Goal: Task Accomplishment & Management: Complete application form

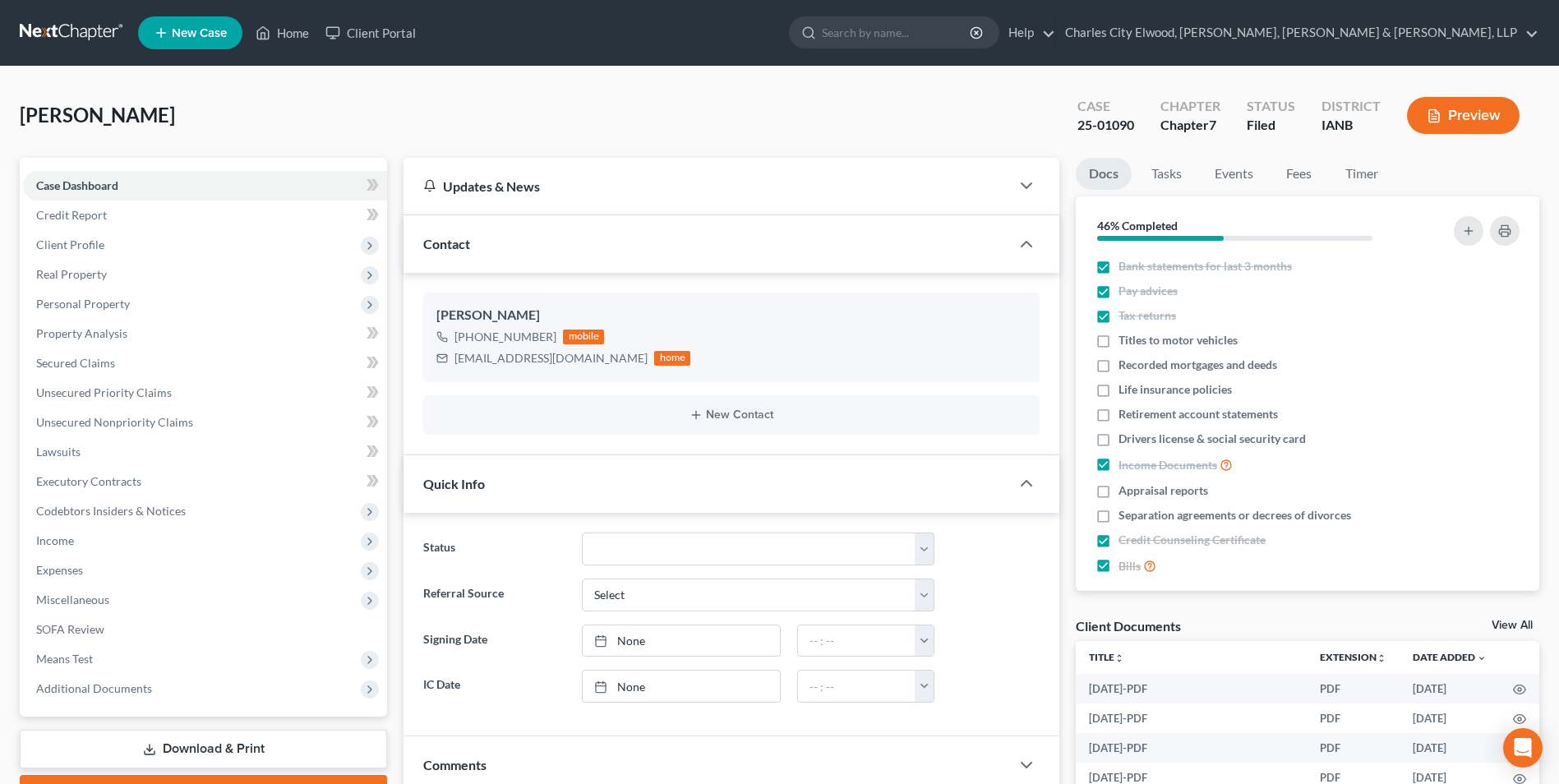
scroll to position [165, 0]
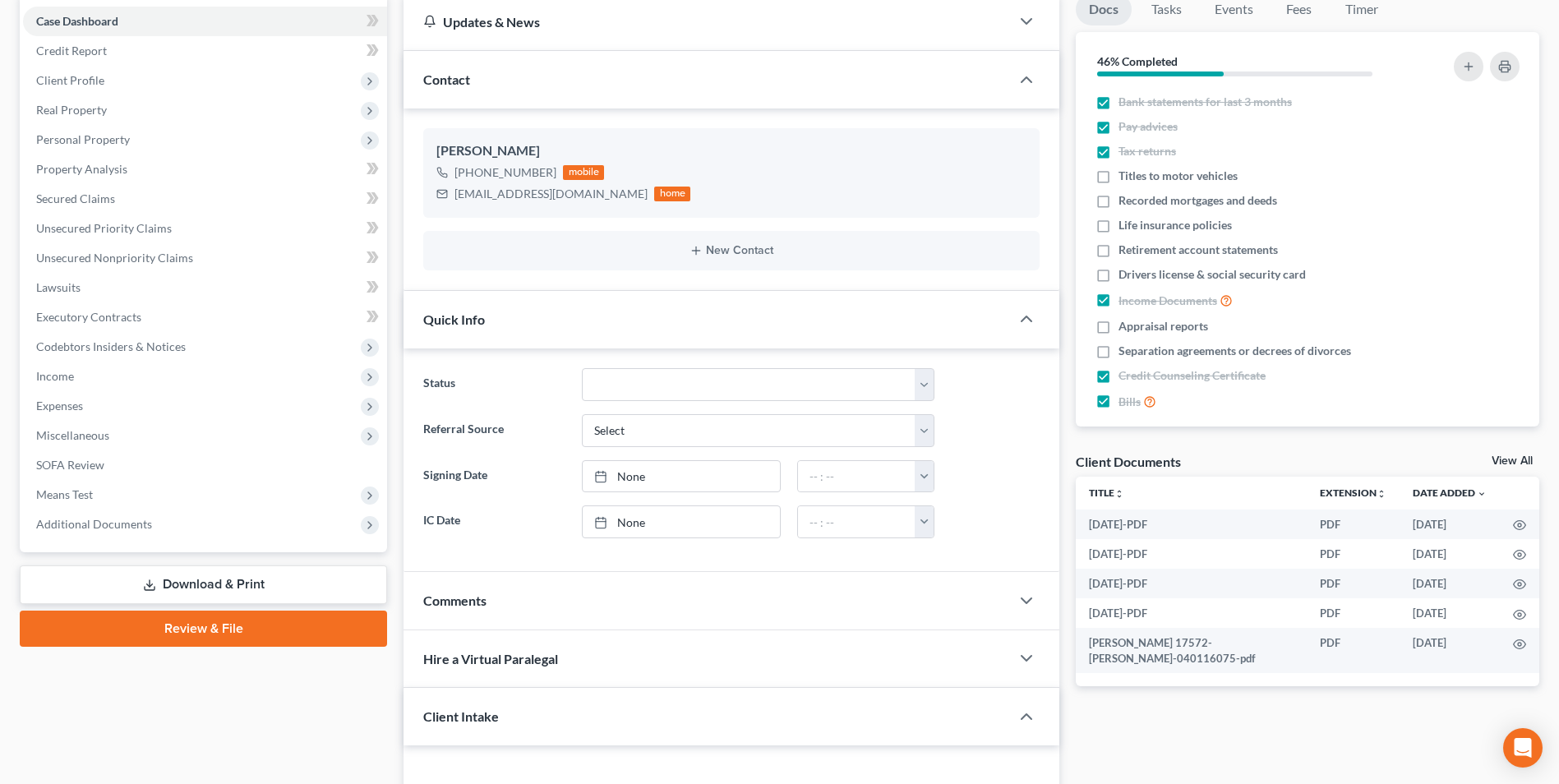
click at [249, 587] on link "Download & Print" at bounding box center [203, 585] width 367 height 39
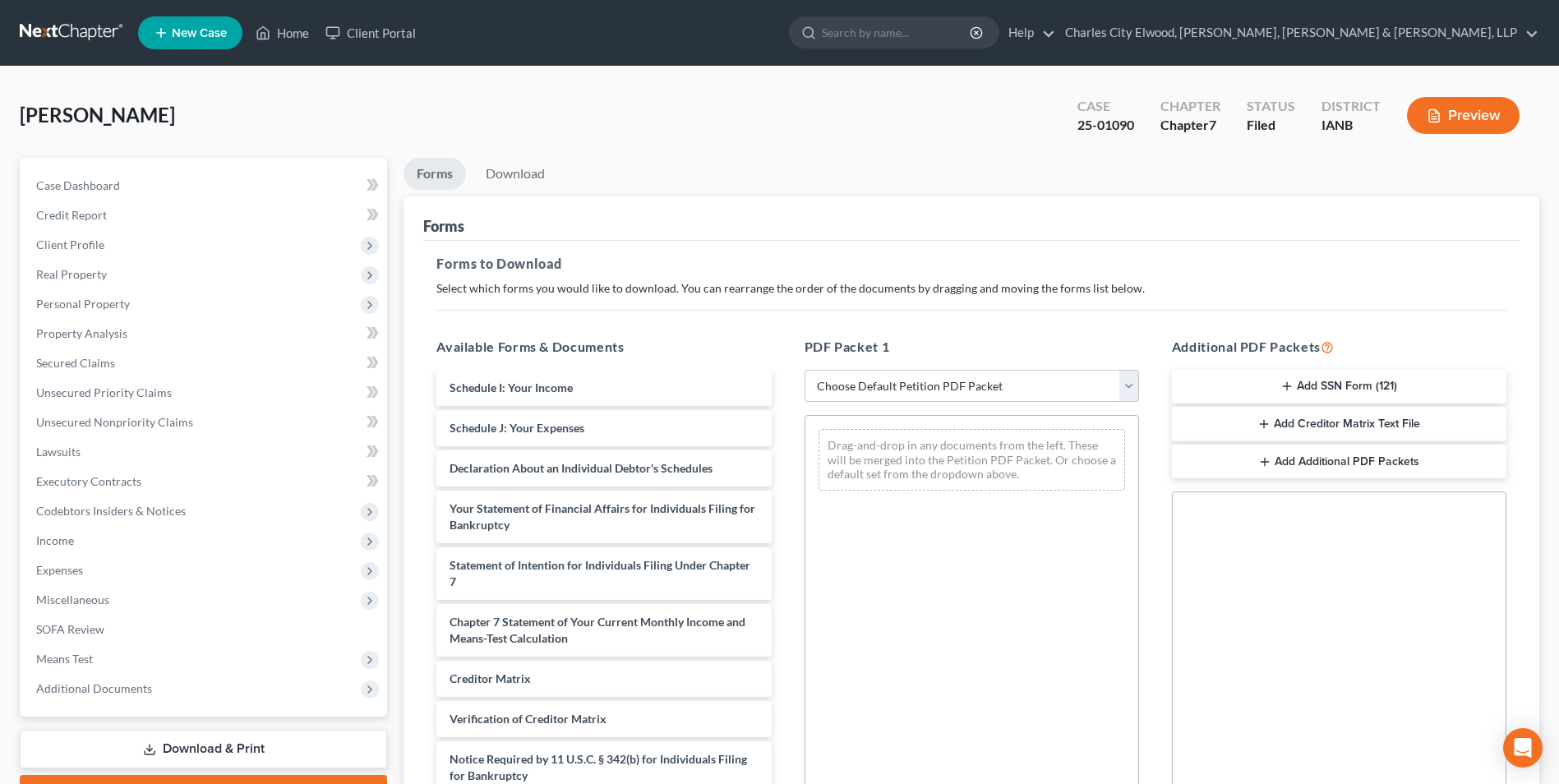
click at [63, 34] on link at bounding box center [72, 32] width 105 height 29
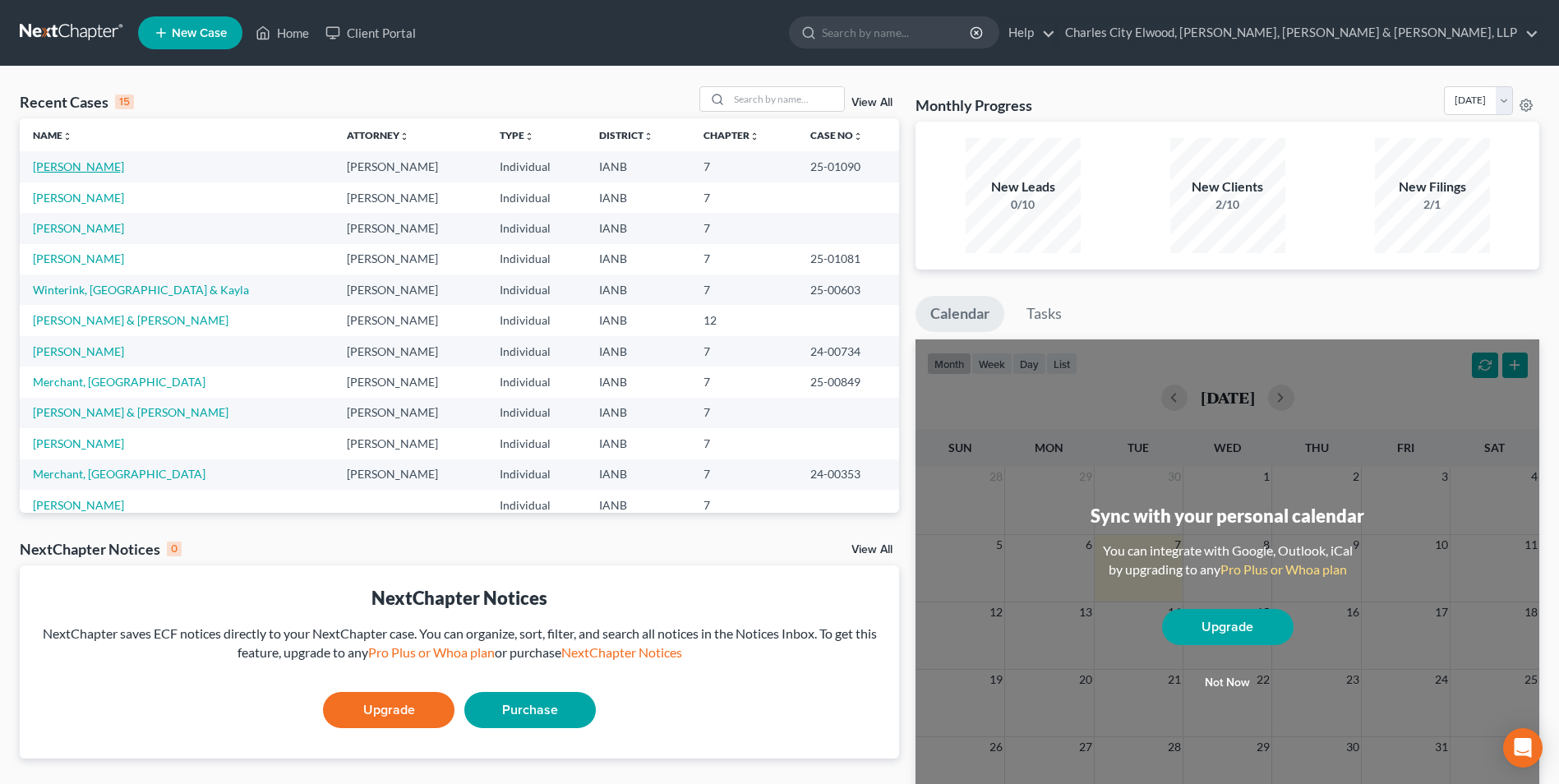
click at [77, 167] on link "[PERSON_NAME]" at bounding box center [78, 166] width 91 height 14
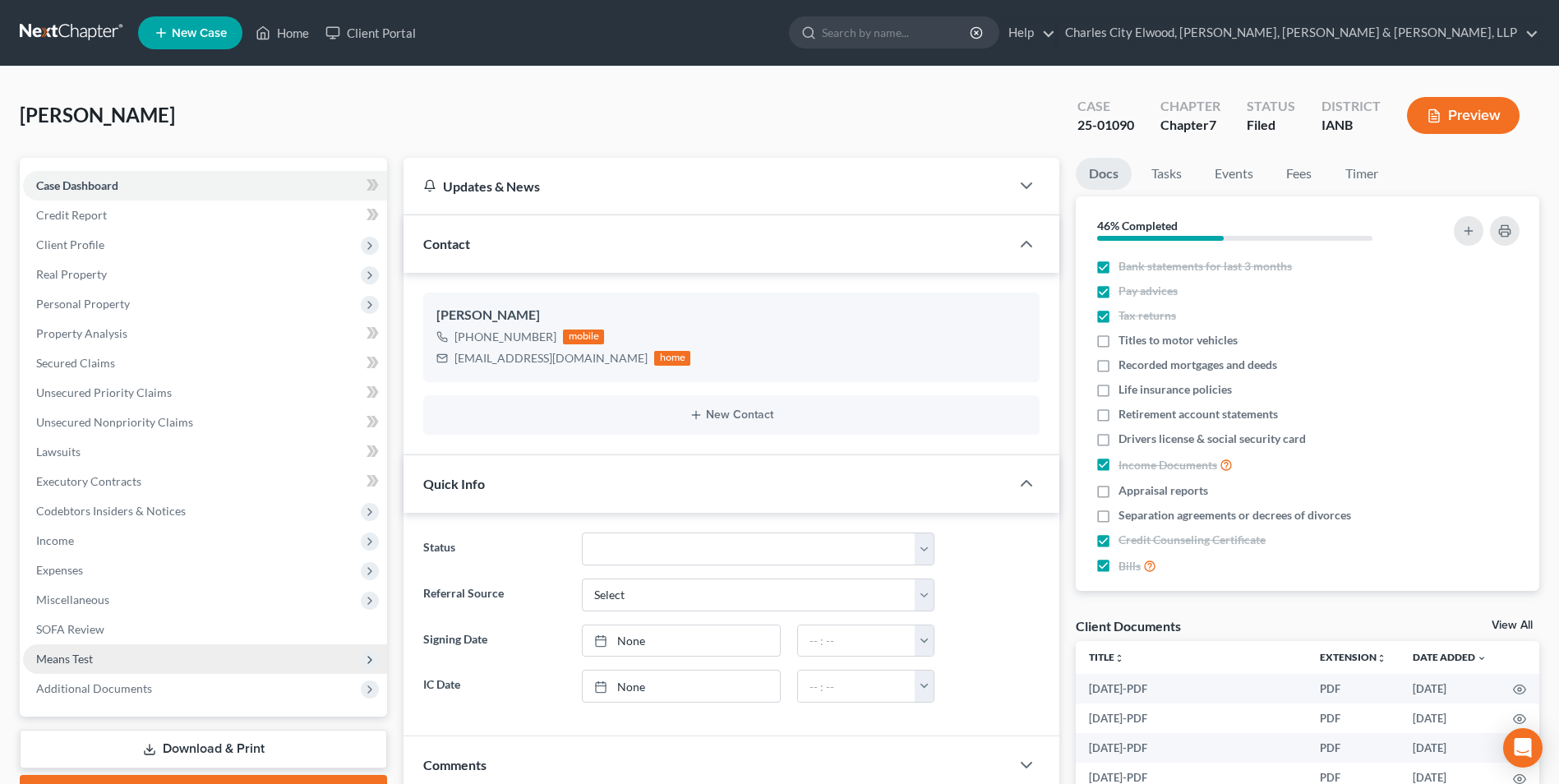
click at [125, 652] on span "Means Test" at bounding box center [205, 658] width 364 height 29
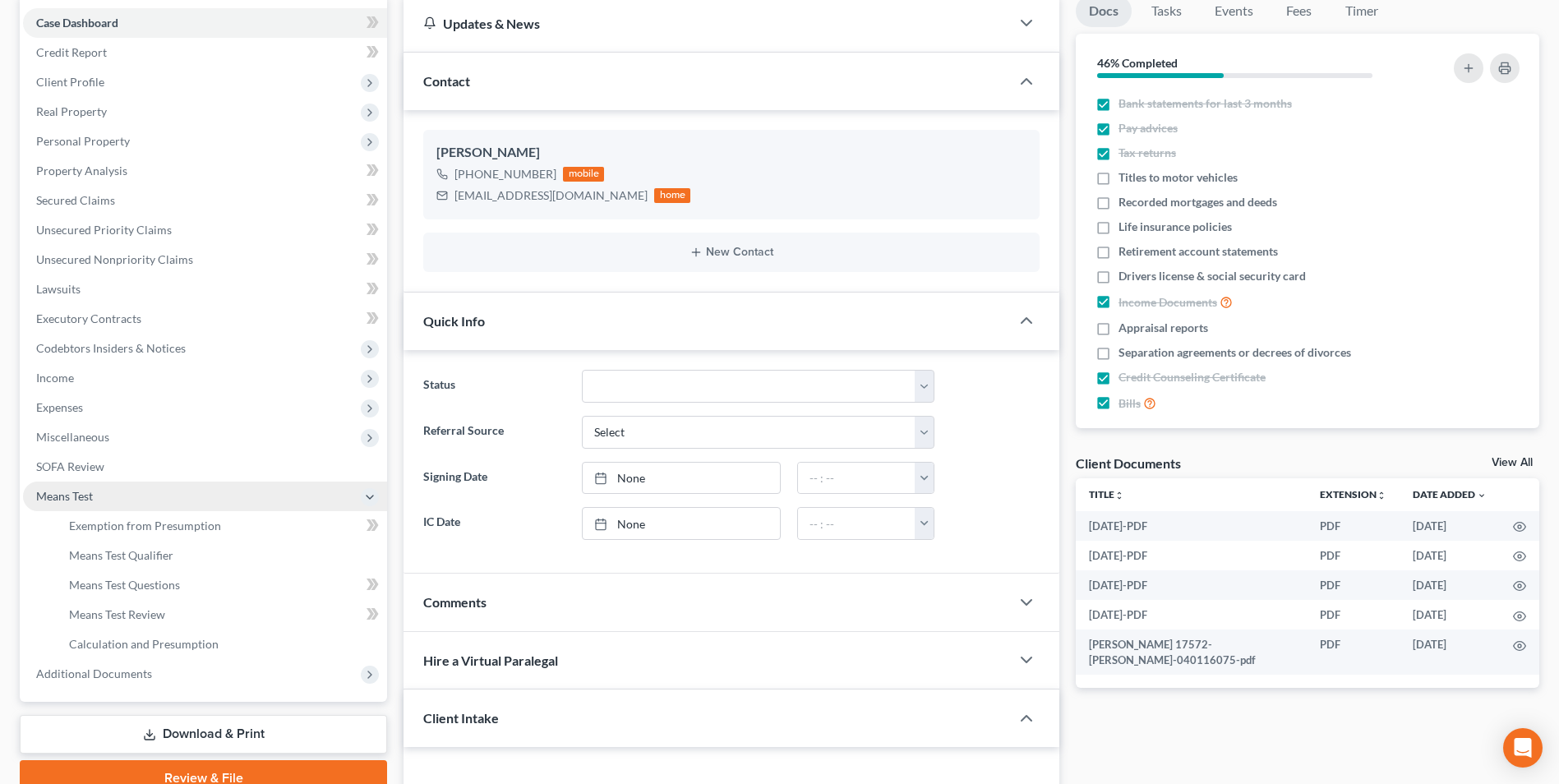
scroll to position [165, 0]
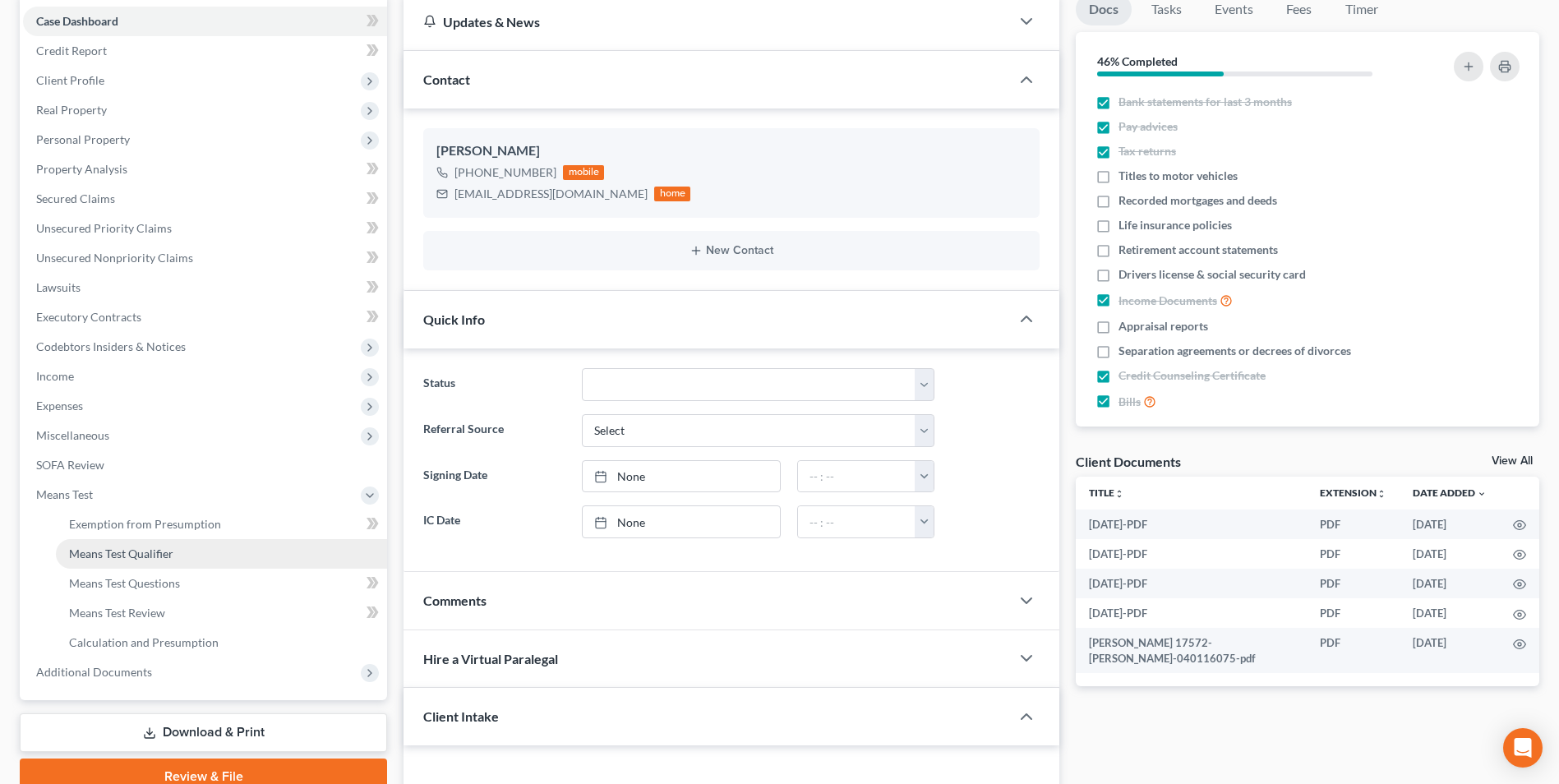
click at [149, 553] on span "Means Test Qualifier" at bounding box center [121, 553] width 104 height 14
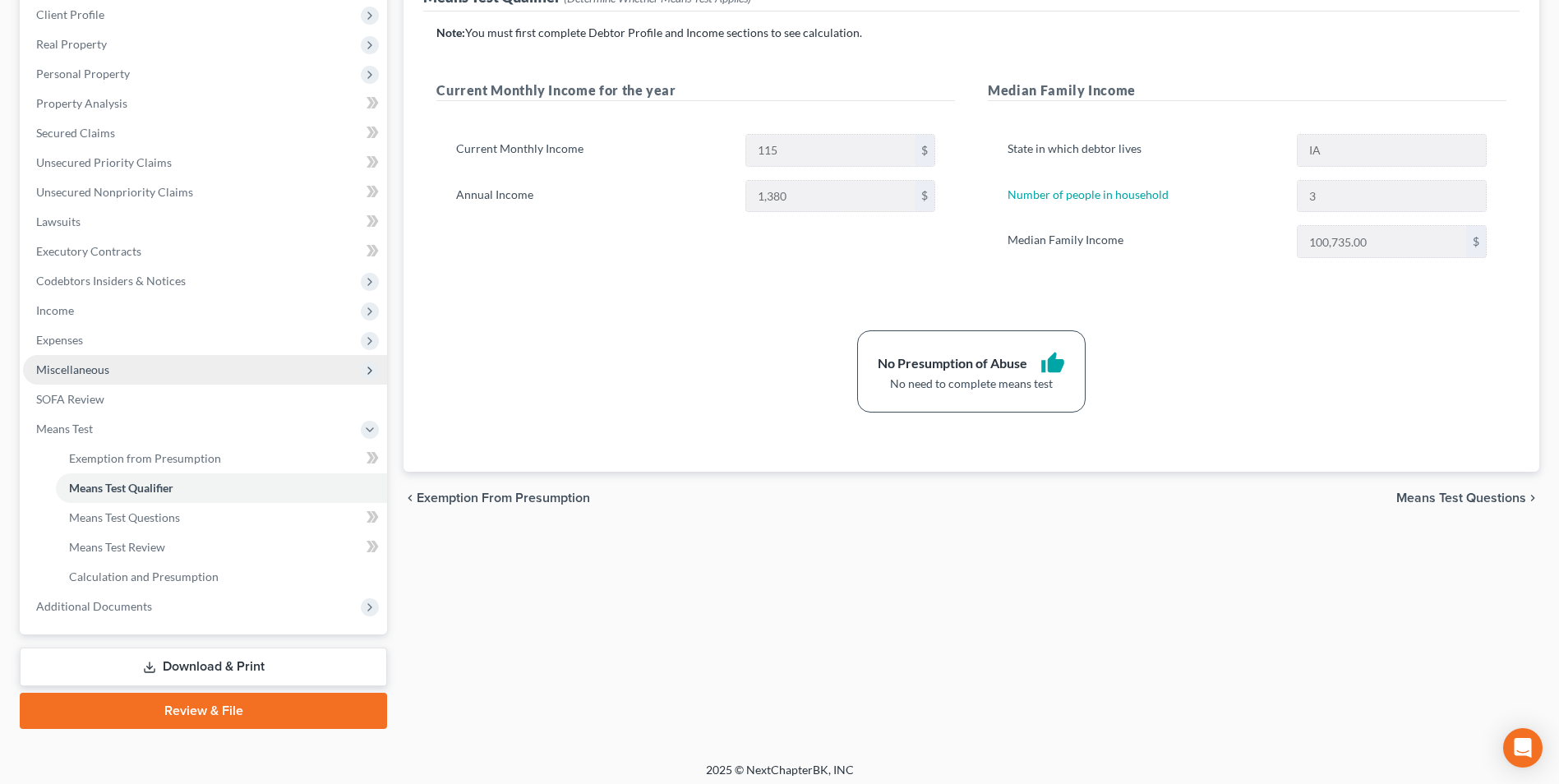
scroll to position [237, 0]
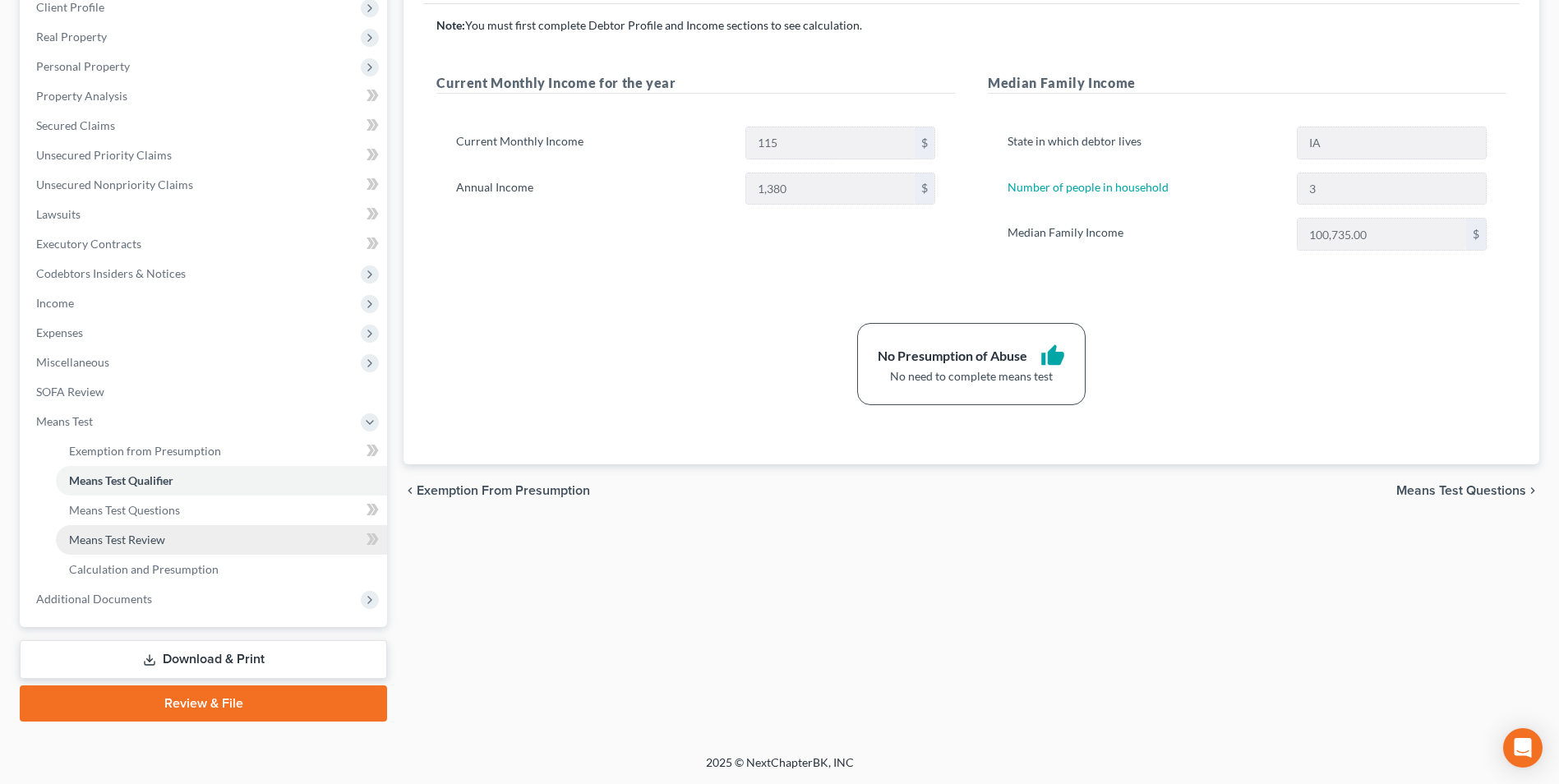
click at [129, 533] on span "Means Test Review" at bounding box center [117, 540] width 96 height 14
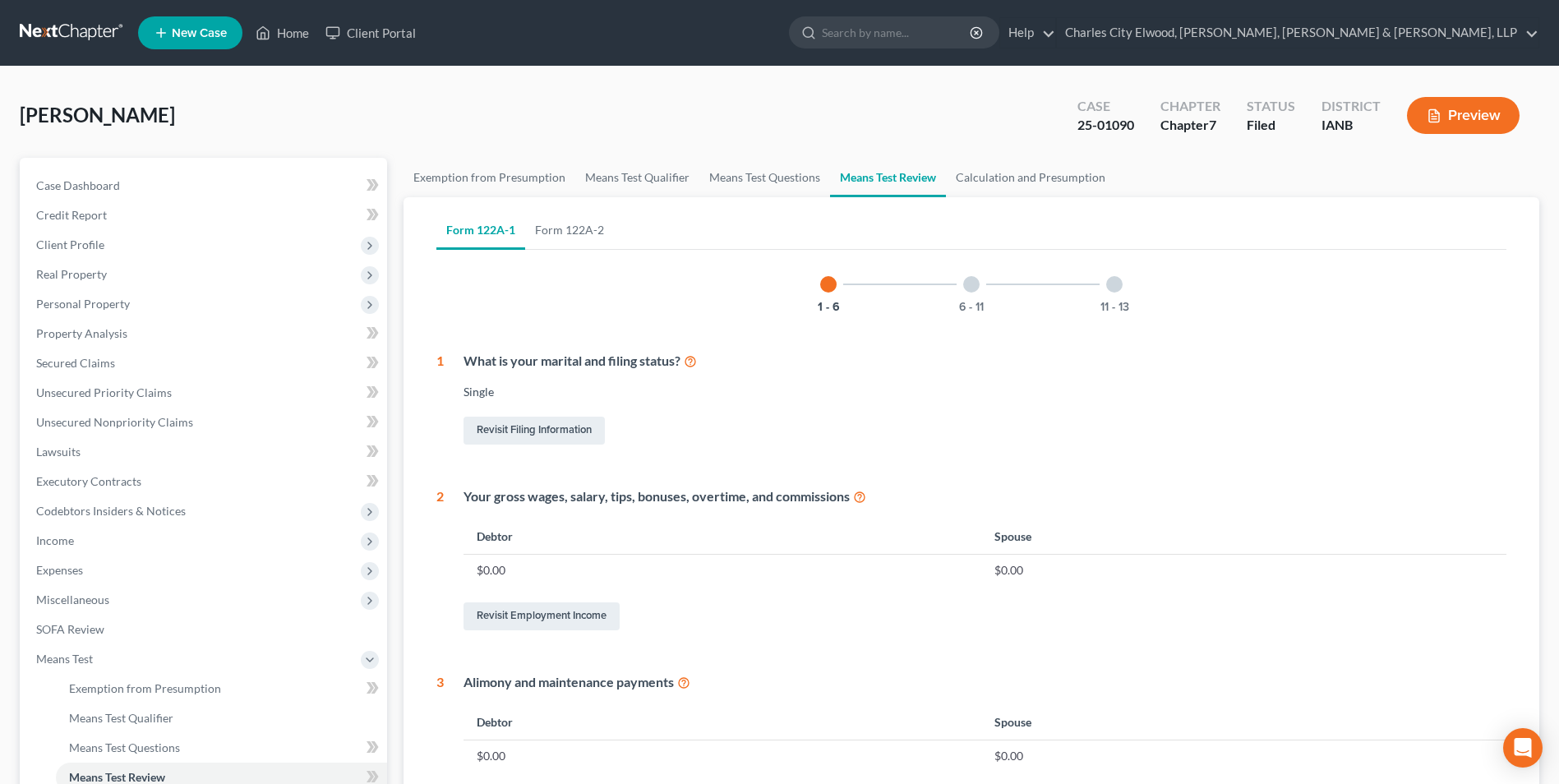
click at [490, 227] on link "Form 122A-1" at bounding box center [481, 230] width 89 height 40
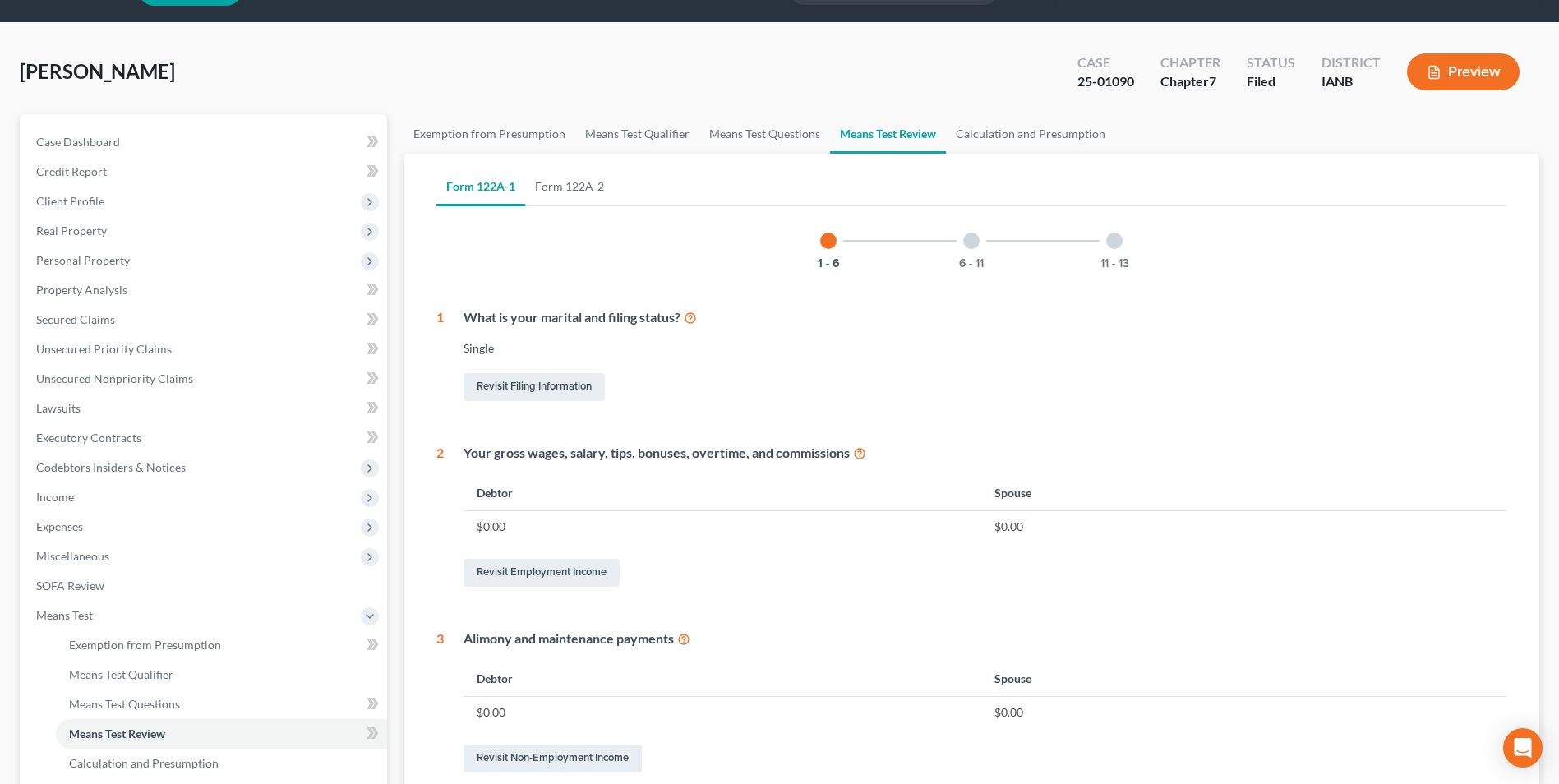
scroll to position [82, 0]
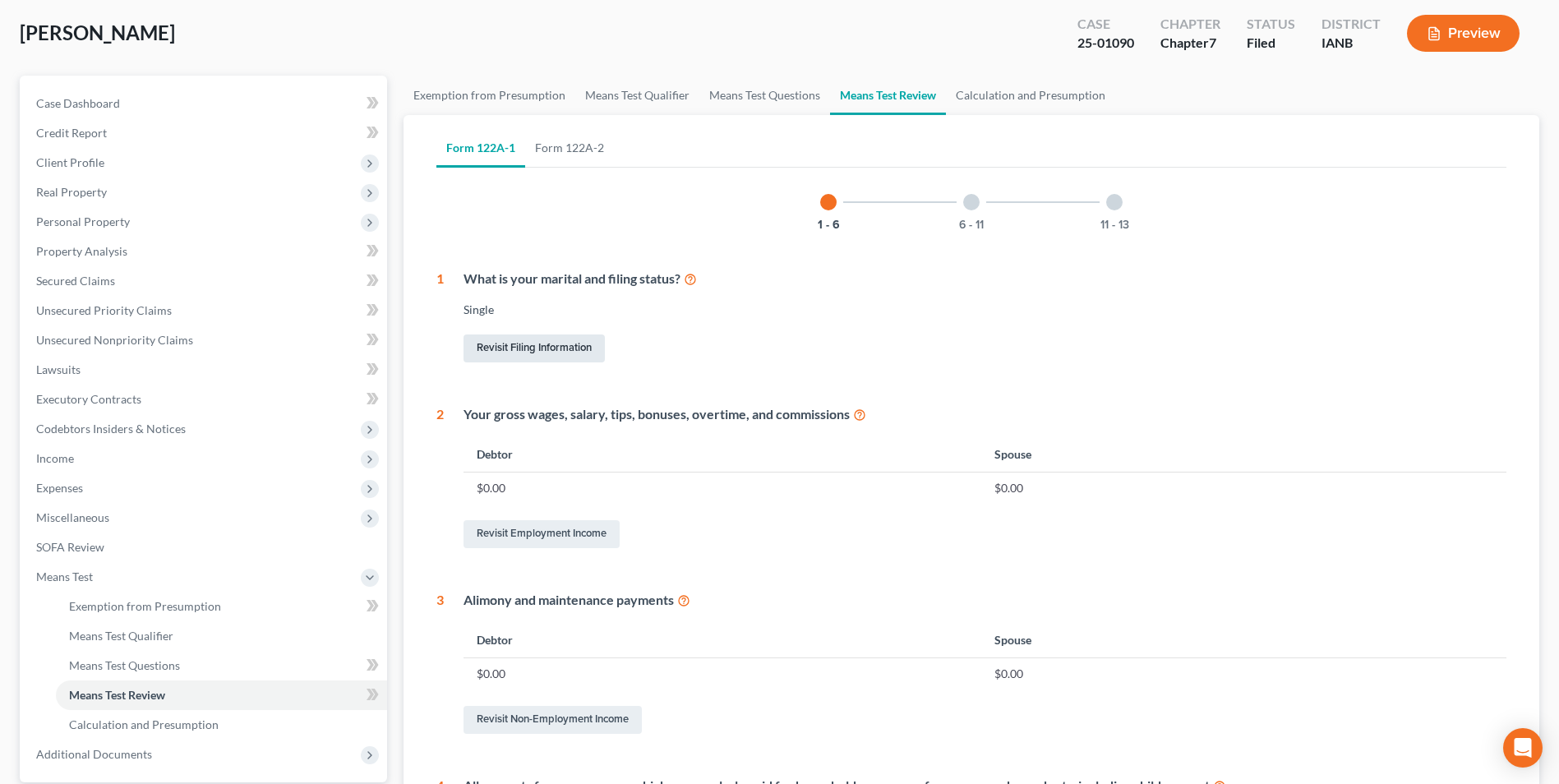
click at [562, 352] on link "Revisit Filing Information" at bounding box center [535, 349] width 142 height 28
select select "1"
select select "0"
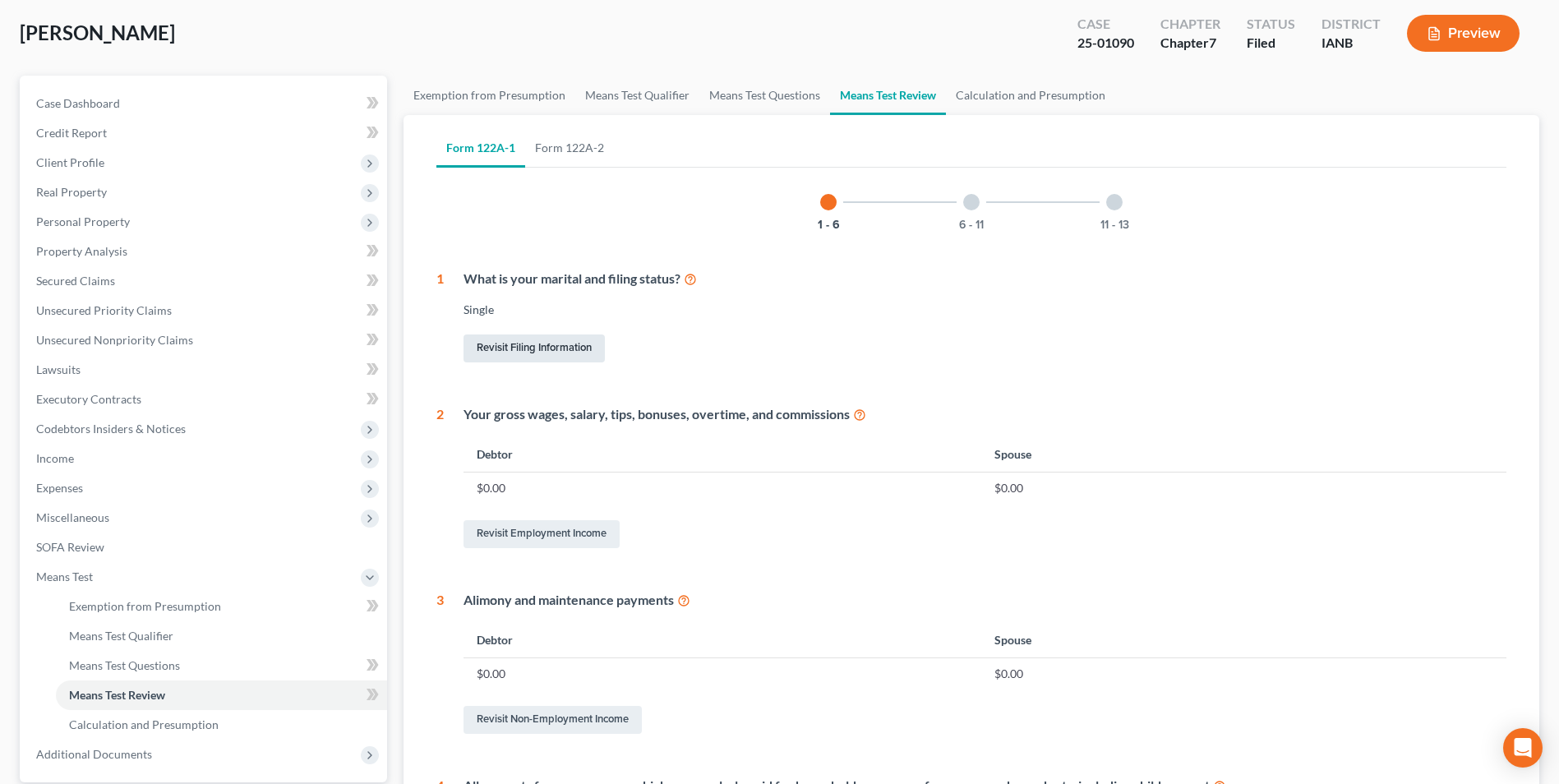
select select "16"
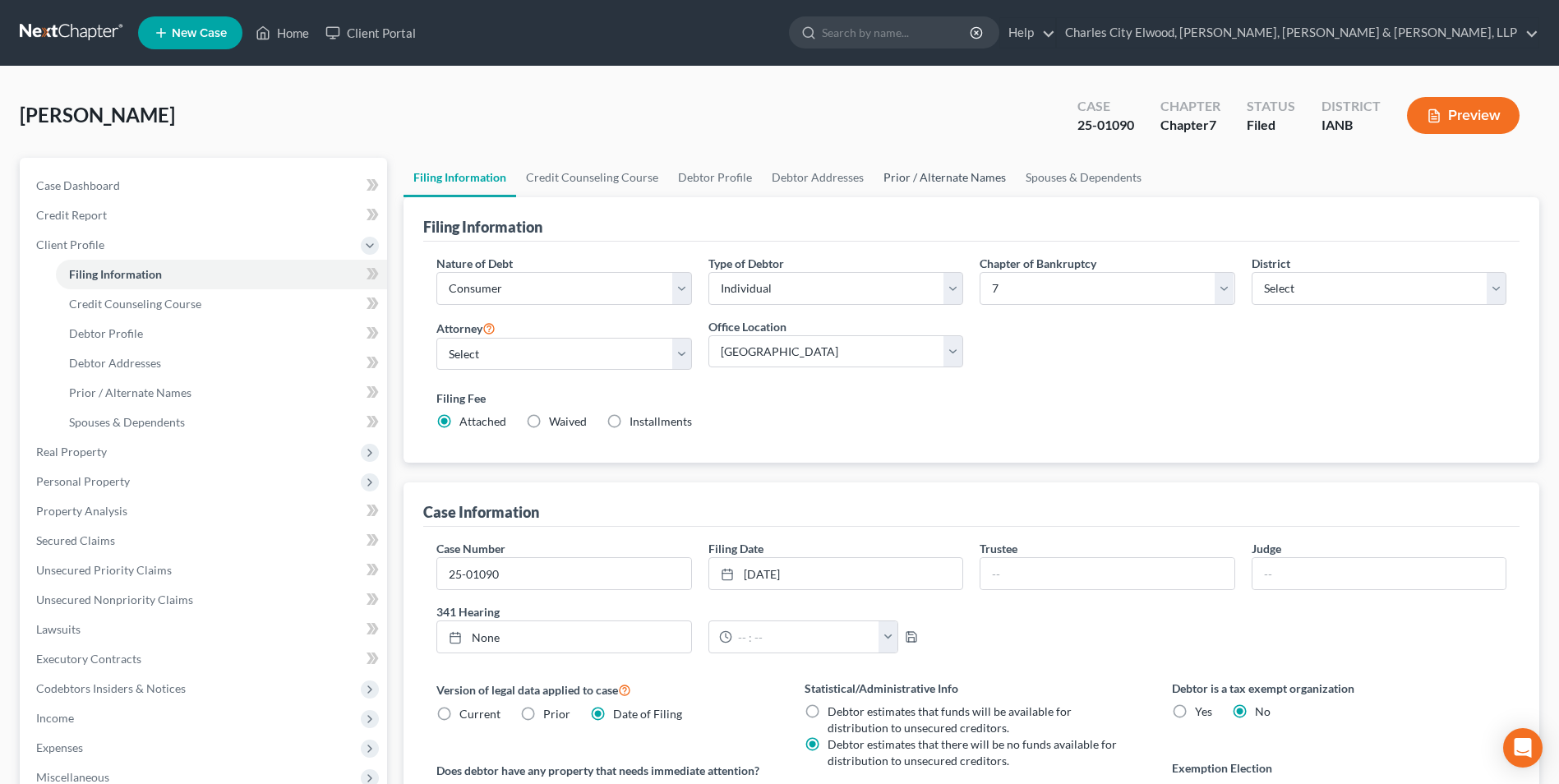
click at [904, 179] on link "Prior / Alternate Names" at bounding box center [945, 177] width 143 height 40
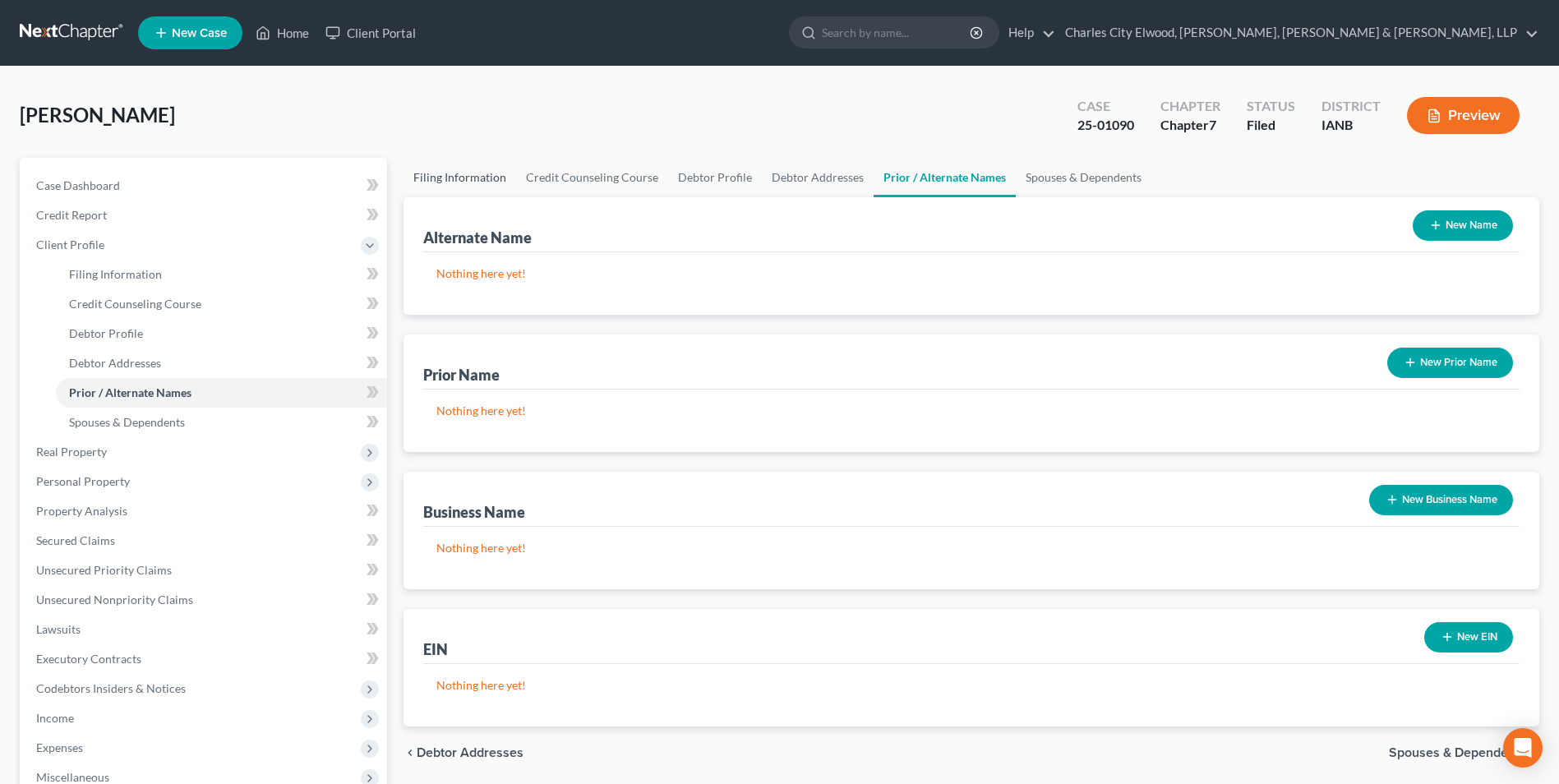
click at [480, 175] on link "Filing Information" at bounding box center [459, 177] width 112 height 40
select select "1"
select select "0"
select select "29"
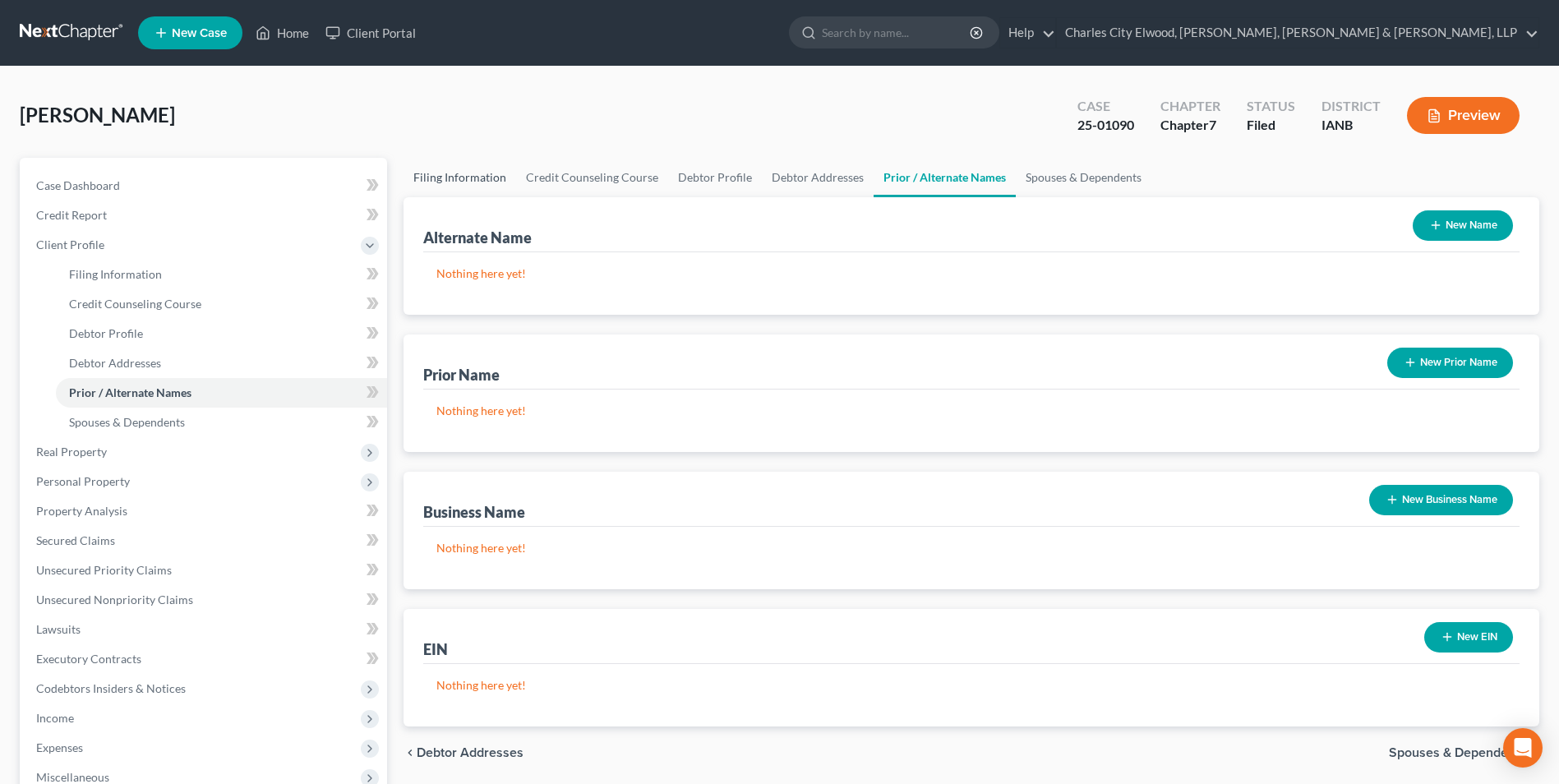
select select "0"
select select "16"
select select "1"
select select "0"
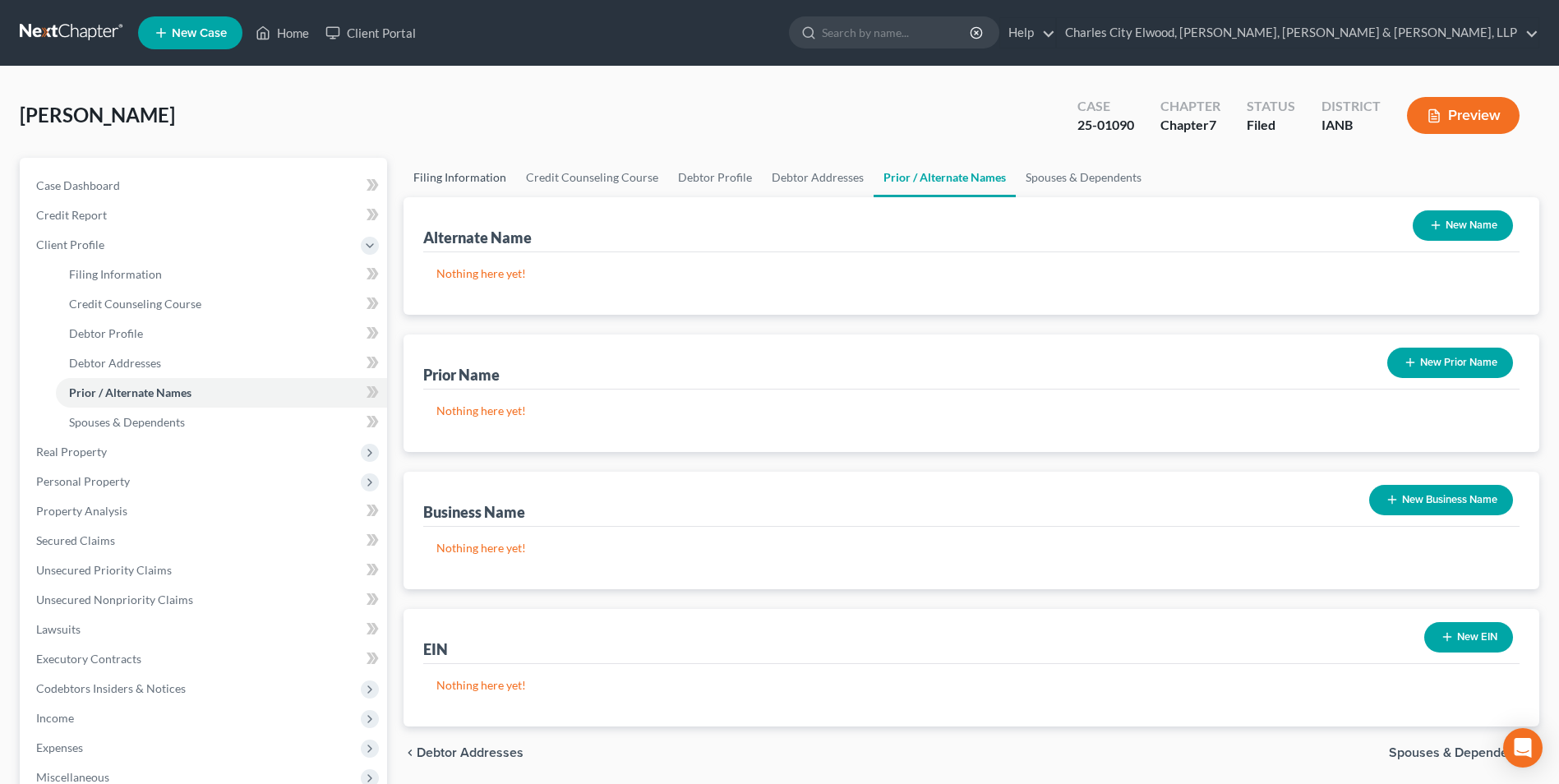
select select "0"
select select "29"
select select "0"
select select "16"
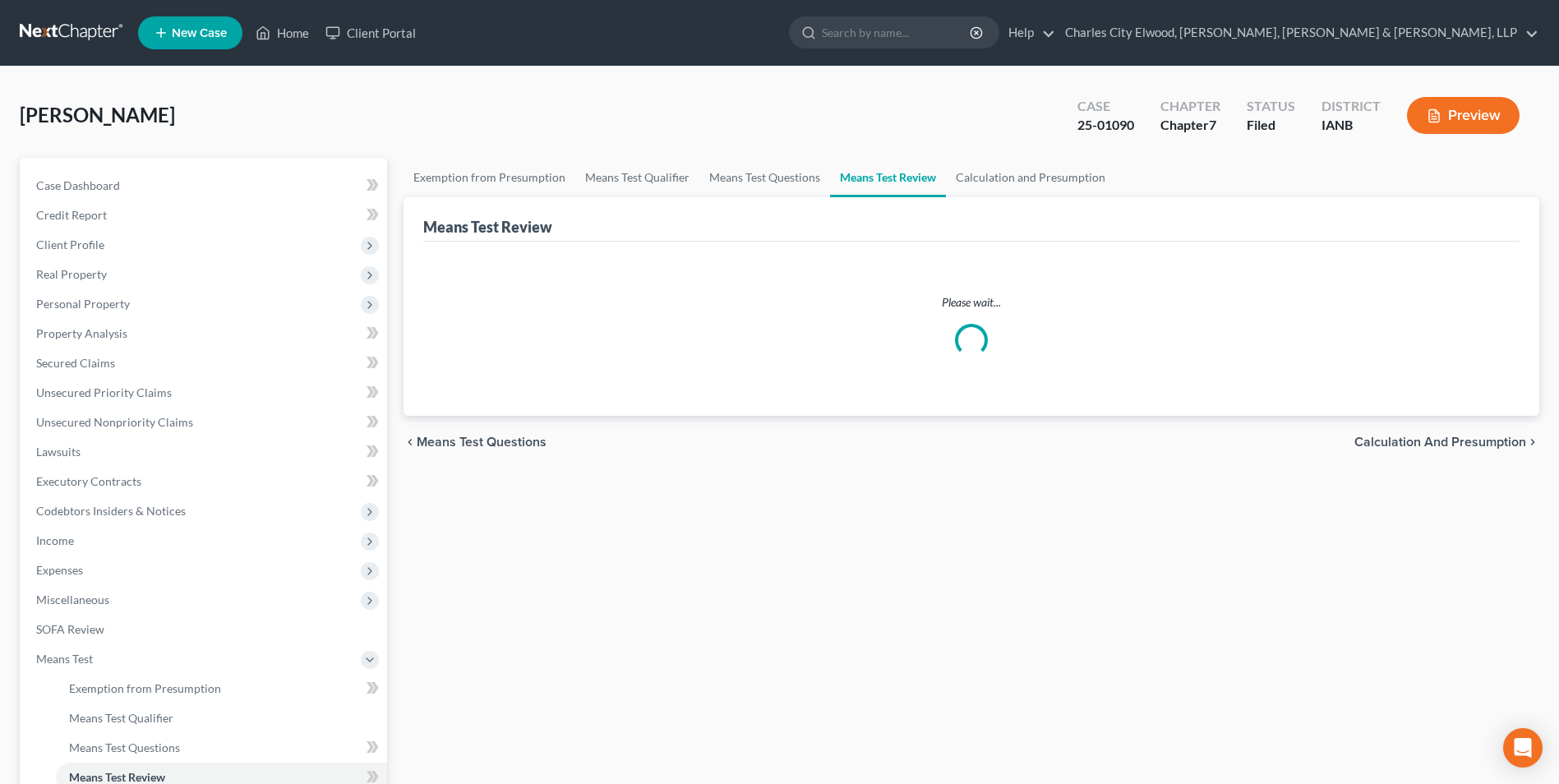
scroll to position [82, 0]
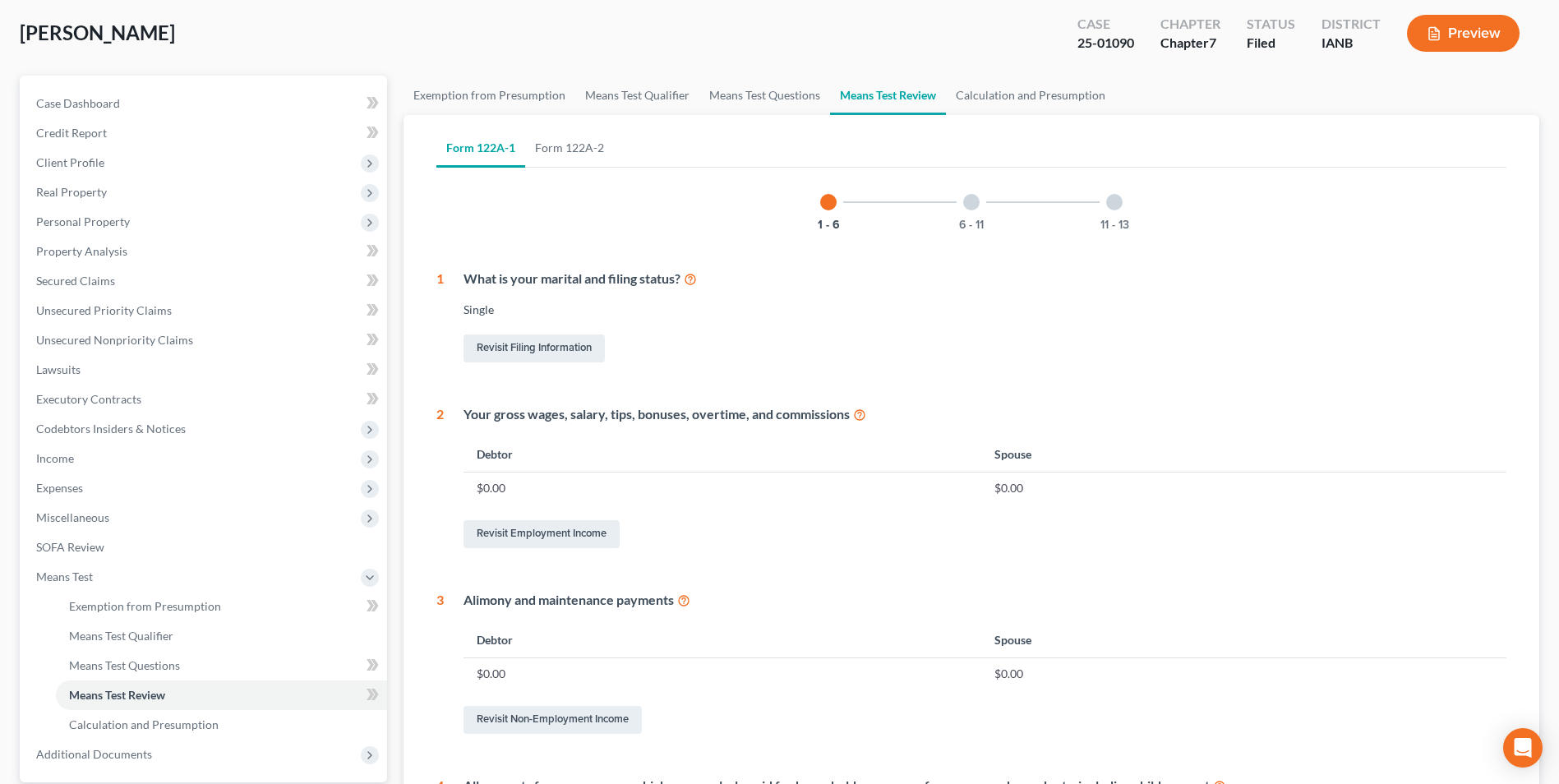
click at [695, 280] on icon at bounding box center [690, 278] width 13 height 16
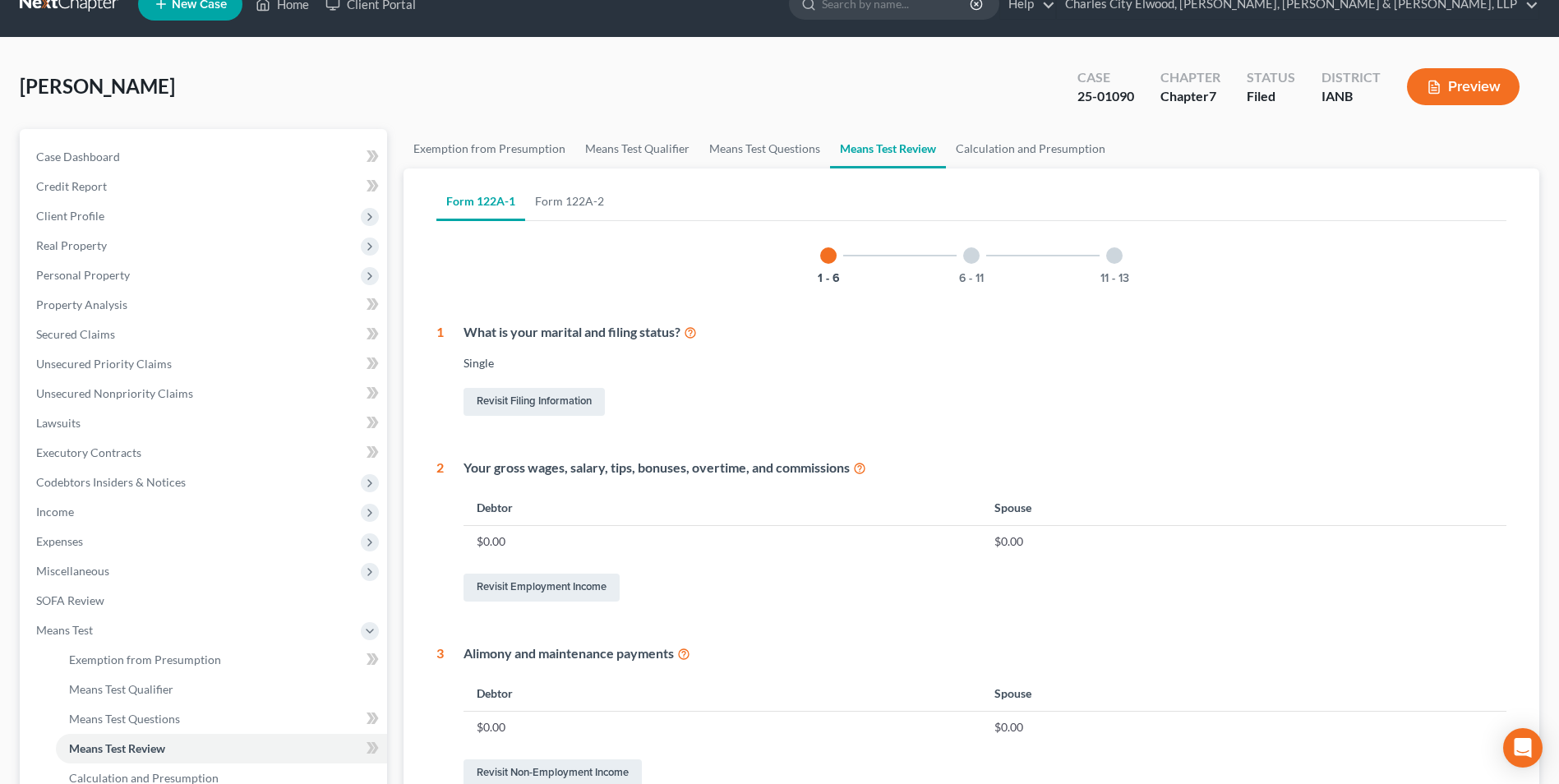
scroll to position [0, 0]
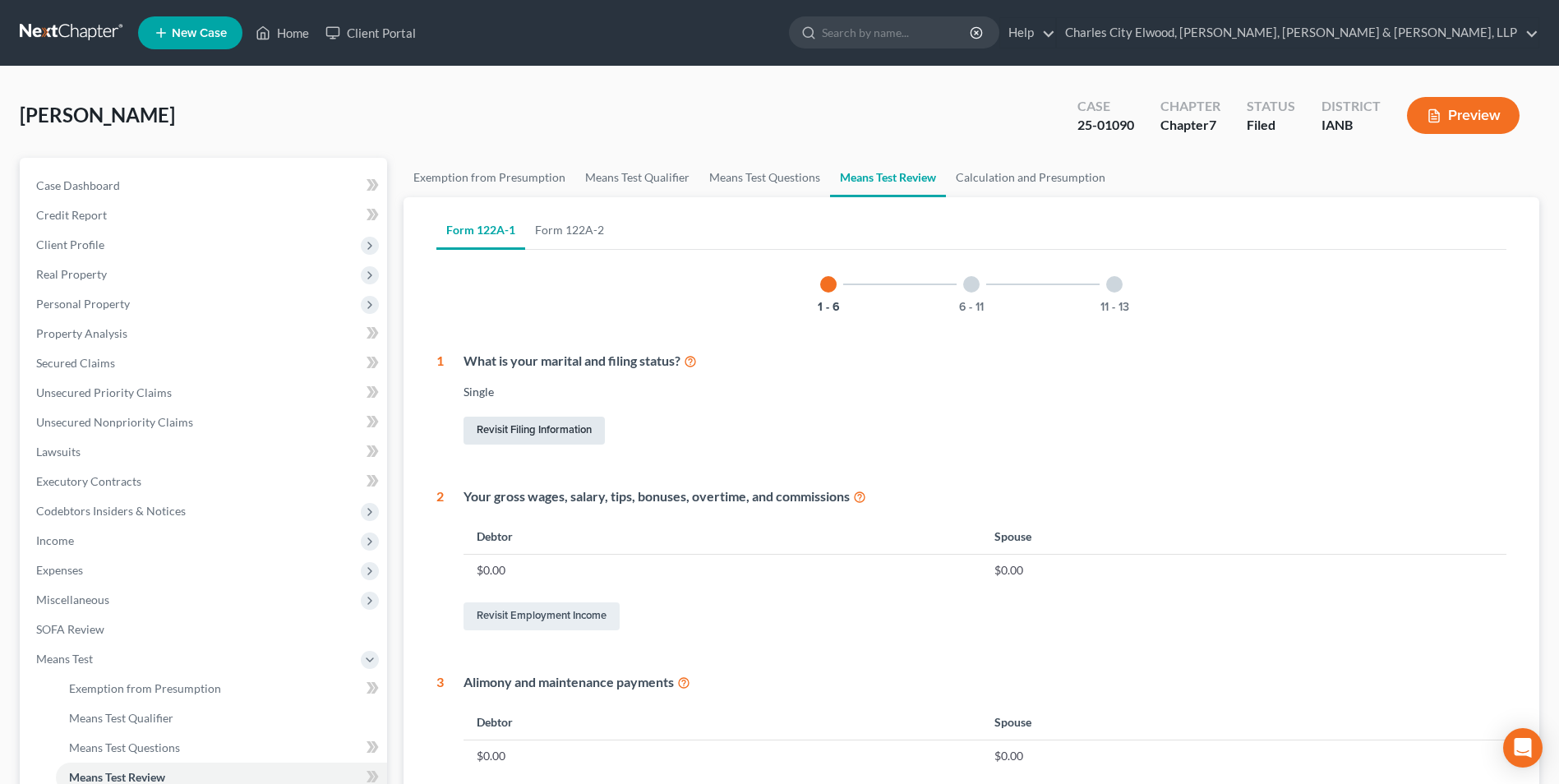
click at [514, 428] on link "Revisit Filing Information" at bounding box center [535, 431] width 142 height 28
select select "1"
select select "0"
select select "29"
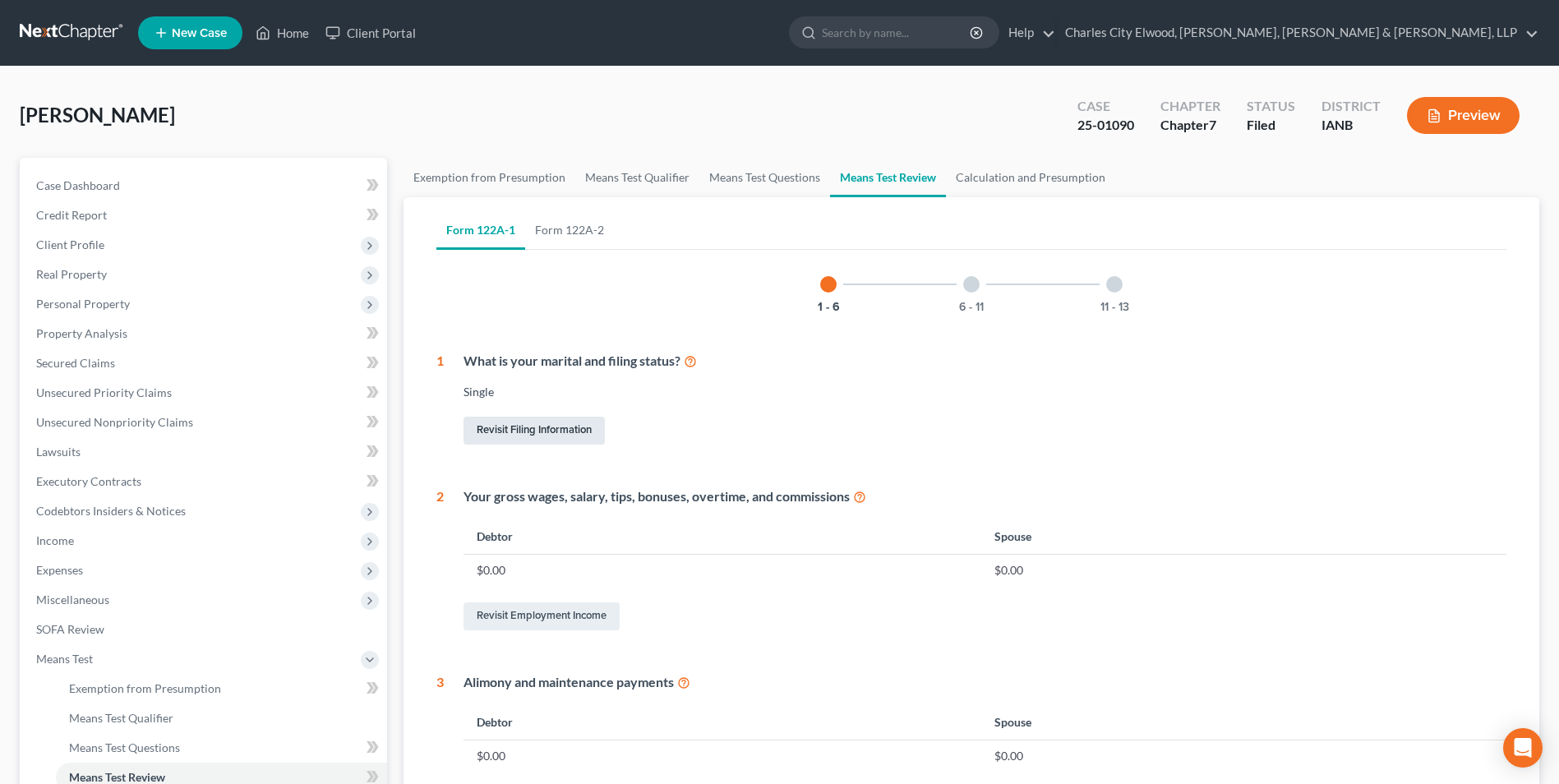
select select "0"
select select "16"
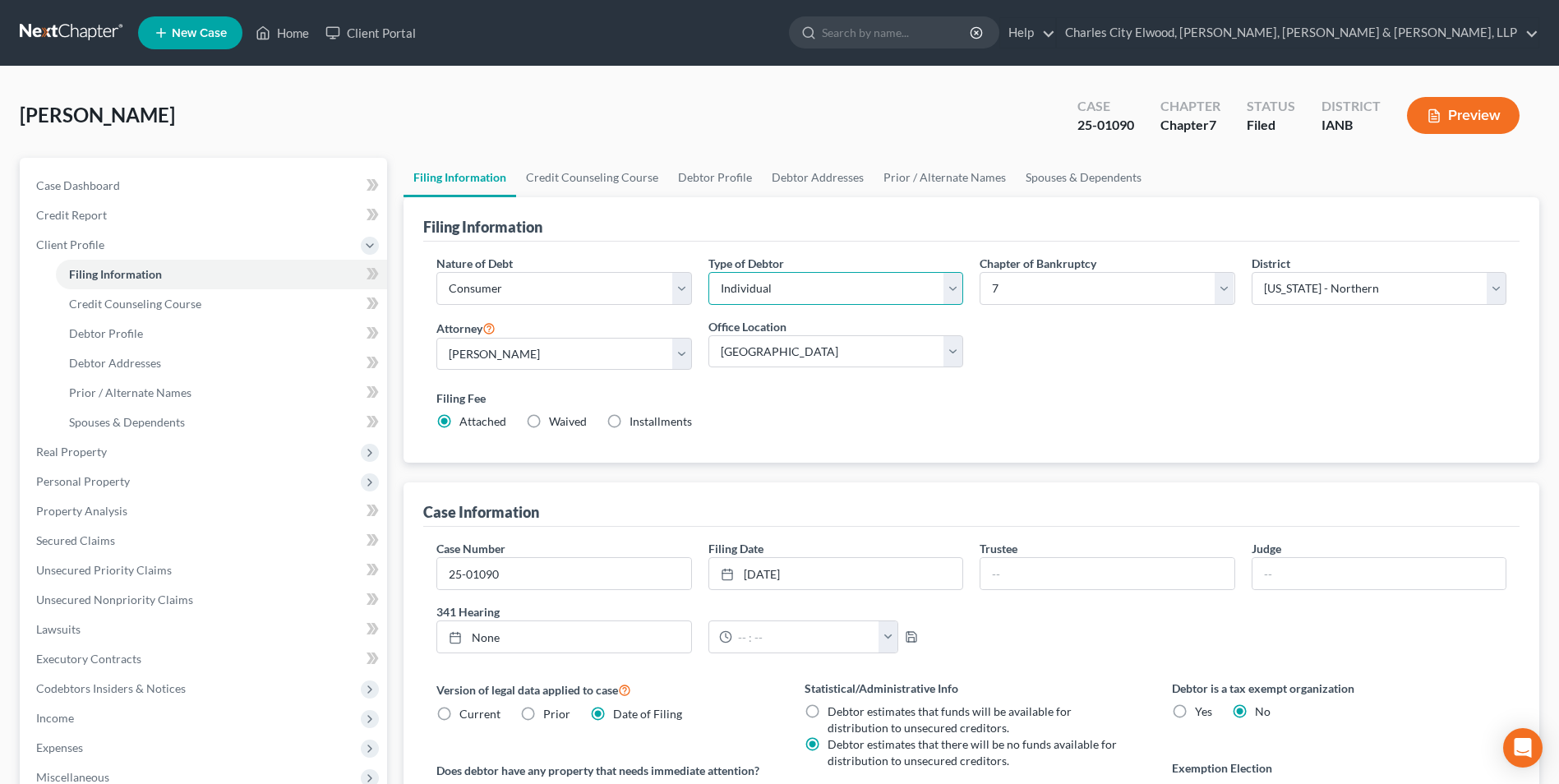
click at [943, 288] on select "Select Individual Joint" at bounding box center [836, 288] width 255 height 33
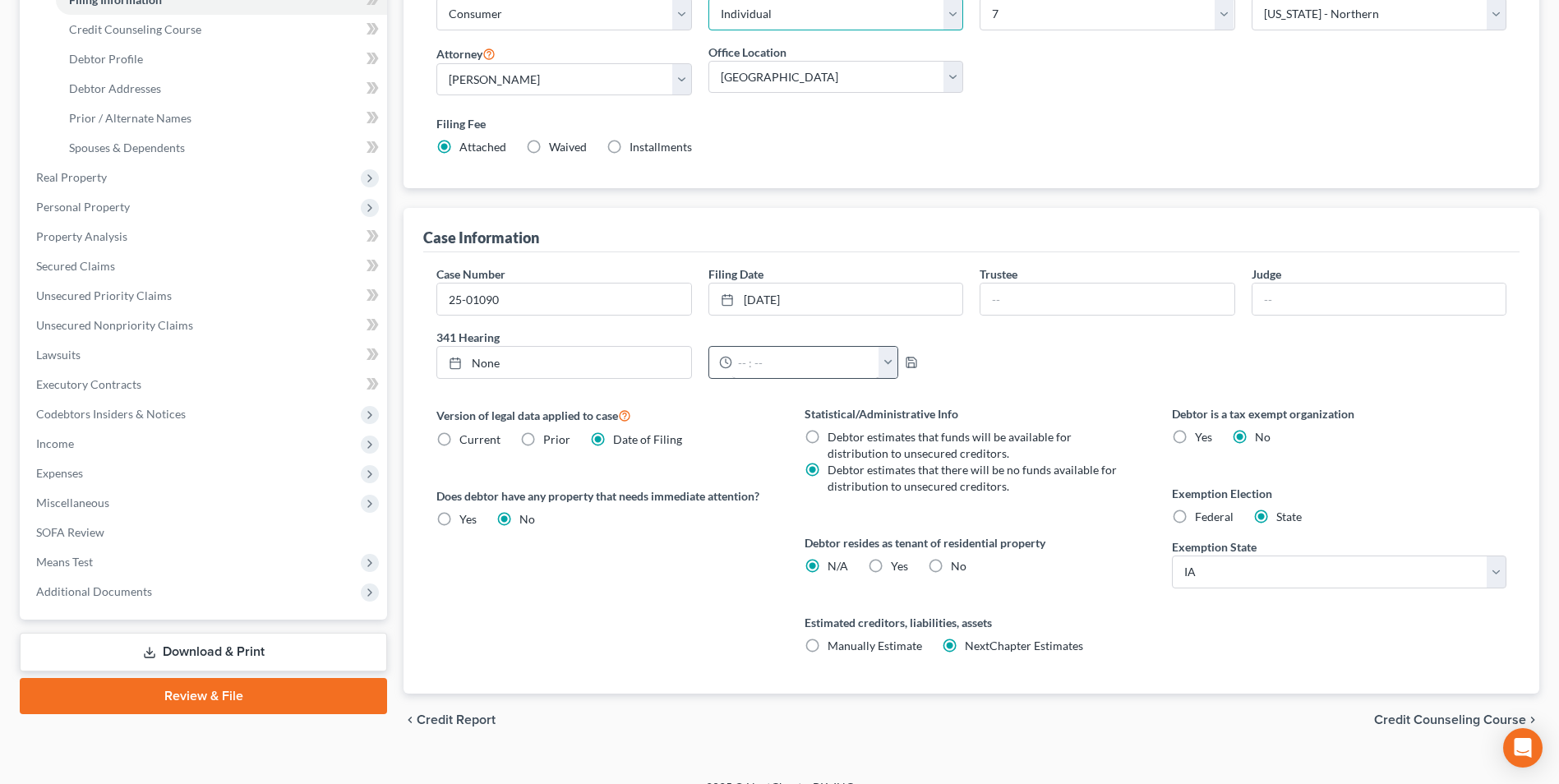
scroll to position [299, 0]
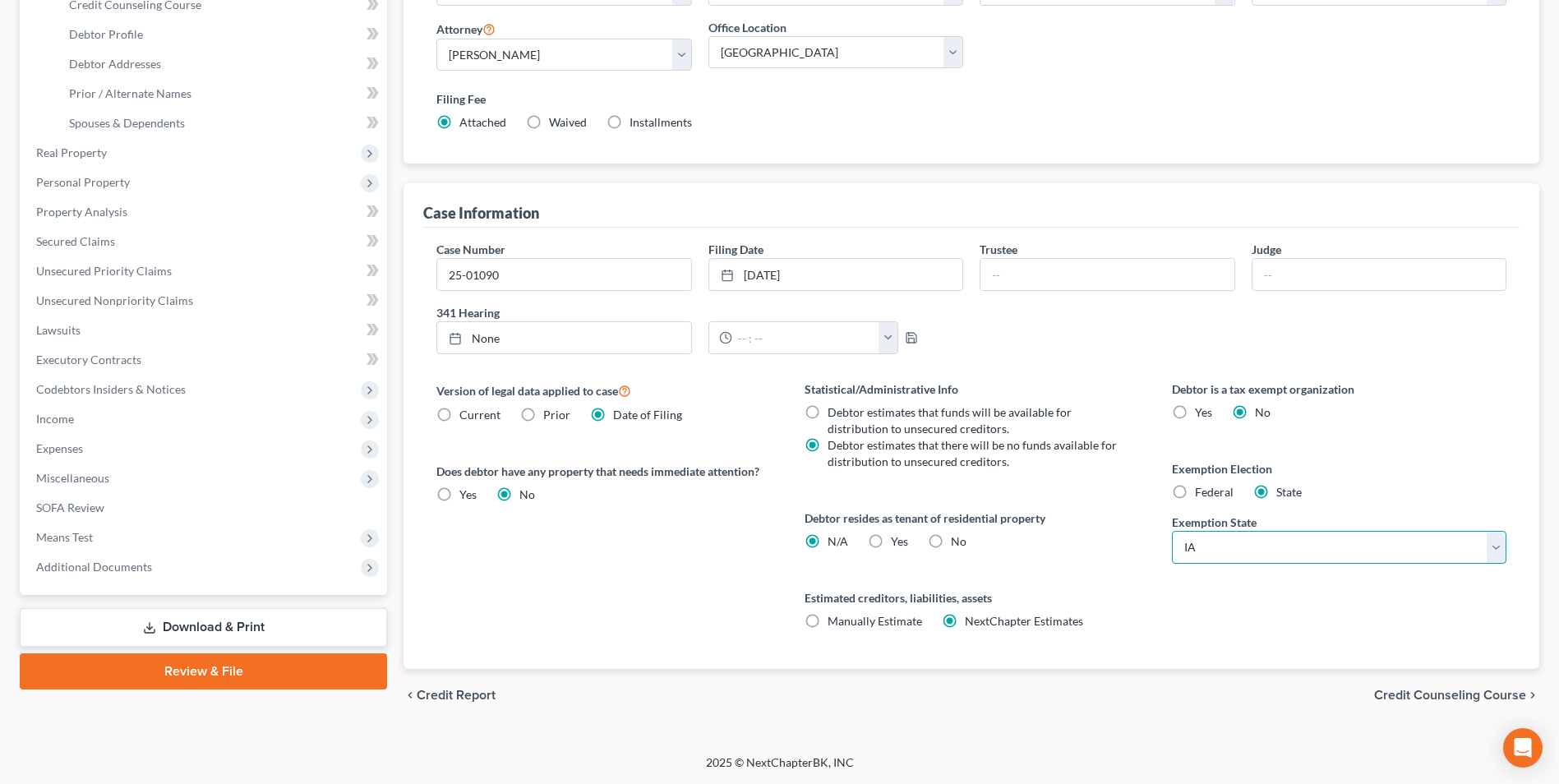
click at [1493, 538] on select "State AL AK AR AZ CA CO CT DE DC FL GA GU HI ID IL IN IA KS KY LA ME MD MA MI M…" at bounding box center [1339, 547] width 335 height 33
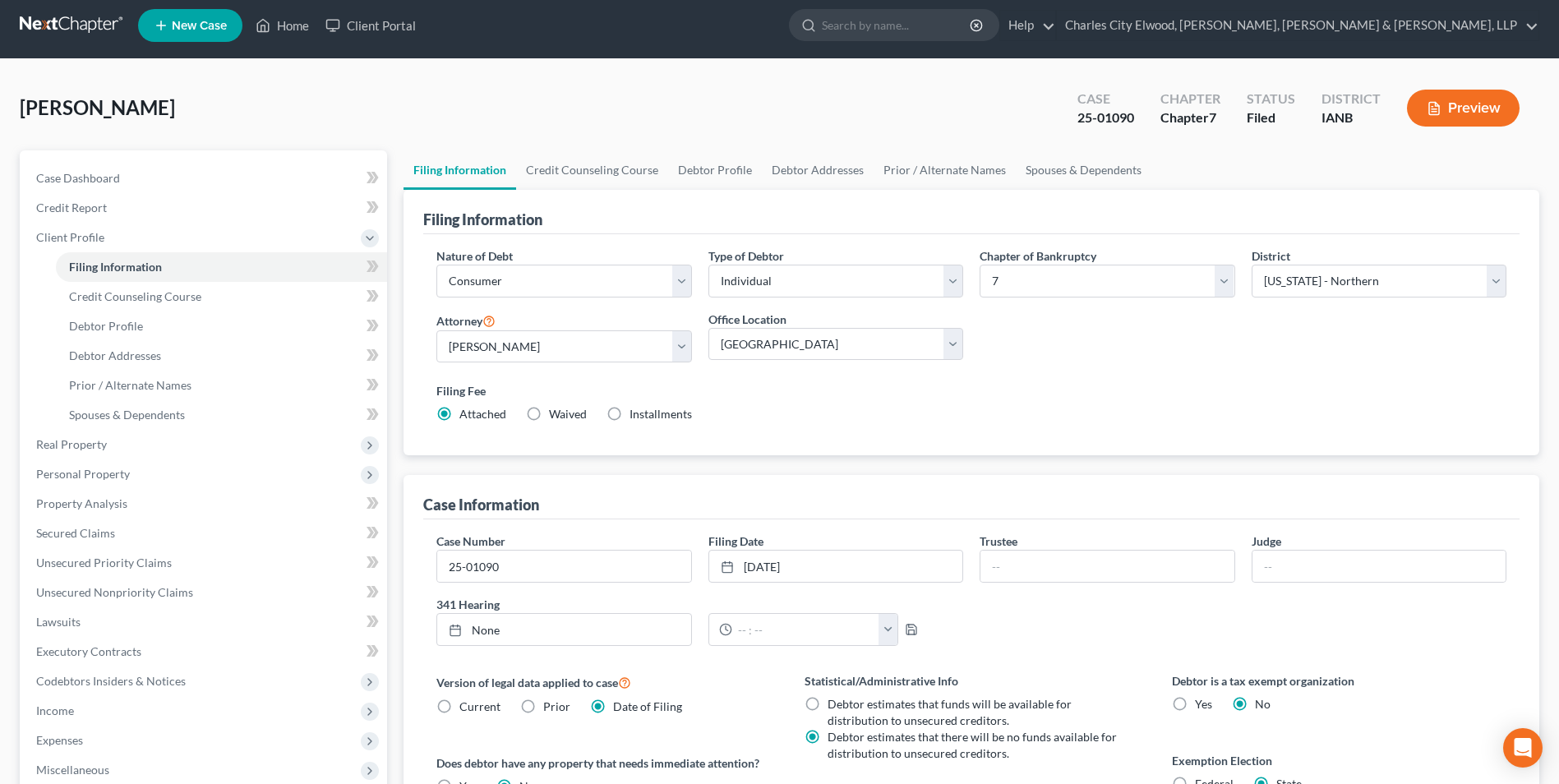
scroll to position [0, 0]
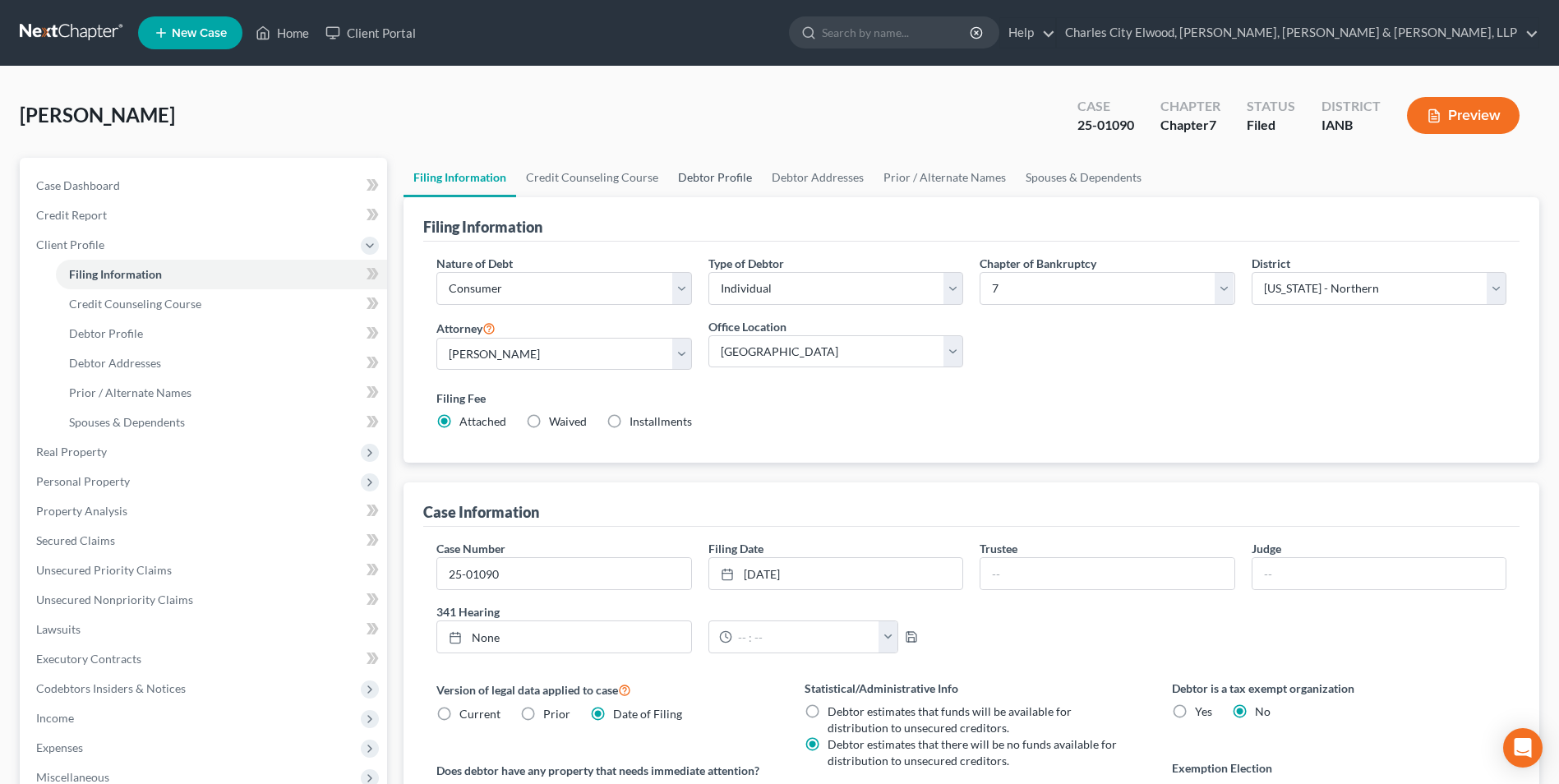
click at [710, 181] on link "Debtor Profile" at bounding box center [715, 177] width 94 height 40
select select "0"
select select "2"
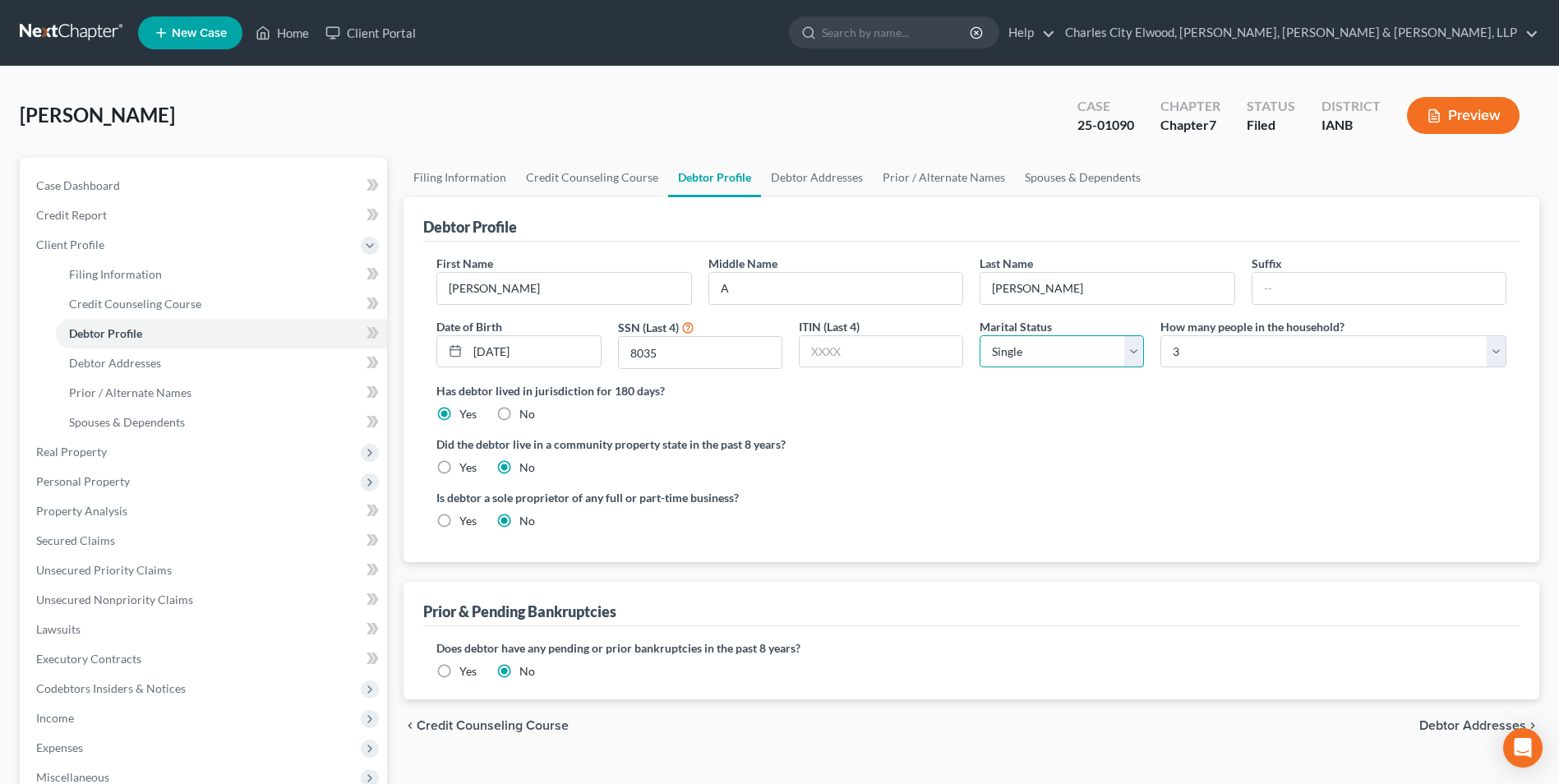
click at [1129, 352] on select "Select Single Married Separated Divorced Widowed" at bounding box center [1062, 351] width 165 height 33
click at [606, 171] on link "Credit Counseling Course" at bounding box center [592, 177] width 152 height 40
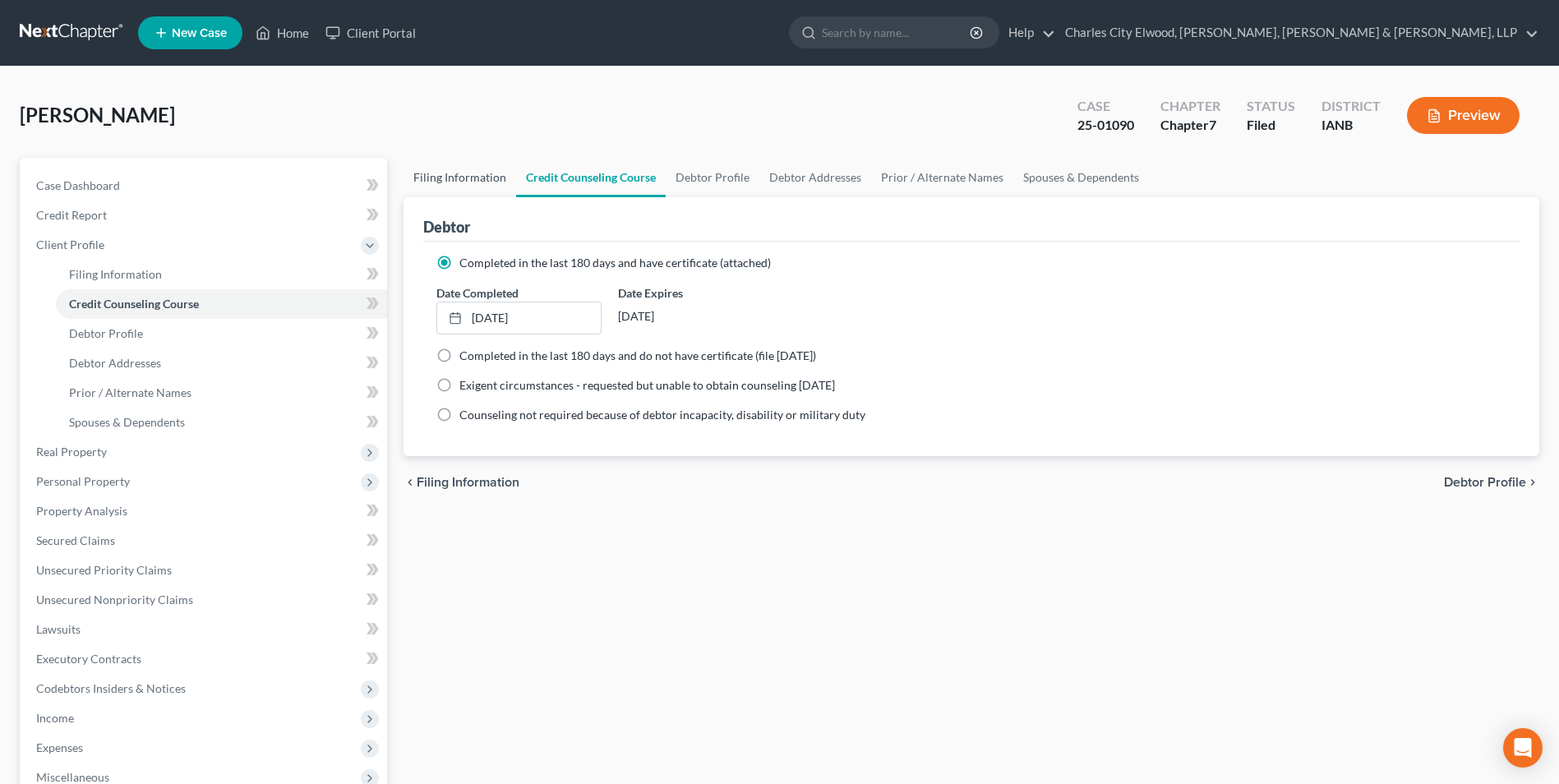
click at [483, 173] on link "Filing Information" at bounding box center [459, 177] width 112 height 40
select select "1"
select select "0"
select select "29"
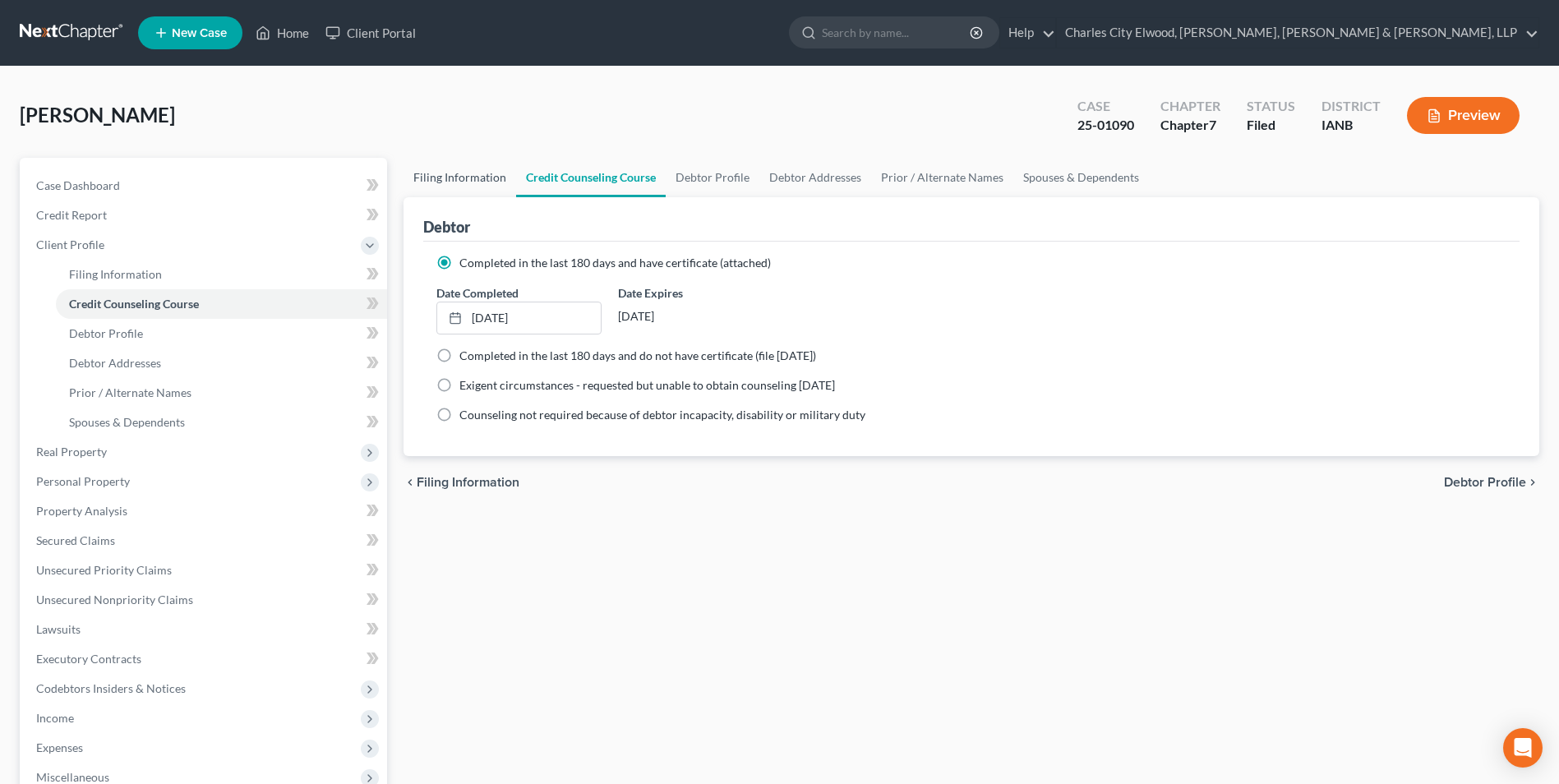
select select "0"
select select "16"
select select "0"
select select "2"
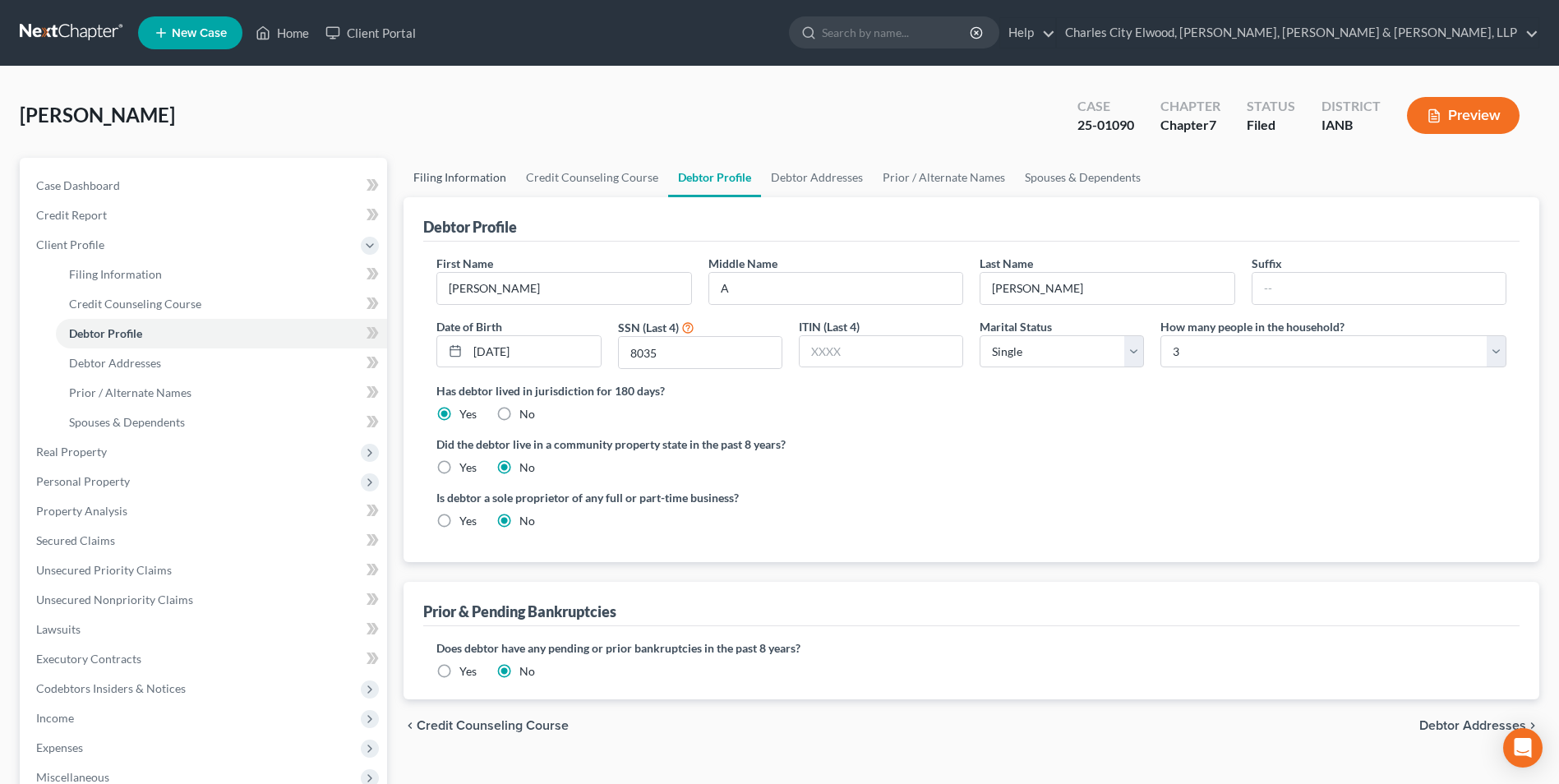
select select "1"
select select "0"
select select "29"
select select "0"
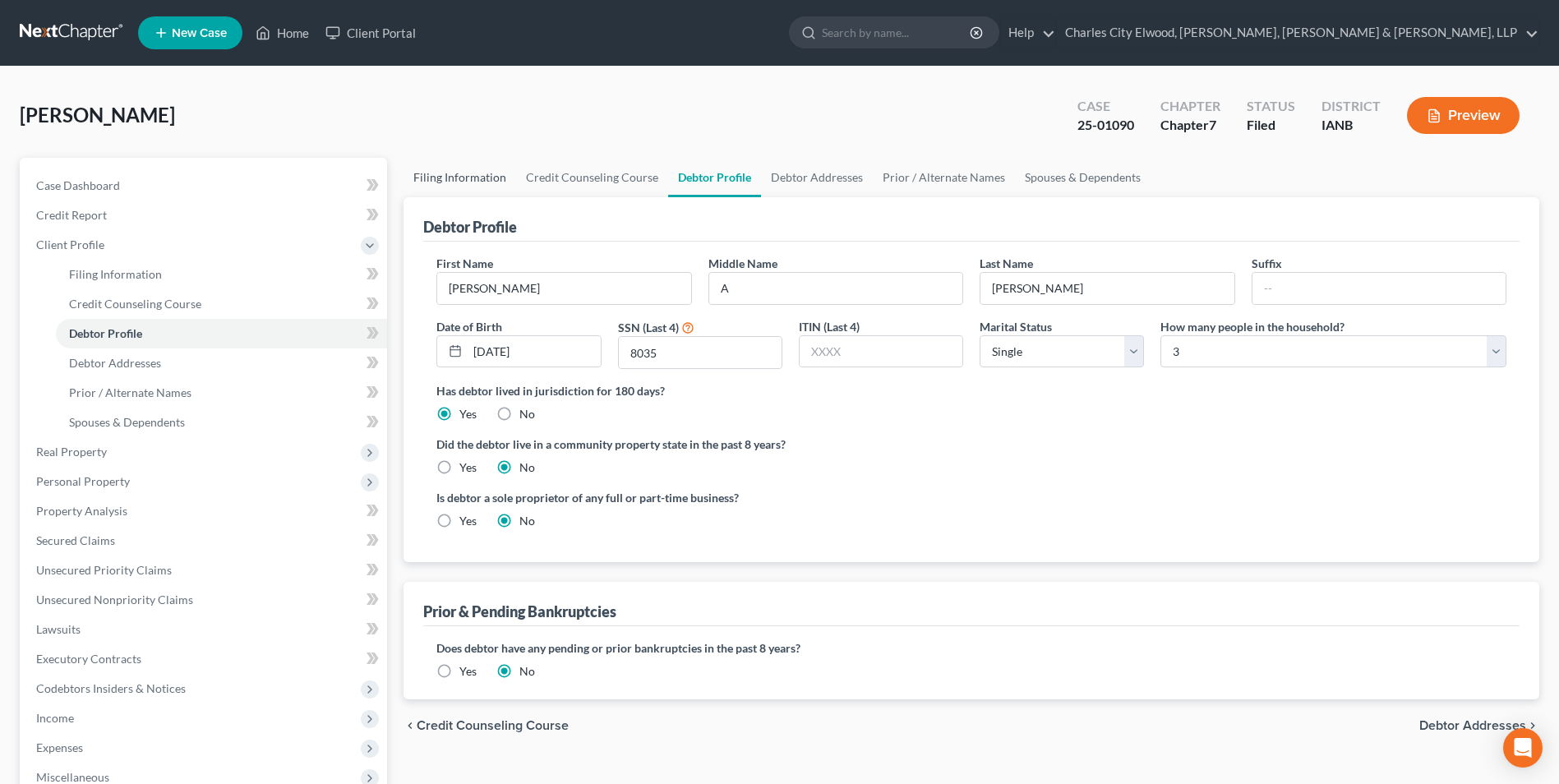
select select "0"
select select "16"
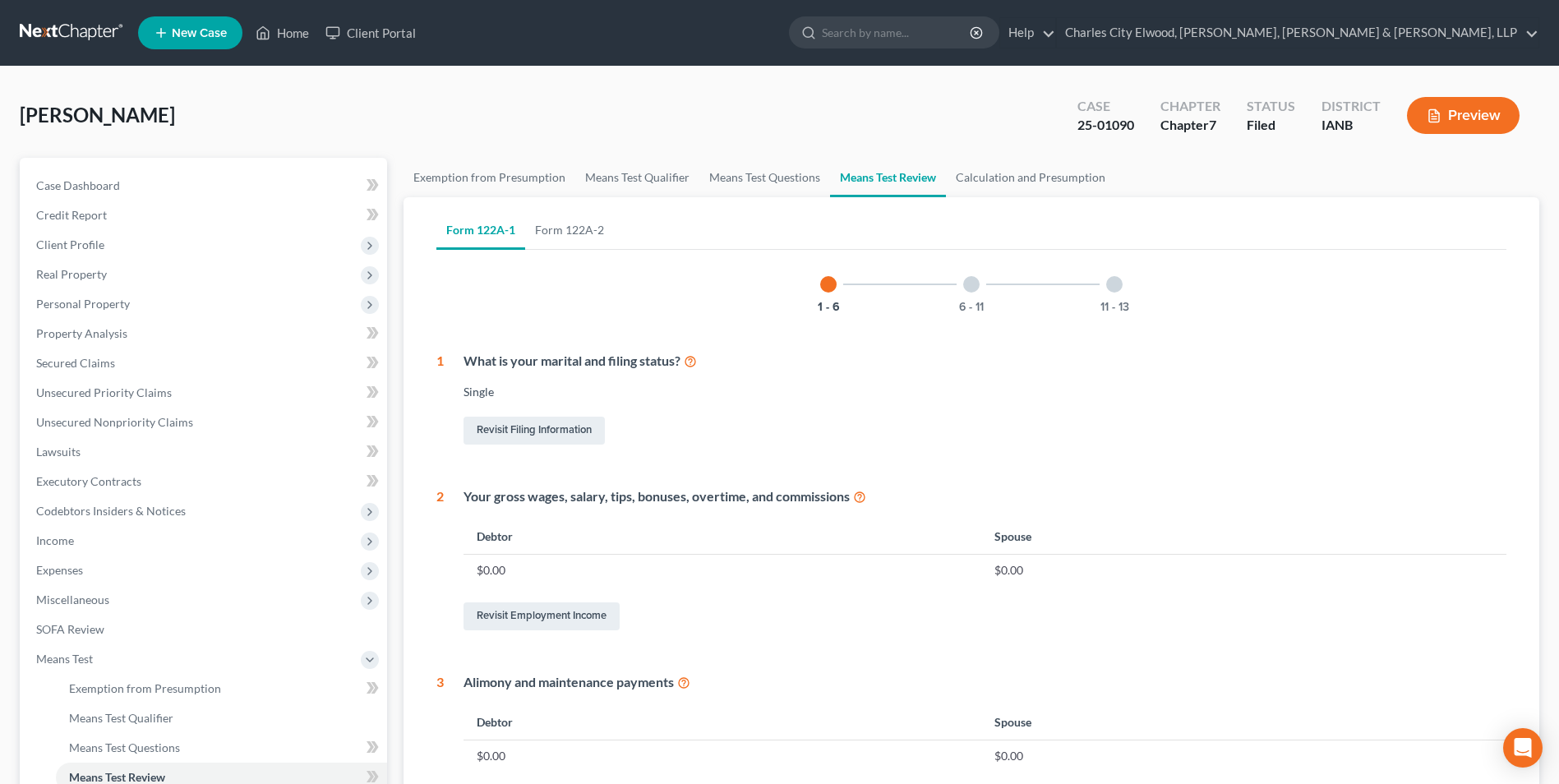
click at [696, 362] on icon at bounding box center [690, 360] width 13 height 16
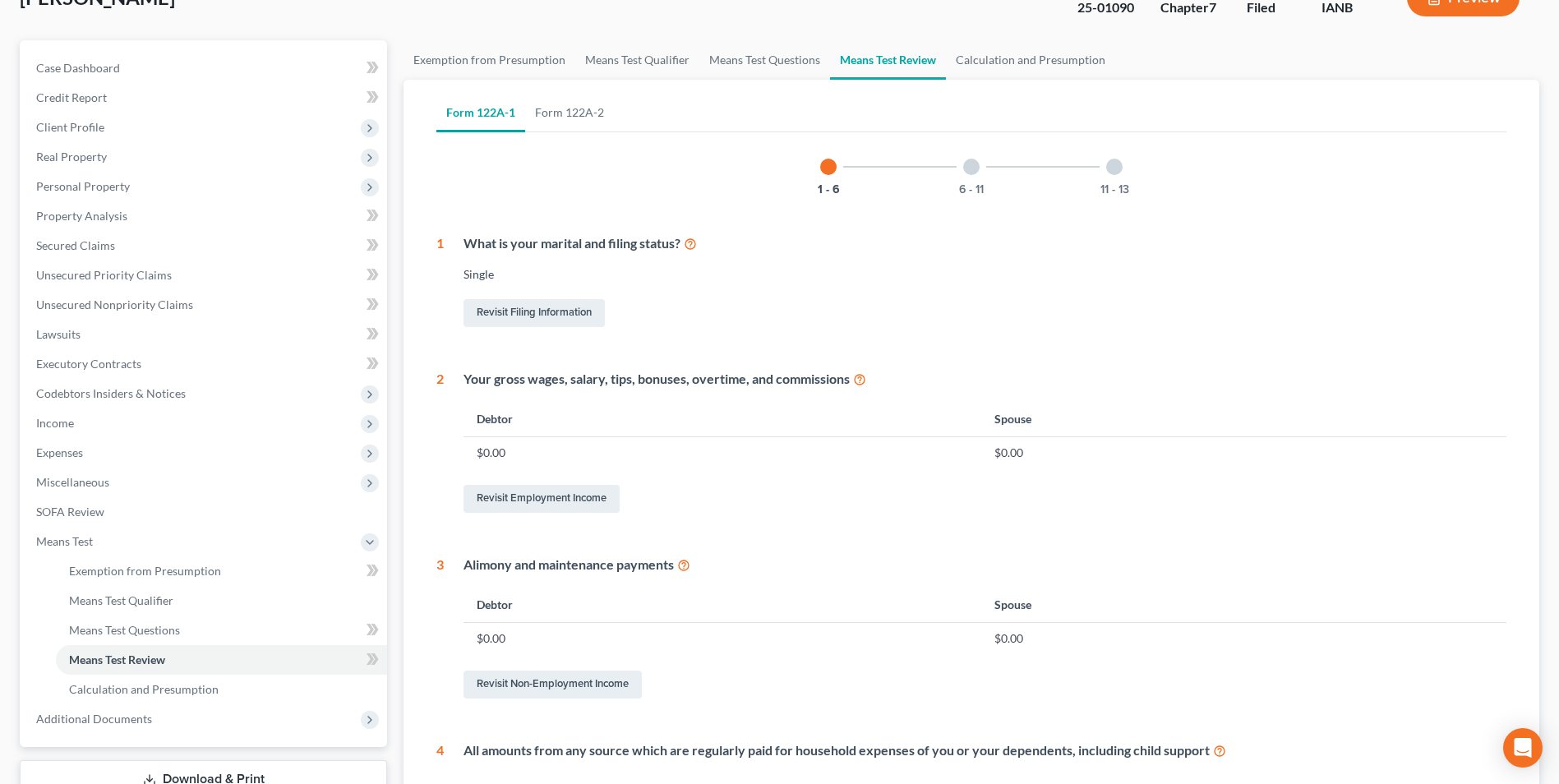
scroll to position [37, 0]
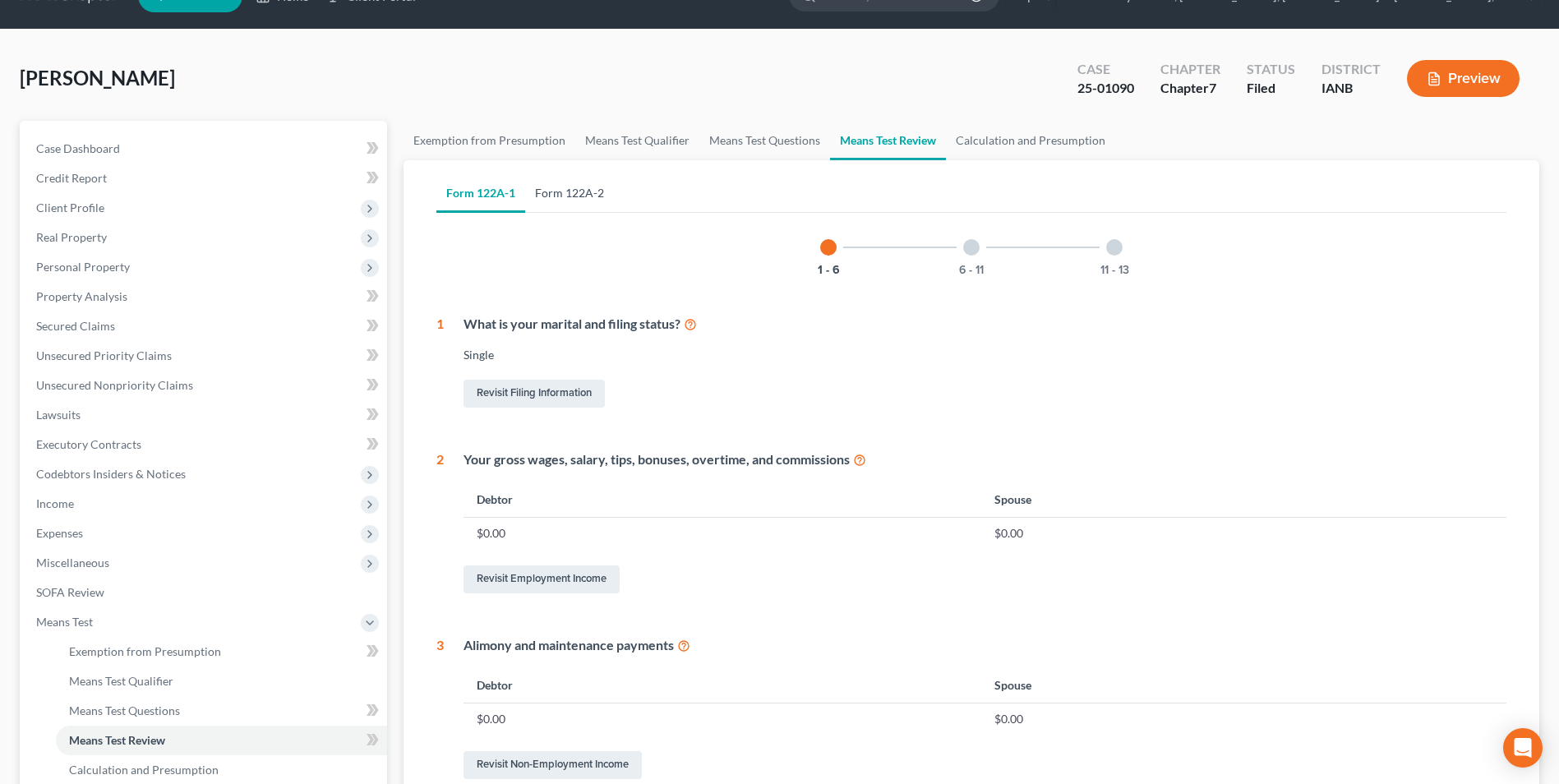
click at [576, 191] on link "Form 122A-2" at bounding box center [569, 193] width 89 height 40
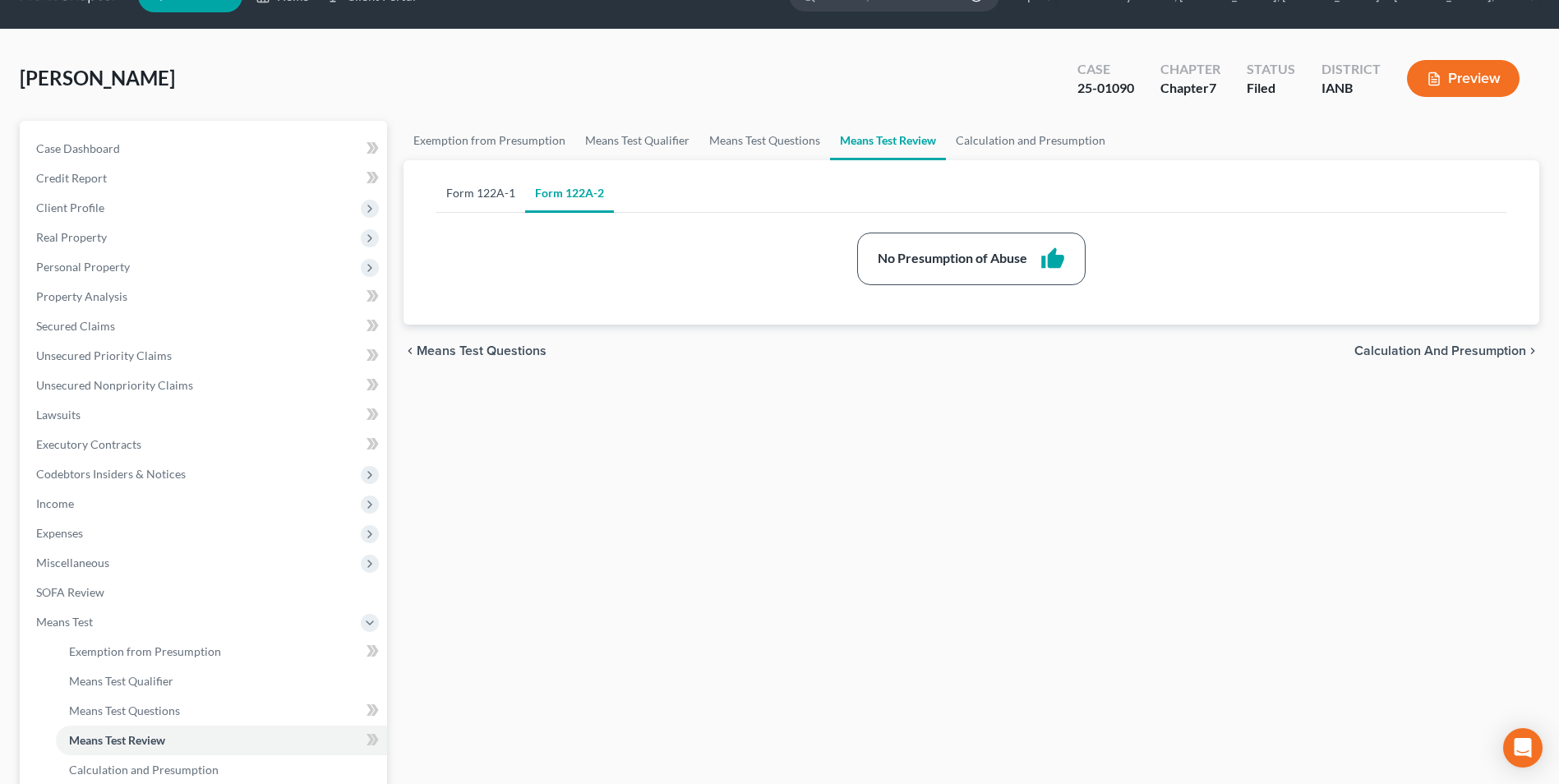
click at [506, 191] on link "Form 122A-1" at bounding box center [481, 193] width 89 height 40
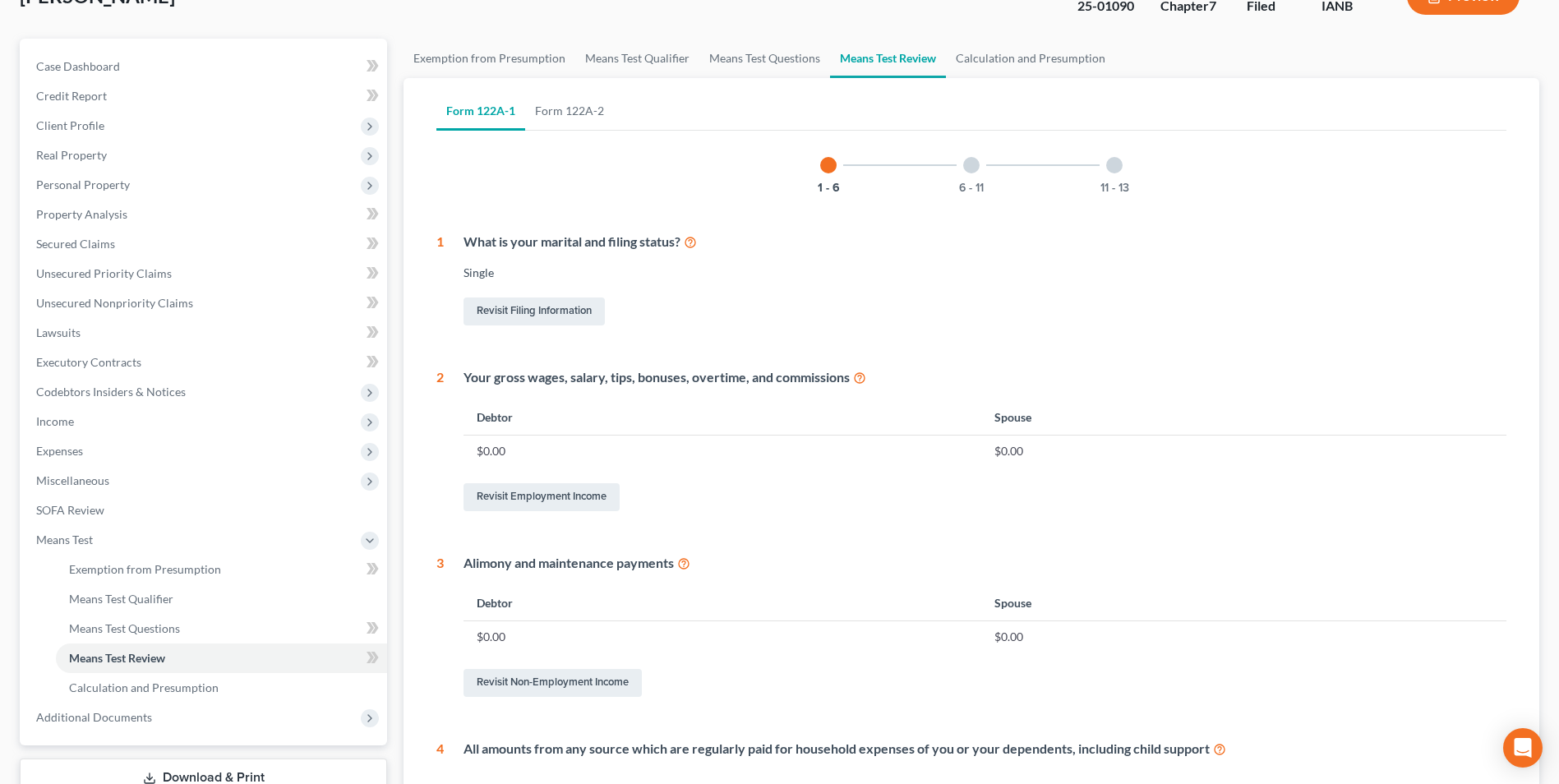
scroll to position [201, 0]
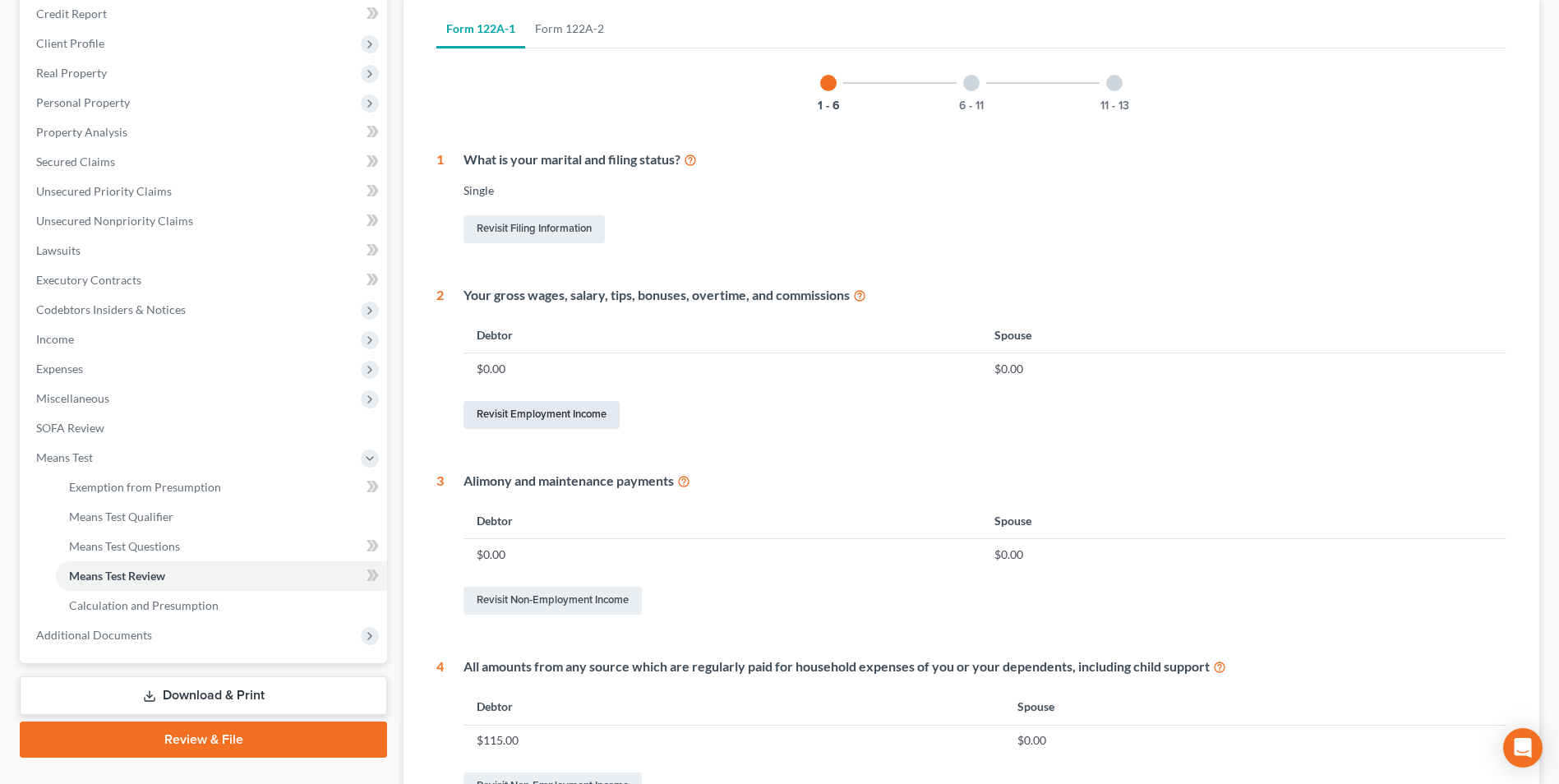
click at [594, 411] on link "Revisit Employment Income" at bounding box center [542, 415] width 156 height 28
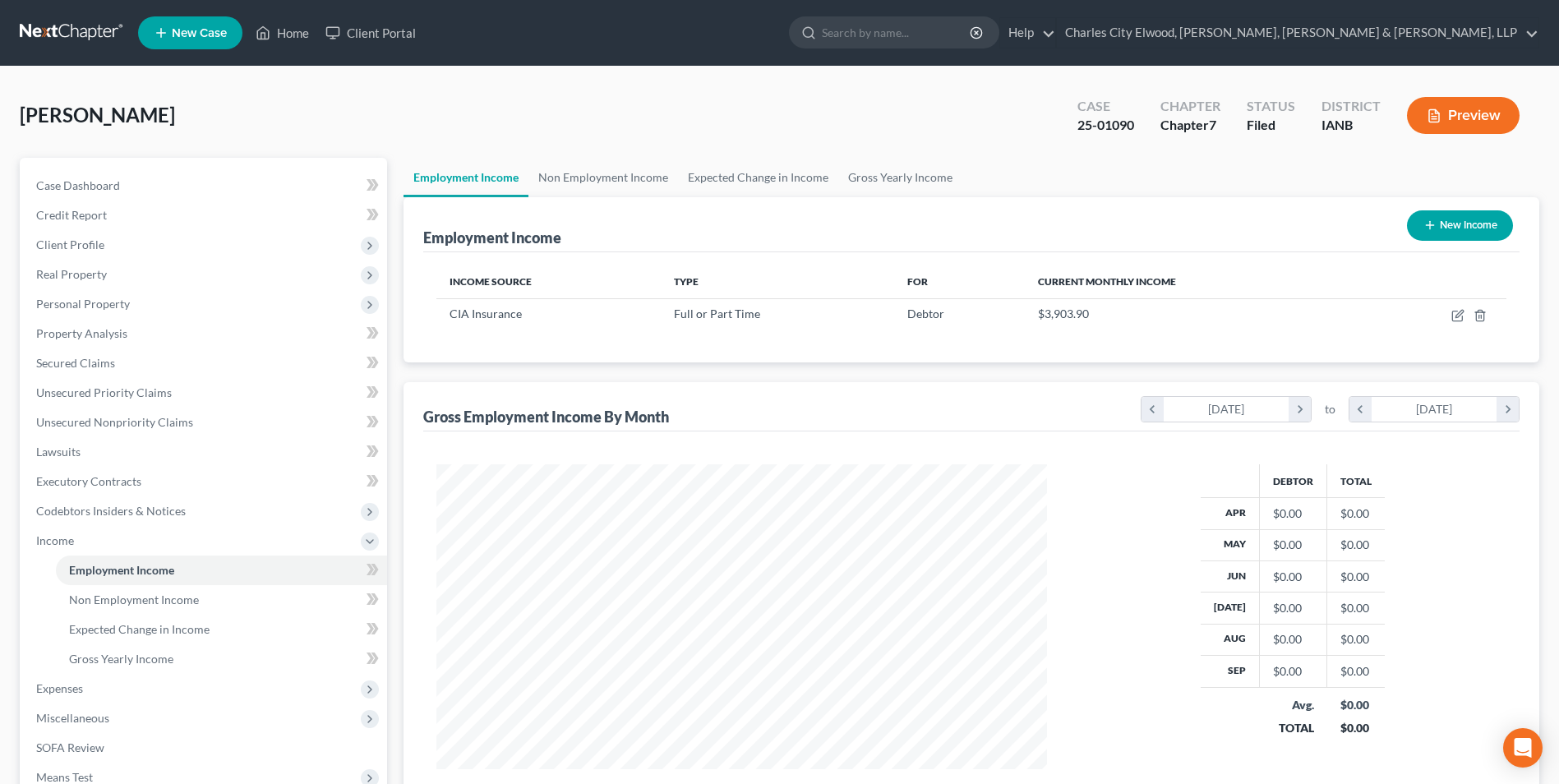
scroll to position [304, 643]
click at [600, 183] on link "Non Employment Income" at bounding box center [603, 177] width 150 height 40
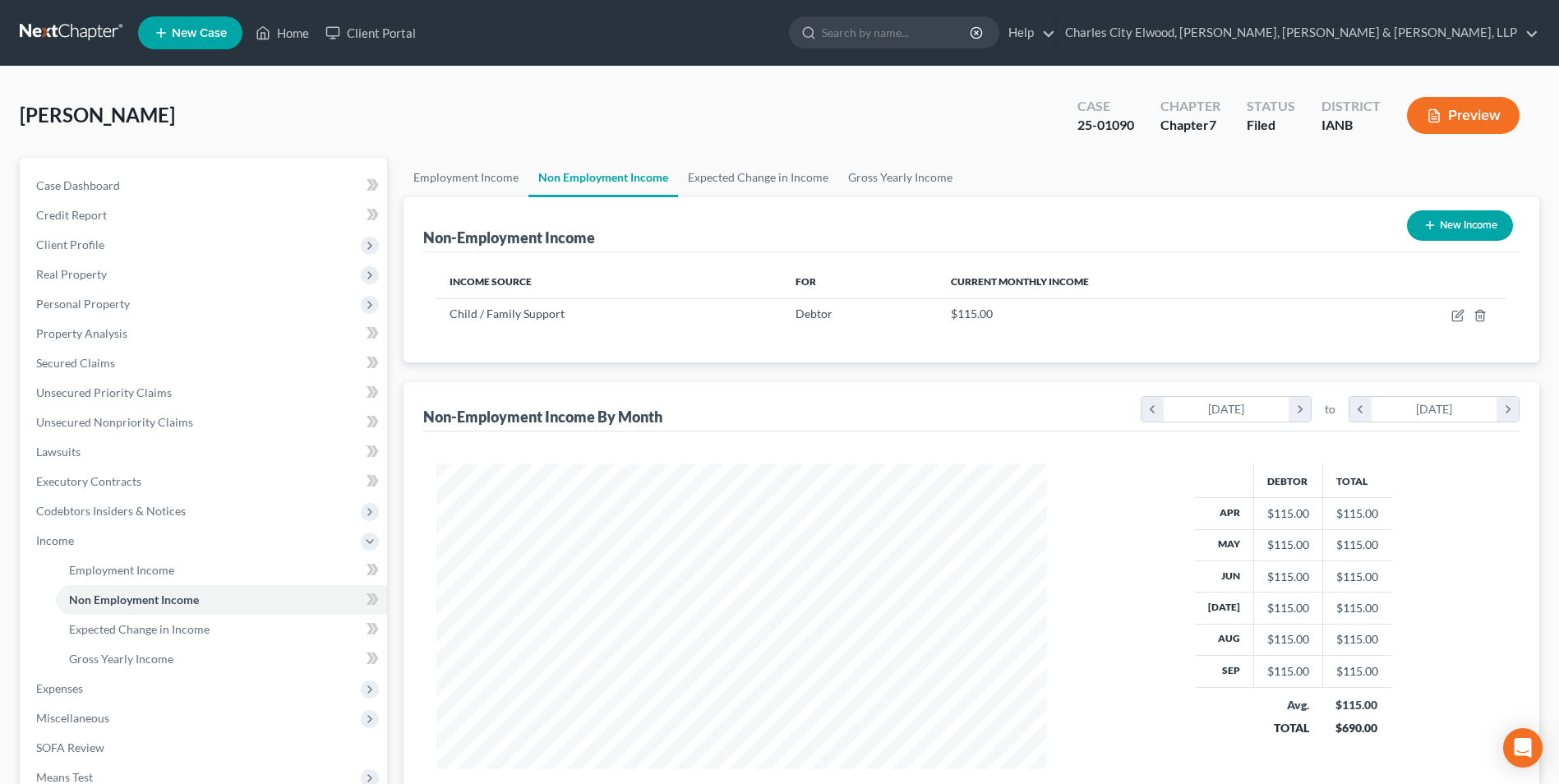
scroll to position [304, 643]
click at [489, 174] on link "Employment Income" at bounding box center [466, 177] width 125 height 40
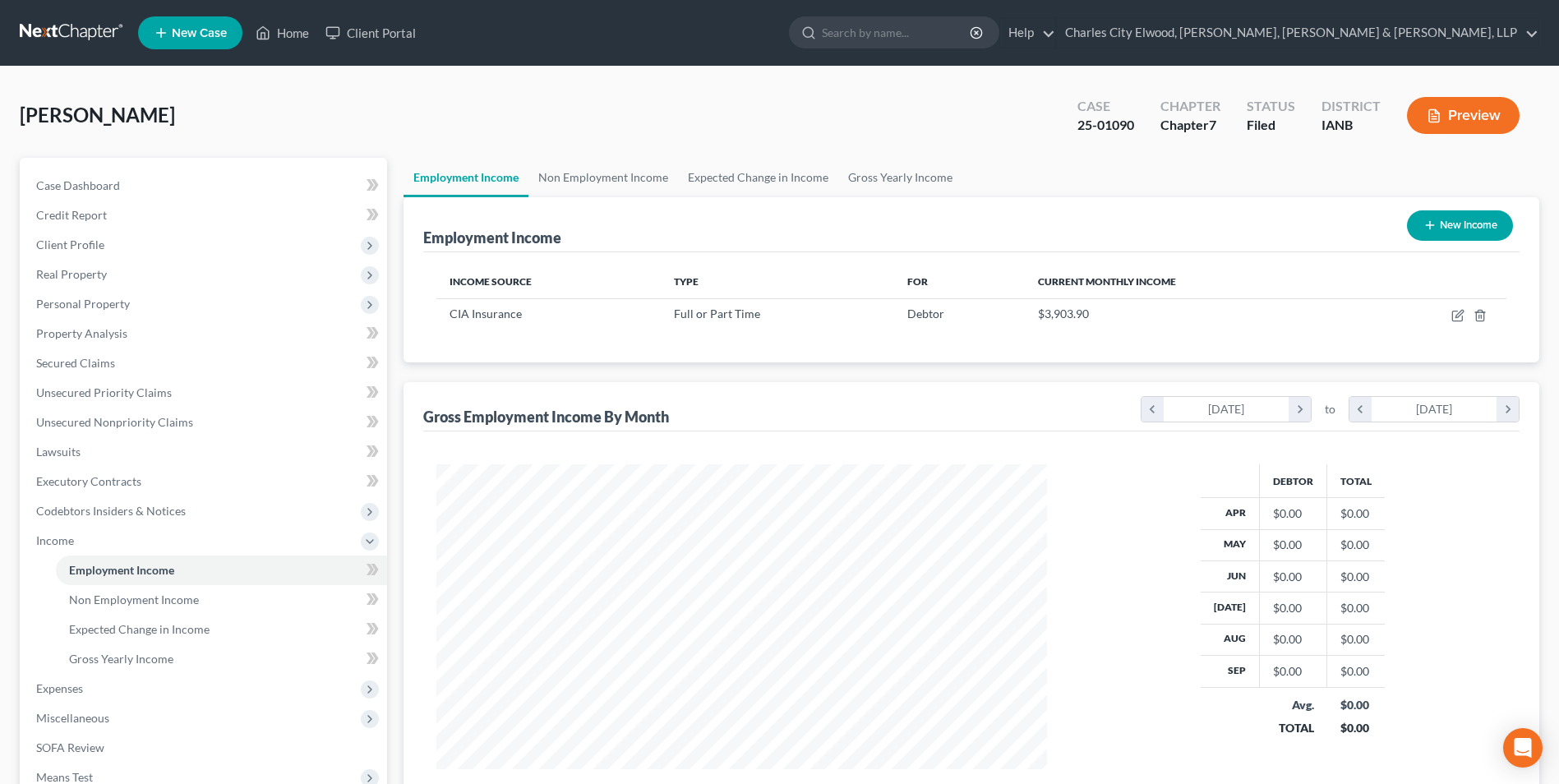
scroll to position [304, 643]
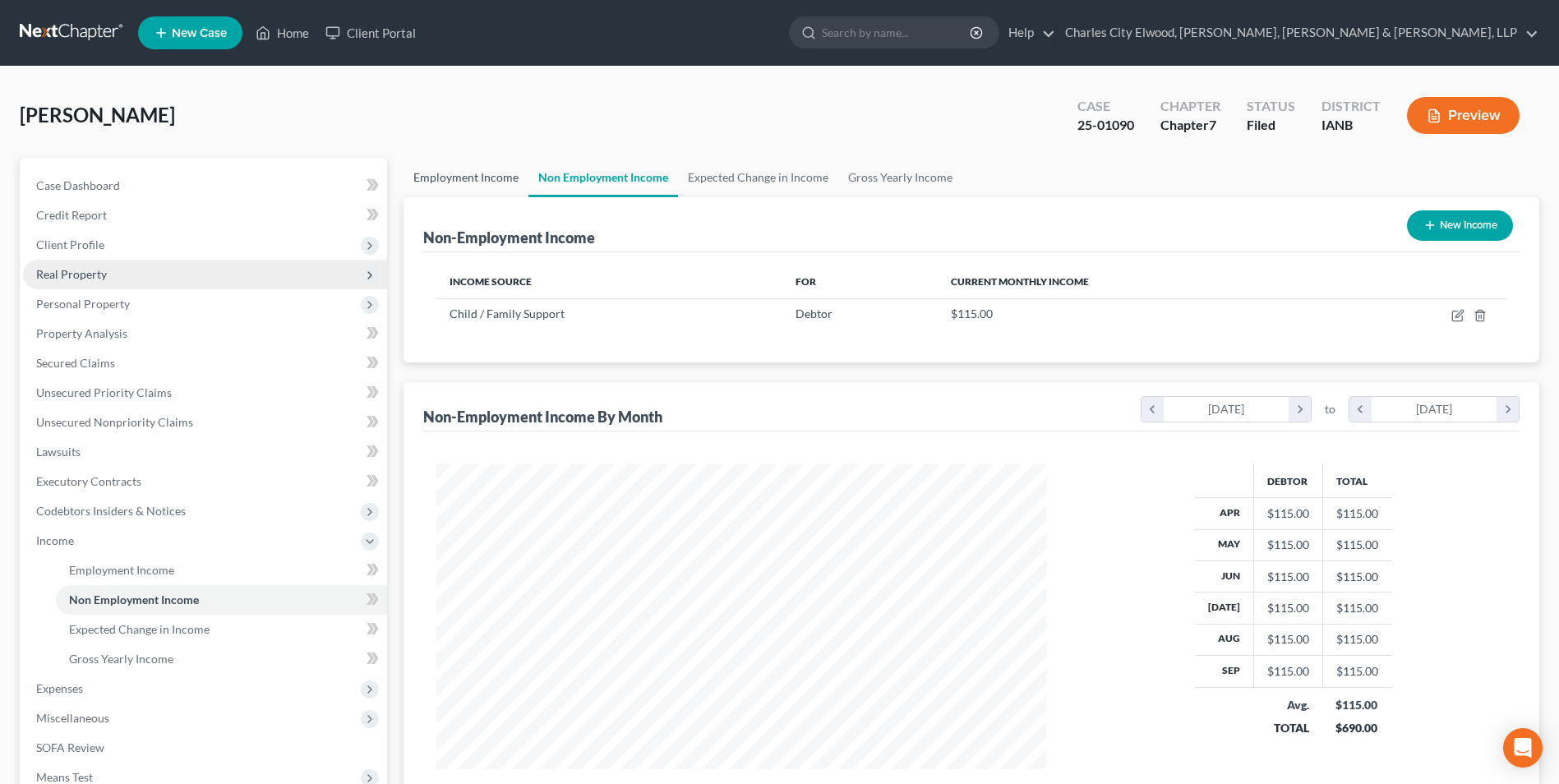
scroll to position [304, 643]
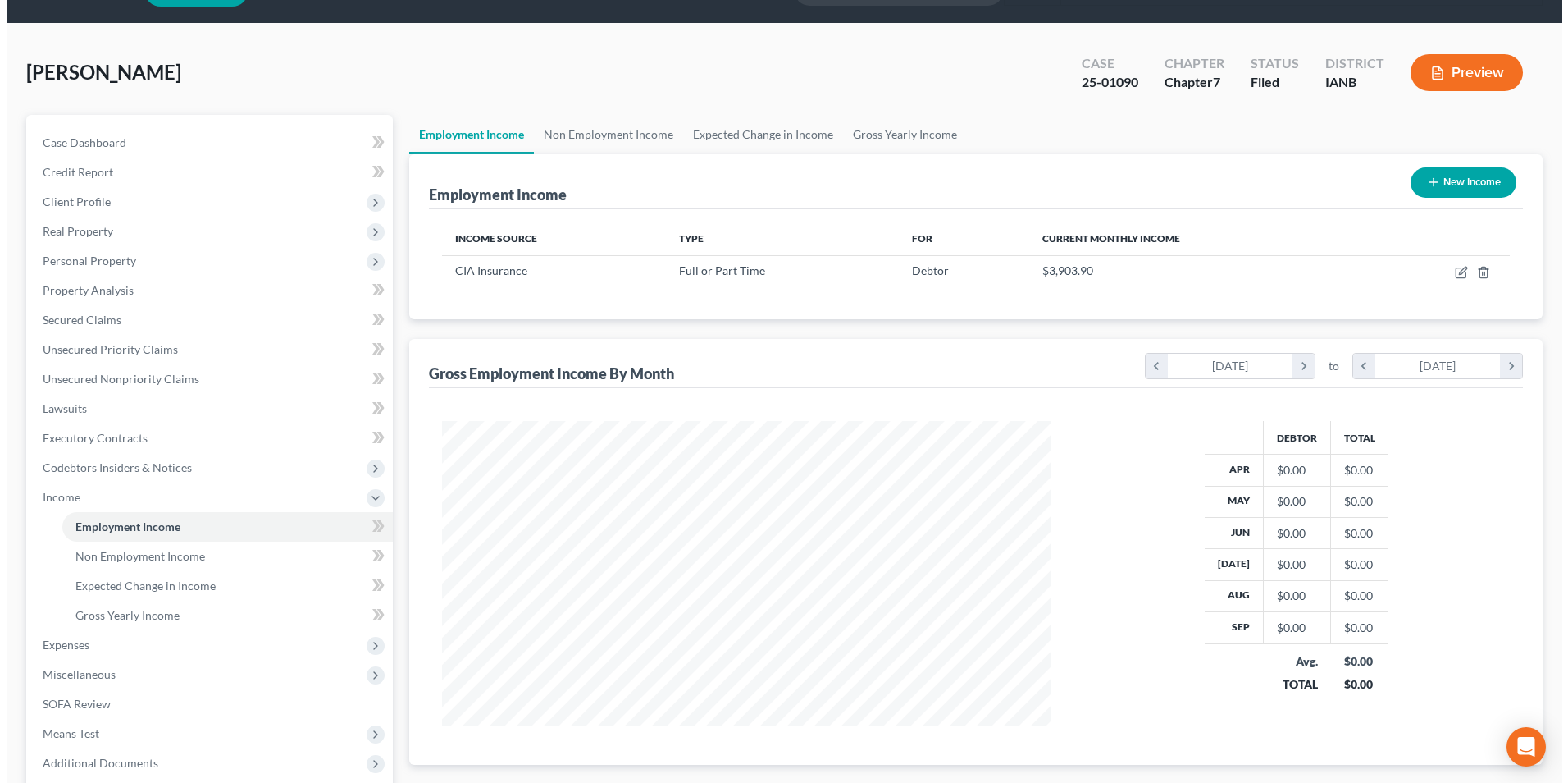
scroll to position [82, 0]
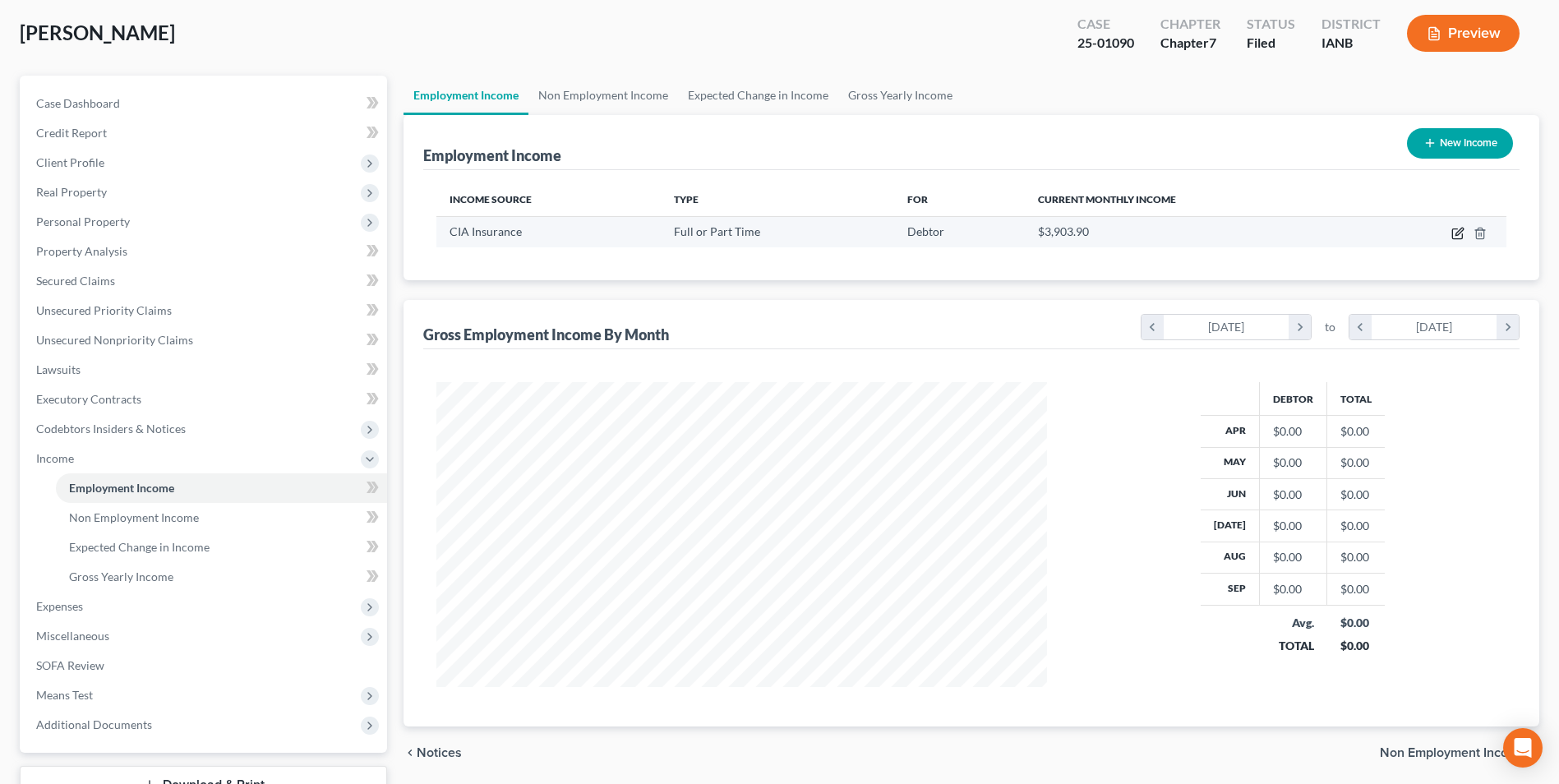
click at [1458, 235] on icon "button" at bounding box center [1459, 231] width 7 height 7
select select "0"
select select "16"
select select "2"
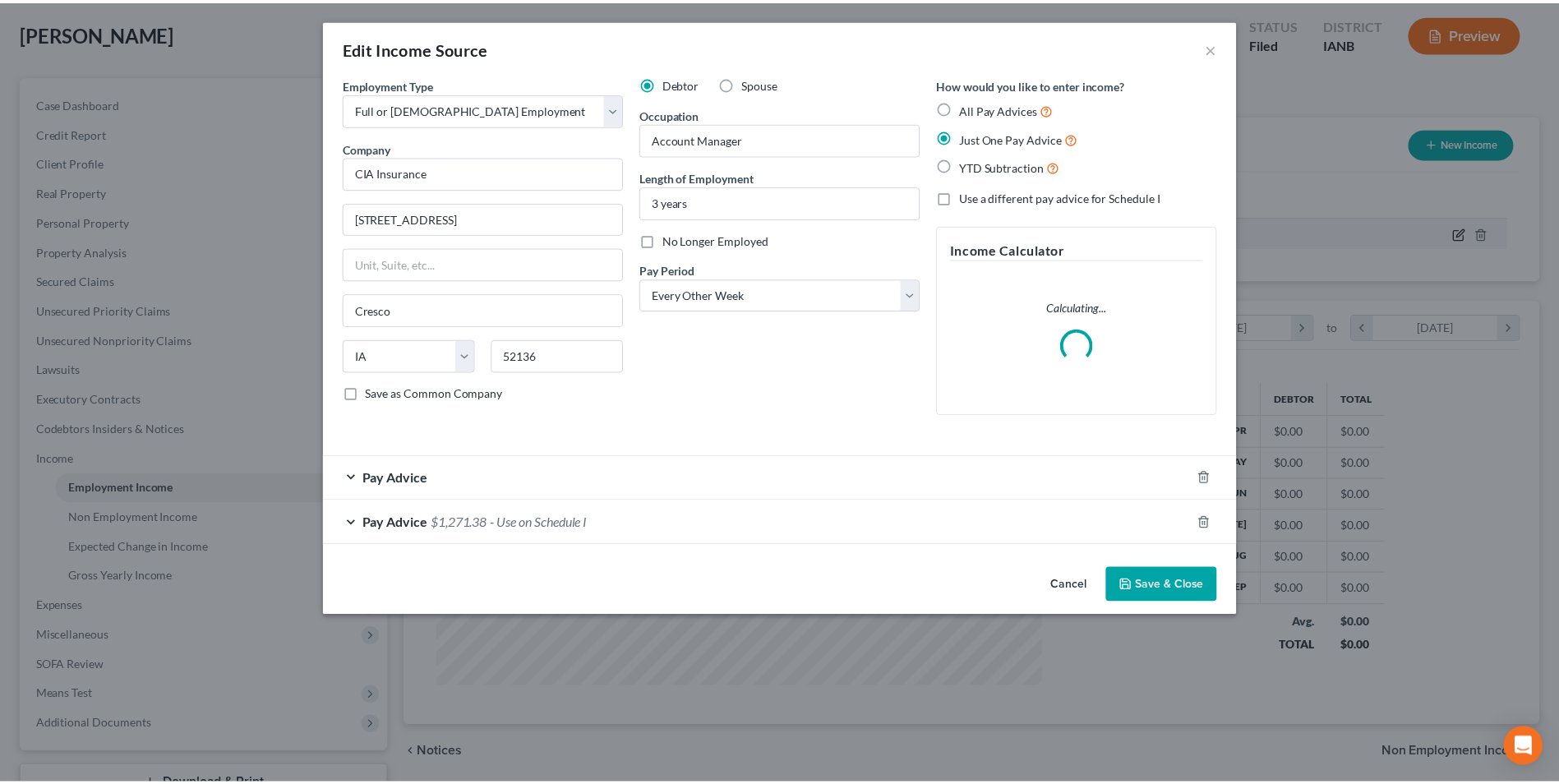
scroll to position [307, 649]
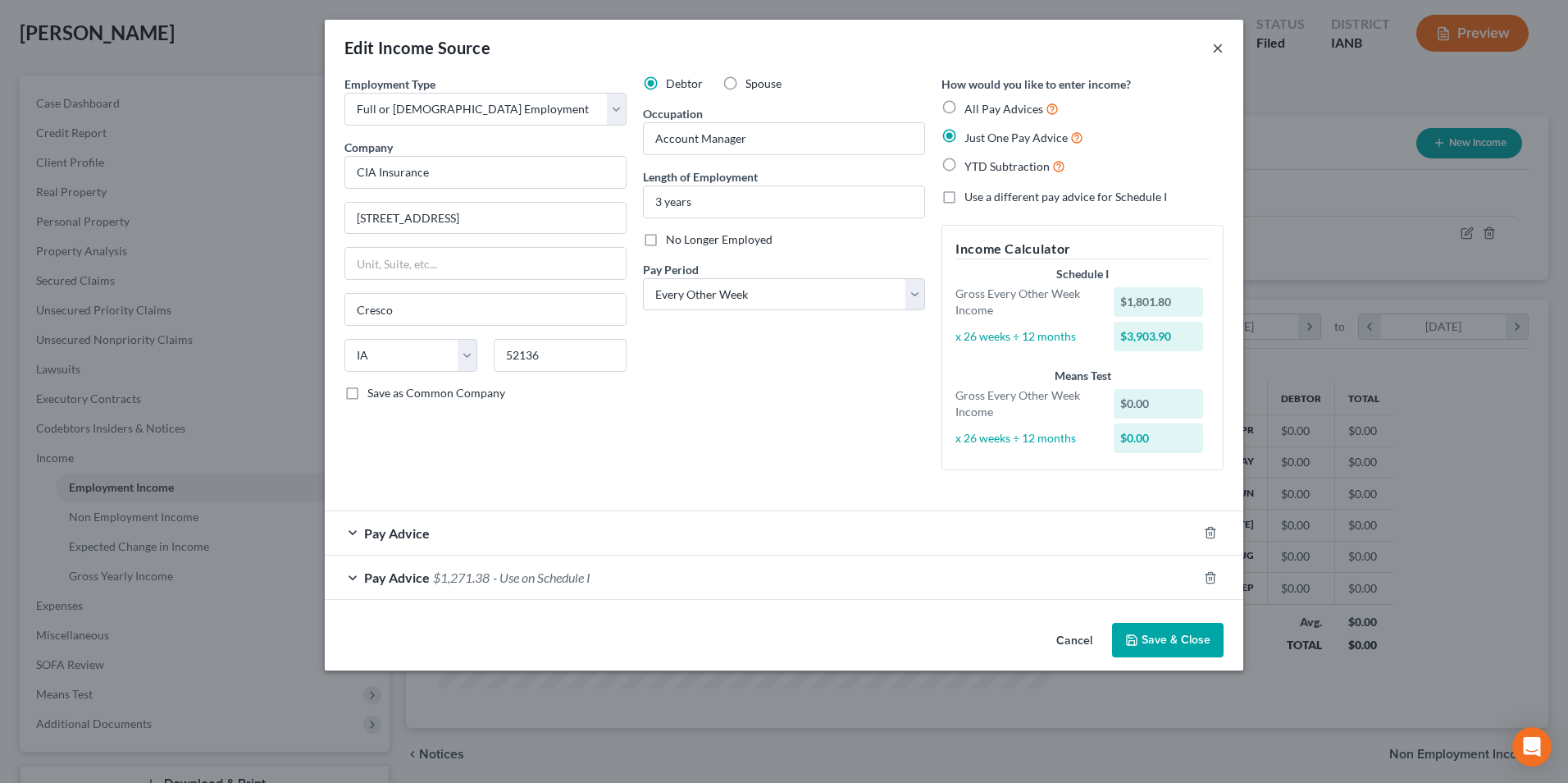
click at [1215, 51] on button "×" at bounding box center [1217, 48] width 11 height 19
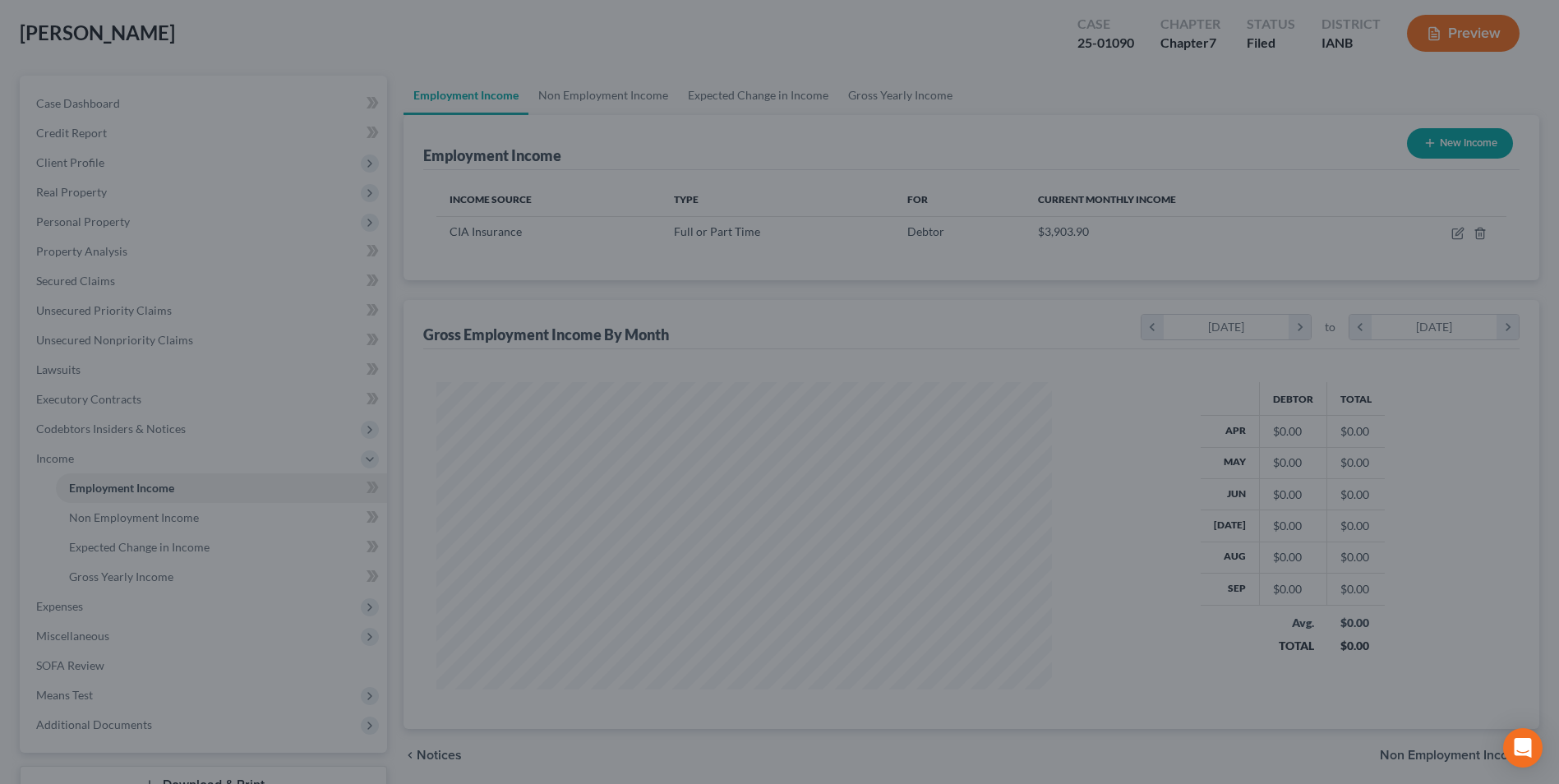
scroll to position [821195, 821243]
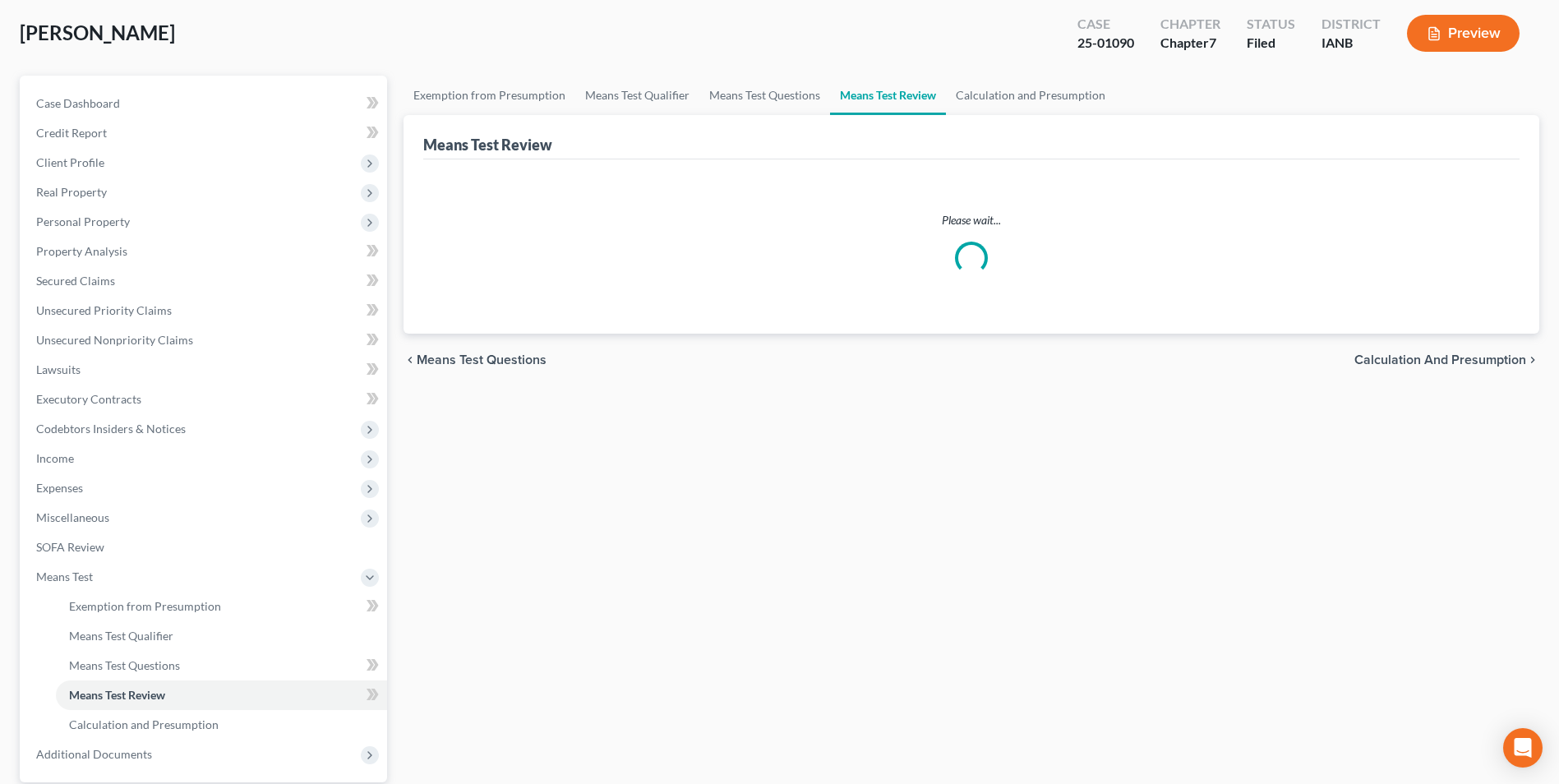
scroll to position [201, 0]
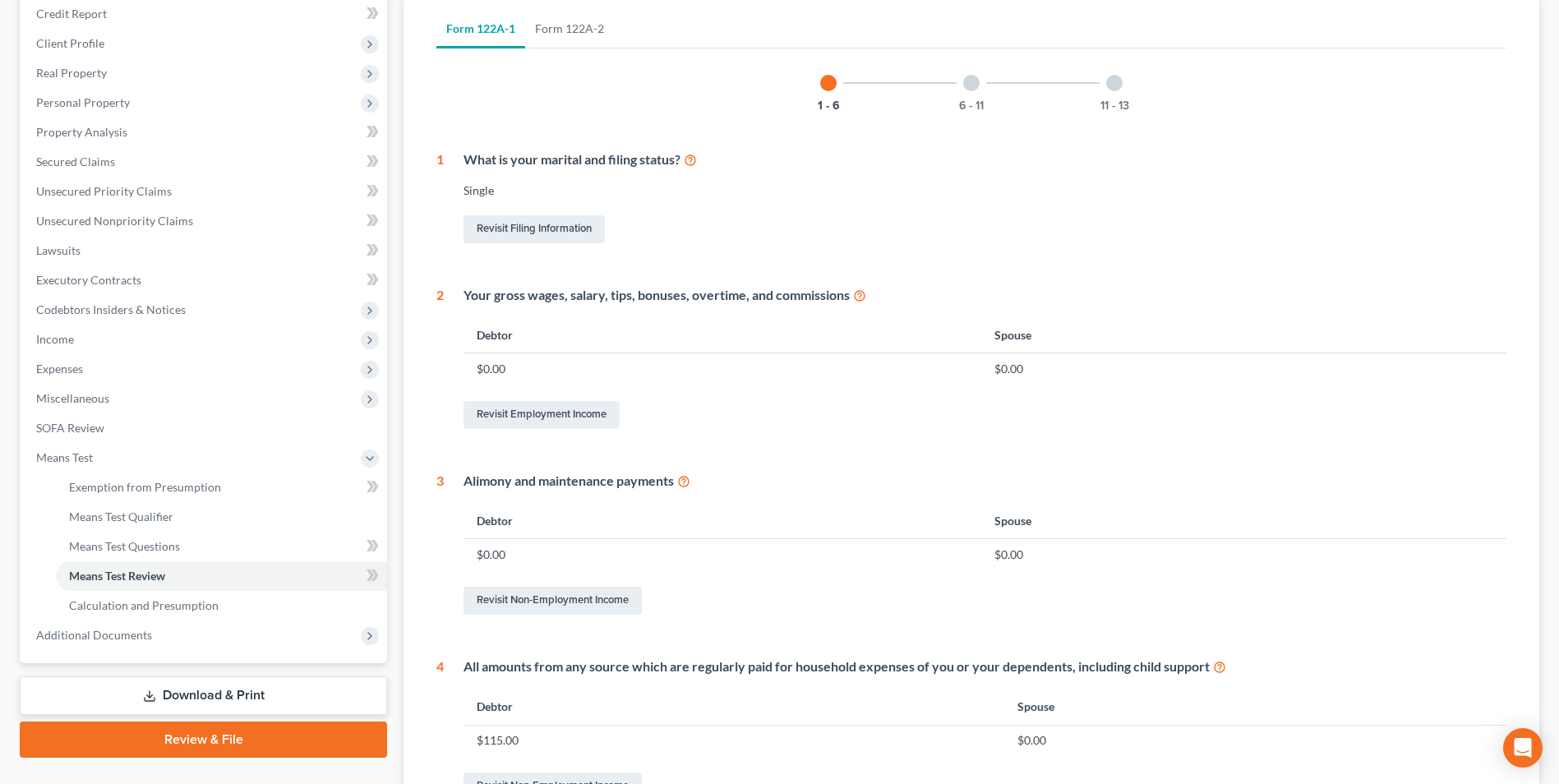
click at [860, 293] on icon at bounding box center [860, 295] width 13 height 16
click at [496, 364] on td "$0.00" at bounding box center [722, 368] width 518 height 31
click at [574, 424] on link "Revisit Employment Income" at bounding box center [542, 415] width 156 height 28
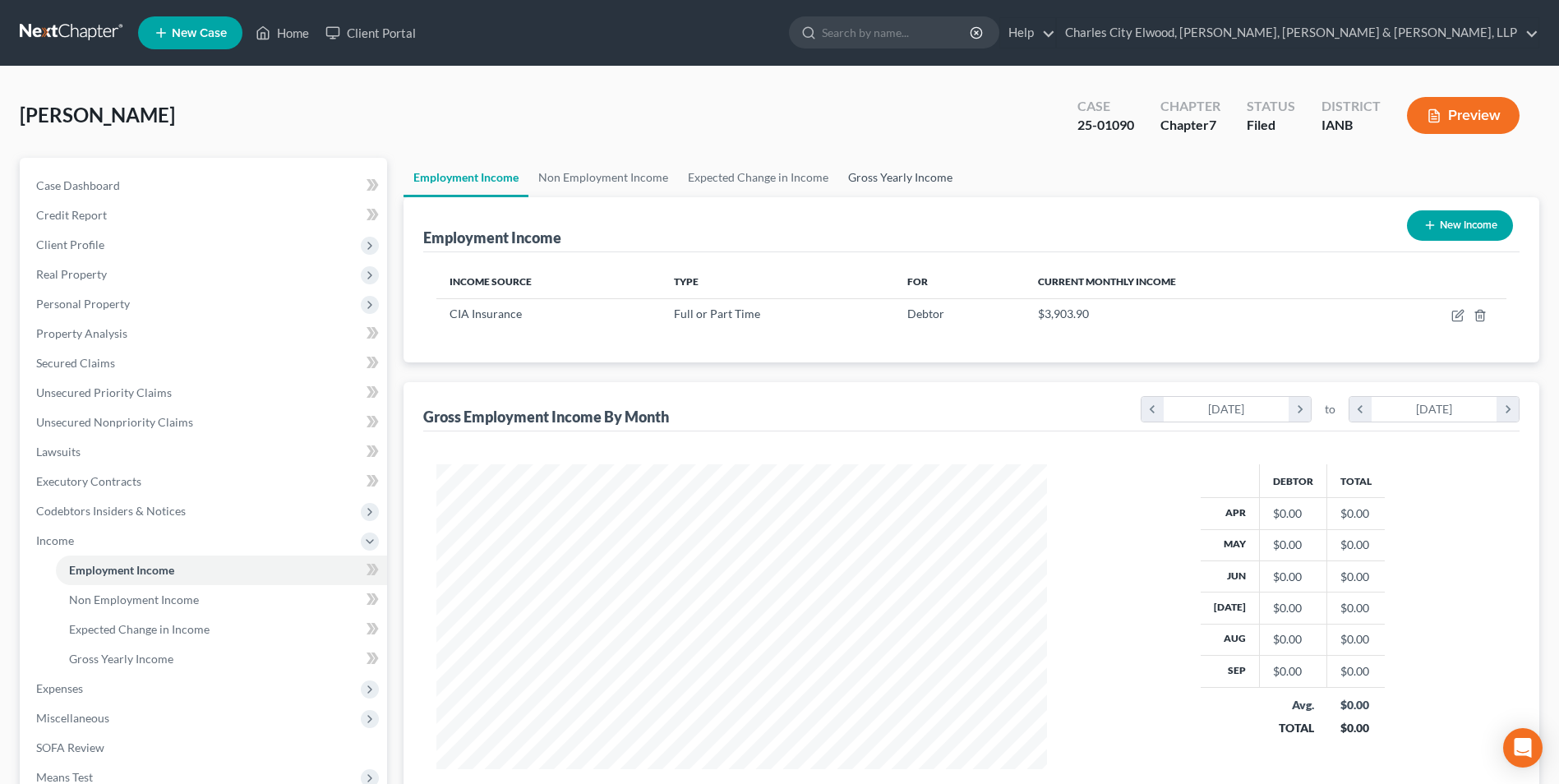
click at [885, 181] on link "Gross Yearly Income" at bounding box center [900, 177] width 124 height 40
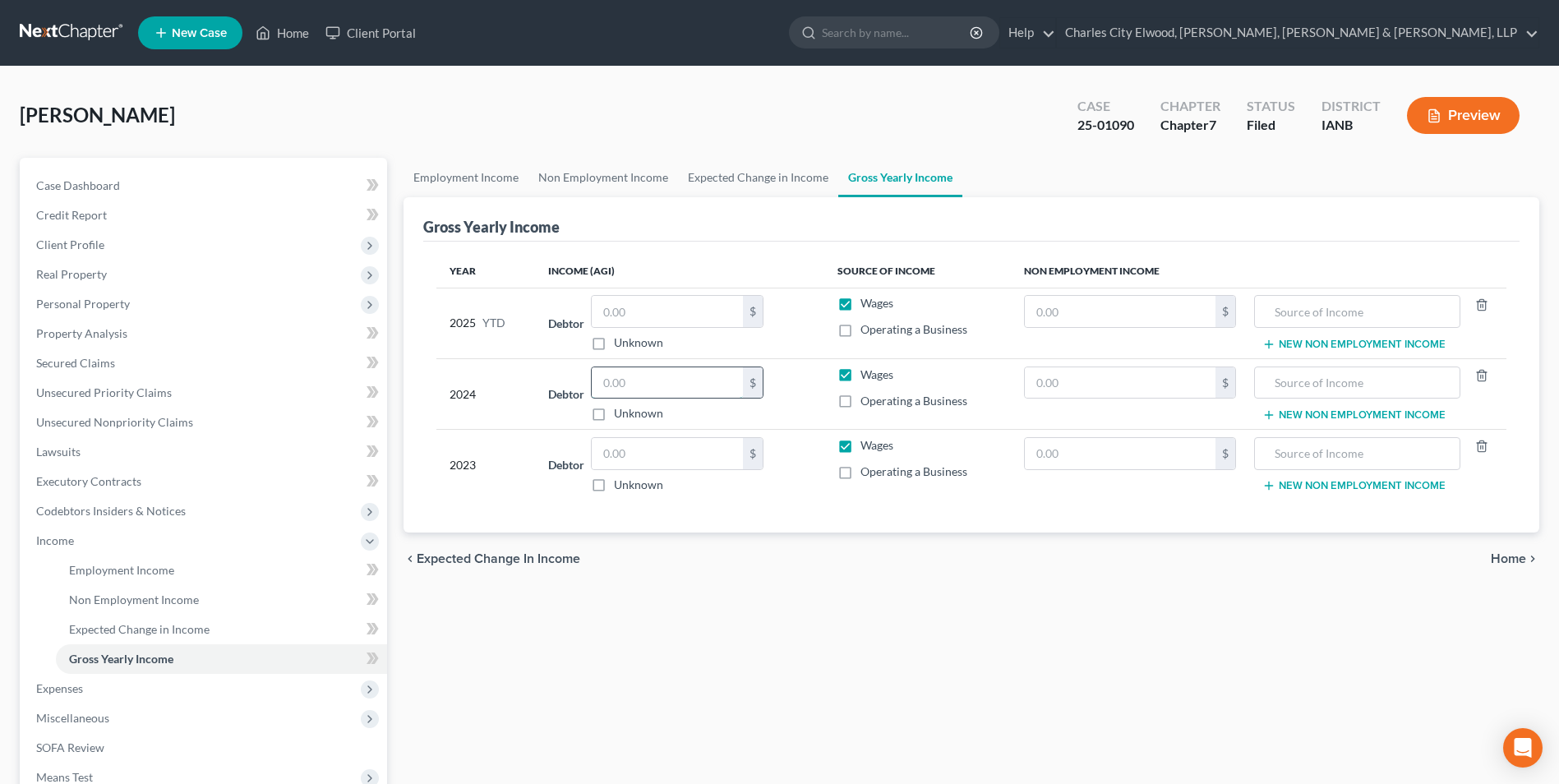
click at [705, 388] on input "text" at bounding box center [667, 382] width 151 height 31
click at [1431, 311] on input "text" at bounding box center [1357, 311] width 189 height 31
click at [42, 181] on span "Case Dashboard" at bounding box center [78, 185] width 84 height 14
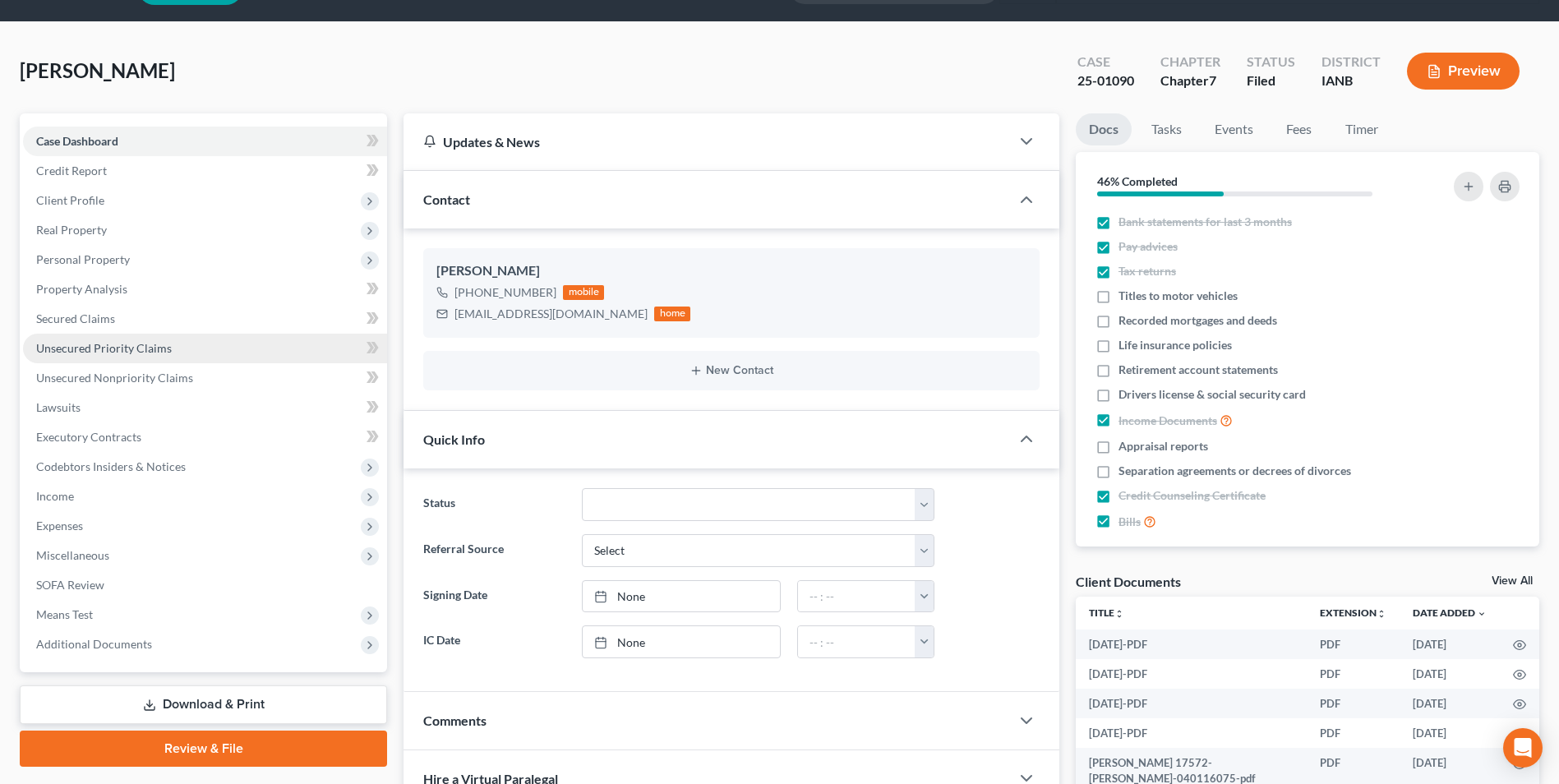
scroll to position [82, 0]
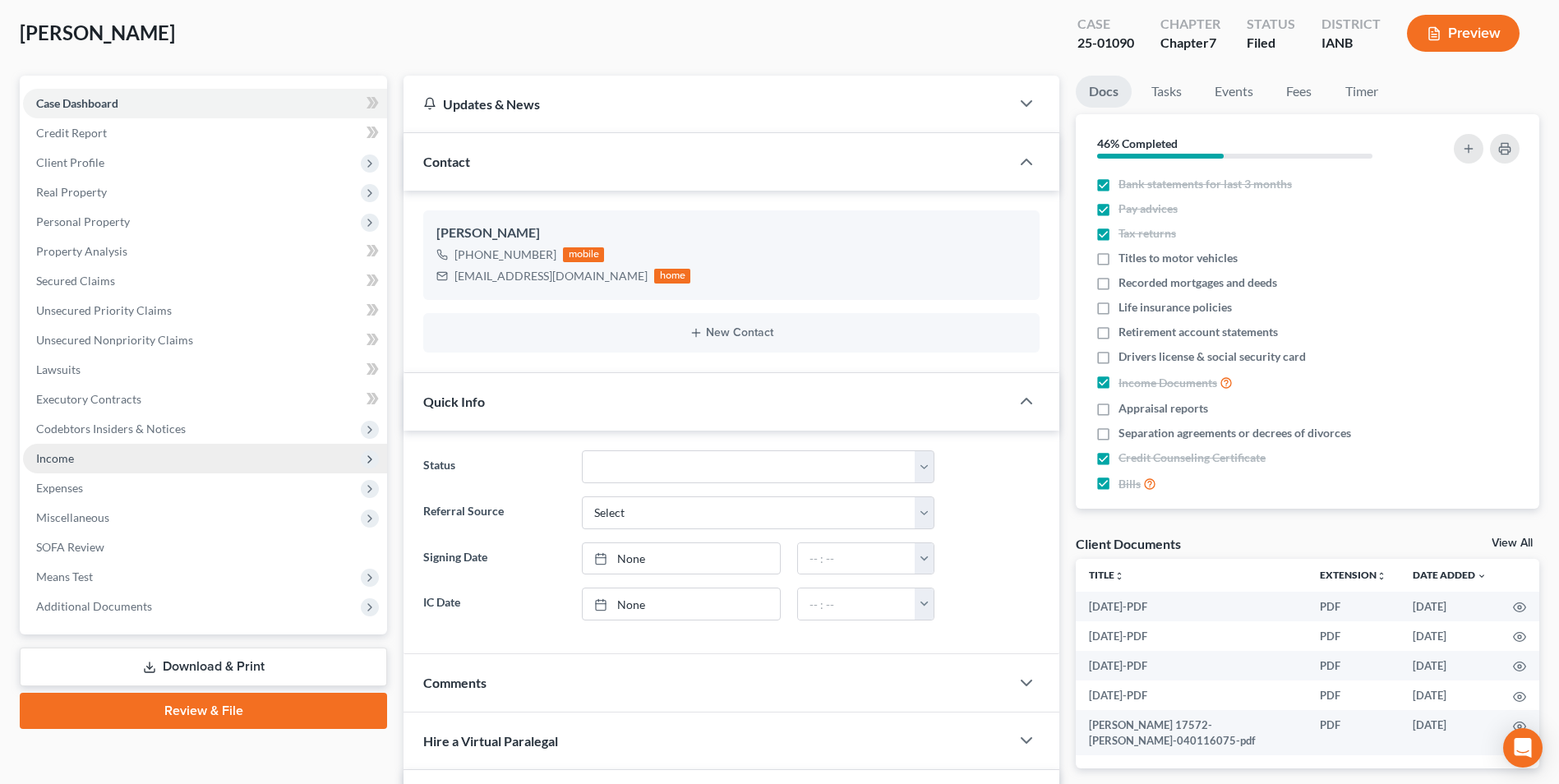
click at [132, 460] on span "Income" at bounding box center [205, 457] width 364 height 29
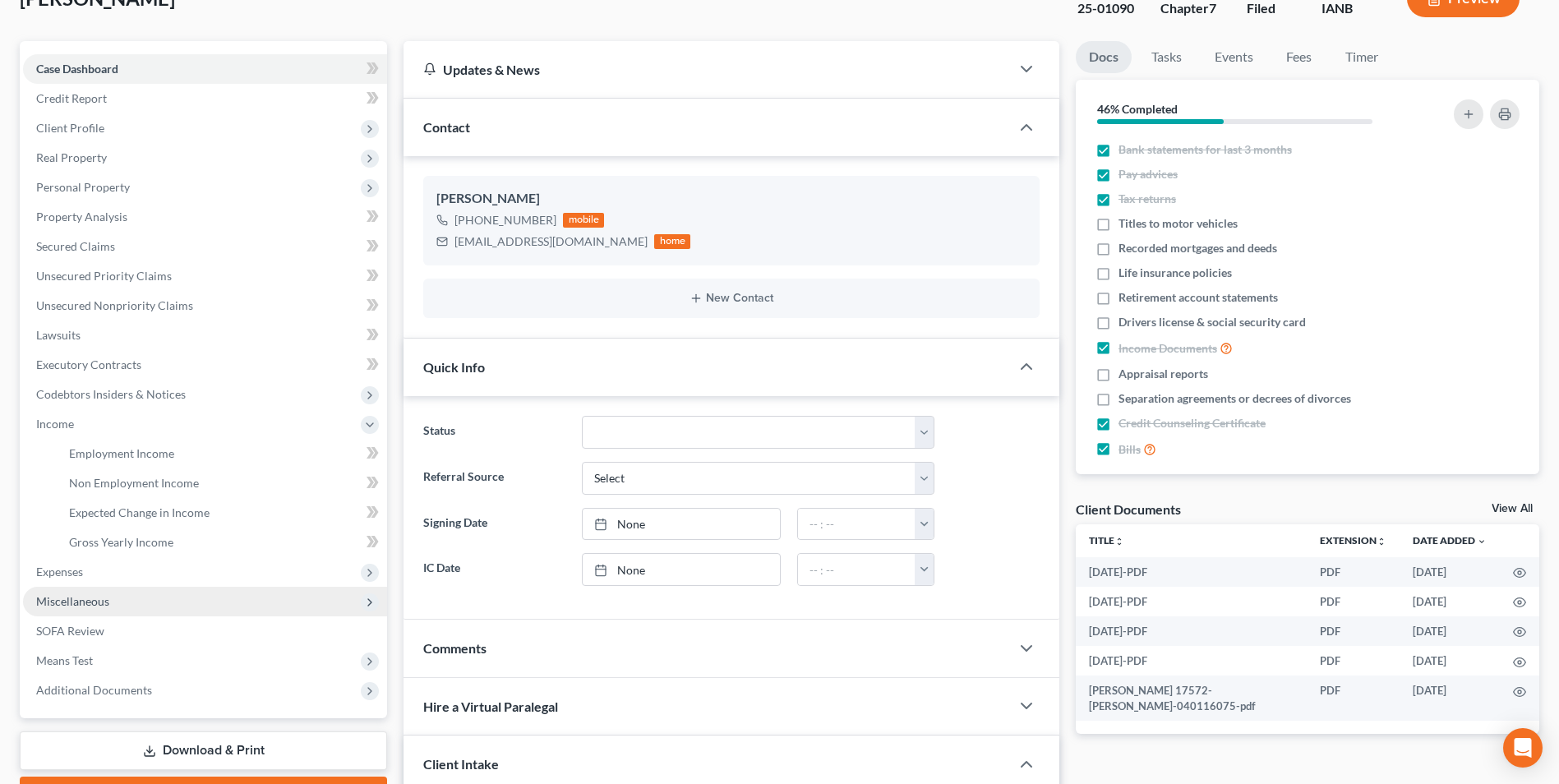
scroll to position [0, 0]
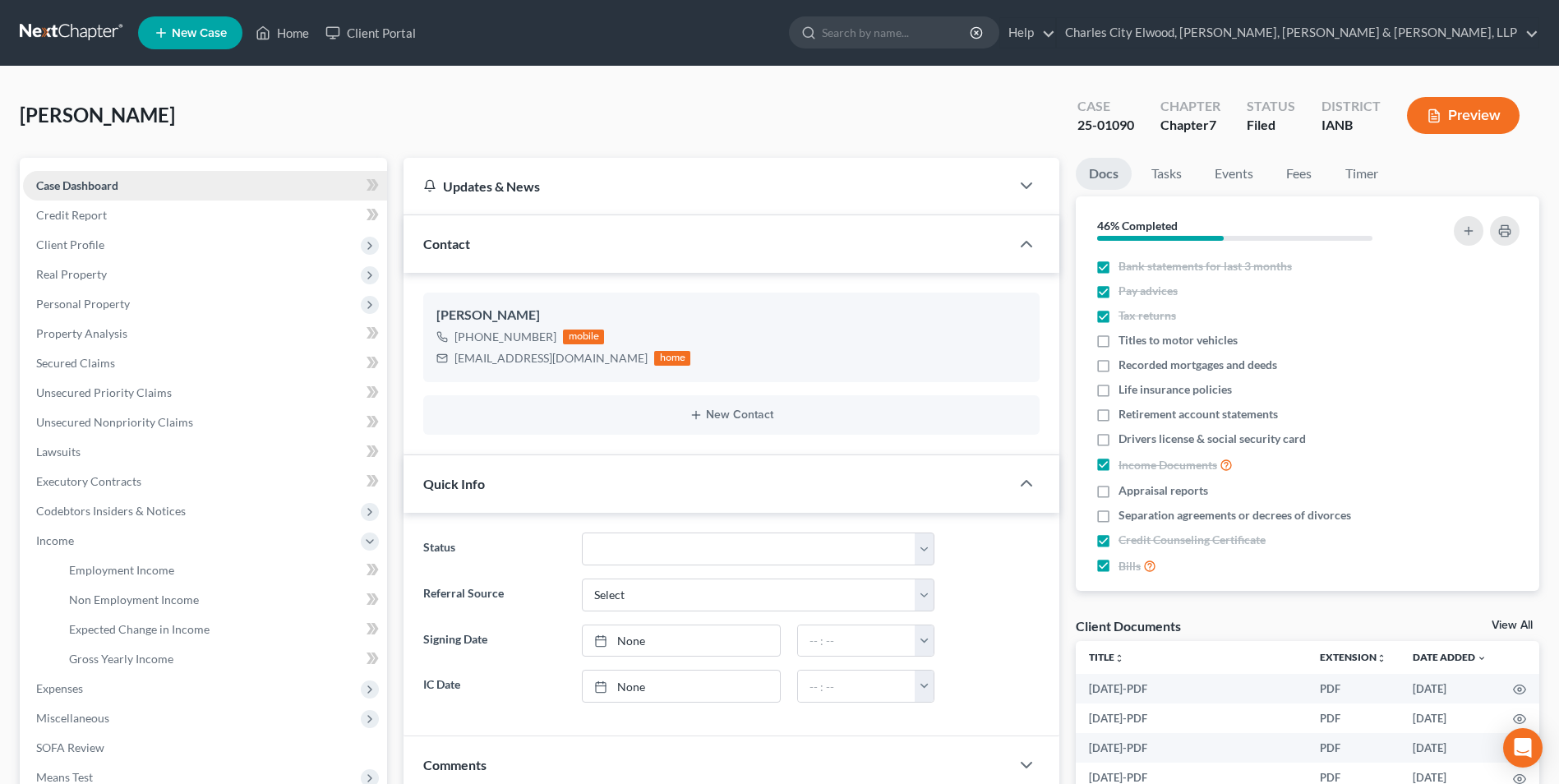
click at [110, 188] on span "Case Dashboard" at bounding box center [77, 185] width 82 height 14
click at [88, 221] on span "Credit Report" at bounding box center [72, 215] width 71 height 14
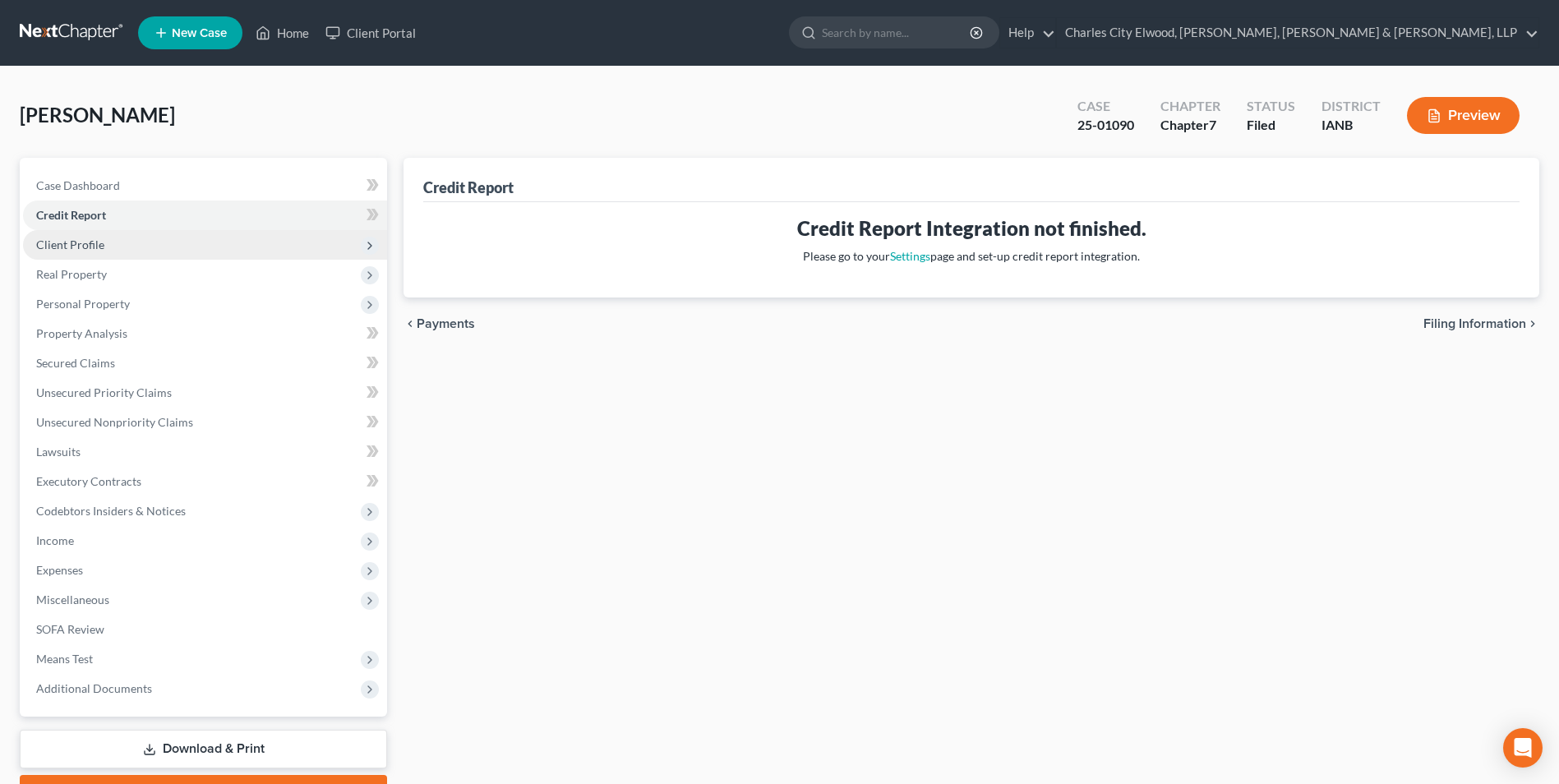
click at [74, 244] on span "Client Profile" at bounding box center [70, 244] width 68 height 14
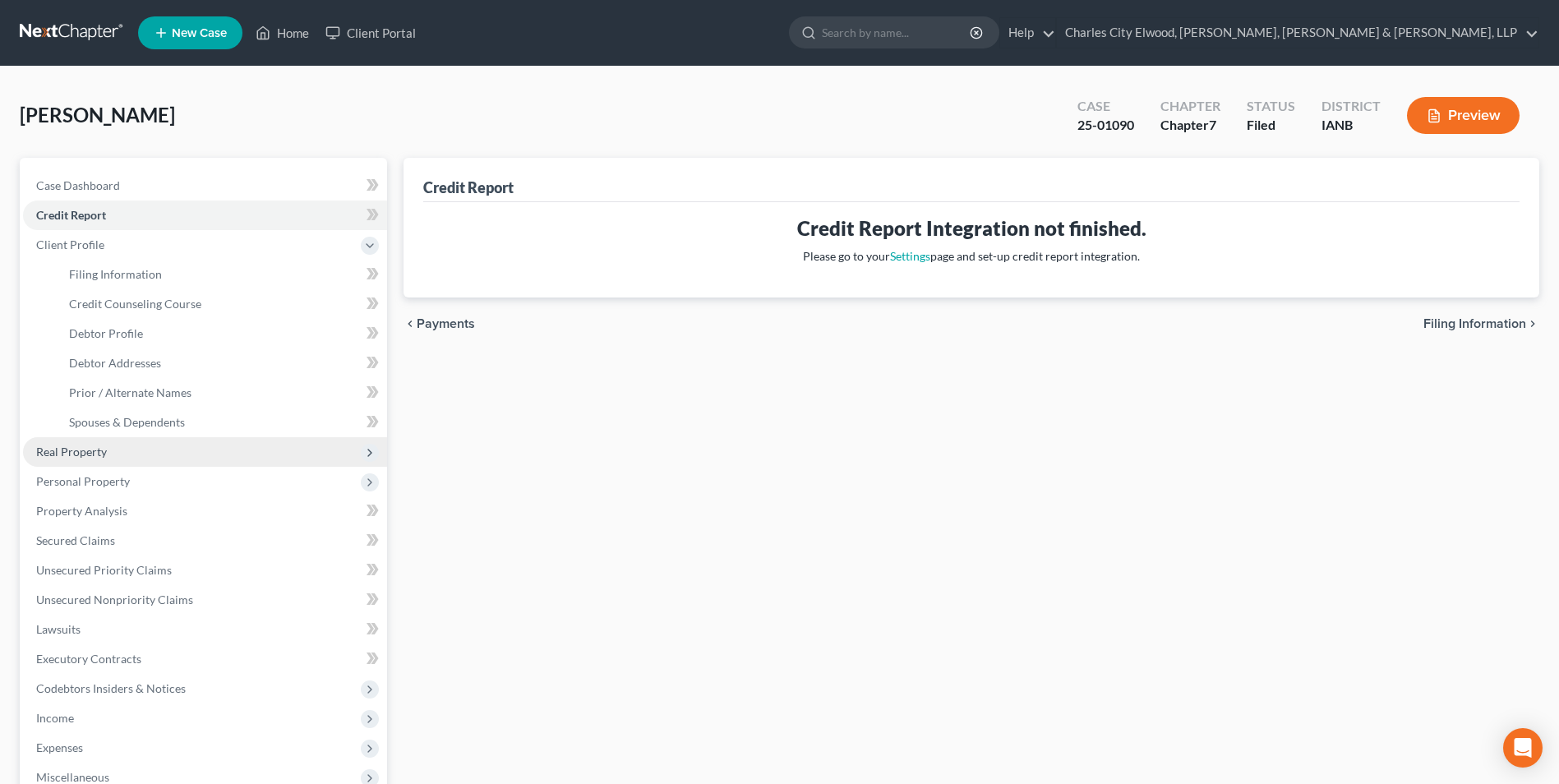
click at [86, 450] on span "Real Property" at bounding box center [72, 451] width 71 height 14
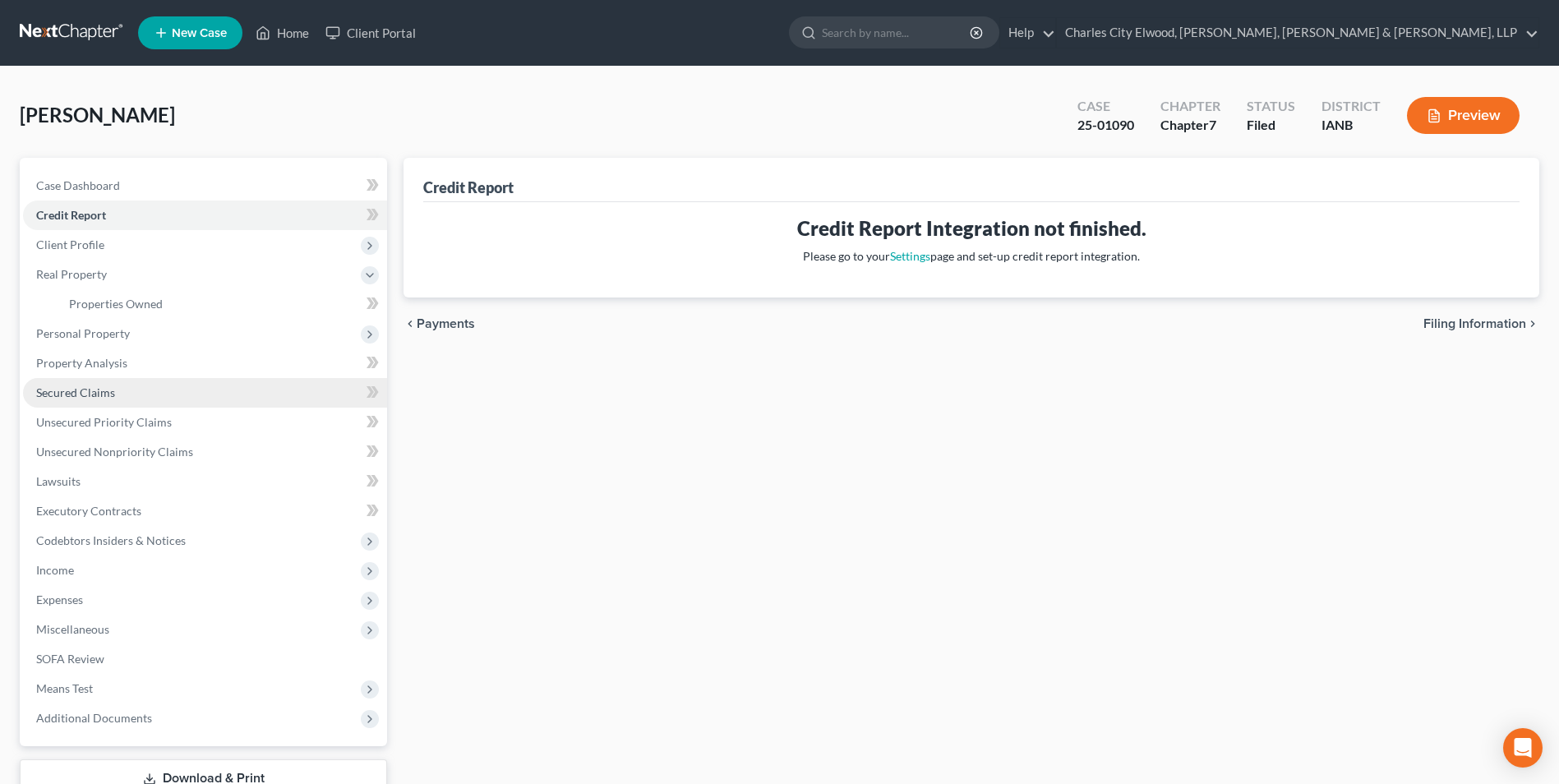
click at [97, 388] on span "Secured Claims" at bounding box center [75, 392] width 79 height 14
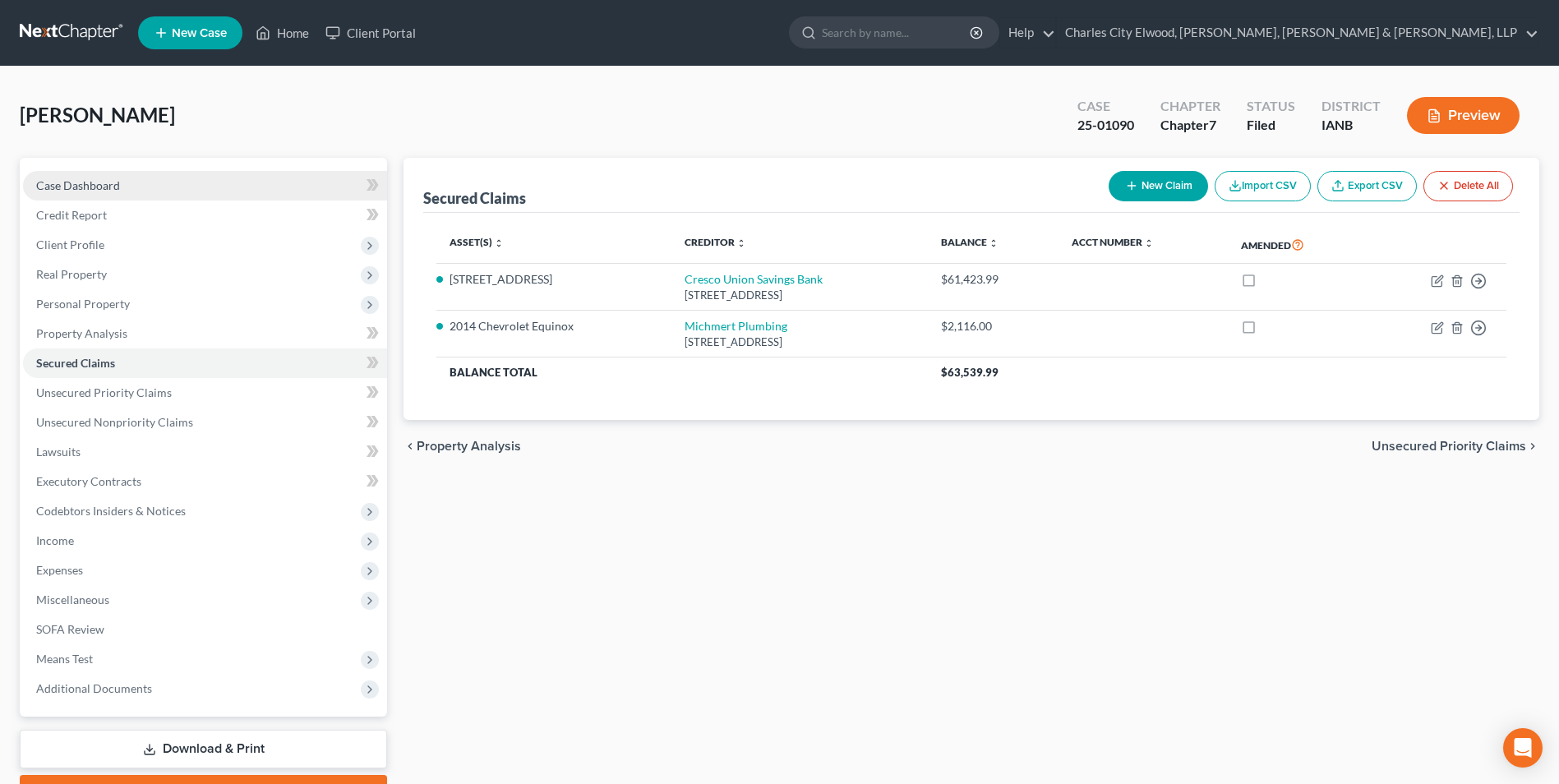
click at [87, 187] on span "Case Dashboard" at bounding box center [78, 185] width 84 height 14
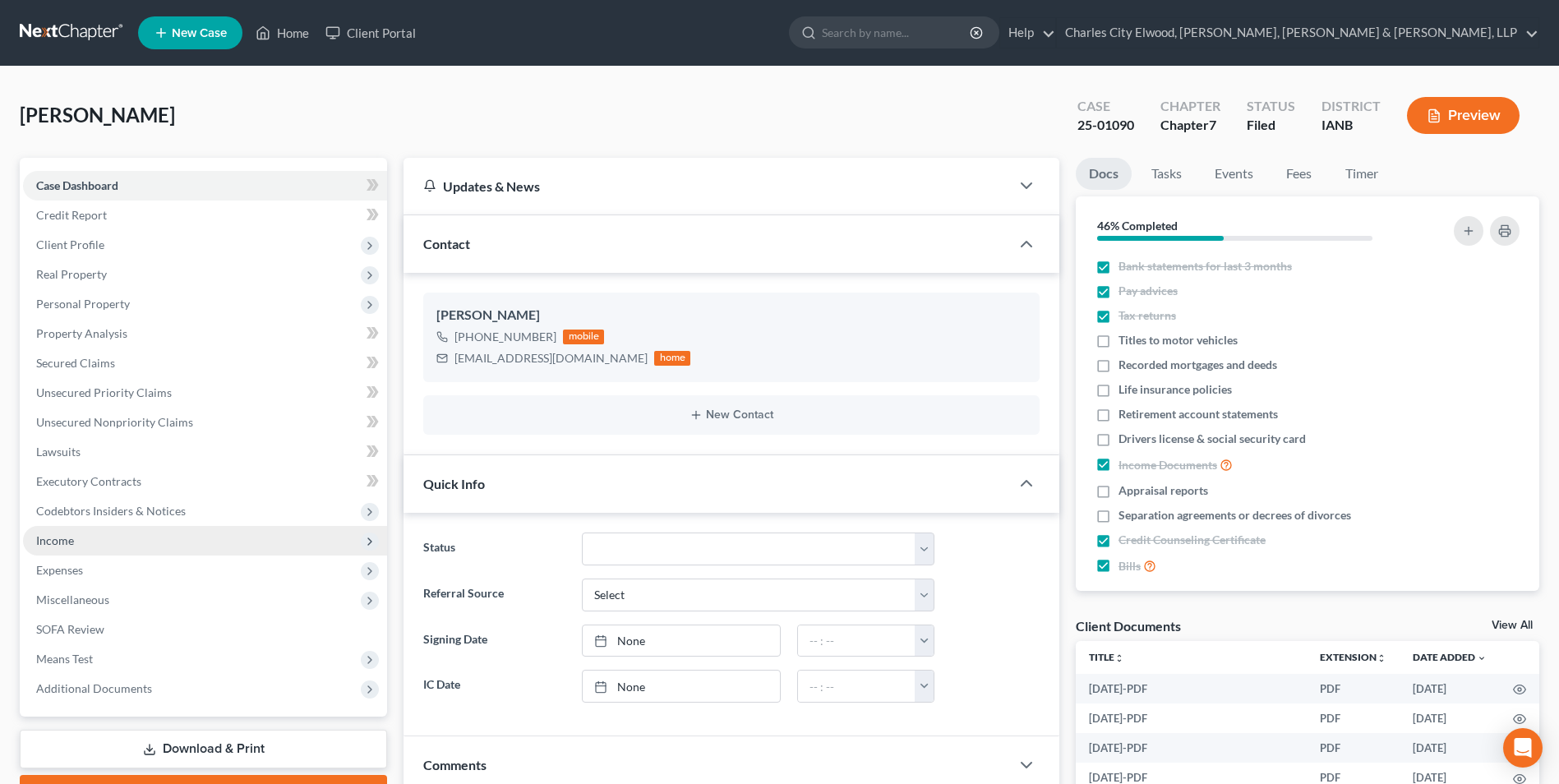
click at [60, 542] on span "Income" at bounding box center [55, 541] width 38 height 14
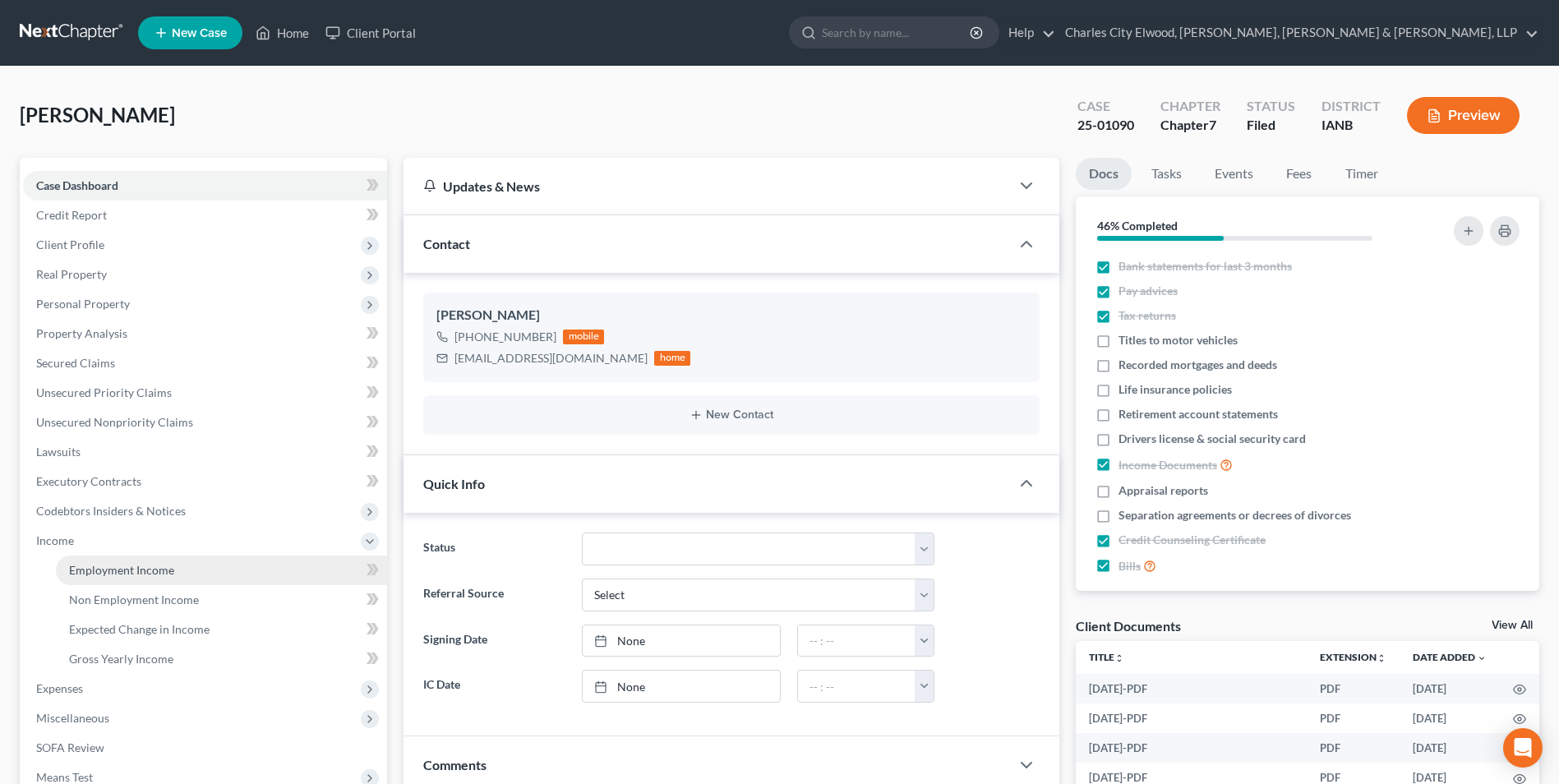
click at [91, 573] on span "Employment Income" at bounding box center [121, 570] width 105 height 14
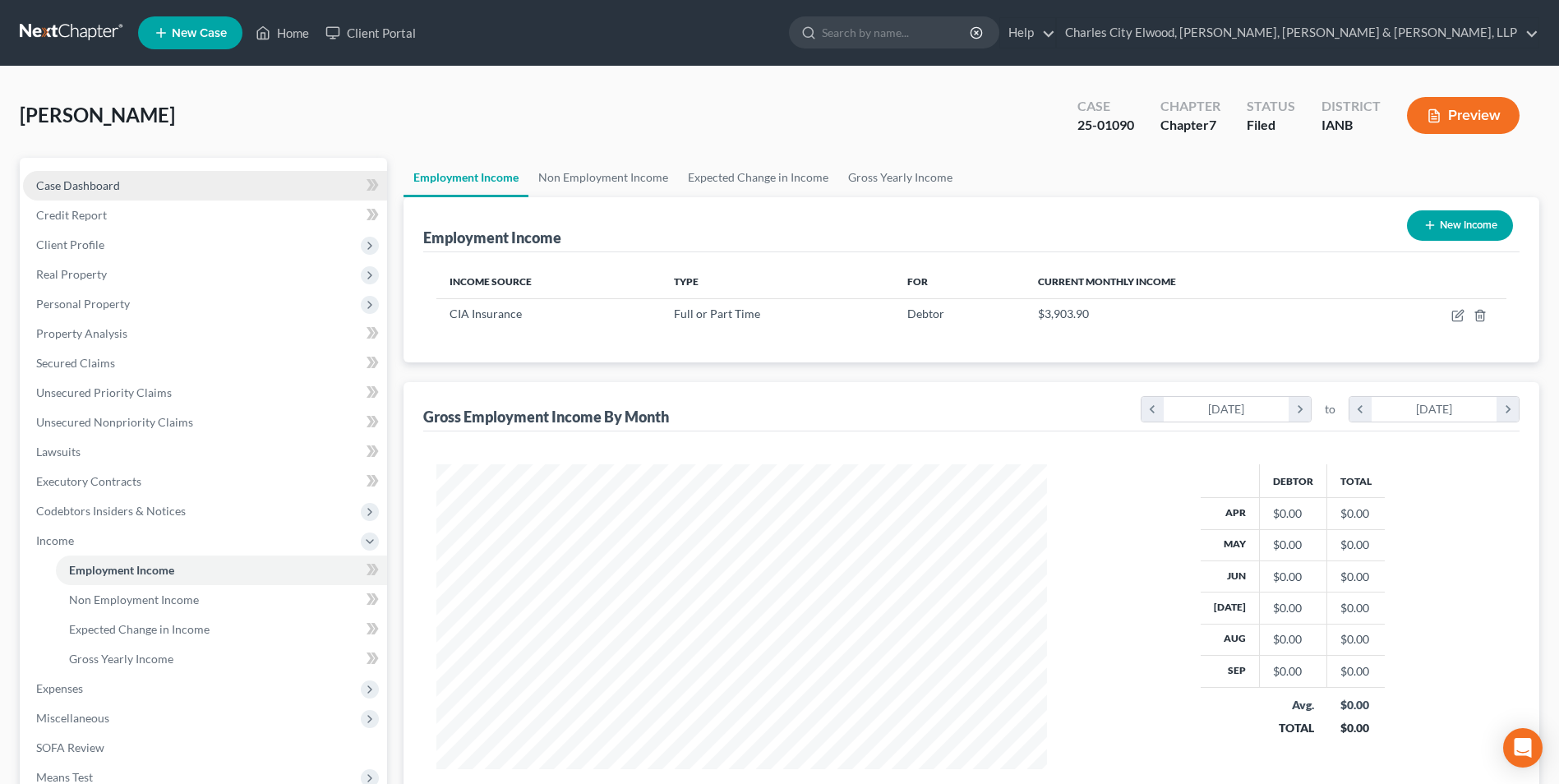
click at [93, 179] on span "Case Dashboard" at bounding box center [78, 185] width 84 height 14
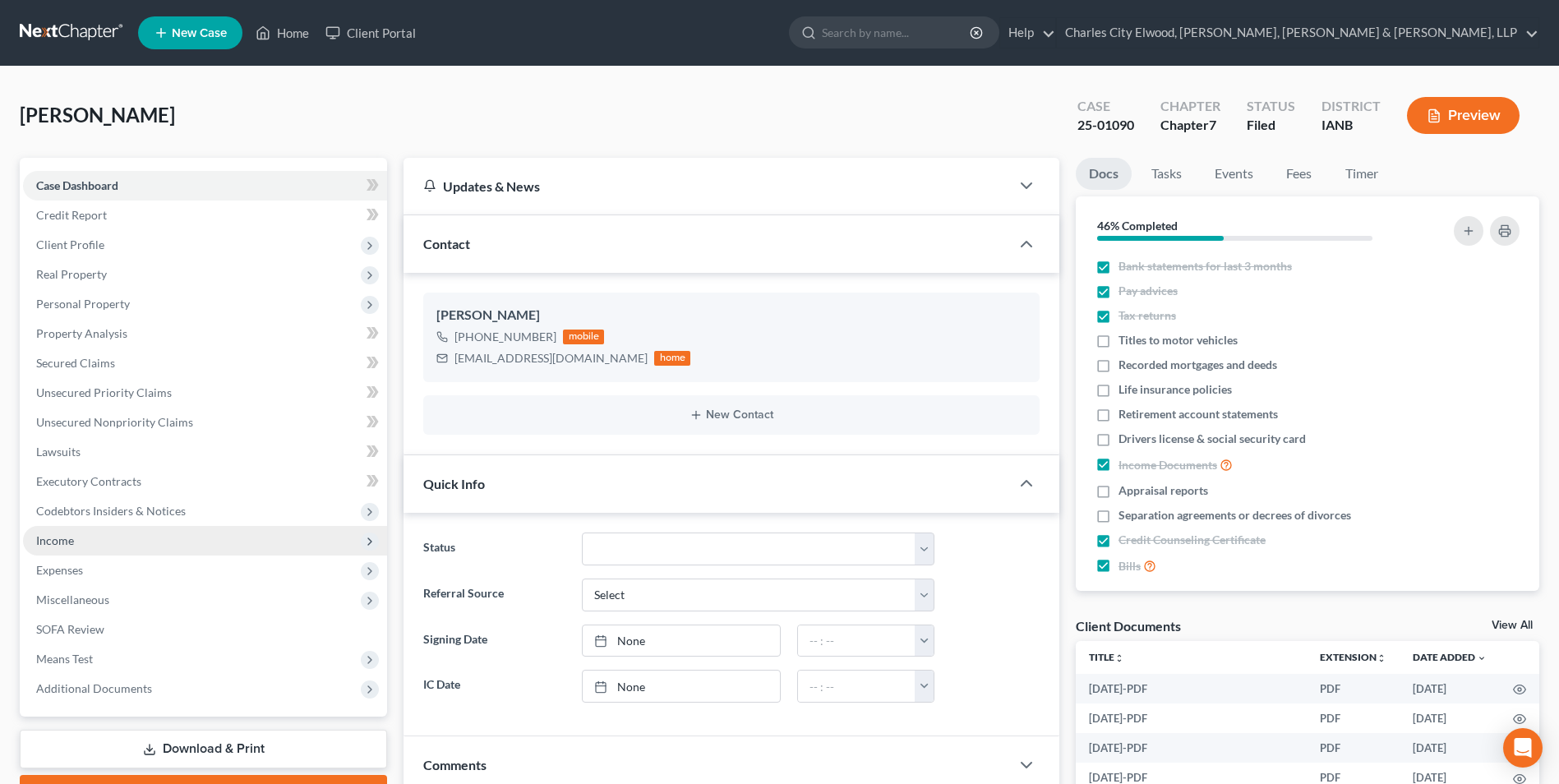
click at [85, 538] on span "Income" at bounding box center [205, 540] width 364 height 29
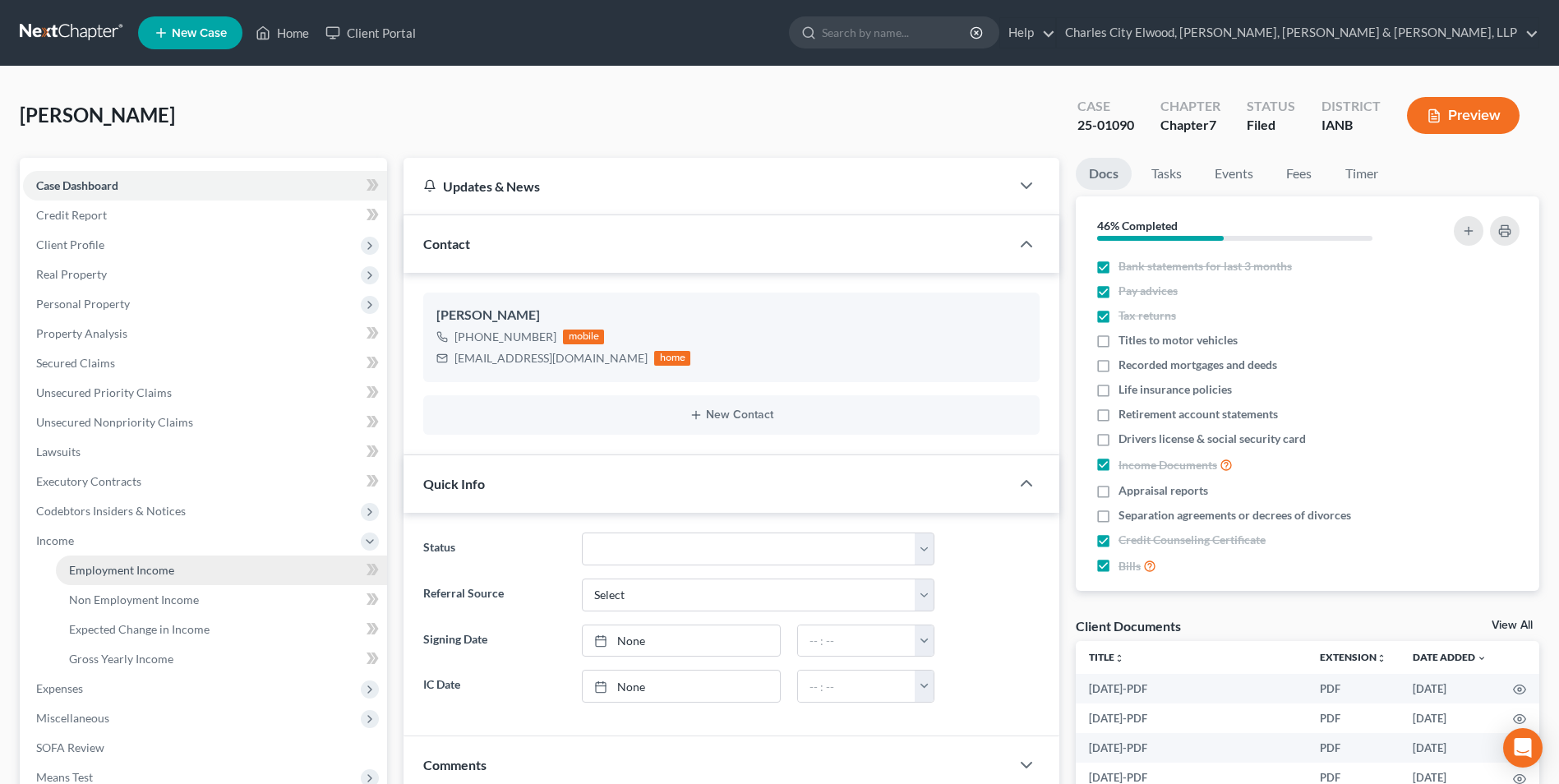
click at [99, 571] on span "Employment Income" at bounding box center [121, 570] width 105 height 14
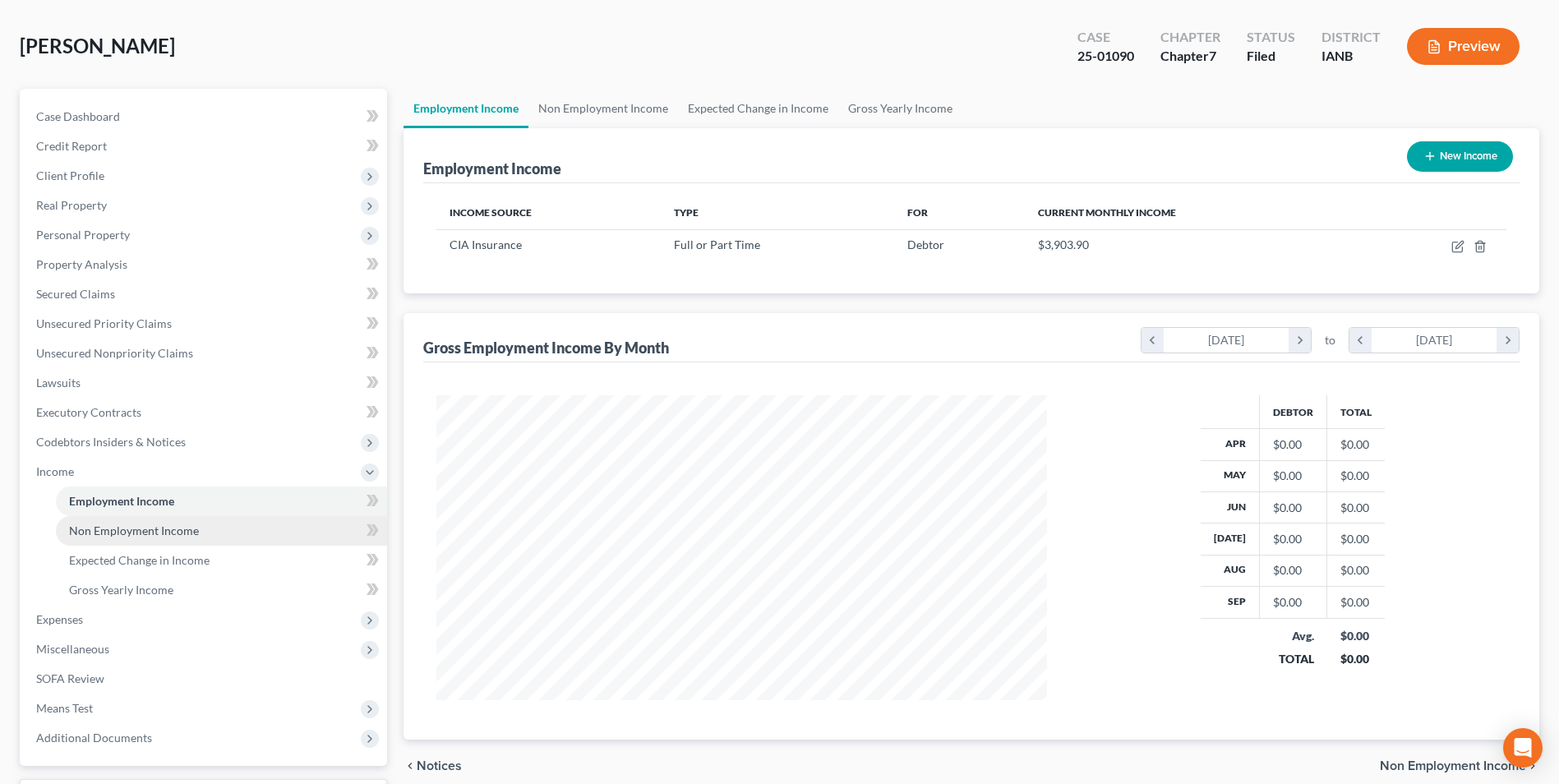
scroll to position [165, 0]
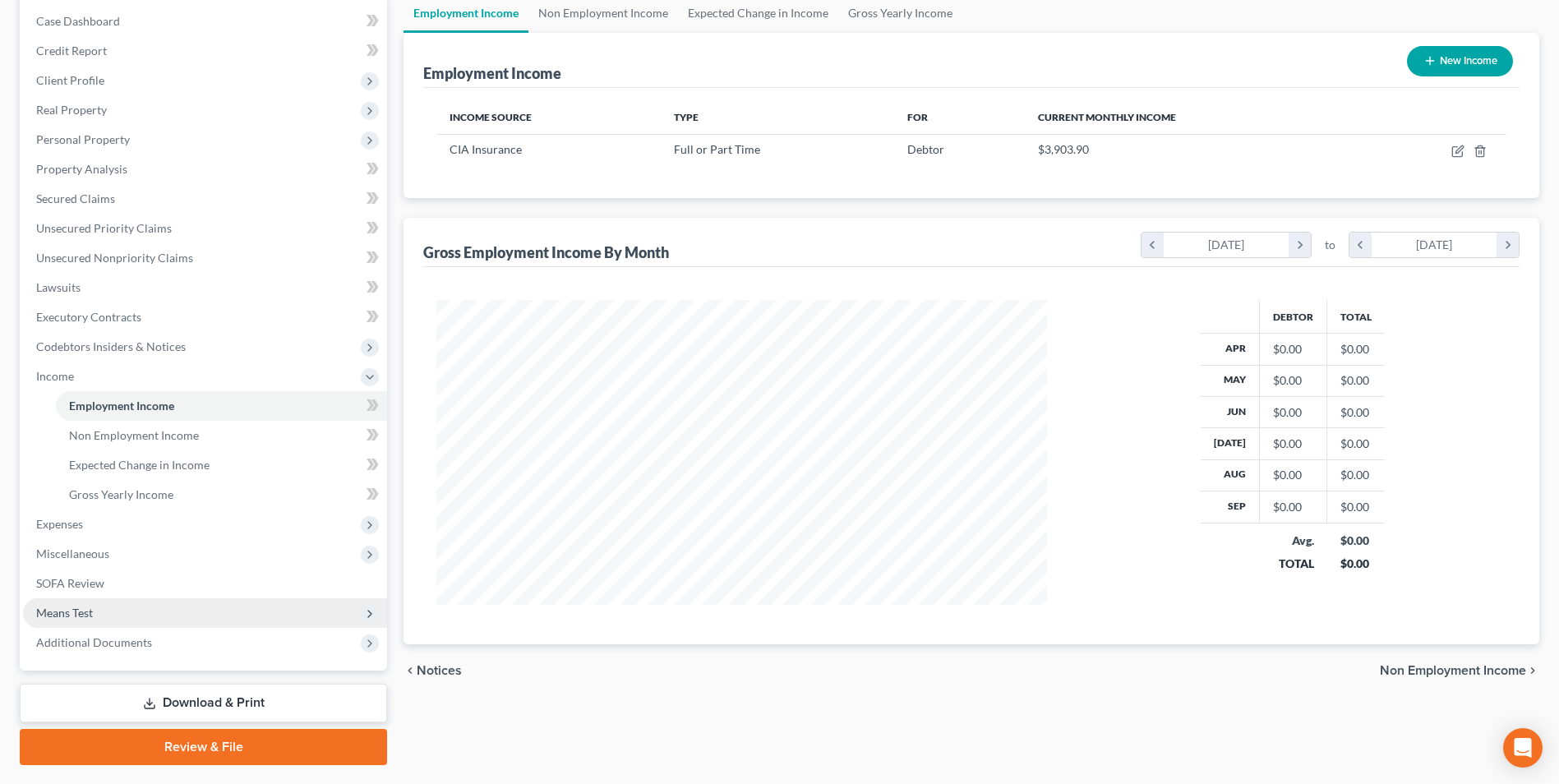
click at [107, 609] on span "Means Test" at bounding box center [205, 612] width 364 height 29
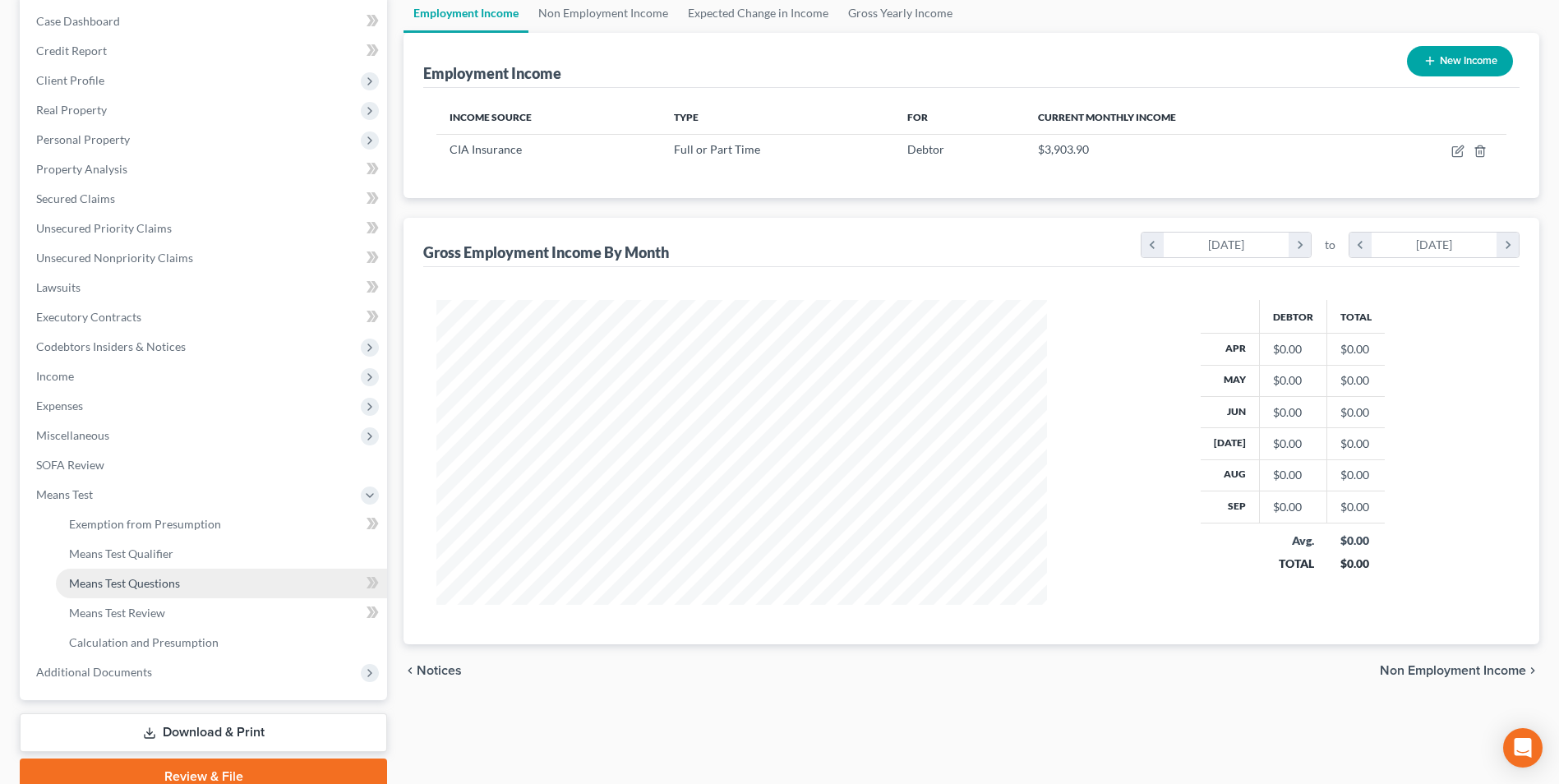
click at [151, 584] on span "Means Test Questions" at bounding box center [124, 583] width 111 height 14
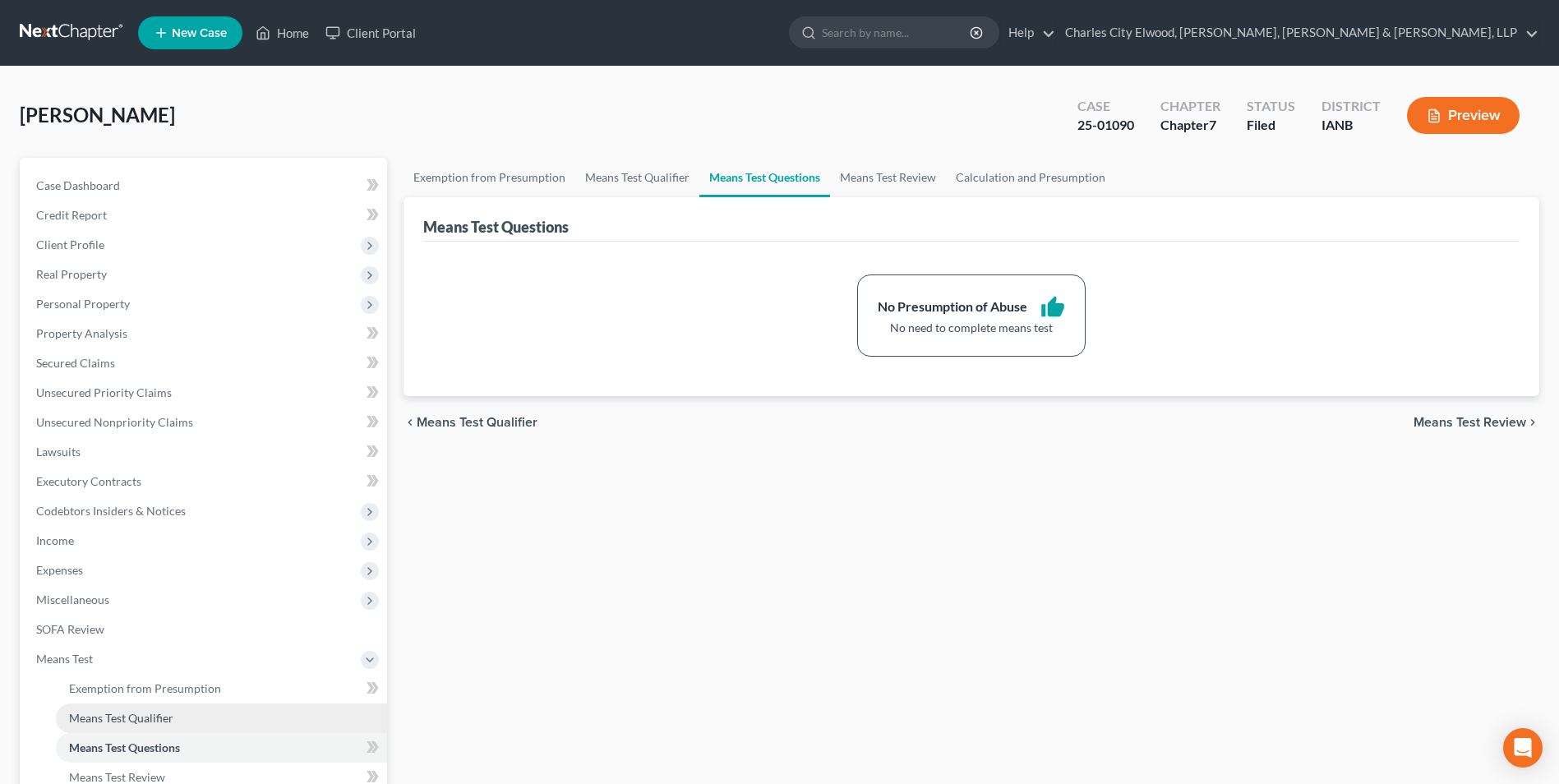
click at [135, 712] on span "Means Test Qualifier" at bounding box center [121, 718] width 104 height 14
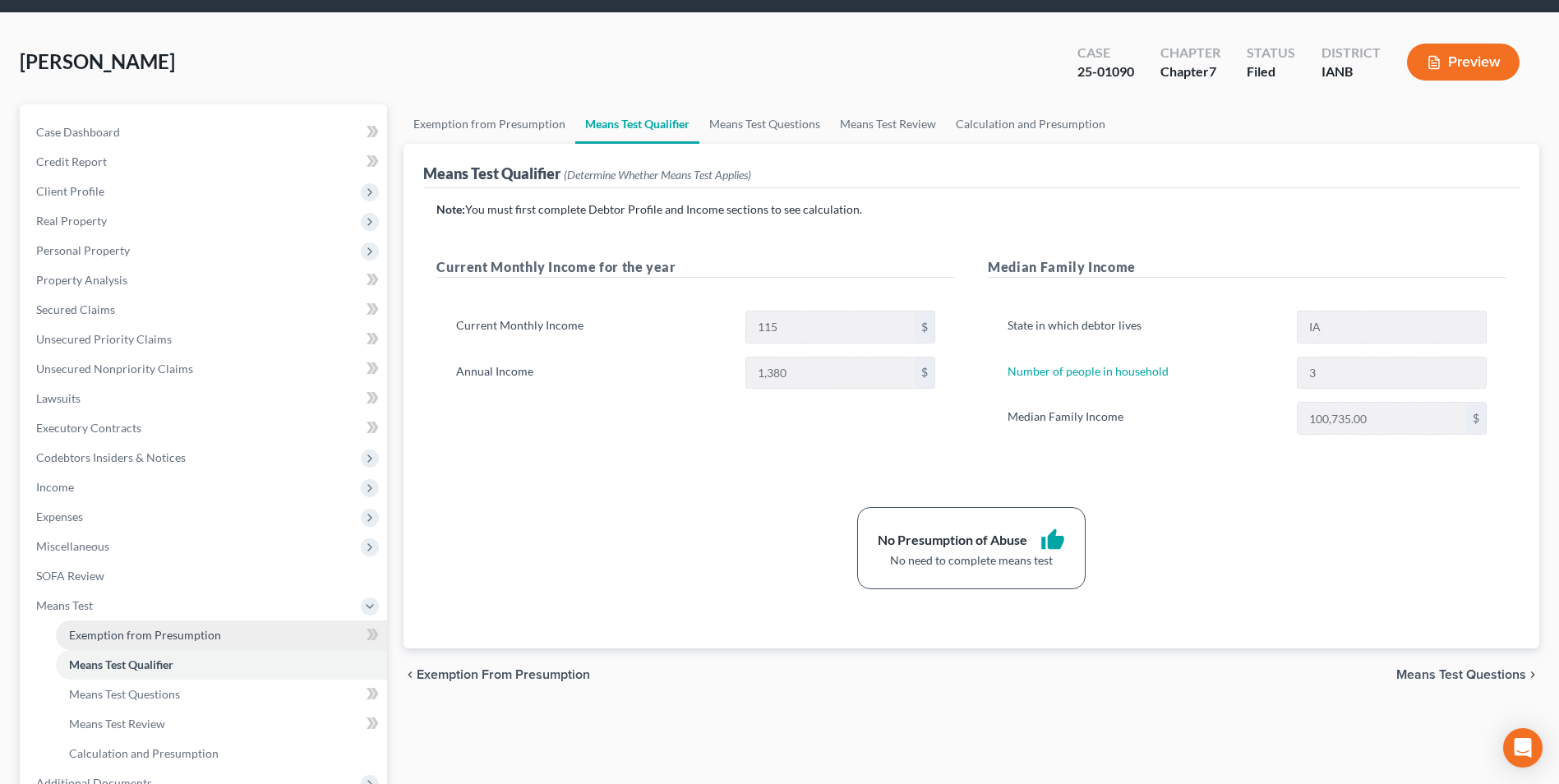
scroll to position [82, 0]
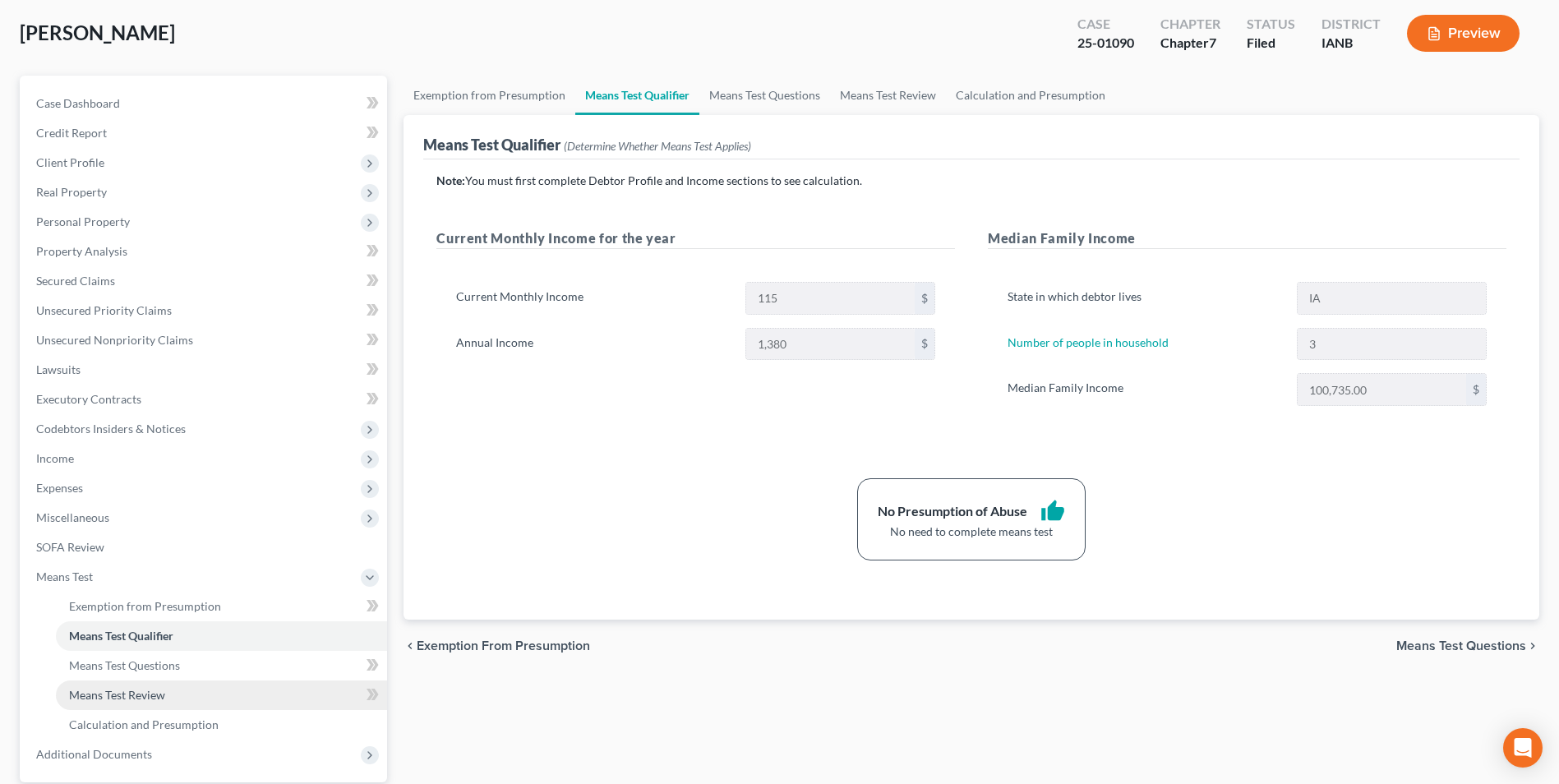
click at [165, 690] on span "Means Test Review" at bounding box center [117, 695] width 96 height 14
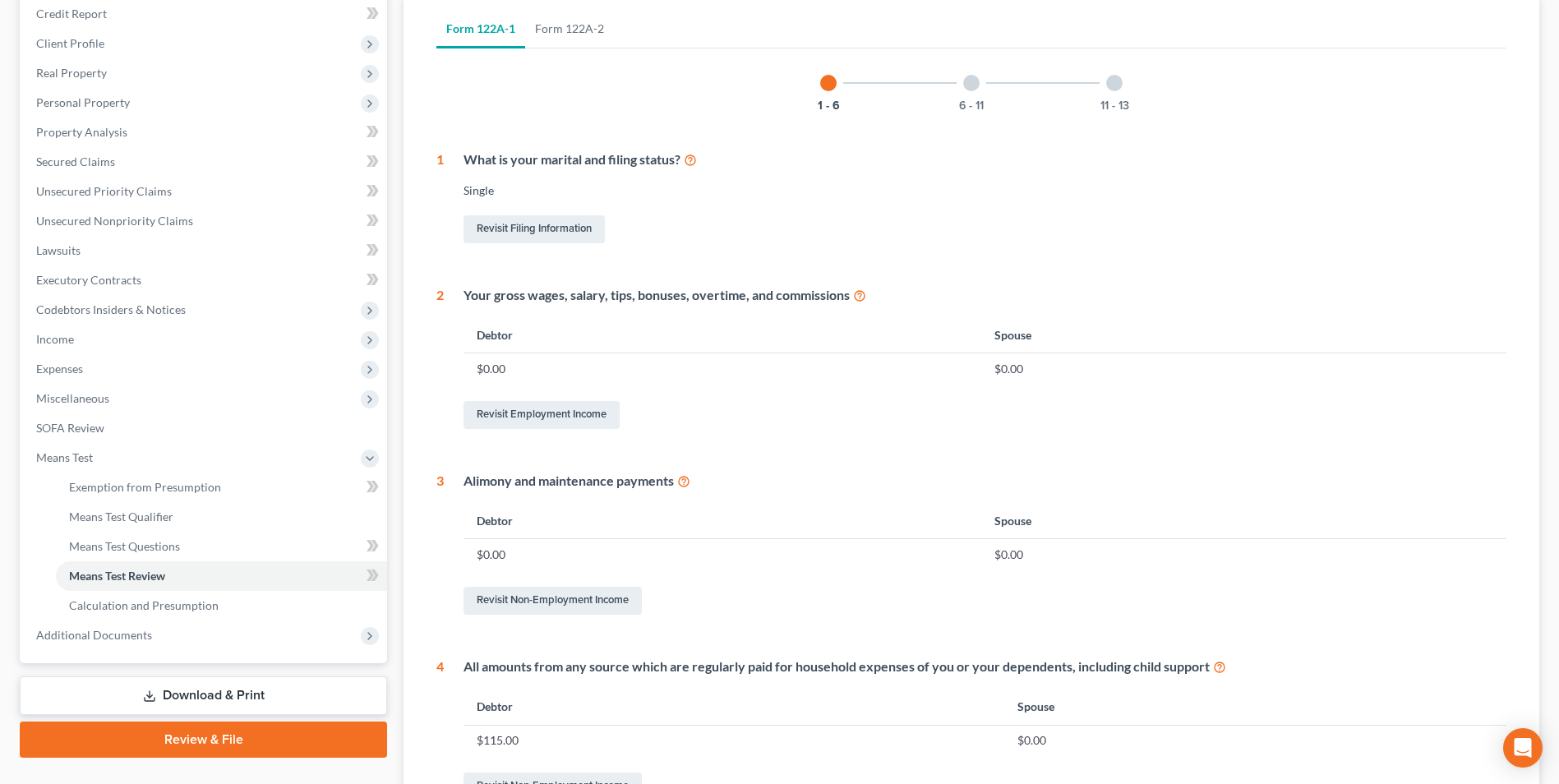
scroll to position [119, 0]
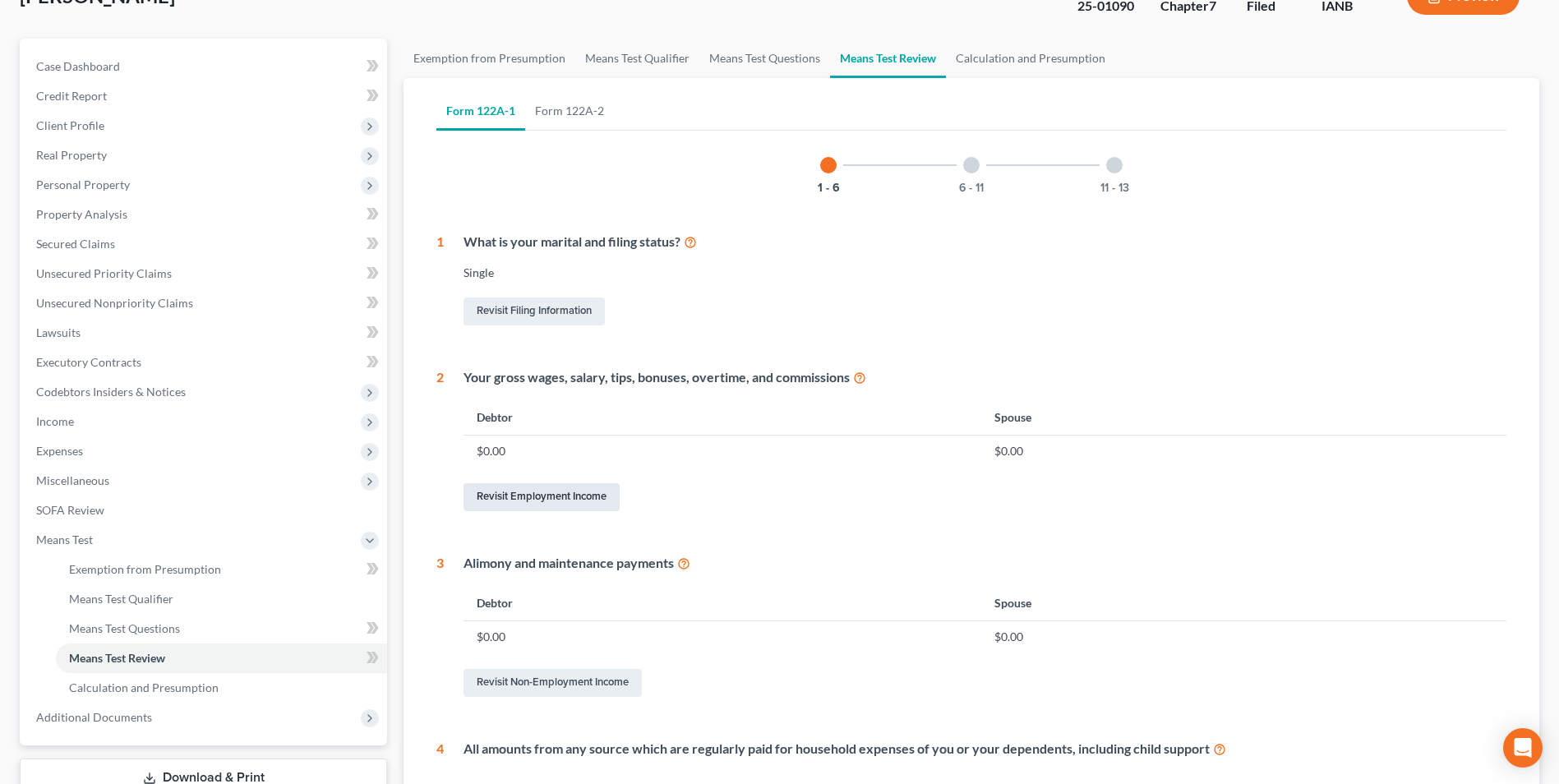
click at [554, 496] on link "Revisit Employment Income" at bounding box center [542, 497] width 156 height 28
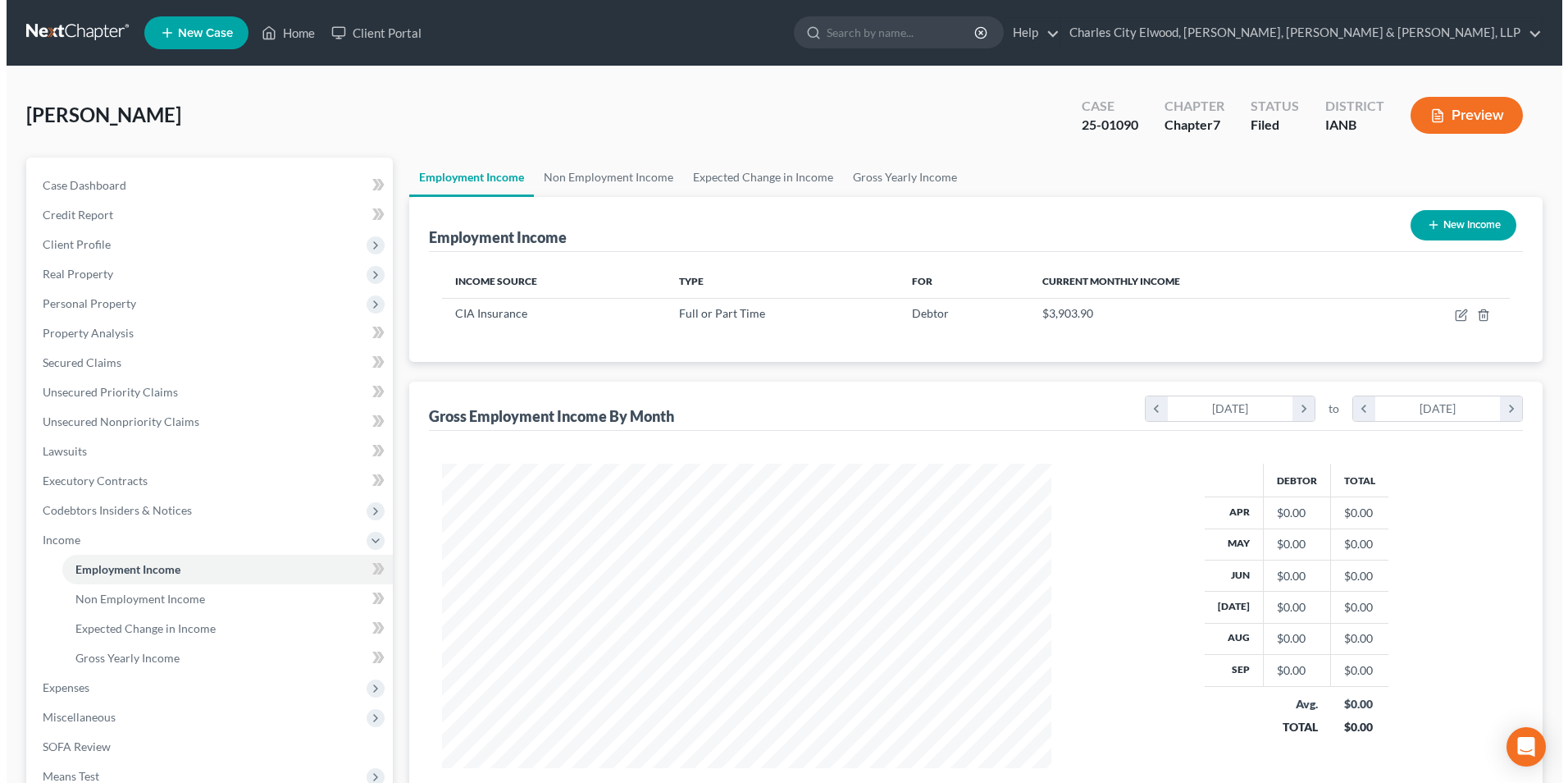
scroll to position [304, 641]
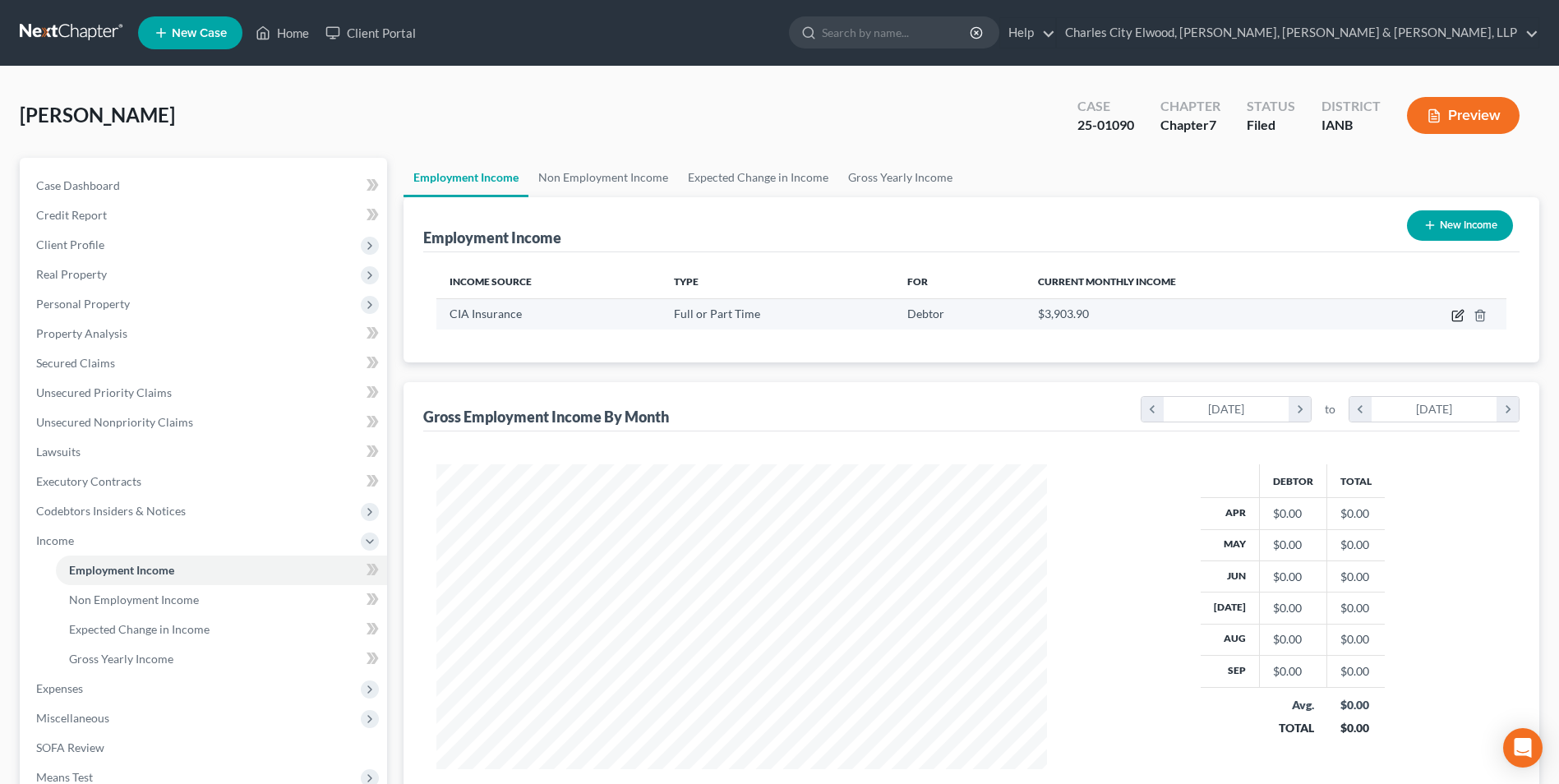
click at [1457, 312] on icon "button" at bounding box center [1458, 315] width 13 height 13
select select "0"
select select "16"
select select "2"
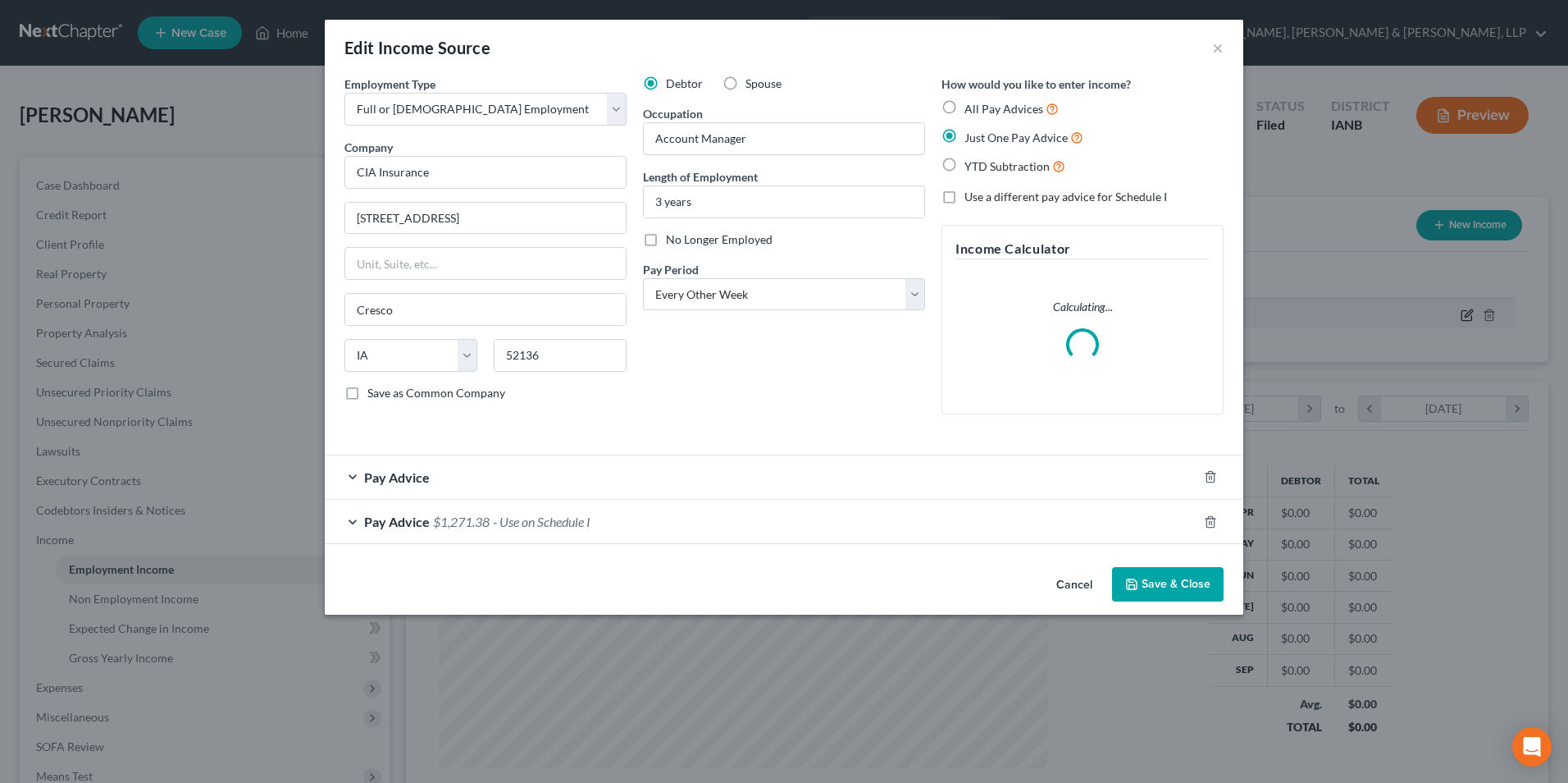
scroll to position [307, 648]
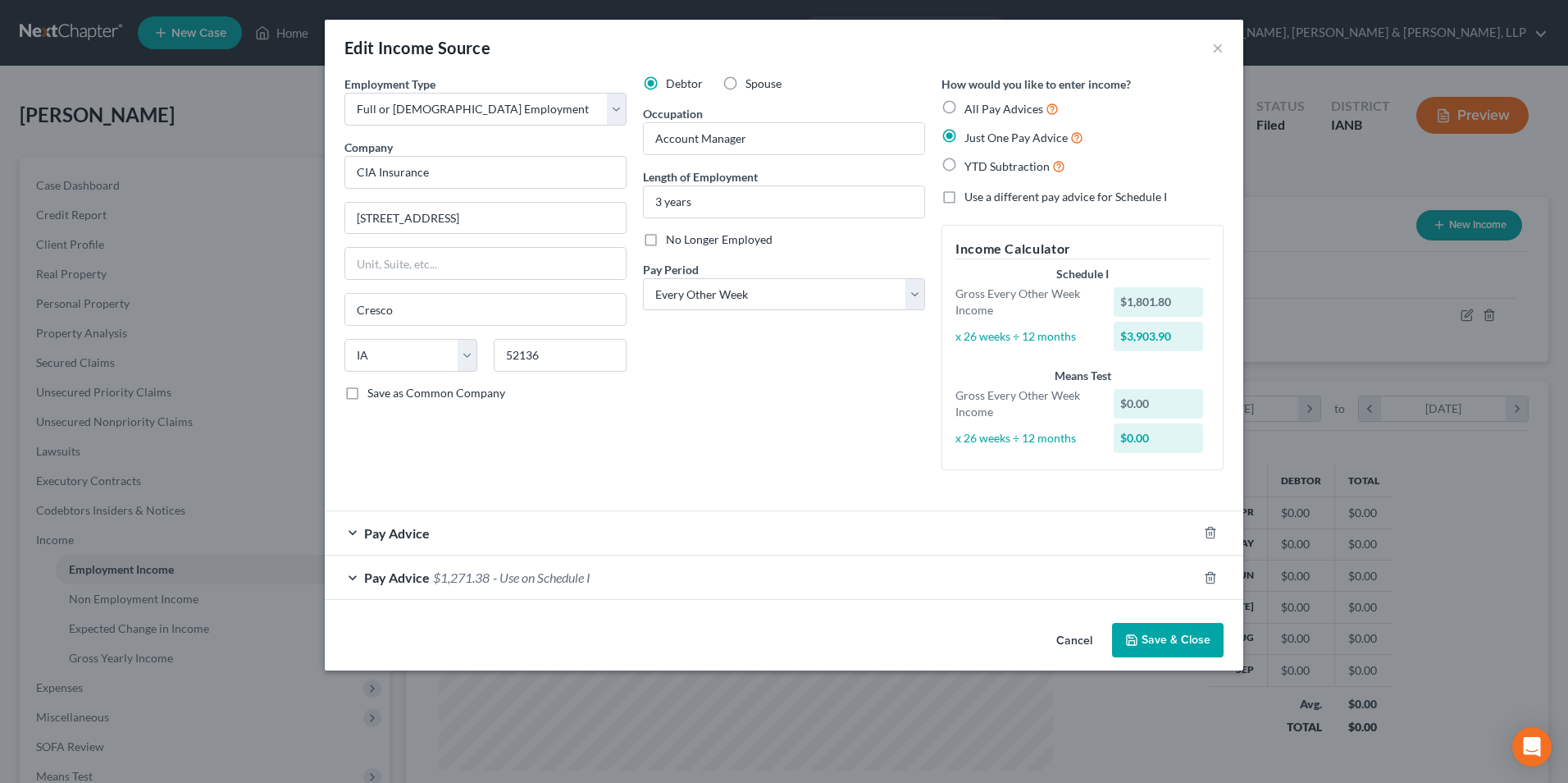
click at [413, 534] on span "Pay Advice" at bounding box center [397, 533] width 65 height 16
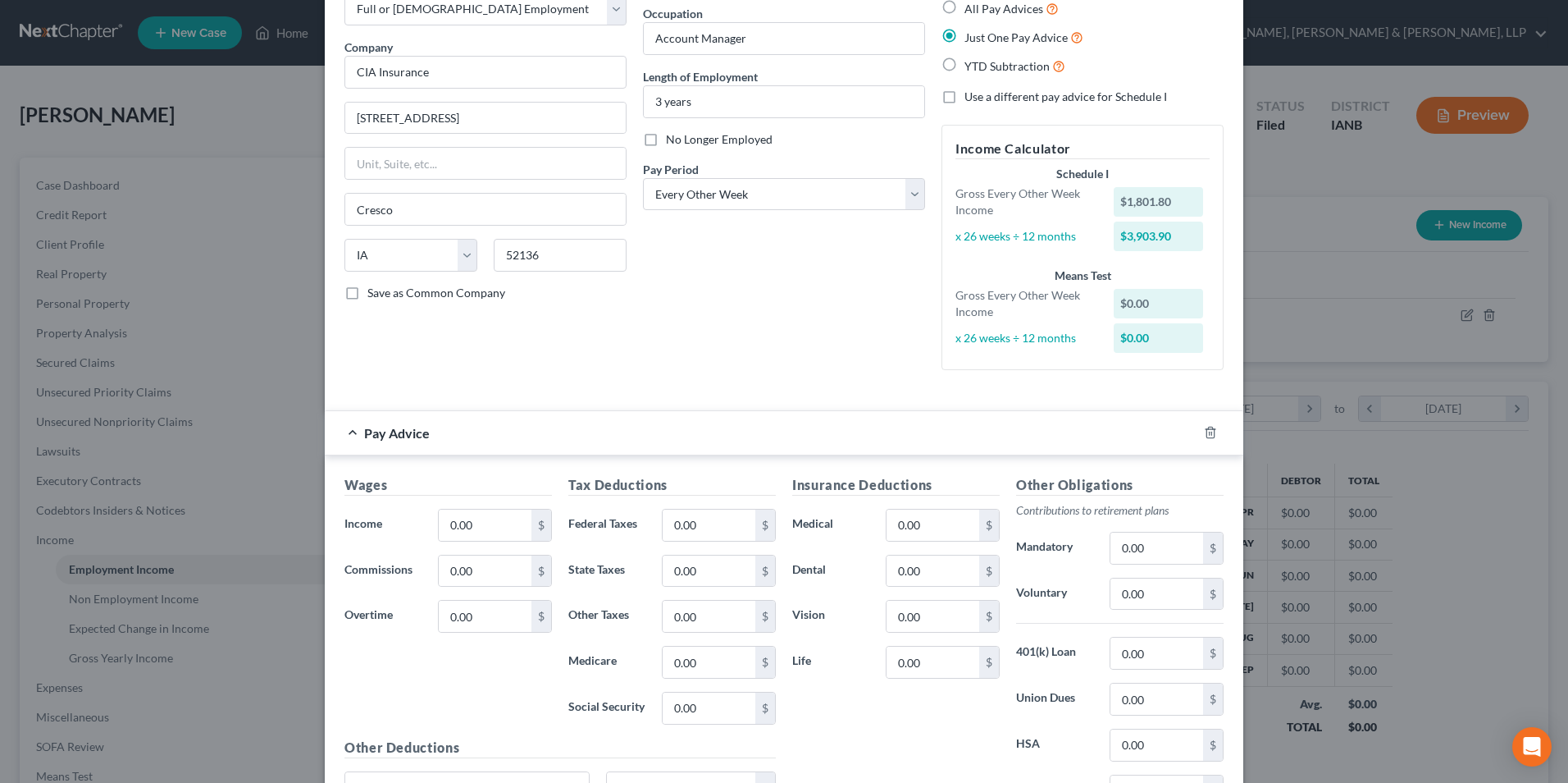
scroll to position [0, 0]
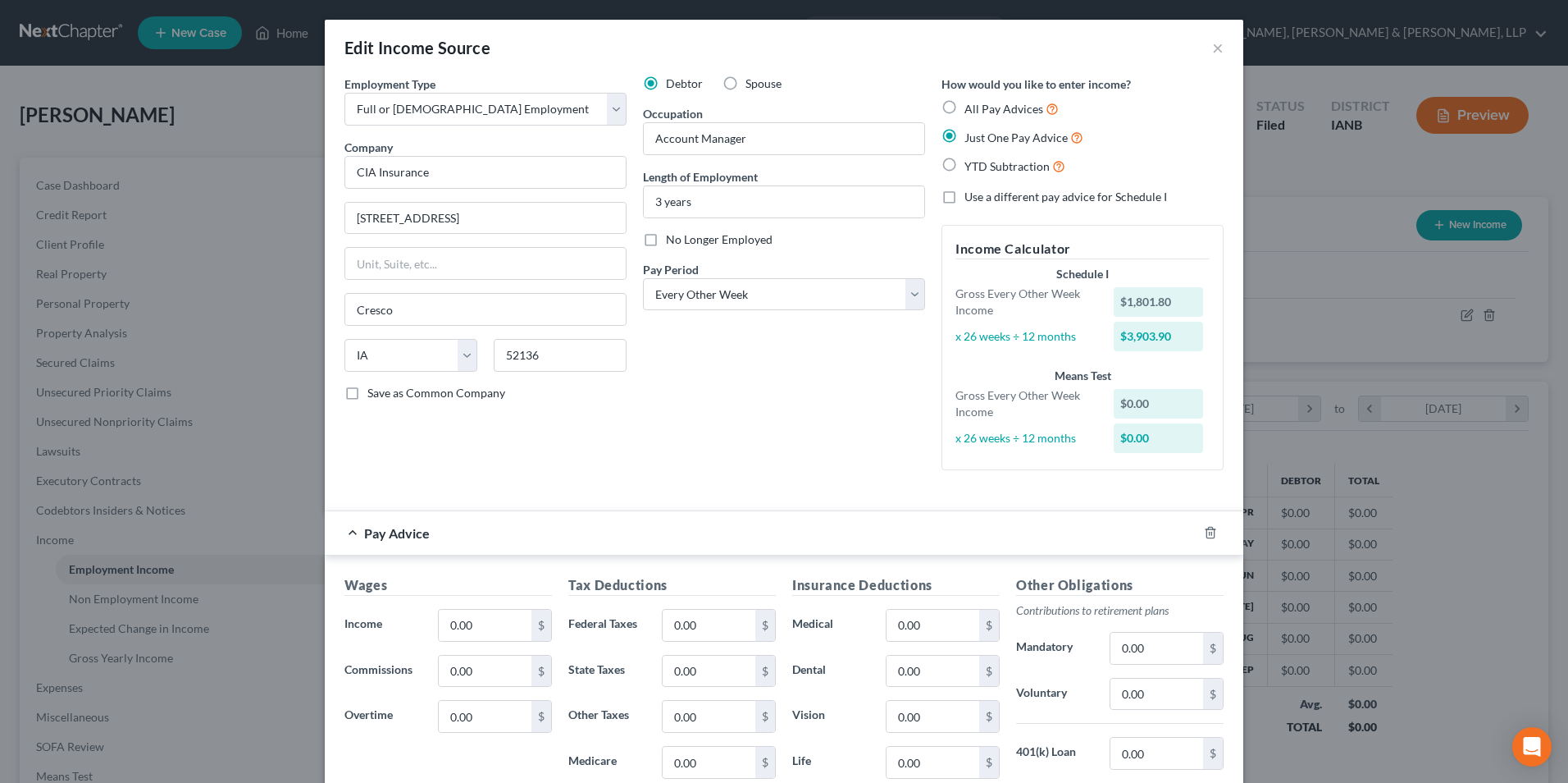
click at [487, 533] on div "Pay Advice" at bounding box center [761, 532] width 873 height 43
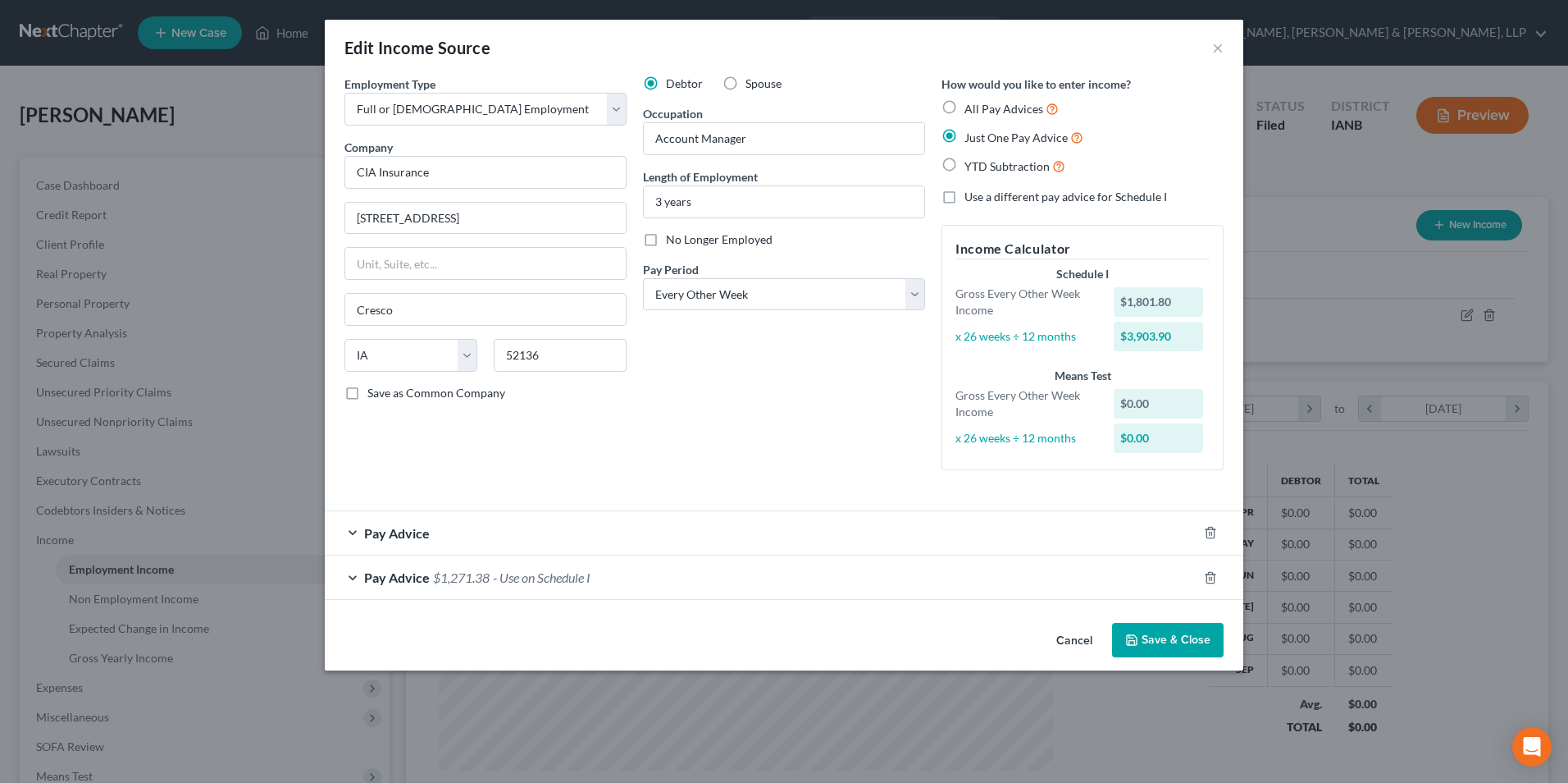
click at [497, 581] on span "- Use on Schedule I" at bounding box center [542, 577] width 97 height 16
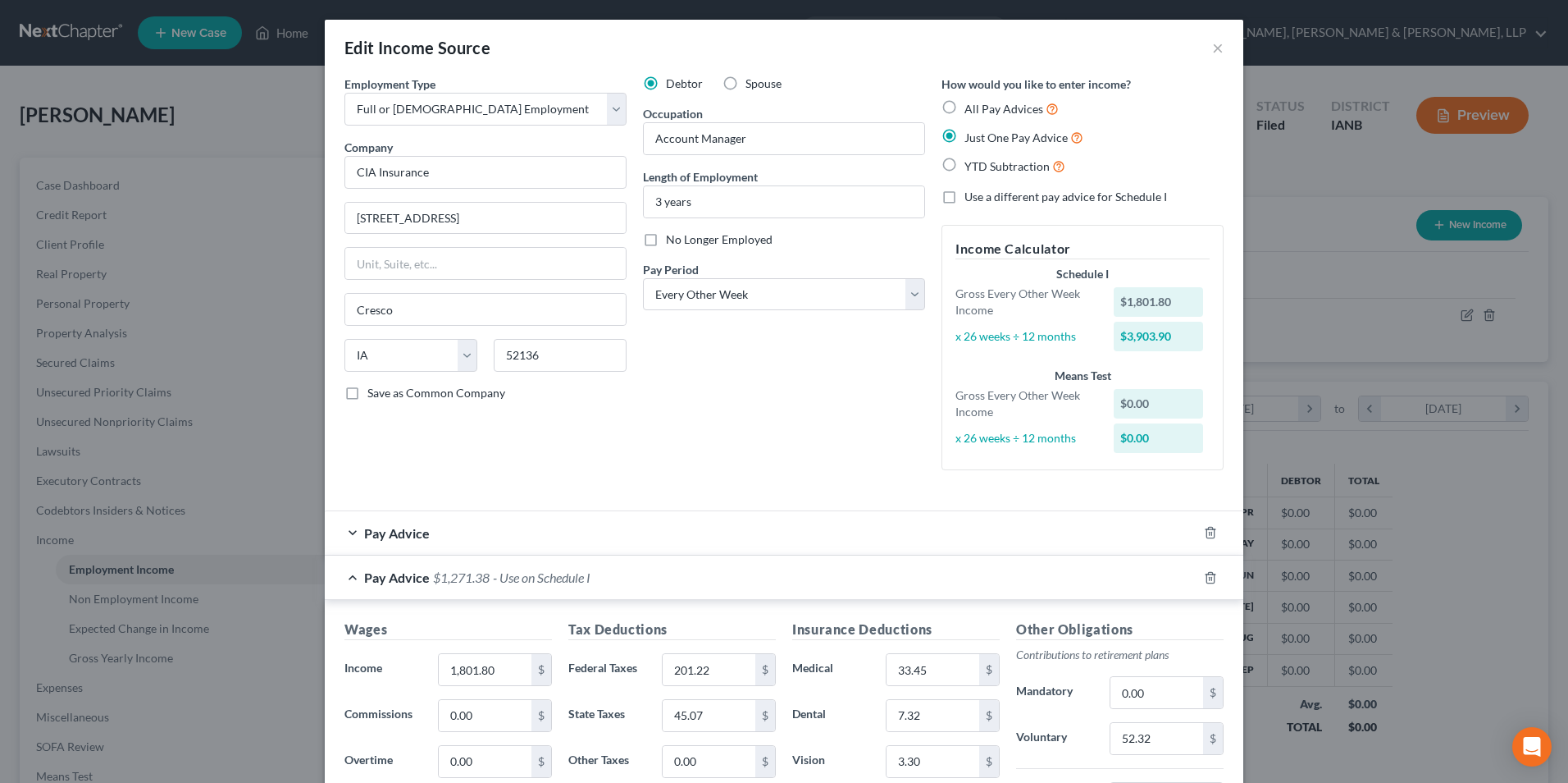
click at [496, 581] on span "- Use on Schedule I" at bounding box center [542, 577] width 97 height 16
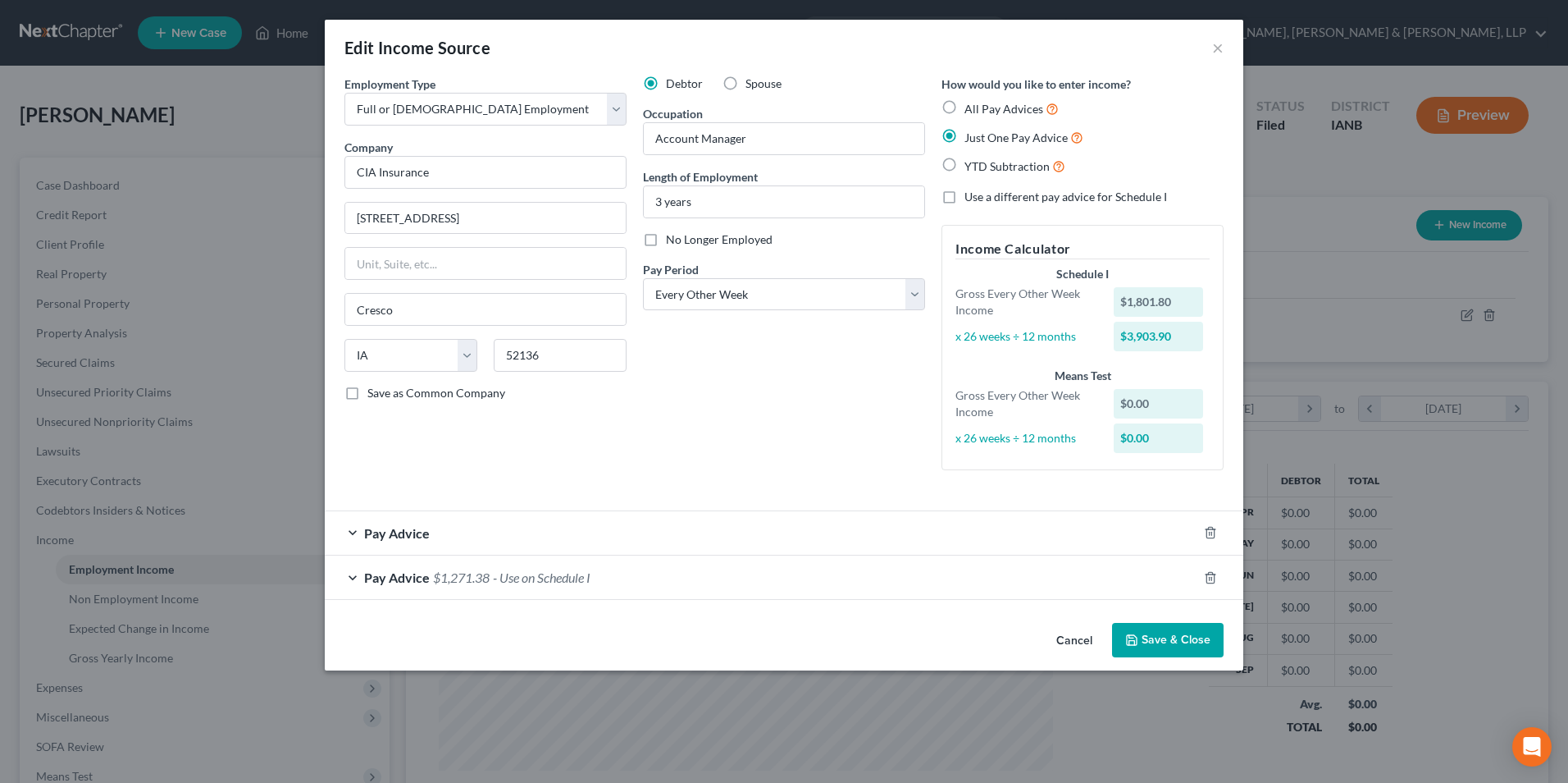
click at [1161, 402] on div "$0.00" at bounding box center [1159, 403] width 90 height 29
click at [570, 527] on div "Pay Advice" at bounding box center [761, 532] width 873 height 43
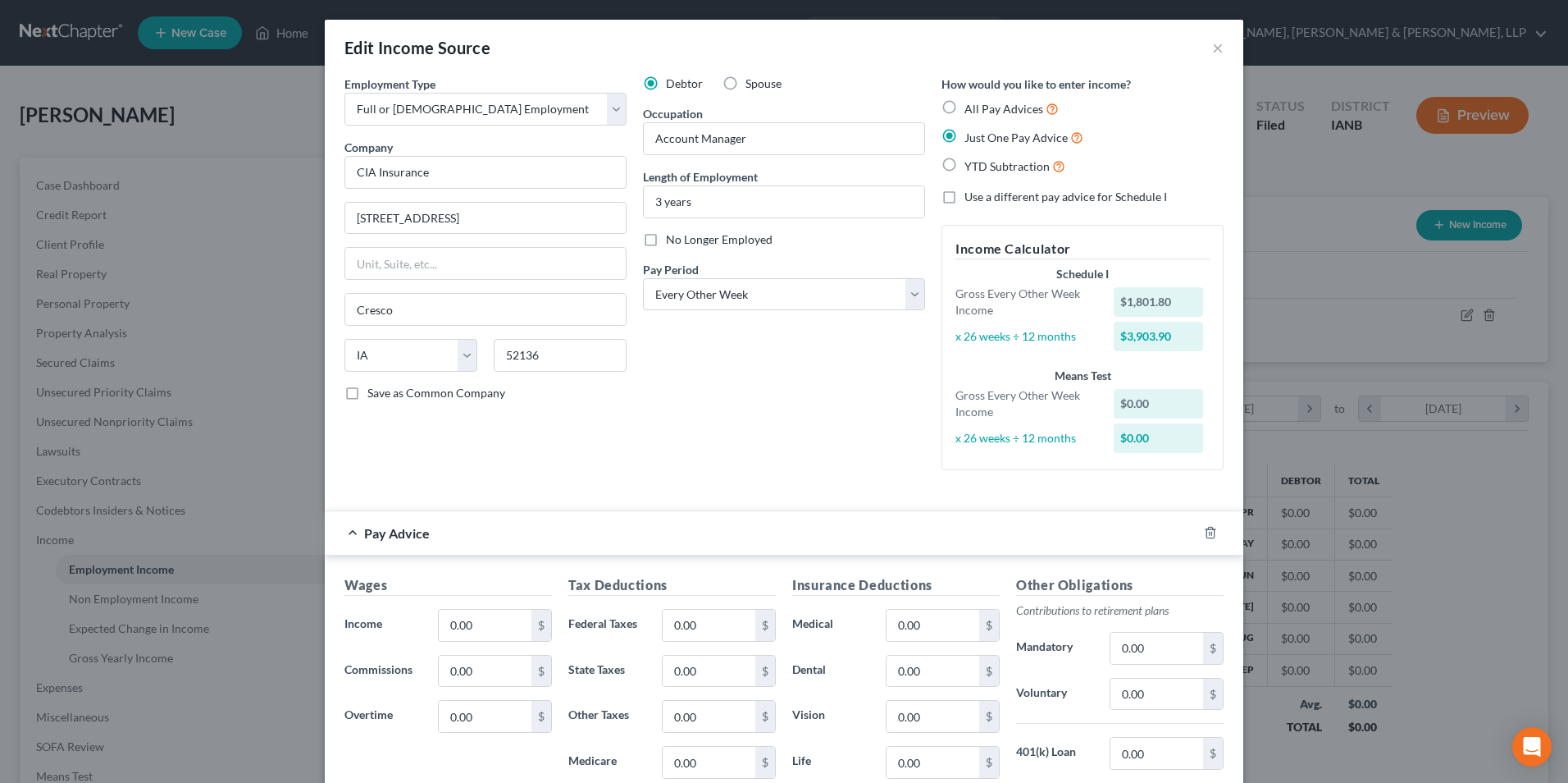
click at [1123, 398] on div "$0.00" at bounding box center [1159, 403] width 90 height 29
click at [1148, 401] on div "$0.00" at bounding box center [1159, 403] width 90 height 29
click at [1159, 398] on div "$0.00" at bounding box center [1159, 403] width 90 height 29
click at [1212, 45] on button "×" at bounding box center [1217, 48] width 11 height 19
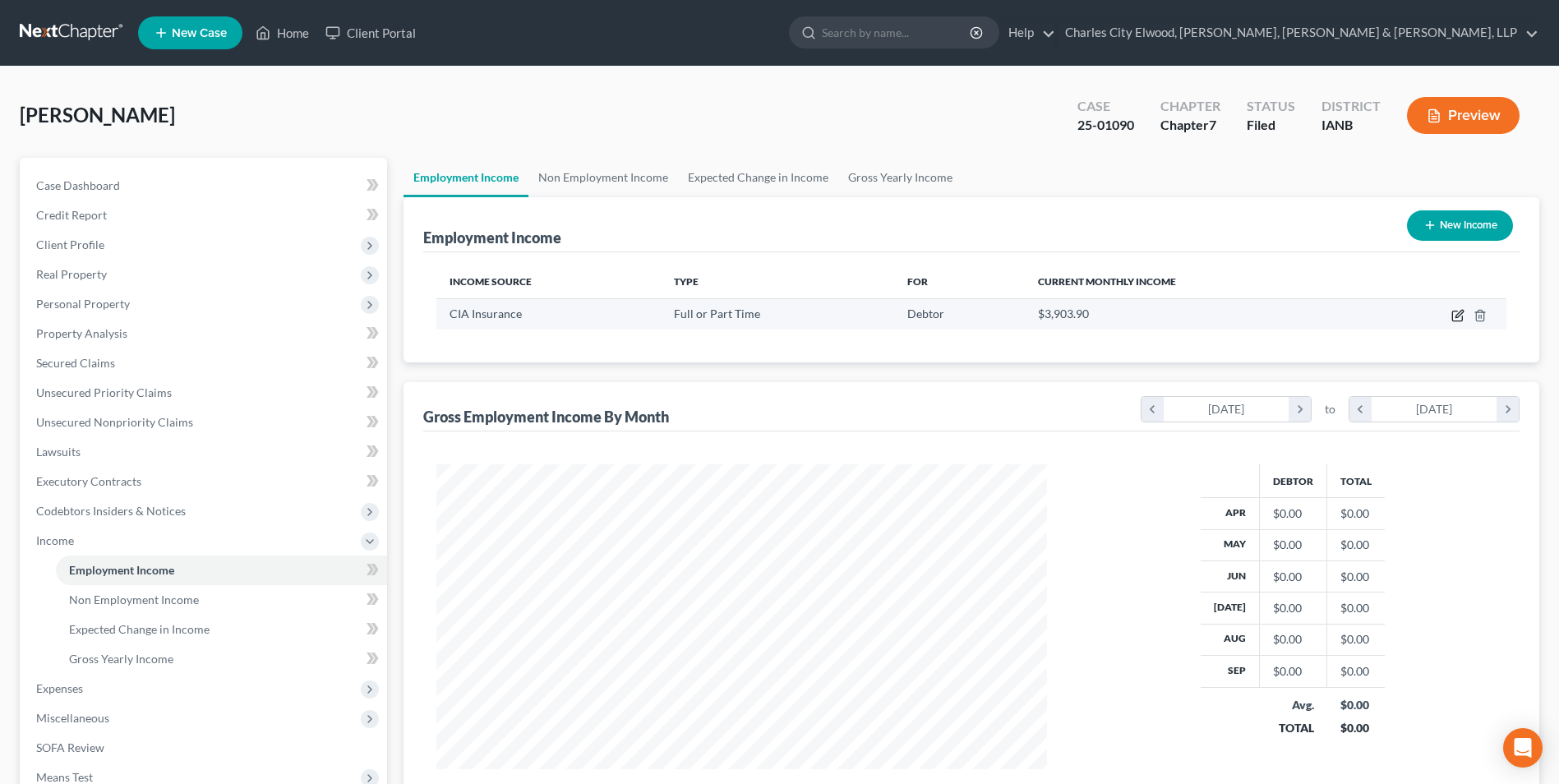
click at [1457, 311] on icon "button" at bounding box center [1456, 316] width 10 height 10
select select "0"
select select "16"
select select "2"
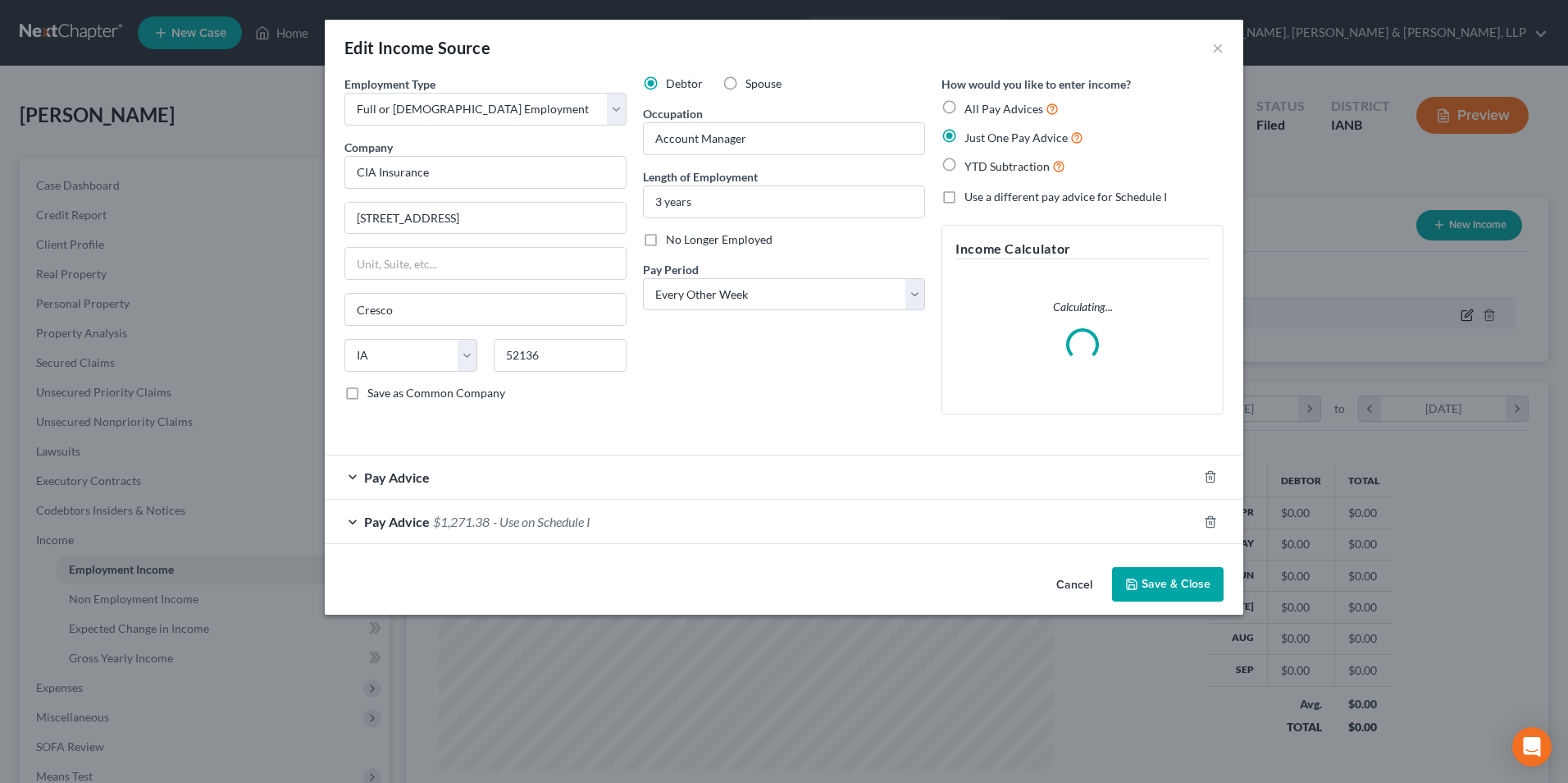
scroll to position [307, 648]
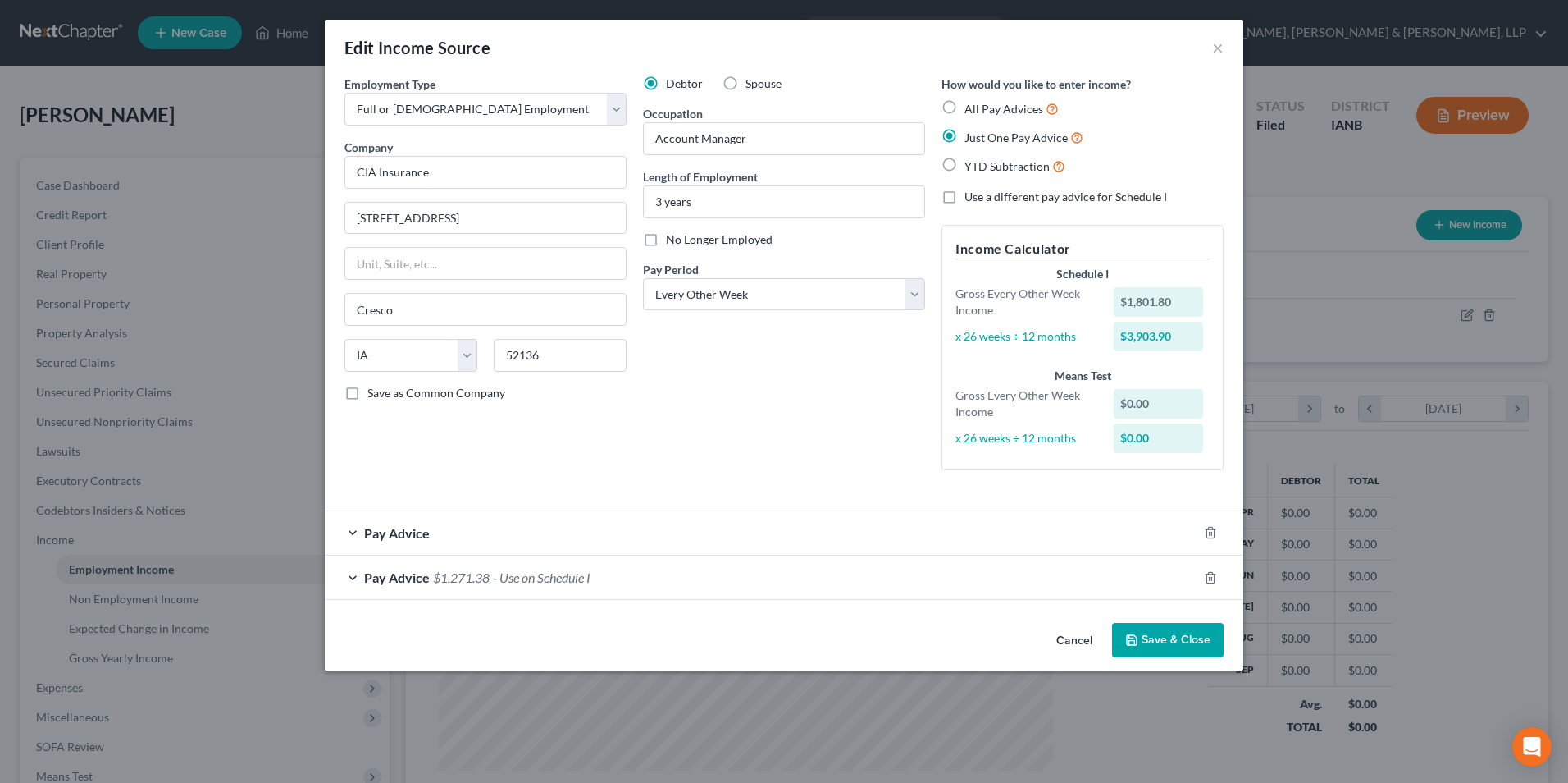
click at [406, 533] on span "Pay Advice" at bounding box center [397, 533] width 65 height 16
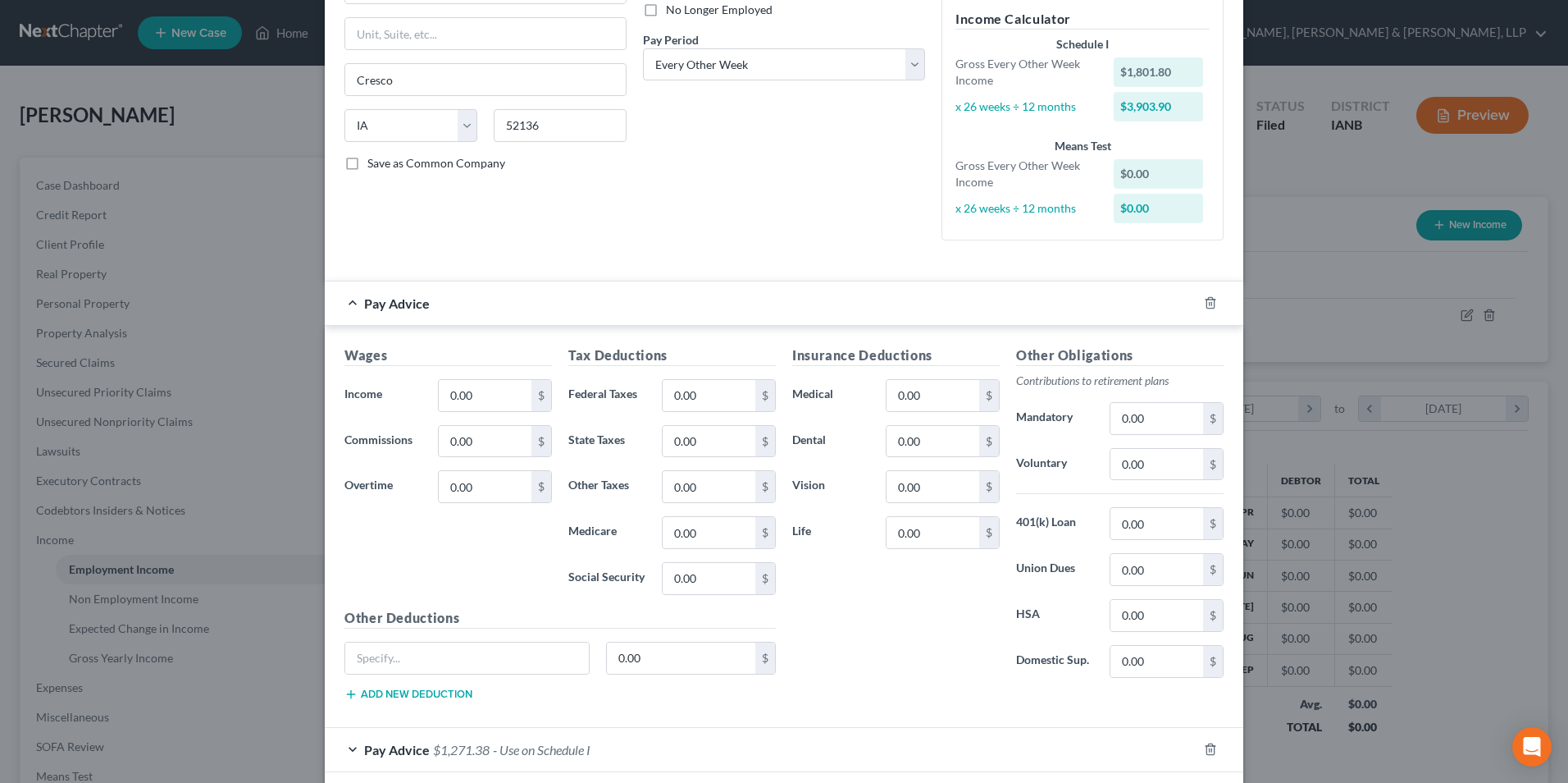
scroll to position [308, 0]
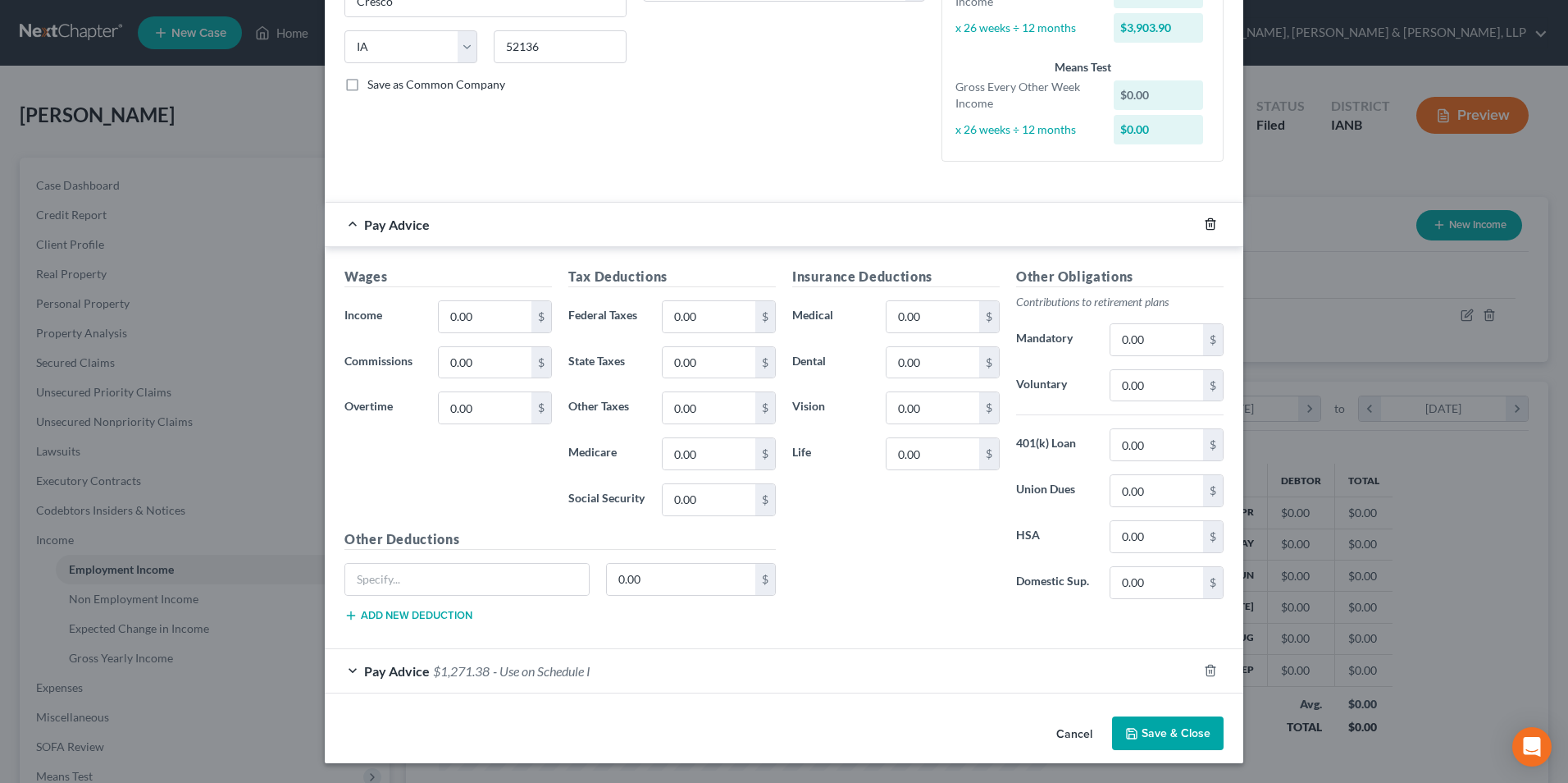
click at [1207, 224] on icon "button" at bounding box center [1210, 224] width 13 height 13
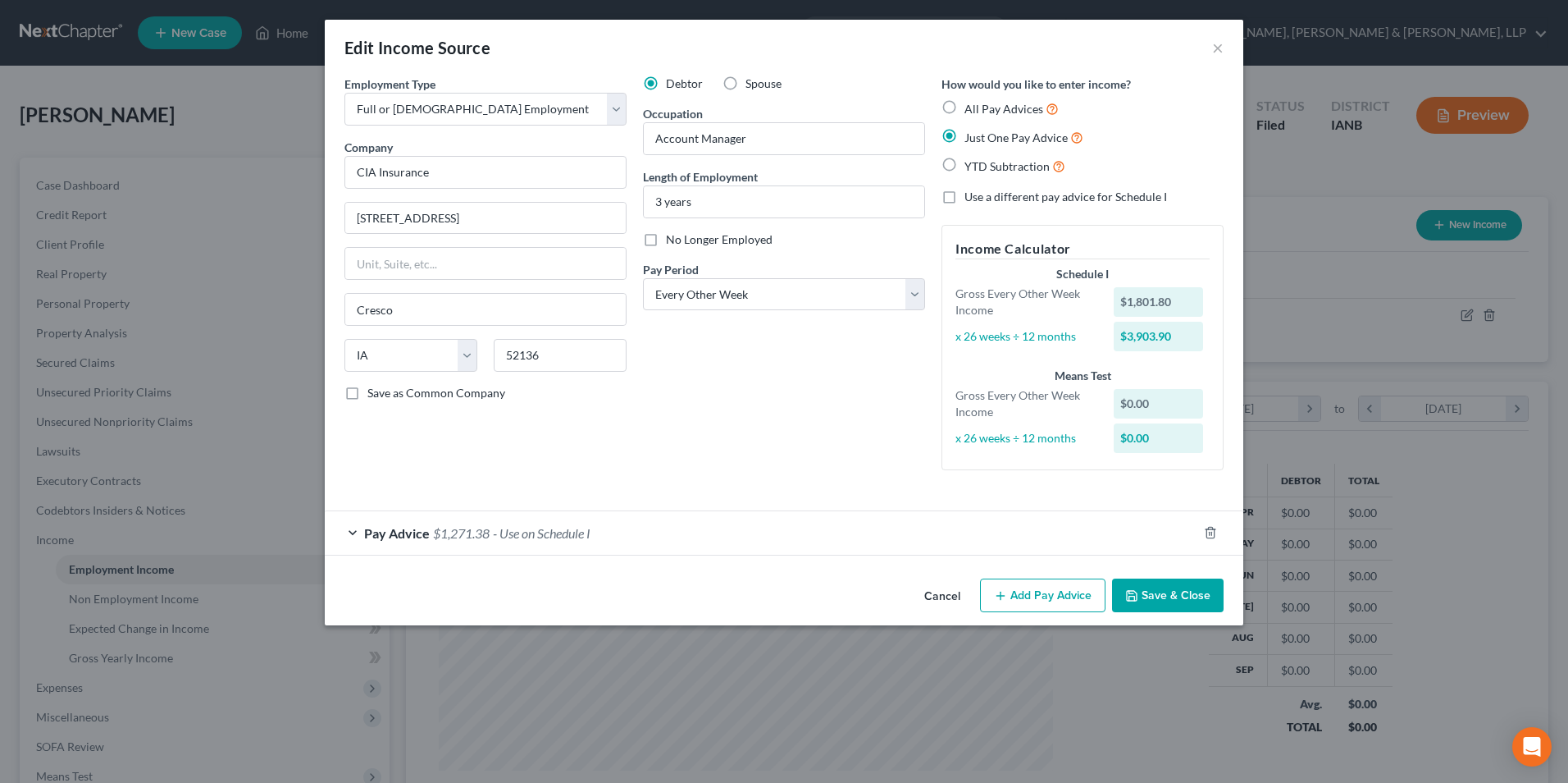
scroll to position [0, 0]
click at [547, 534] on span "- Use on Schedule I" at bounding box center [542, 533] width 97 height 16
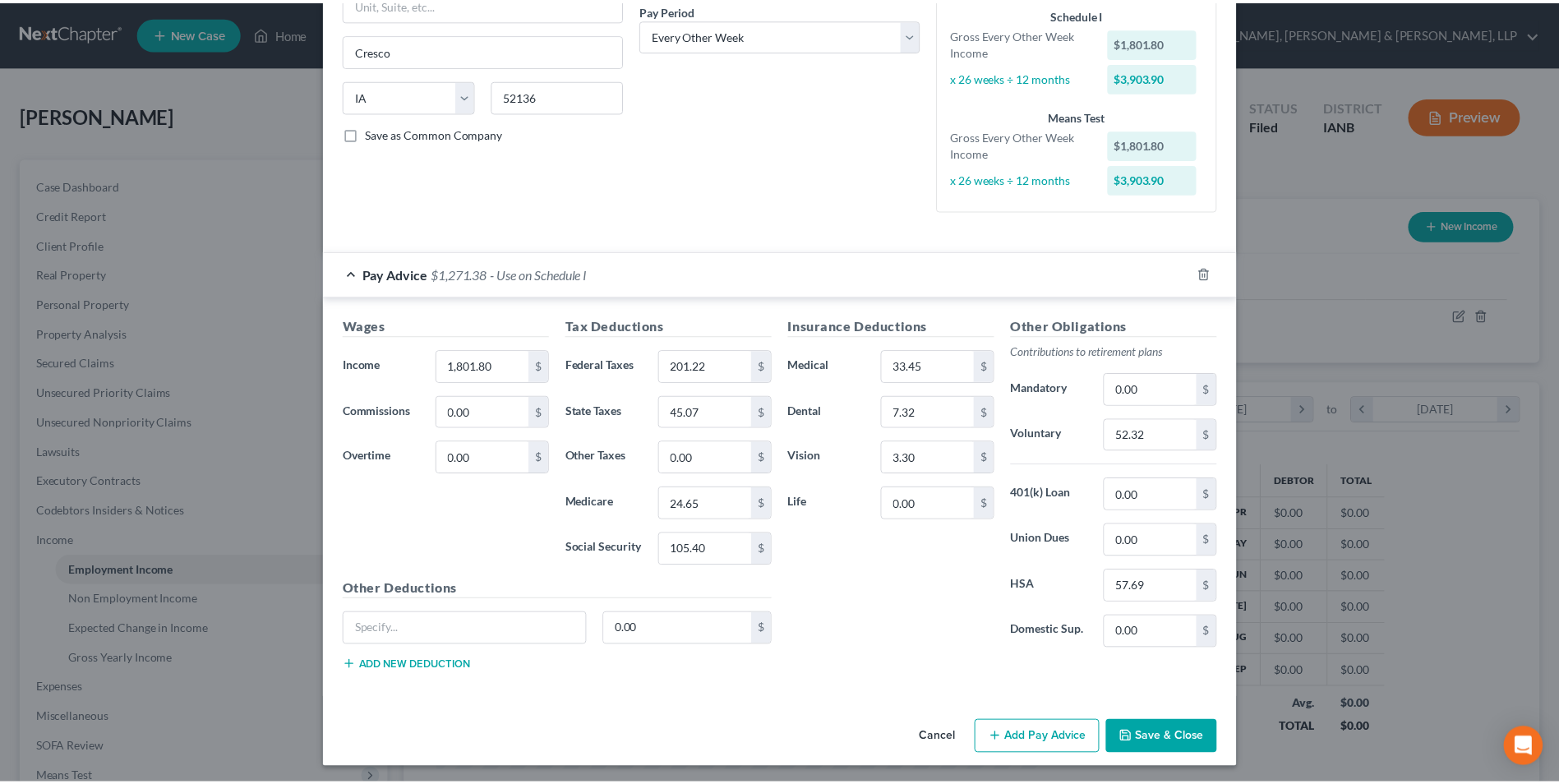
scroll to position [264, 0]
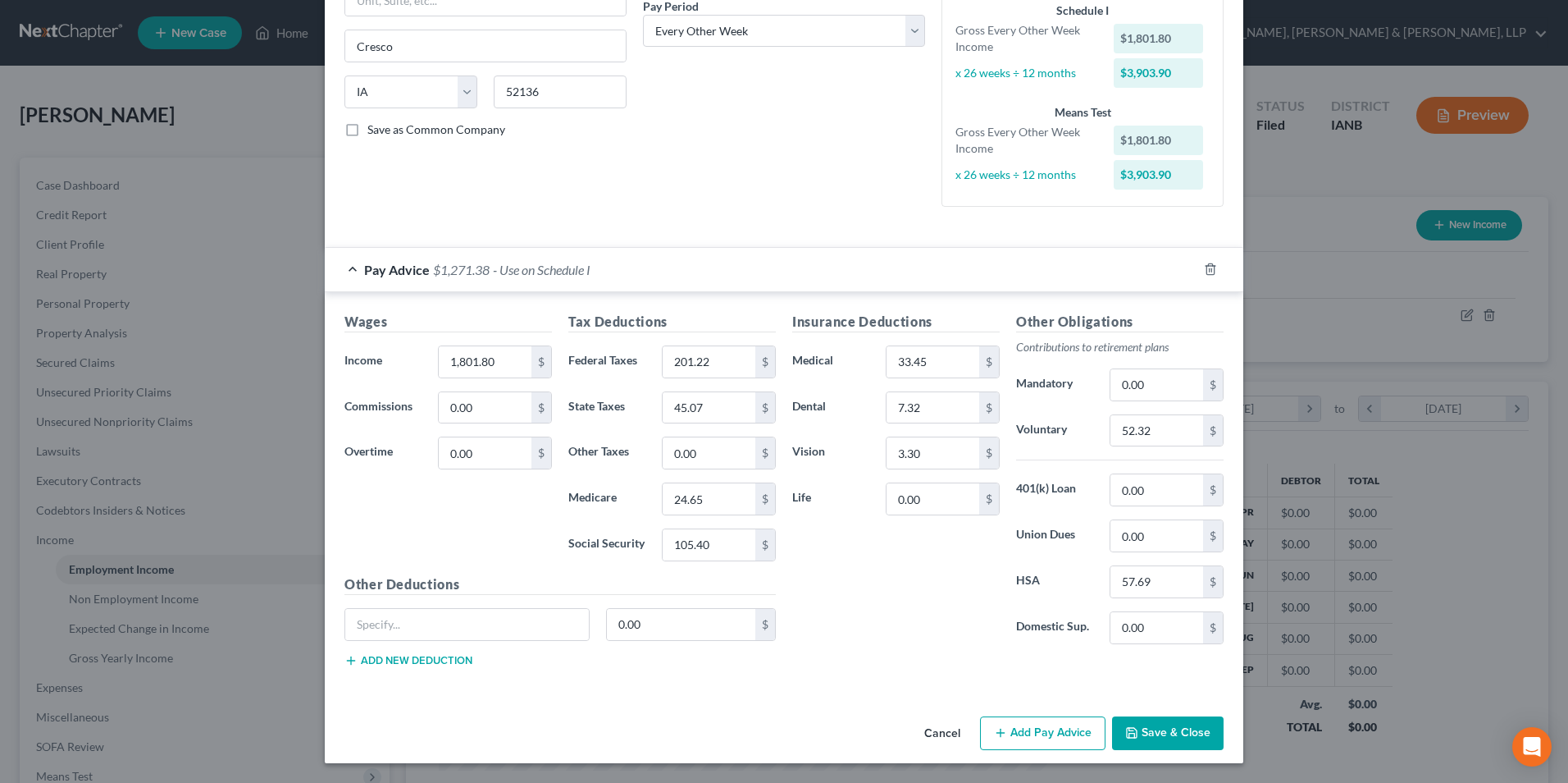
click at [1146, 736] on button "Save & Close" at bounding box center [1168, 733] width 111 height 34
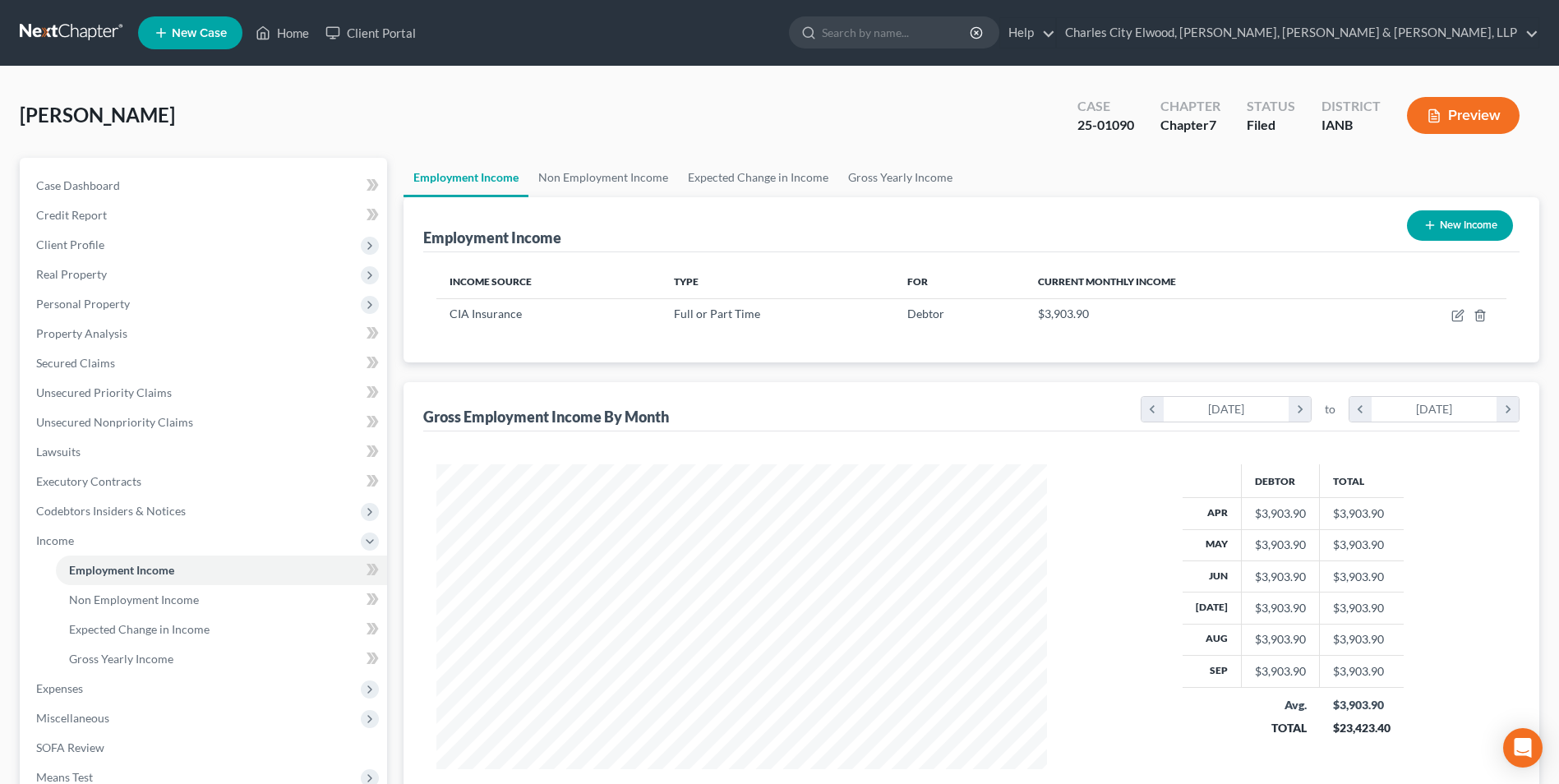
scroll to position [208, 0]
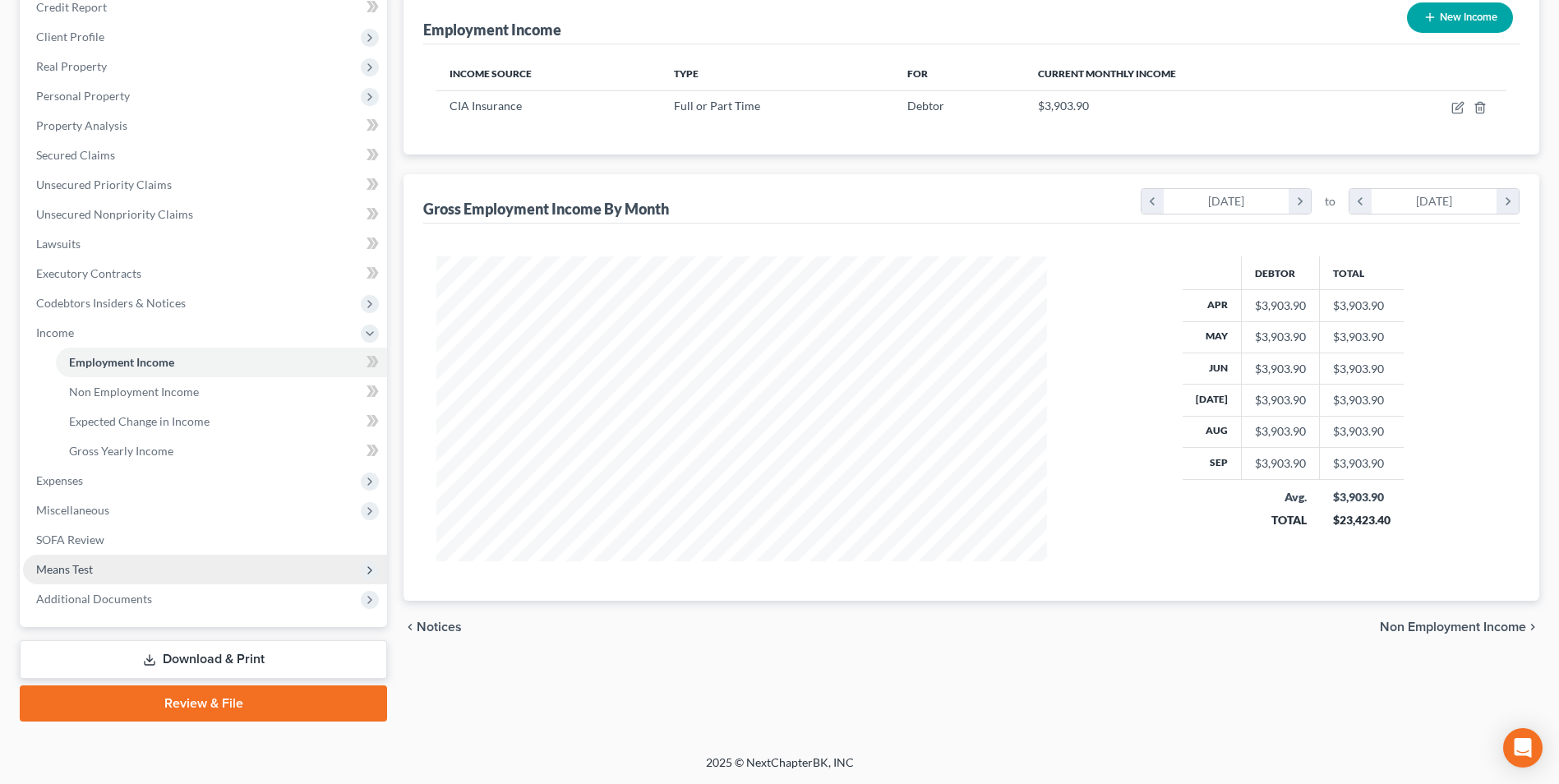
click at [97, 568] on span "Means Test" at bounding box center [205, 569] width 364 height 29
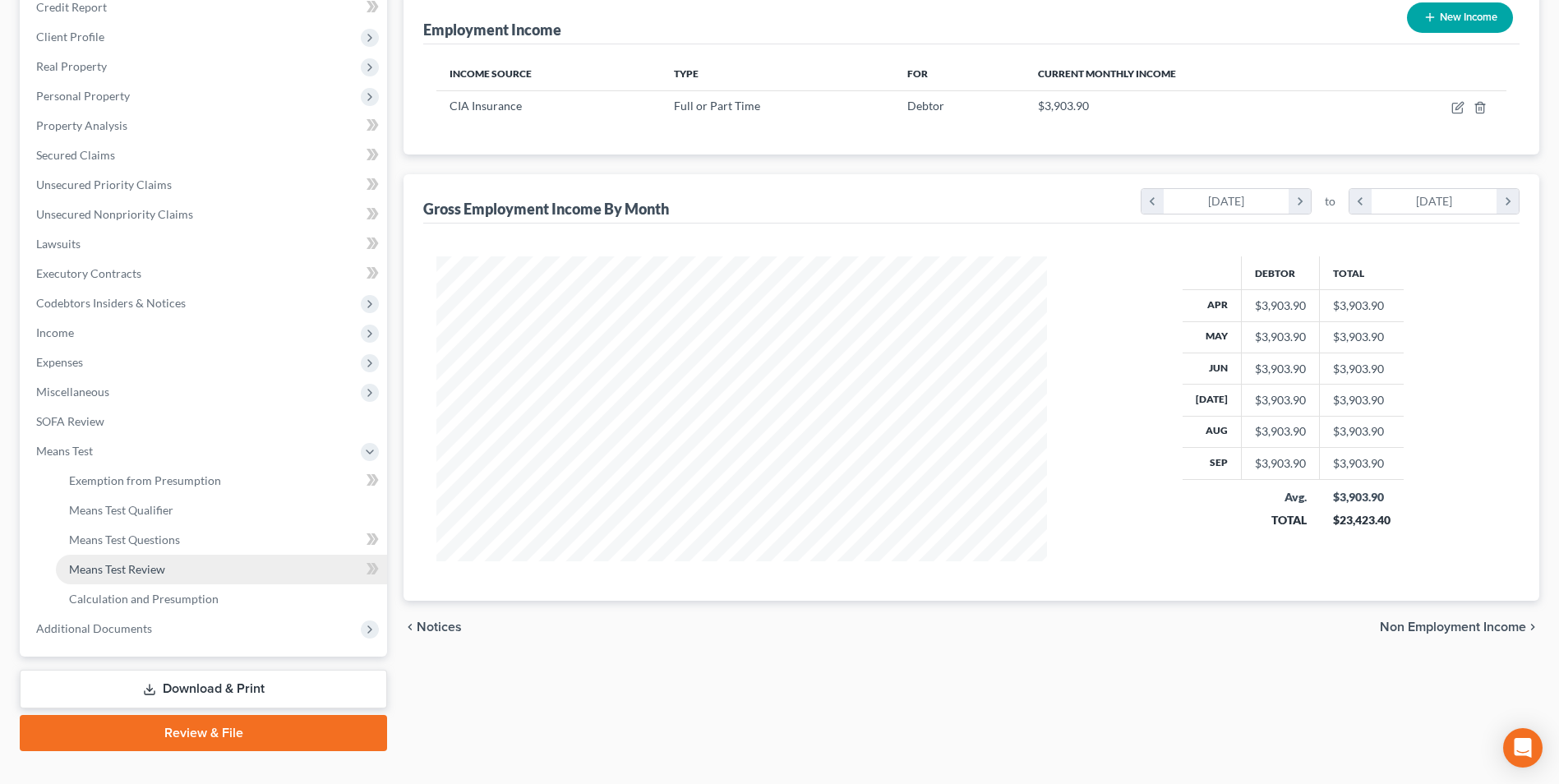
click at [112, 567] on span "Means Test Review" at bounding box center [117, 569] width 96 height 14
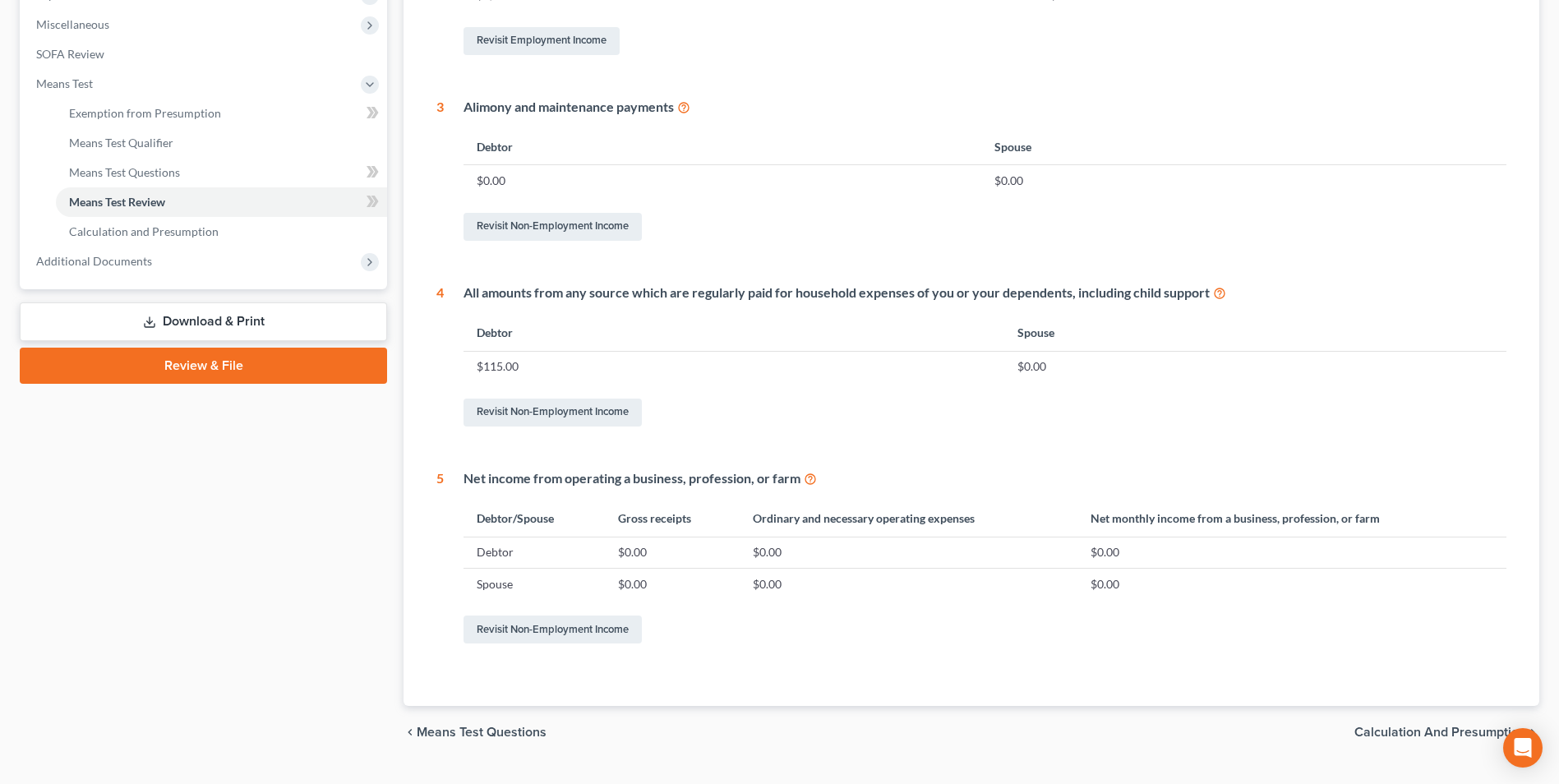
scroll to position [612, 0]
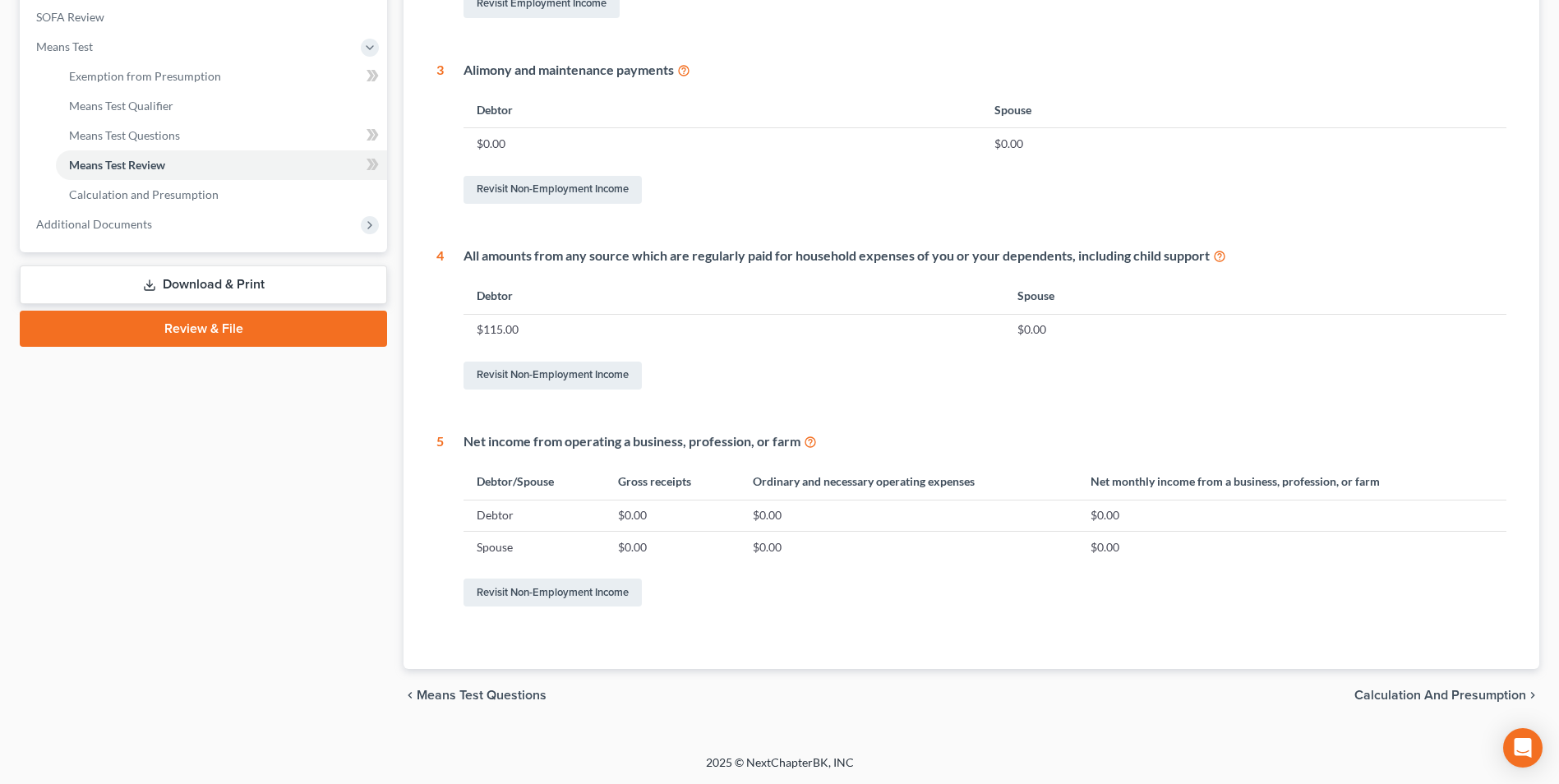
click at [1417, 694] on span "Calculation and Presumption" at bounding box center [1440, 695] width 172 height 13
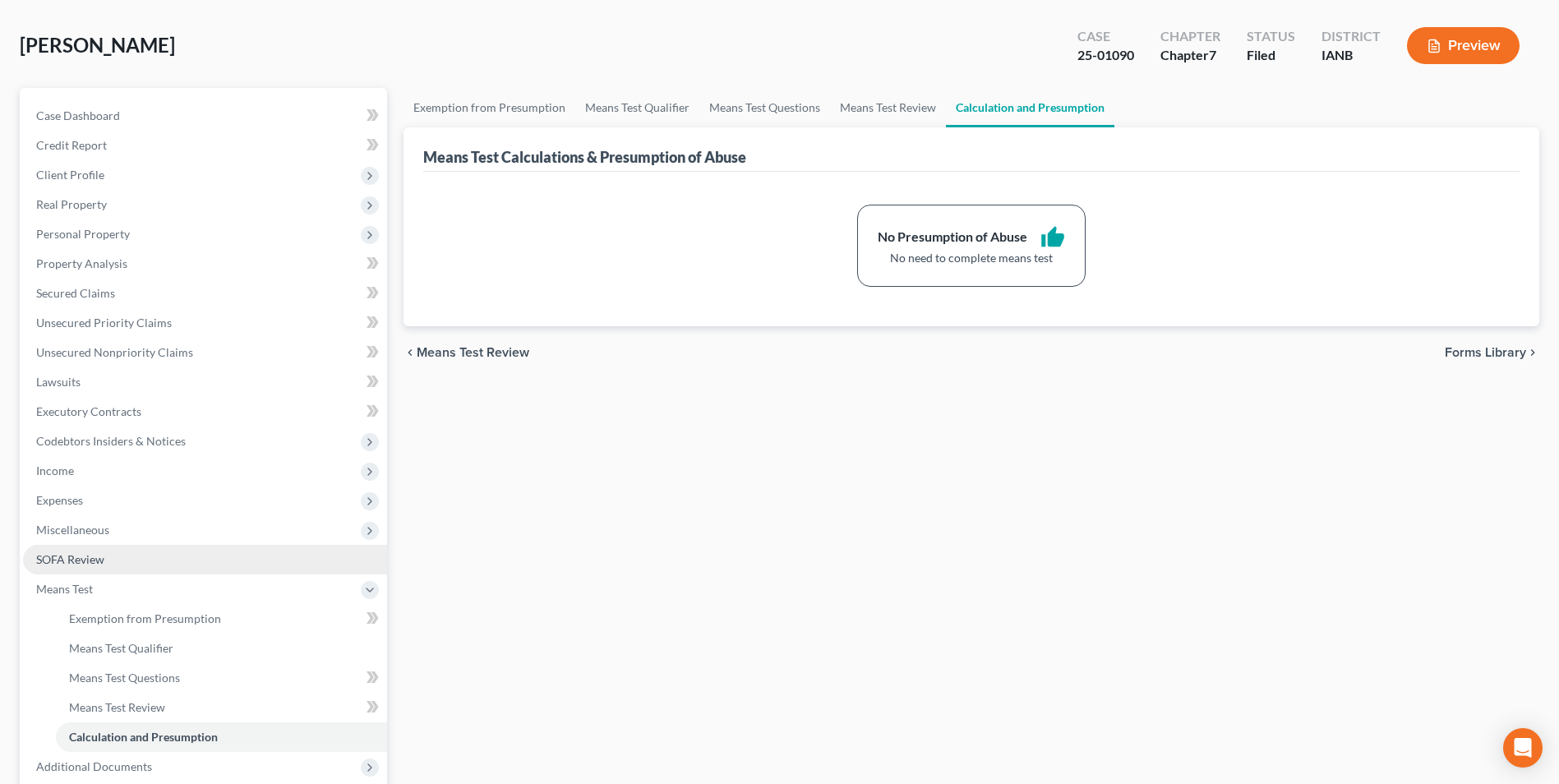
scroll to position [165, 0]
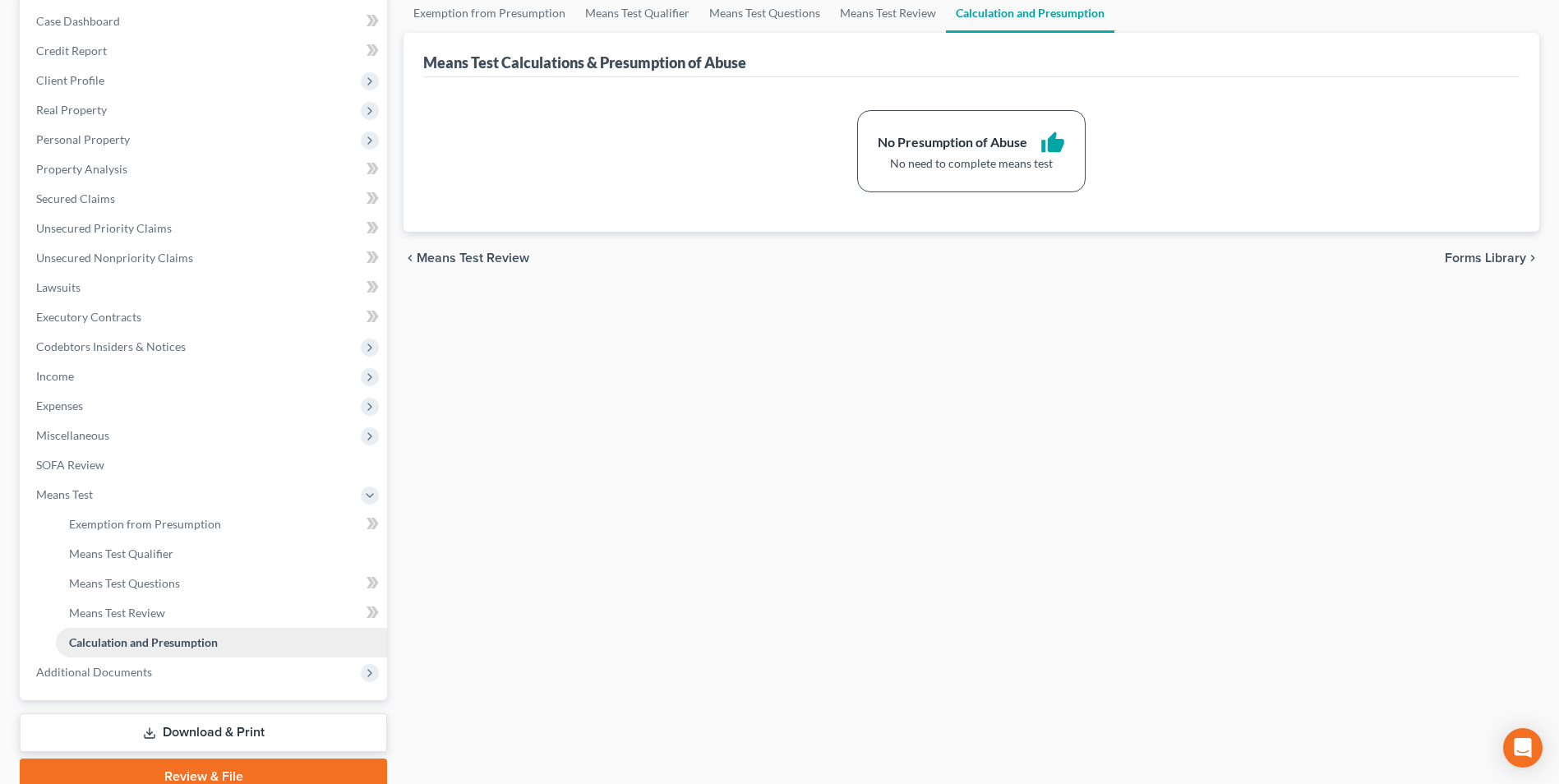
click at [145, 636] on span "Calculation and Presumption" at bounding box center [143, 642] width 149 height 14
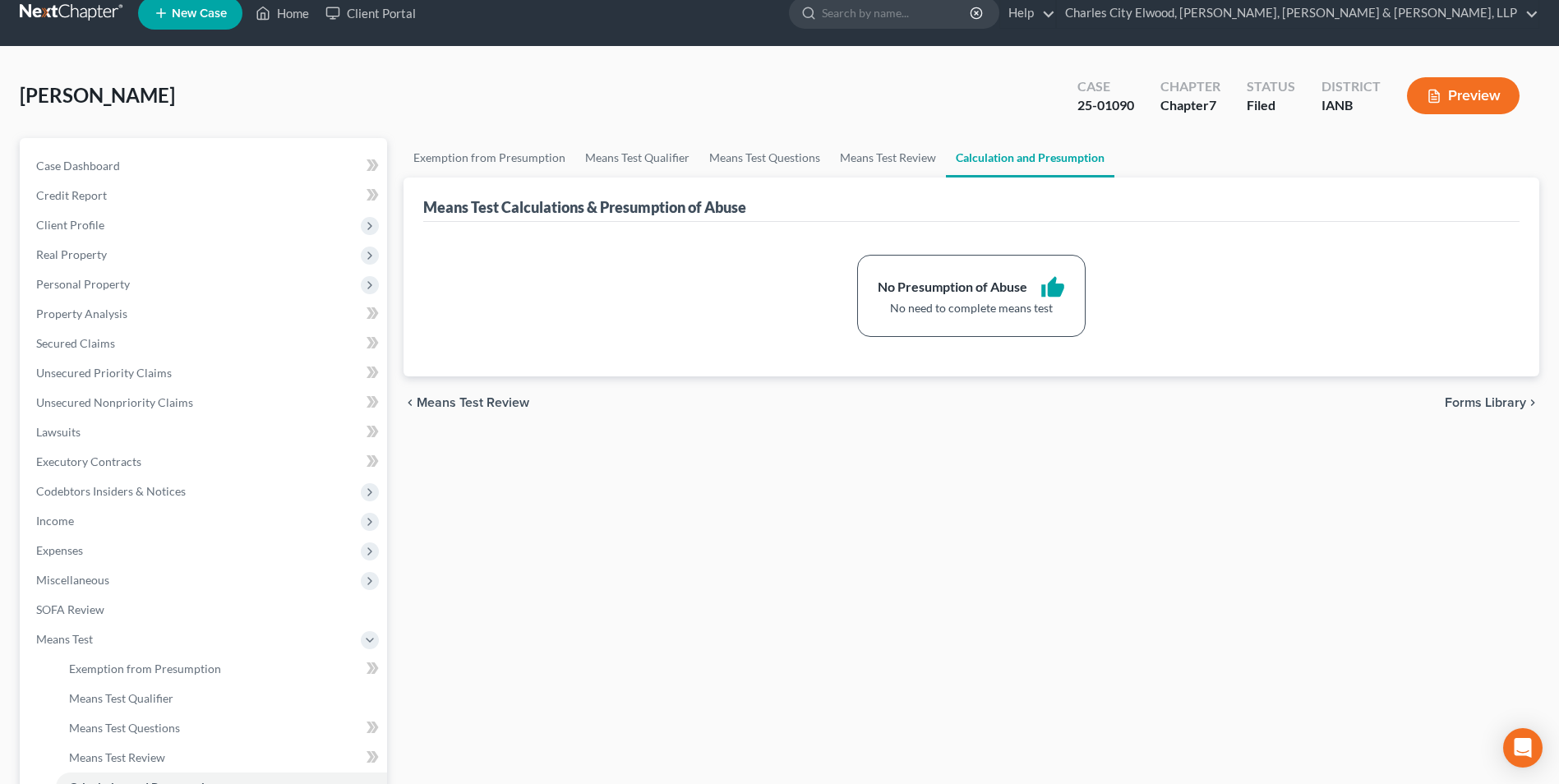
scroll to position [0, 0]
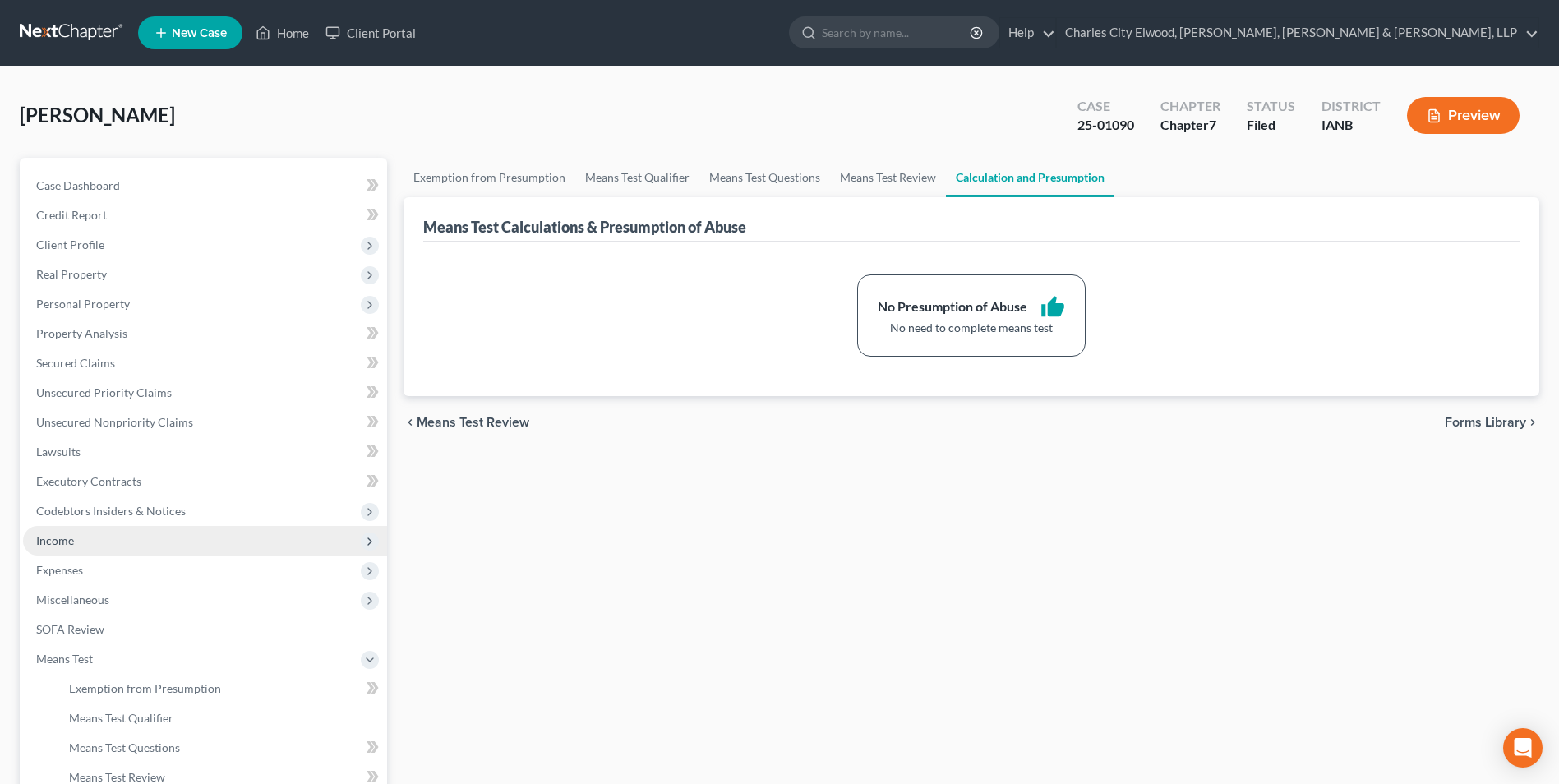
click at [88, 531] on span "Income" at bounding box center [205, 540] width 364 height 29
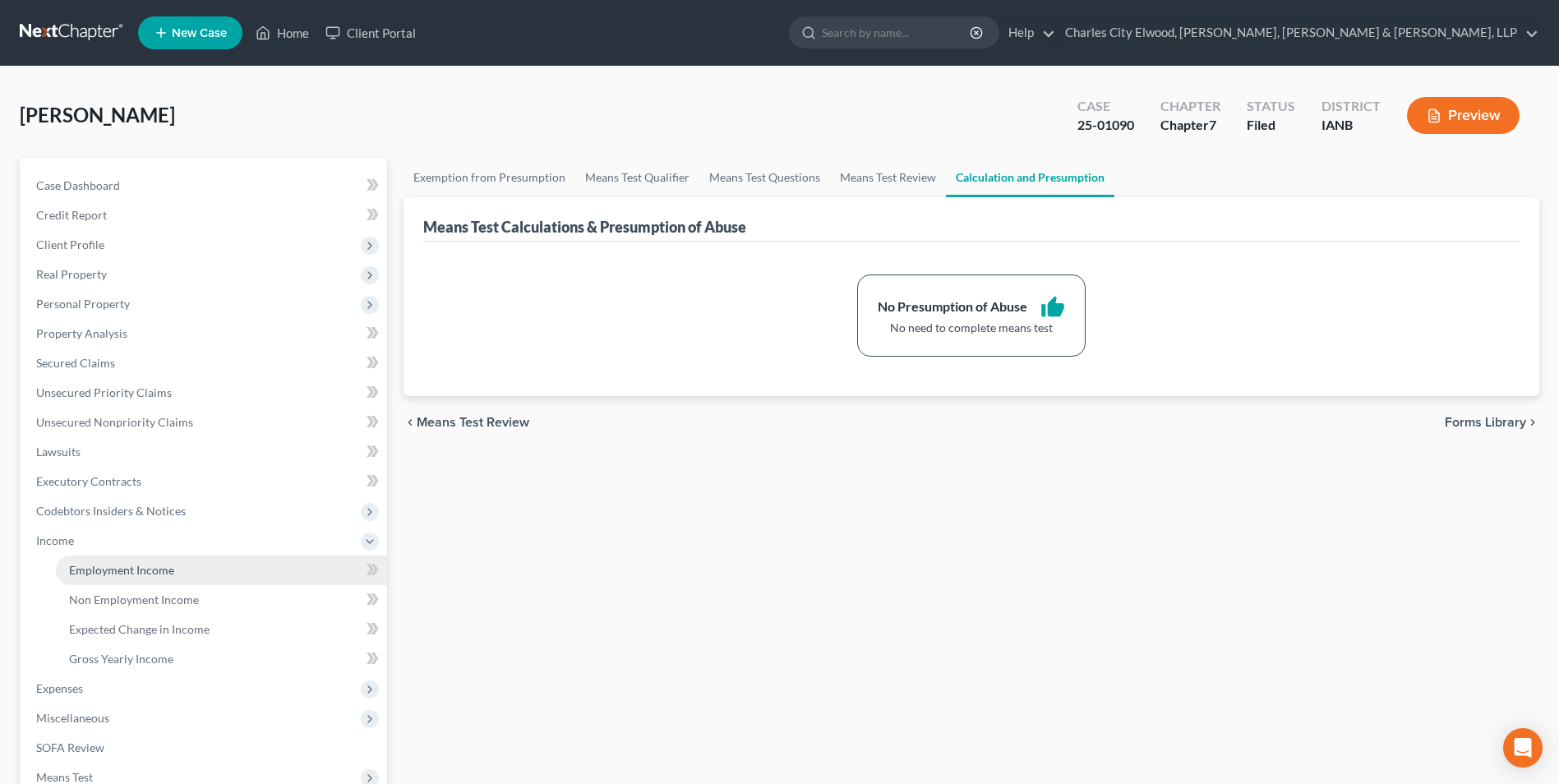
click at [110, 572] on span "Employment Income" at bounding box center [121, 570] width 105 height 14
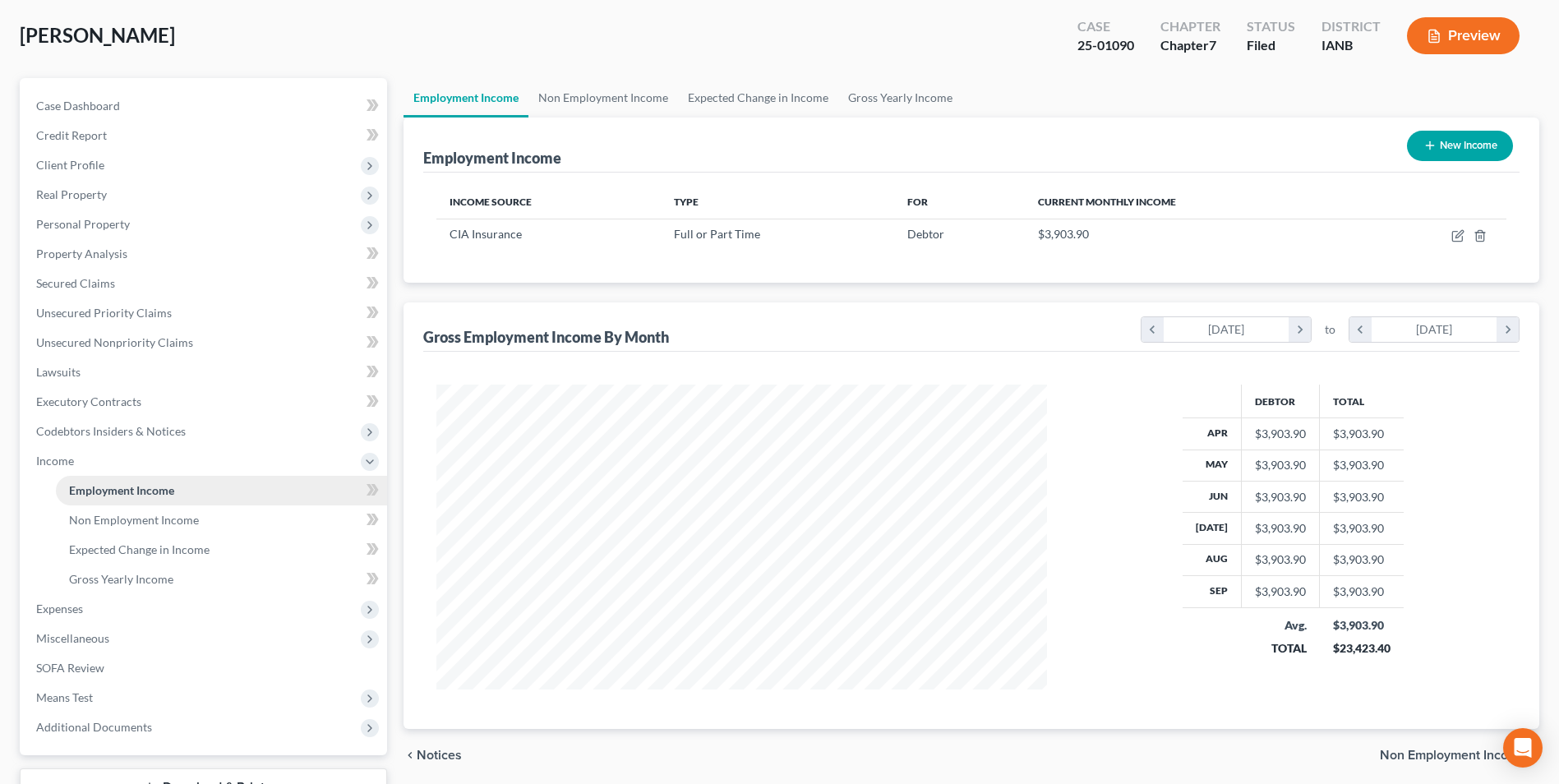
scroll to position [208, 0]
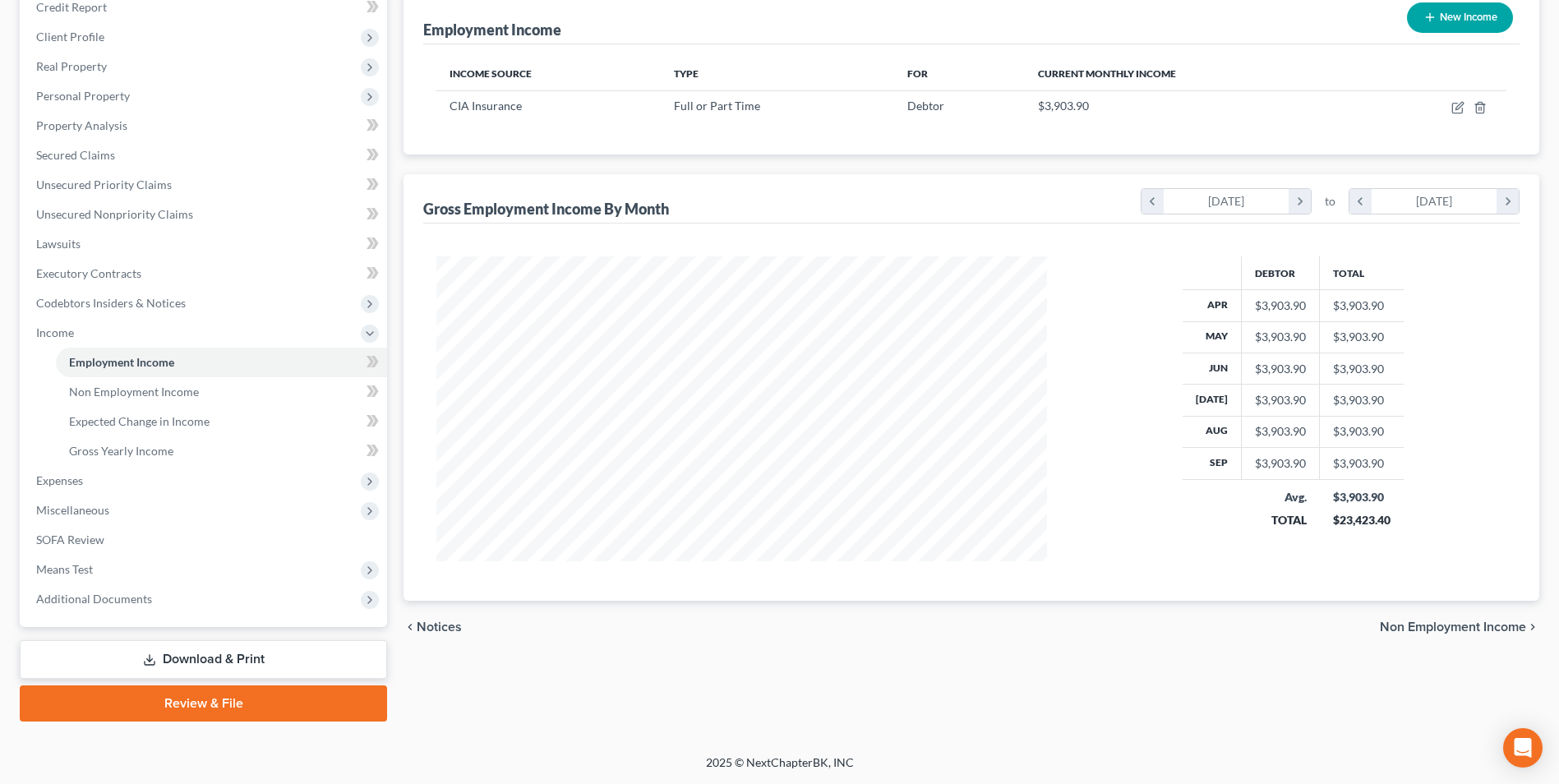
click at [234, 662] on link "Download & Print" at bounding box center [203, 659] width 367 height 39
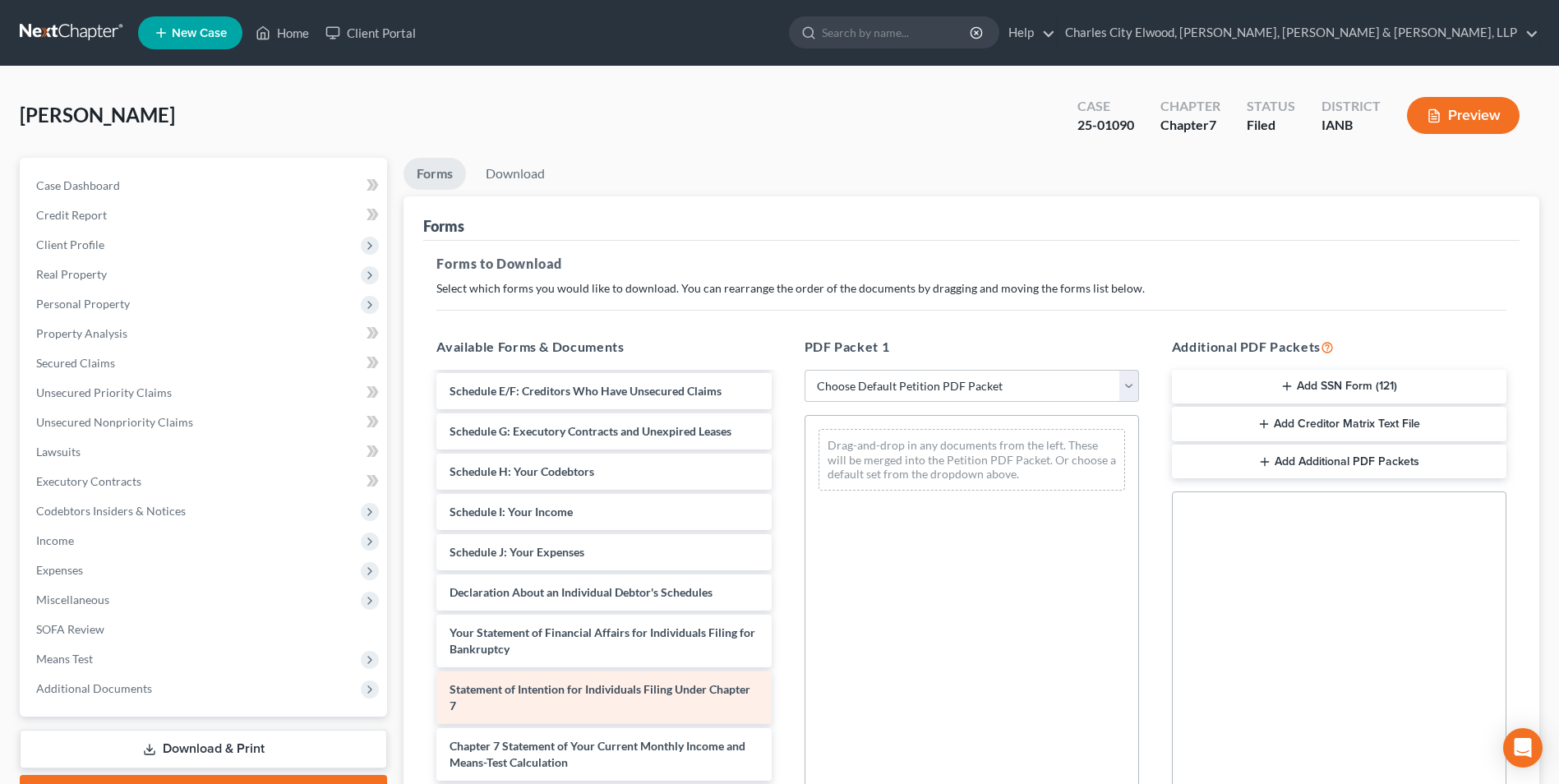
scroll to position [396, 0]
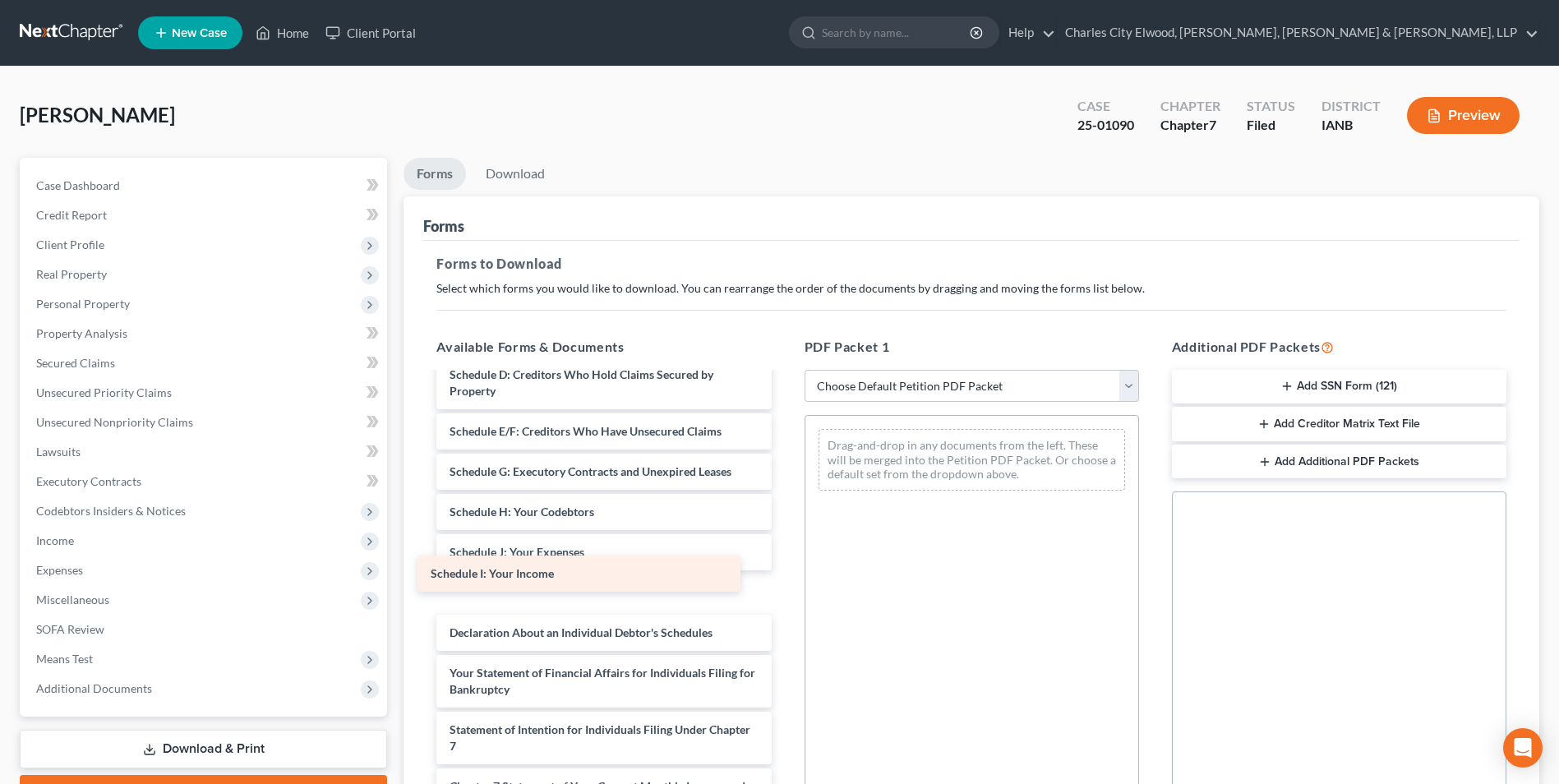
drag, startPoint x: 544, startPoint y: 534, endPoint x: 525, endPoint y: 571, distance: 41.6
click at [525, 571] on div "Schedule I: Your Income 2025-08-01-PDF 2025-08-15-PDF 2025-08-29-PDF 2025-09-12…" at bounding box center [604, 488] width 361 height 1020
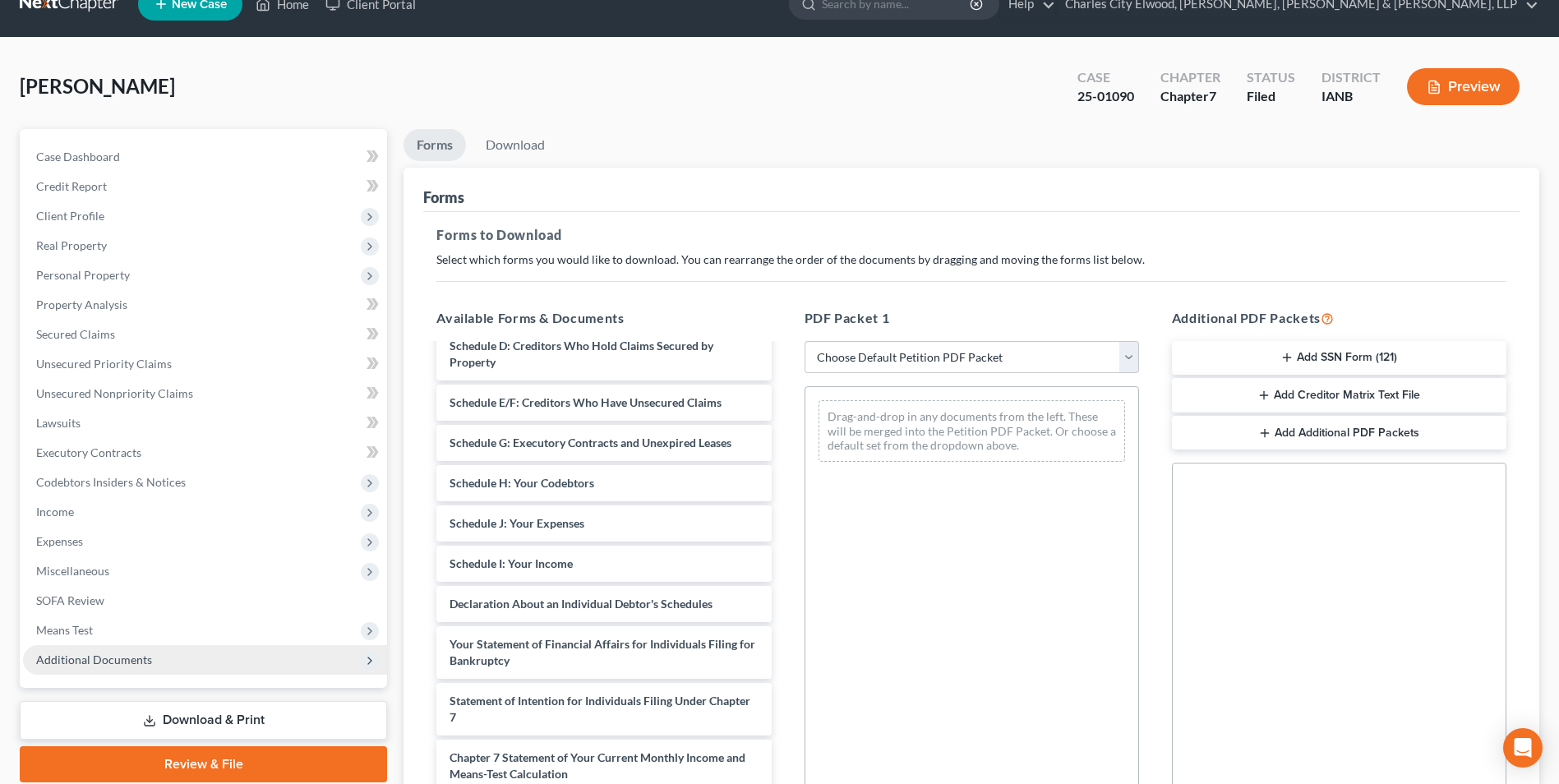
scroll to position [0, 0]
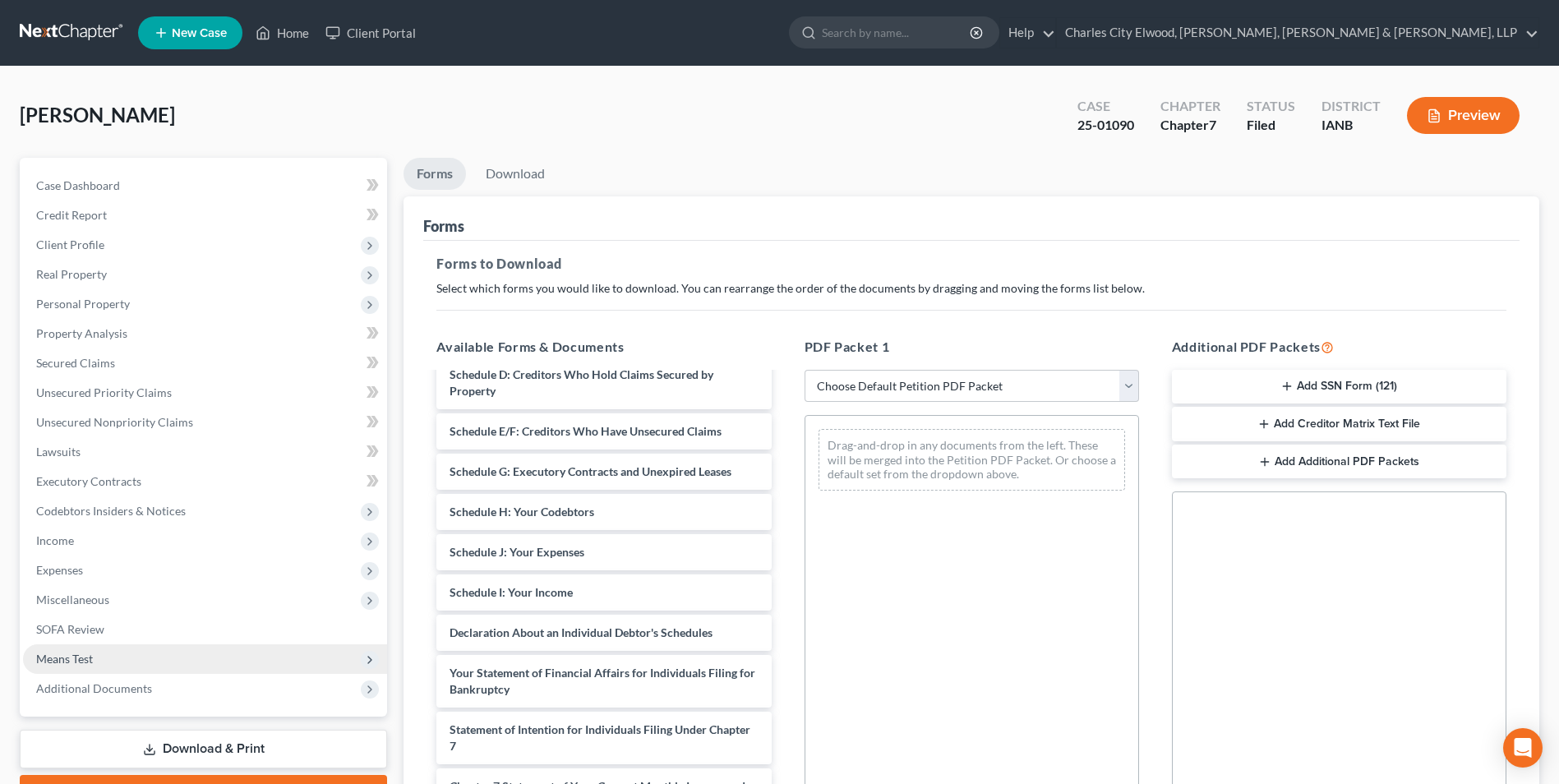
click at [81, 649] on span "Means Test" at bounding box center [205, 658] width 364 height 29
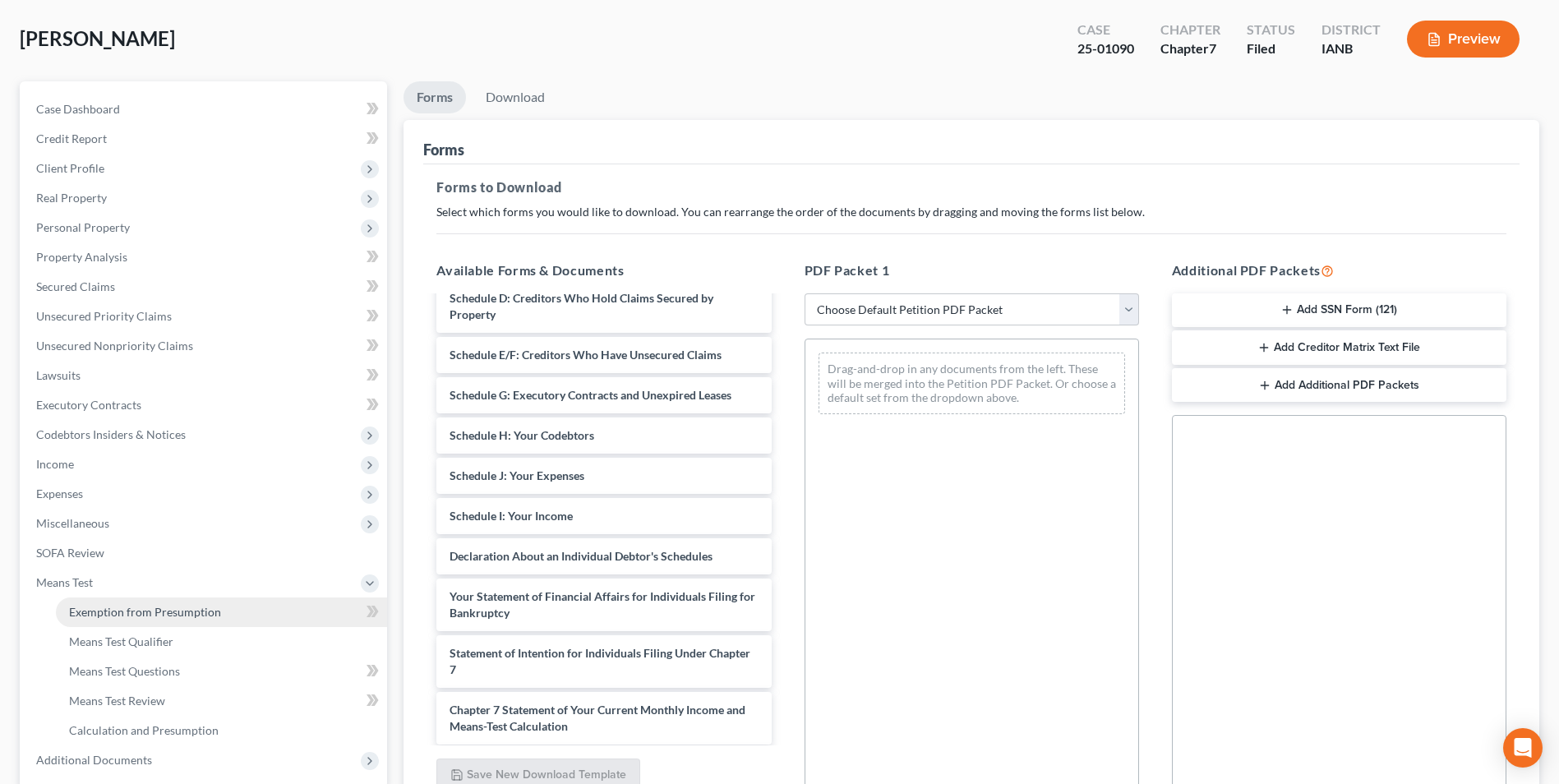
scroll to position [165, 0]
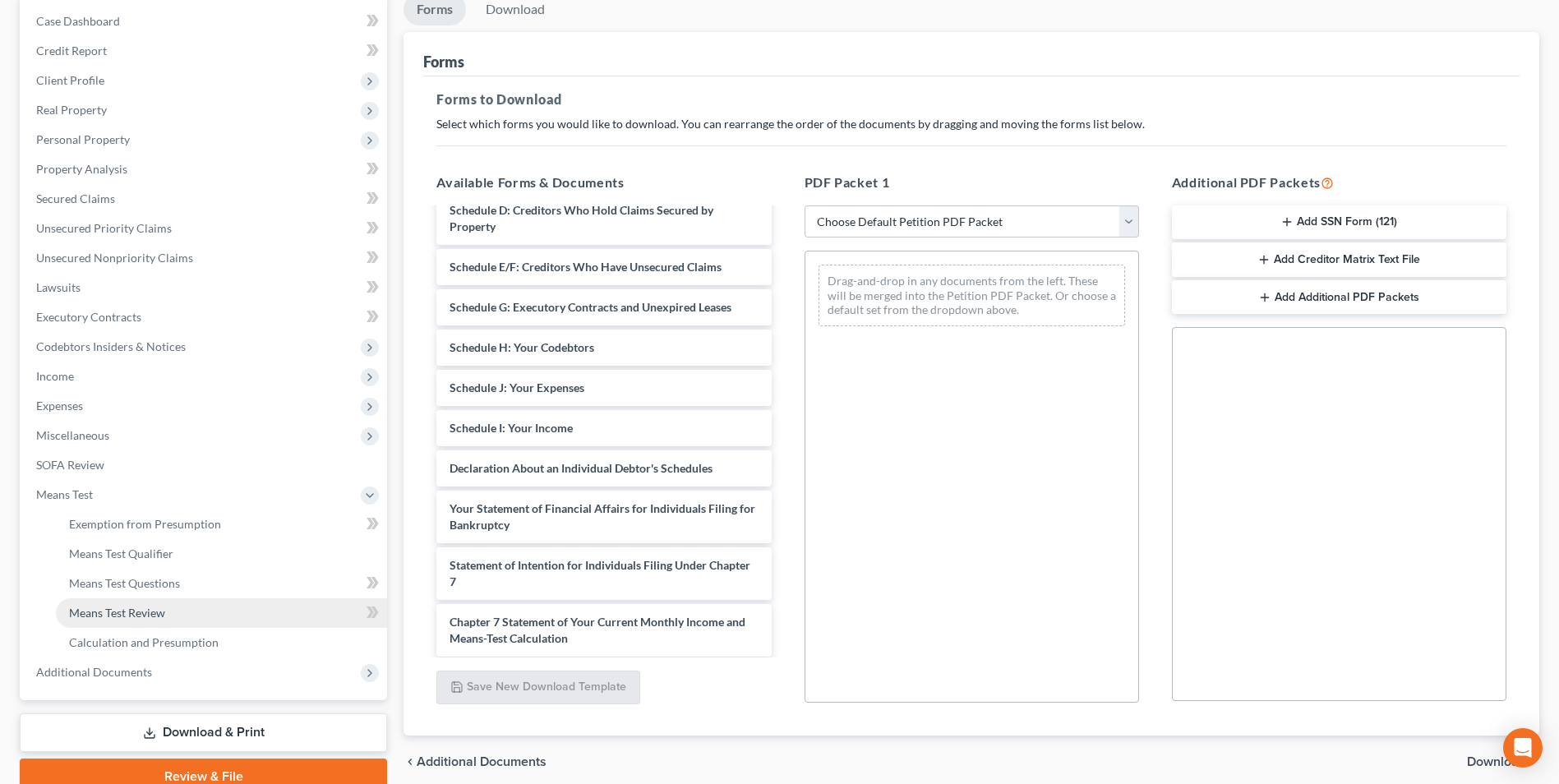
click at [142, 603] on link "Means Test Review" at bounding box center [221, 612] width 331 height 29
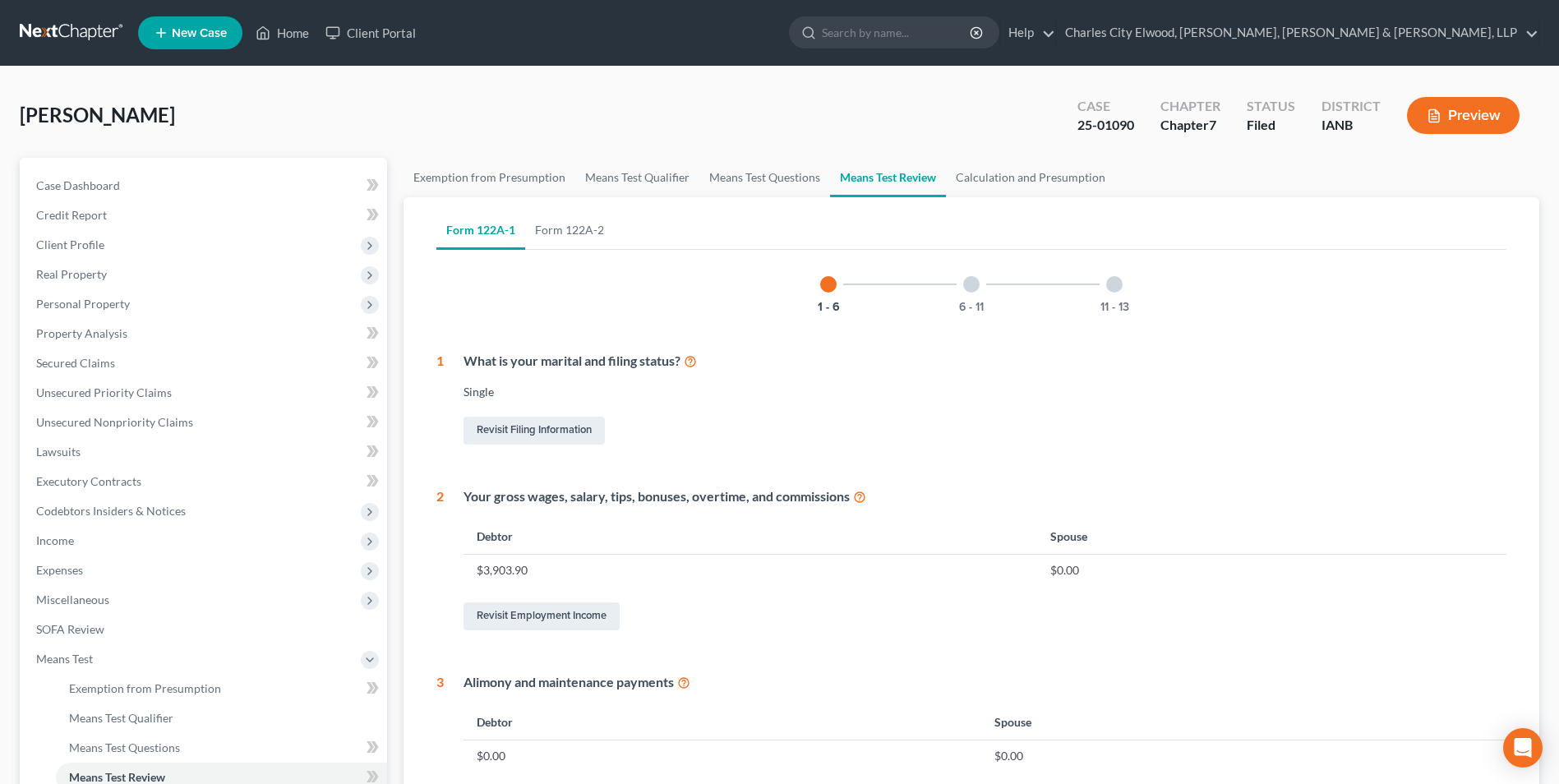
click at [966, 285] on div at bounding box center [971, 284] width 17 height 17
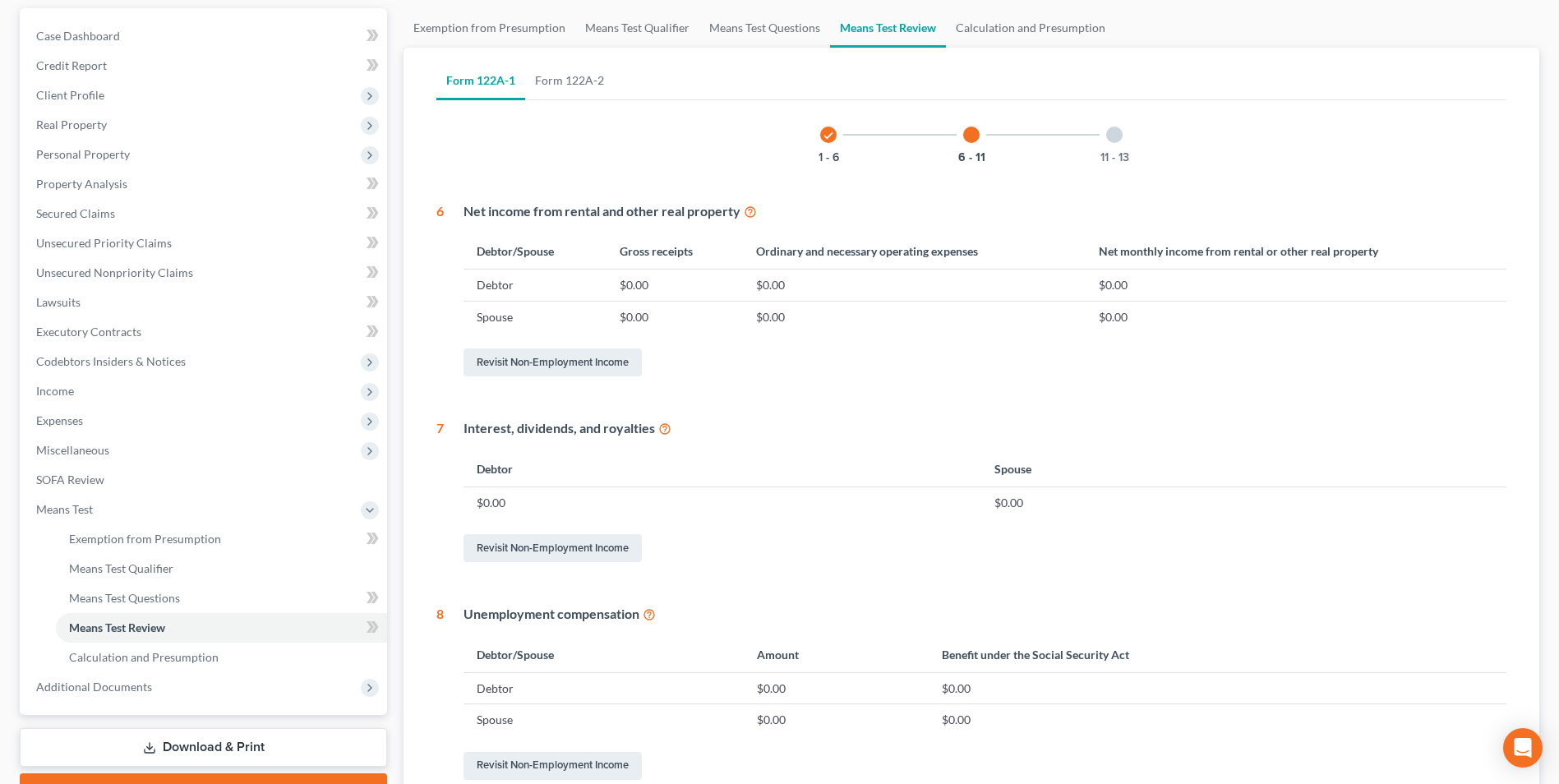
scroll to position [69, 0]
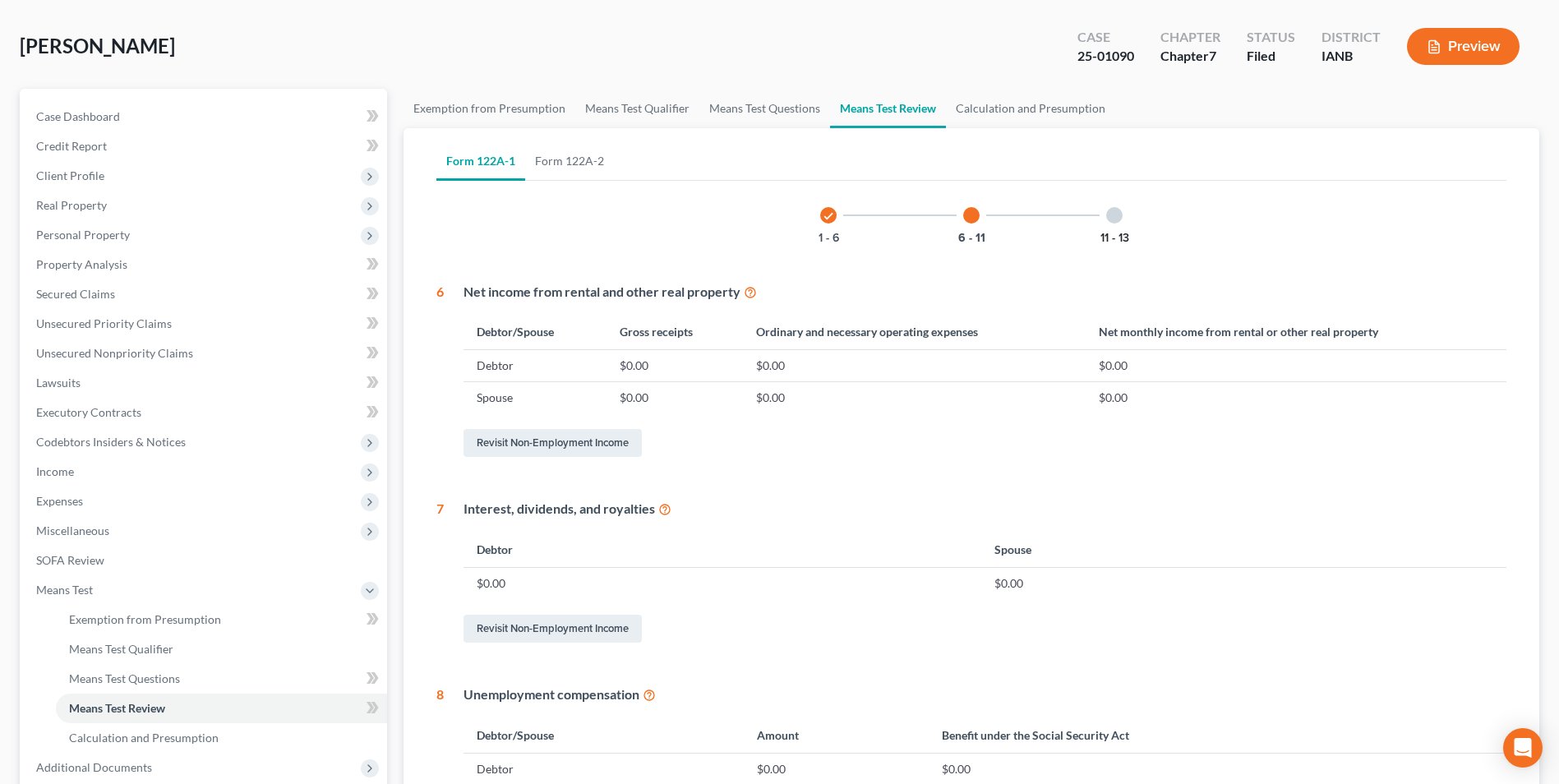
click at [1116, 233] on button "11 - 13" at bounding box center [1115, 238] width 28 height 12
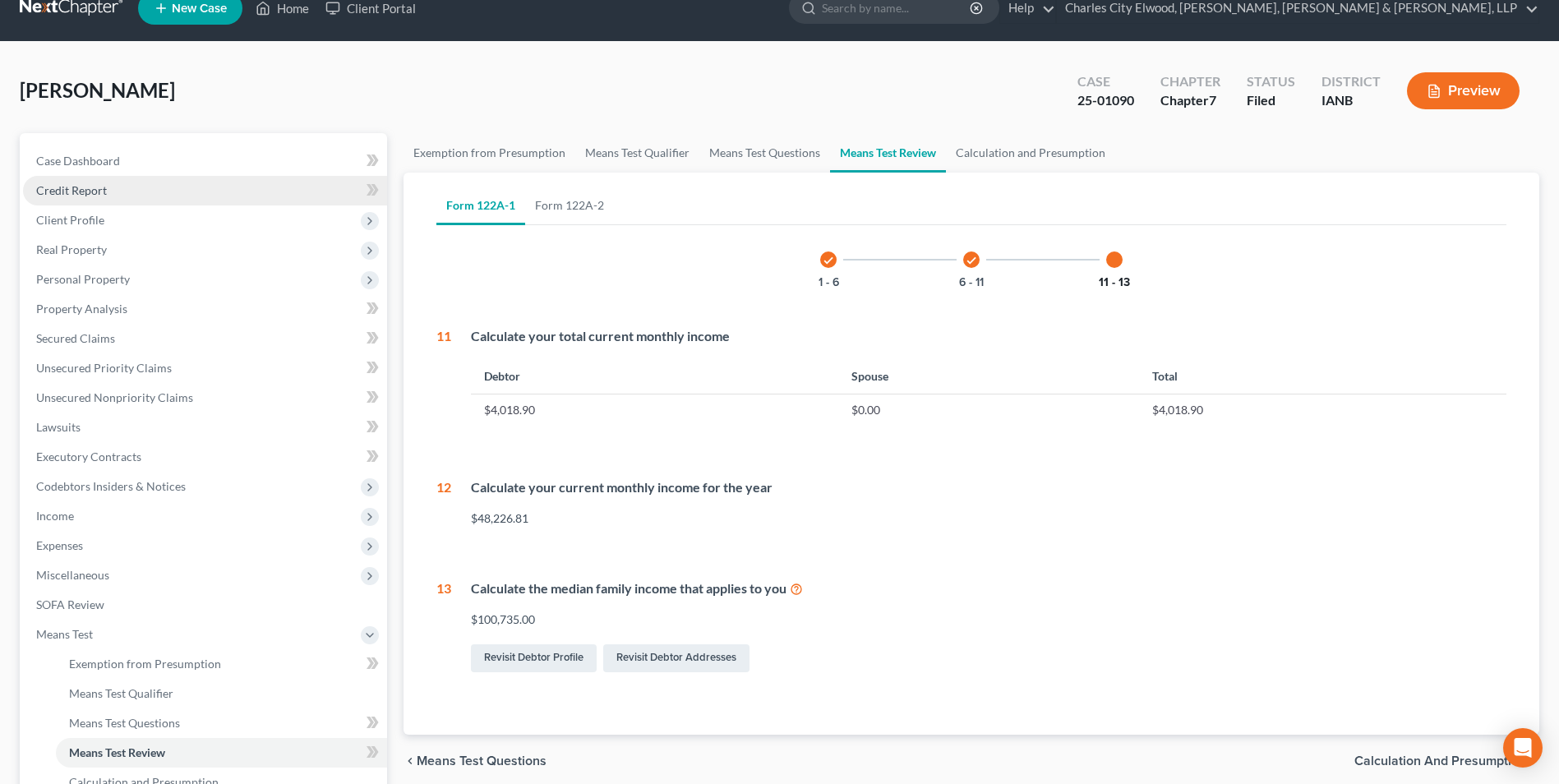
scroll to position [0, 0]
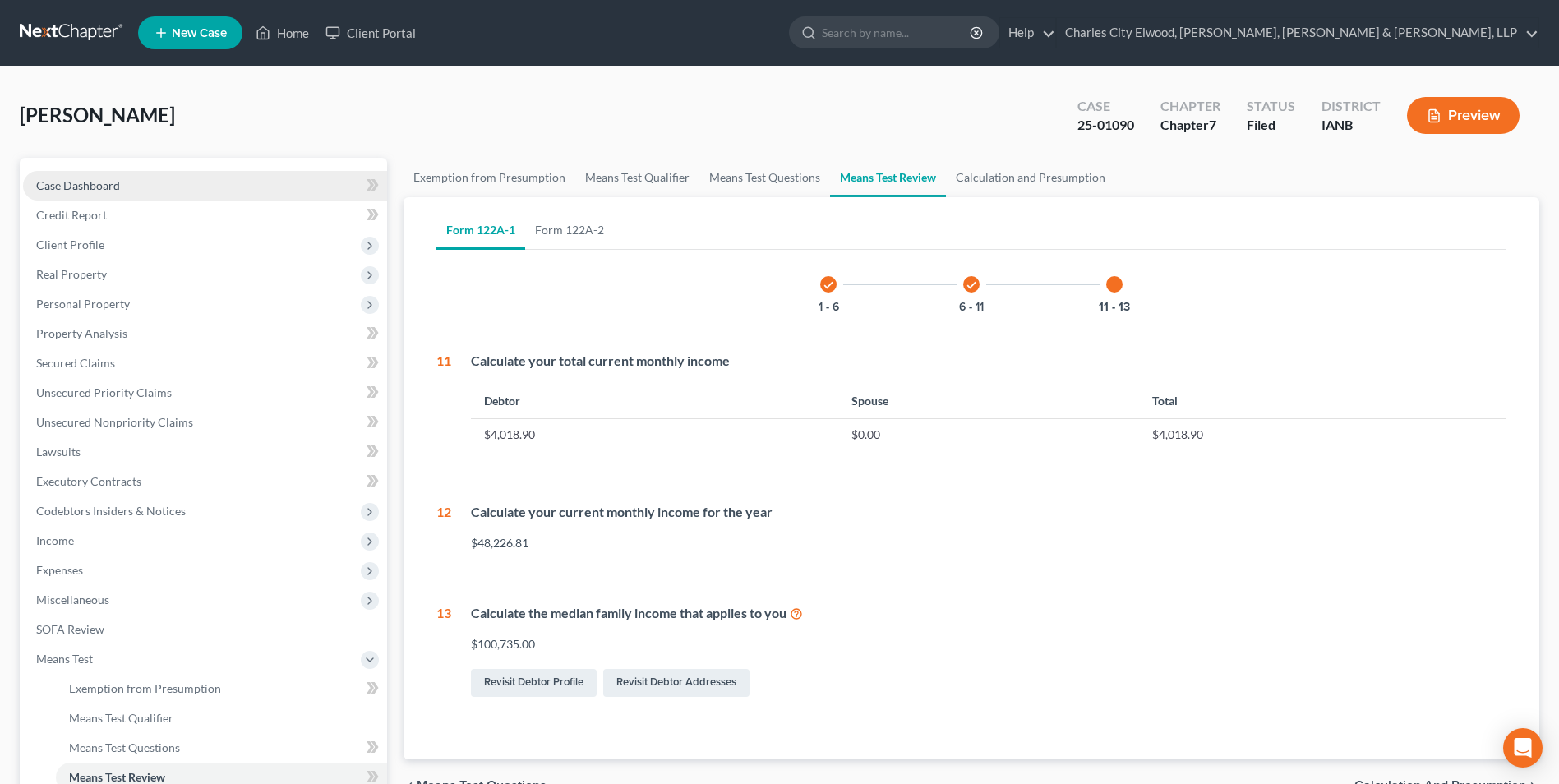
click at [51, 173] on link "Case Dashboard" at bounding box center [205, 185] width 364 height 29
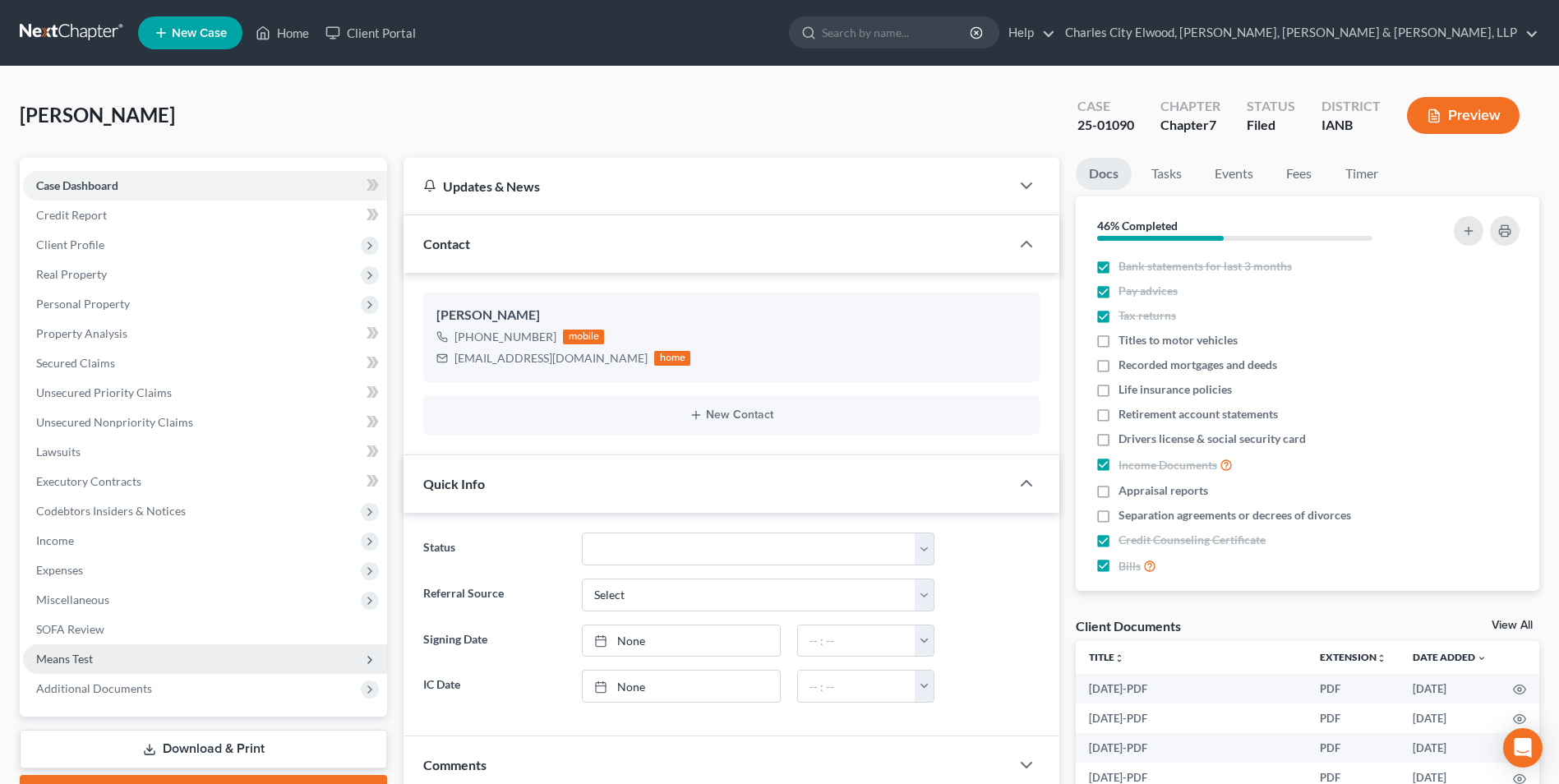
click at [62, 657] on span "Means Test" at bounding box center [65, 658] width 57 height 14
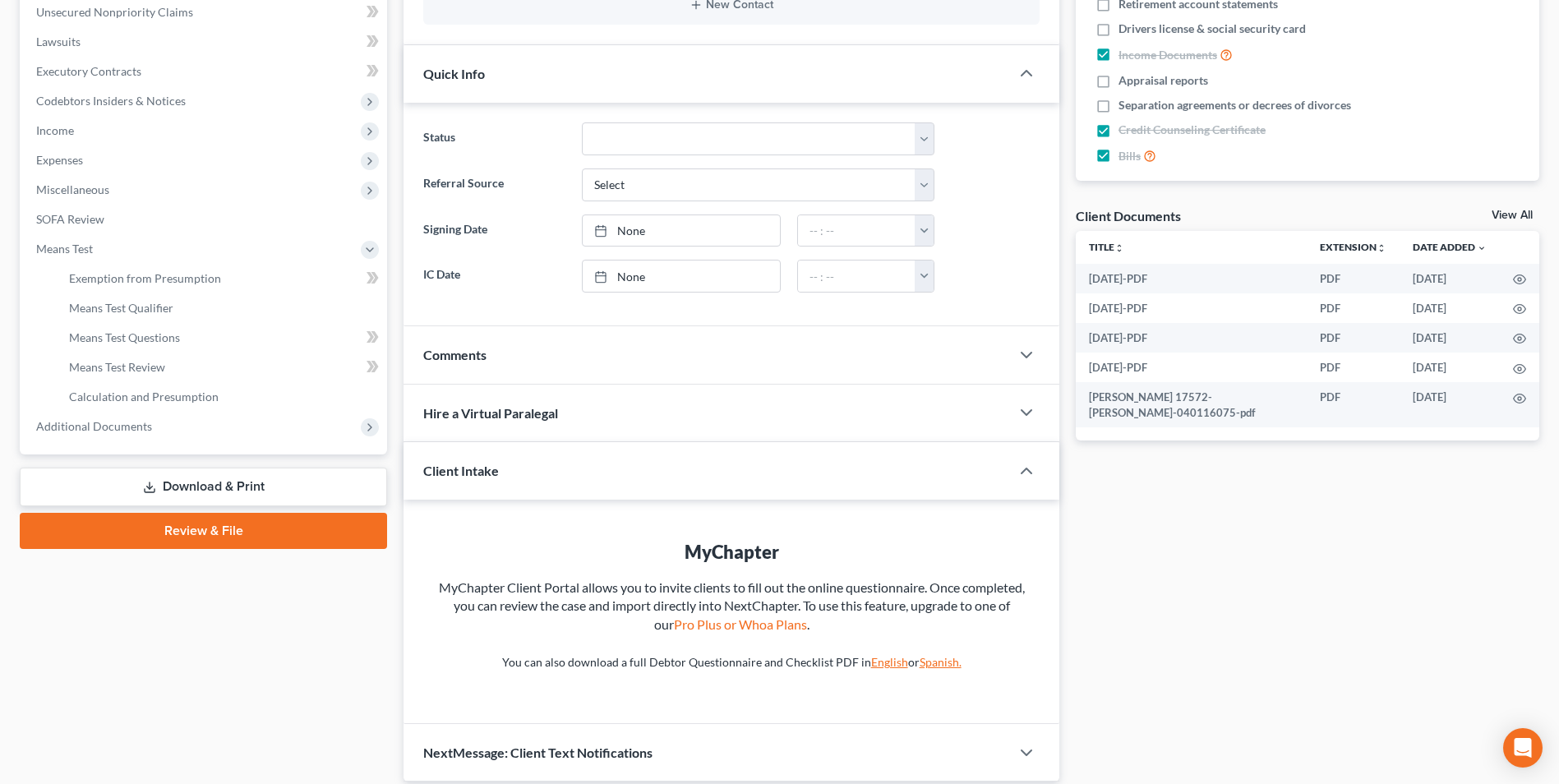
scroll to position [411, 0]
click at [257, 488] on link "Download & Print" at bounding box center [203, 486] width 367 height 39
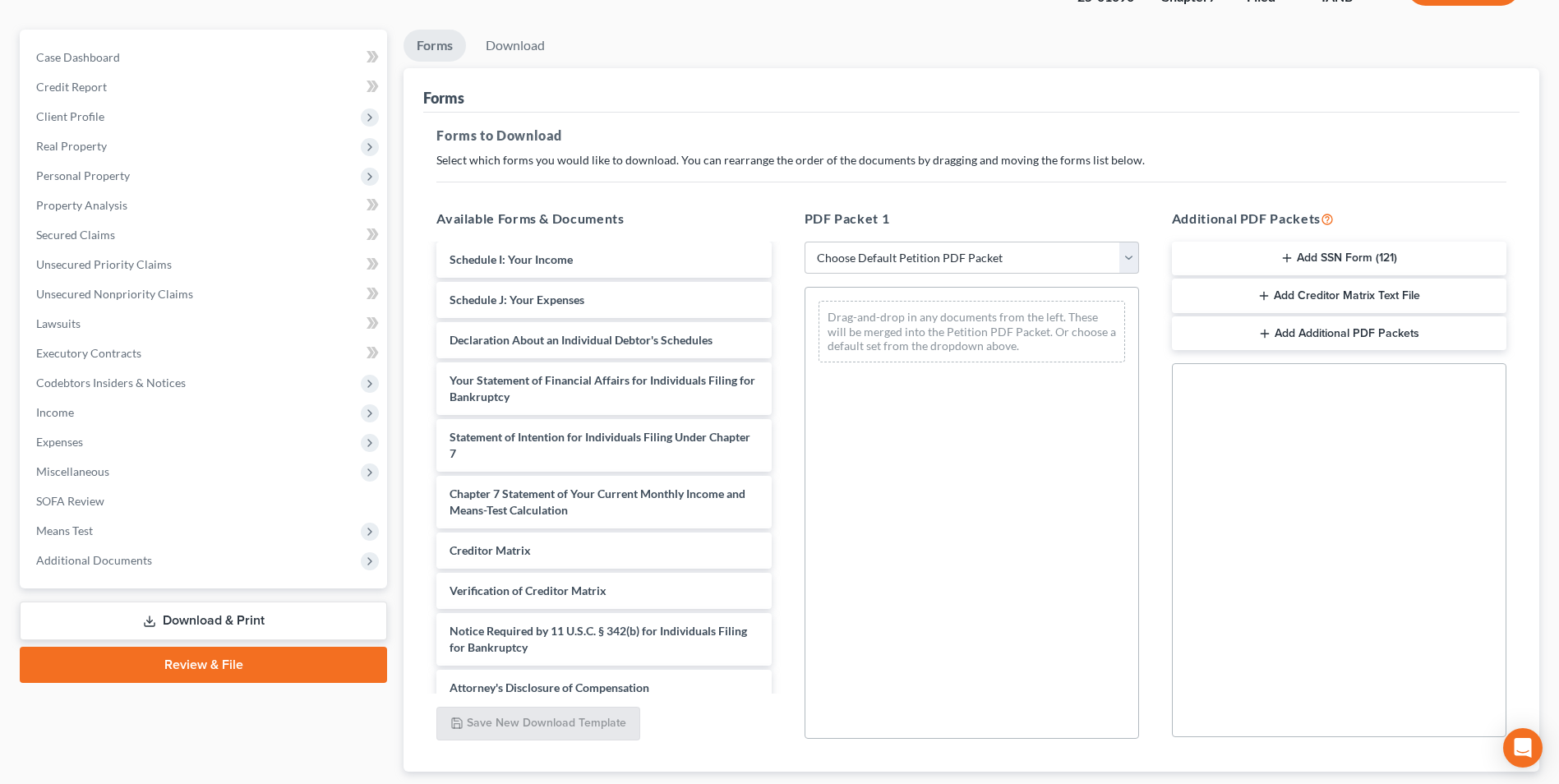
scroll to position [165, 0]
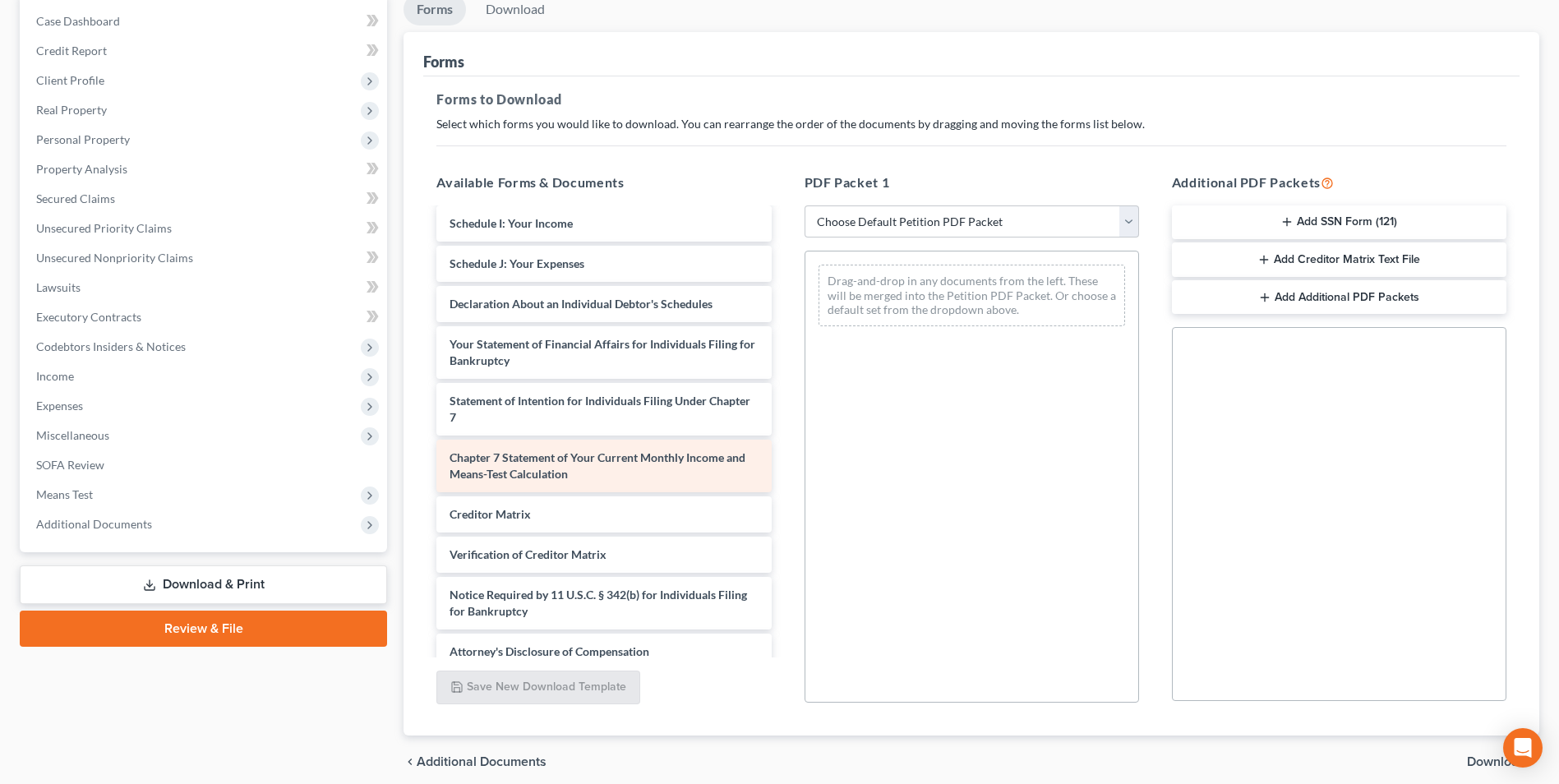
click at [563, 450] on span "Chapter 7 Statement of Your Current Monthly Income and Means-Test Calculation" at bounding box center [598, 465] width 296 height 30
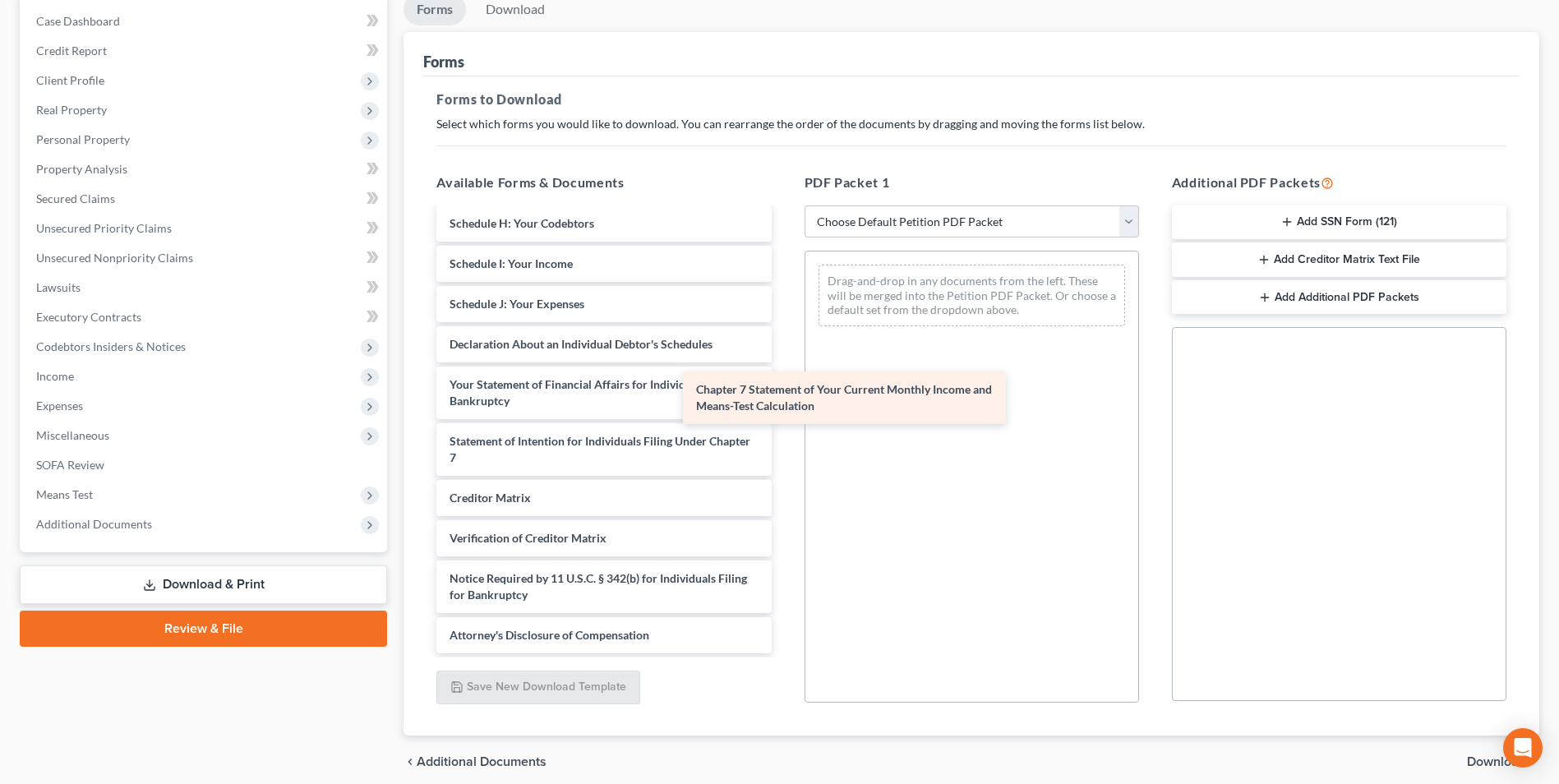
scroll to position [503, 0]
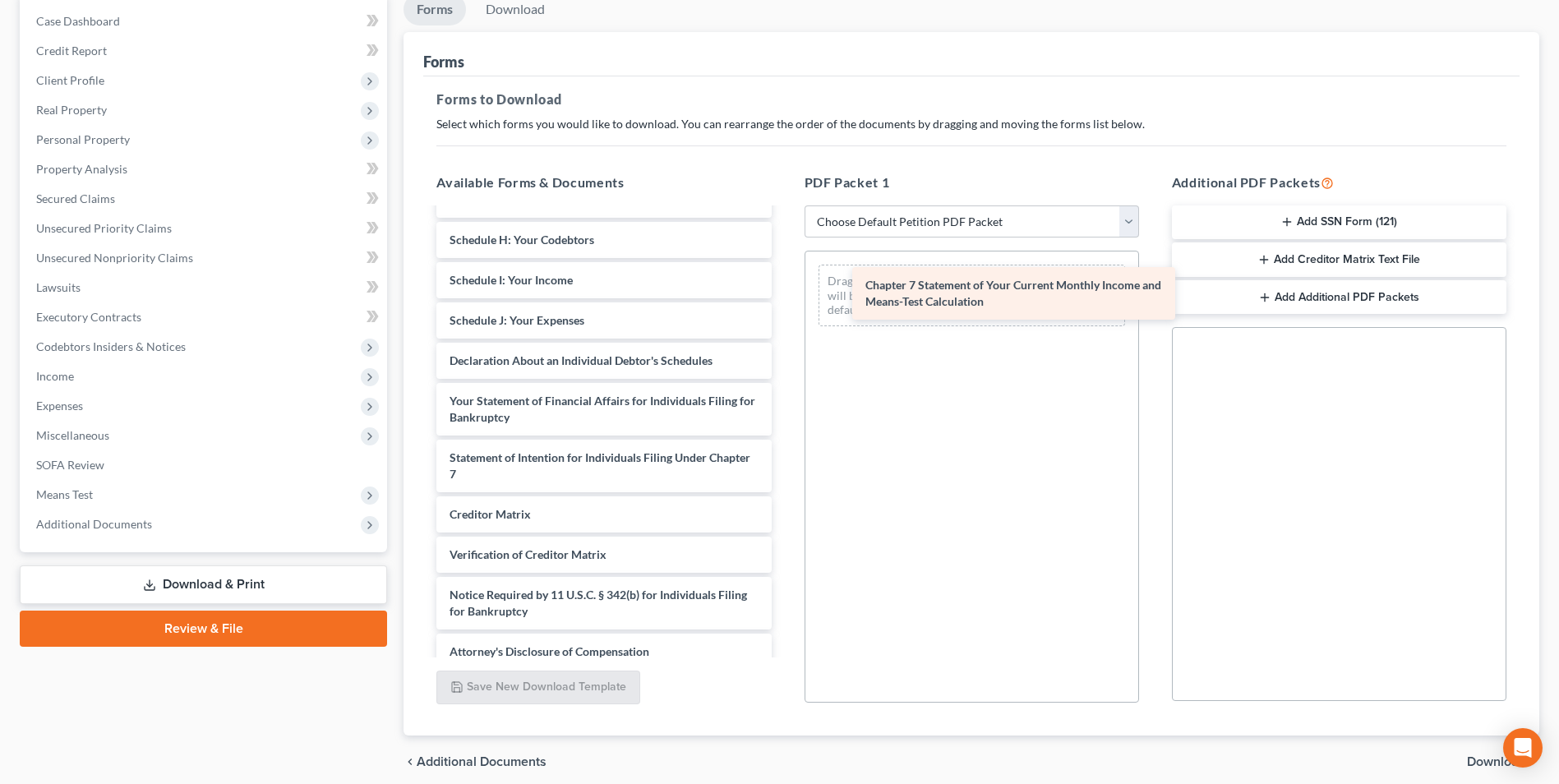
drag, startPoint x: 563, startPoint y: 442, endPoint x: 979, endPoint y: 287, distance: 443.9
click at [784, 287] on div "Chapter 7 Statement of Your Current Monthly Income and Means-Test Calculation 2…" at bounding box center [604, 188] width 361 height 964
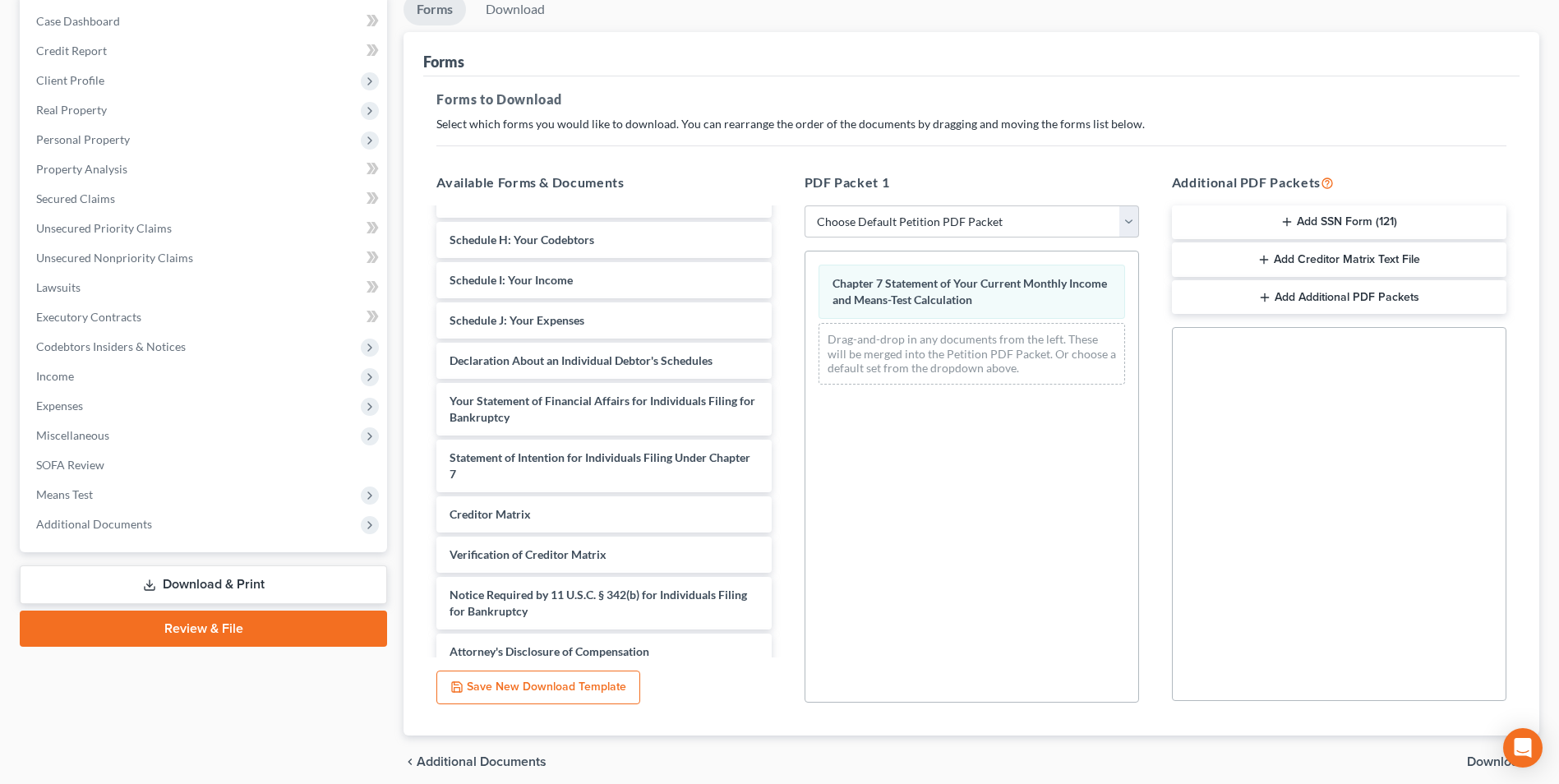
click at [1477, 759] on span "Download" at bounding box center [1496, 761] width 59 height 13
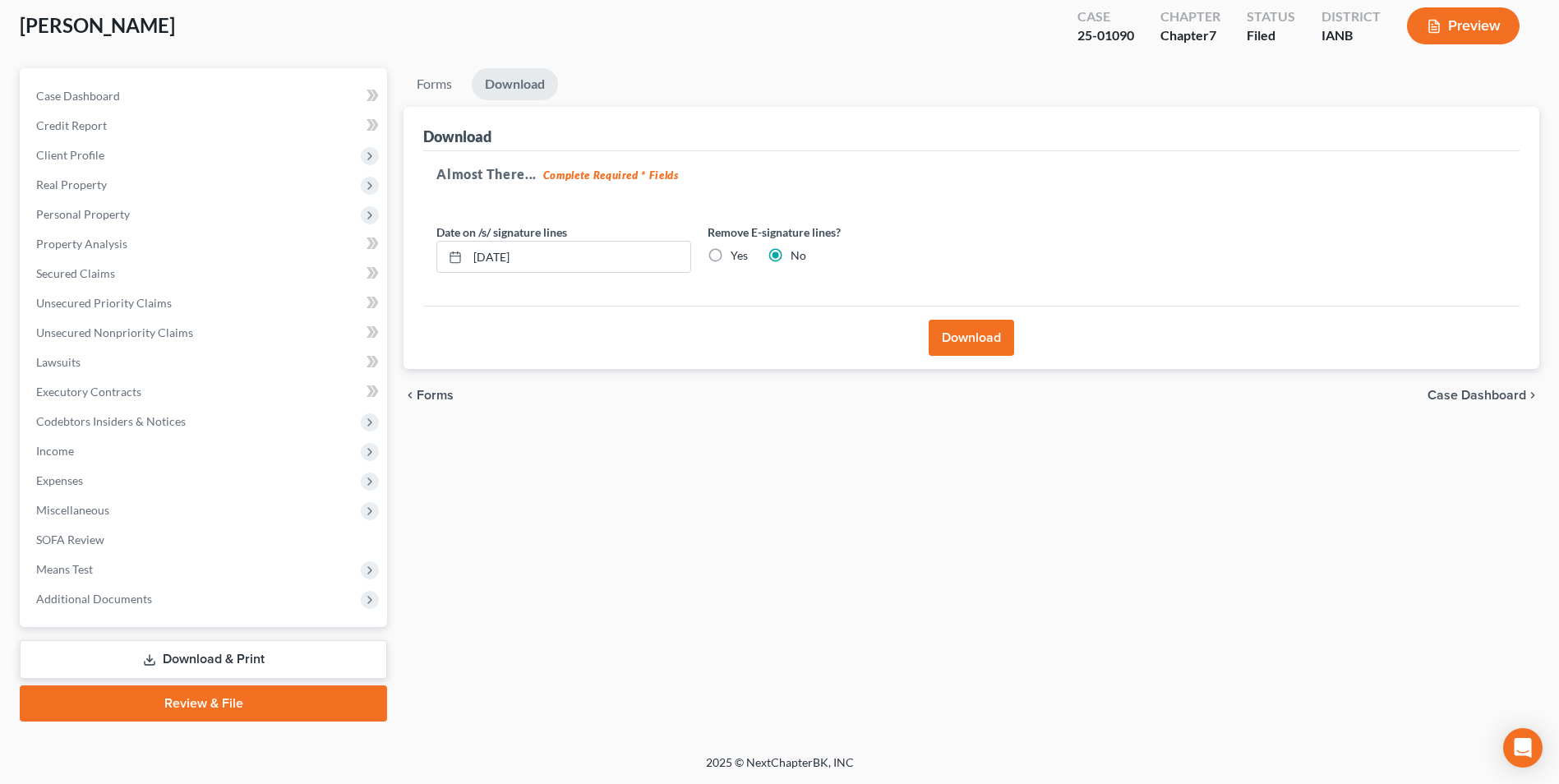
scroll to position [89, 0]
click at [429, 393] on span "Forms" at bounding box center [436, 395] width 37 height 13
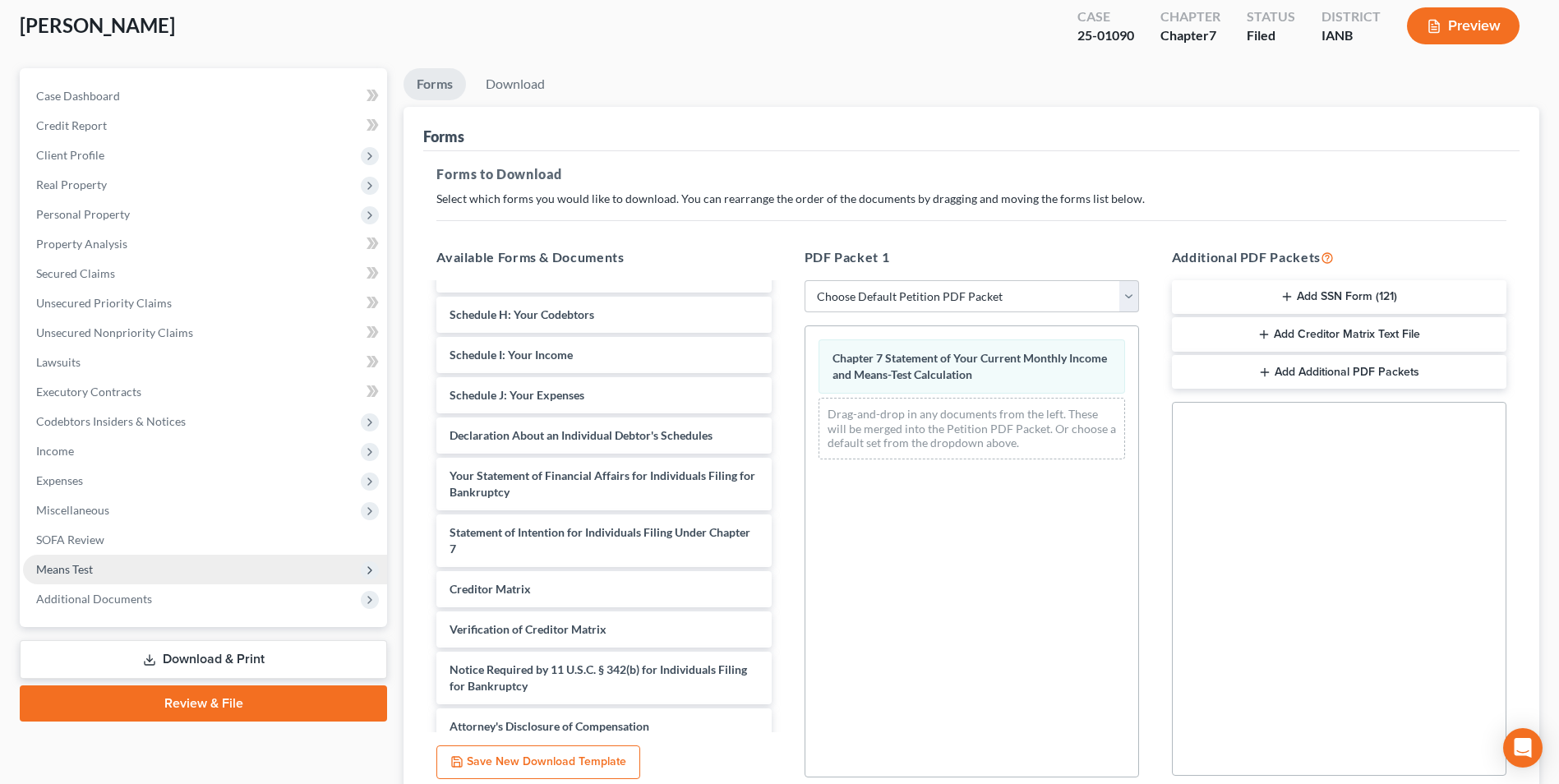
click at [69, 566] on span "Means Test" at bounding box center [65, 569] width 57 height 14
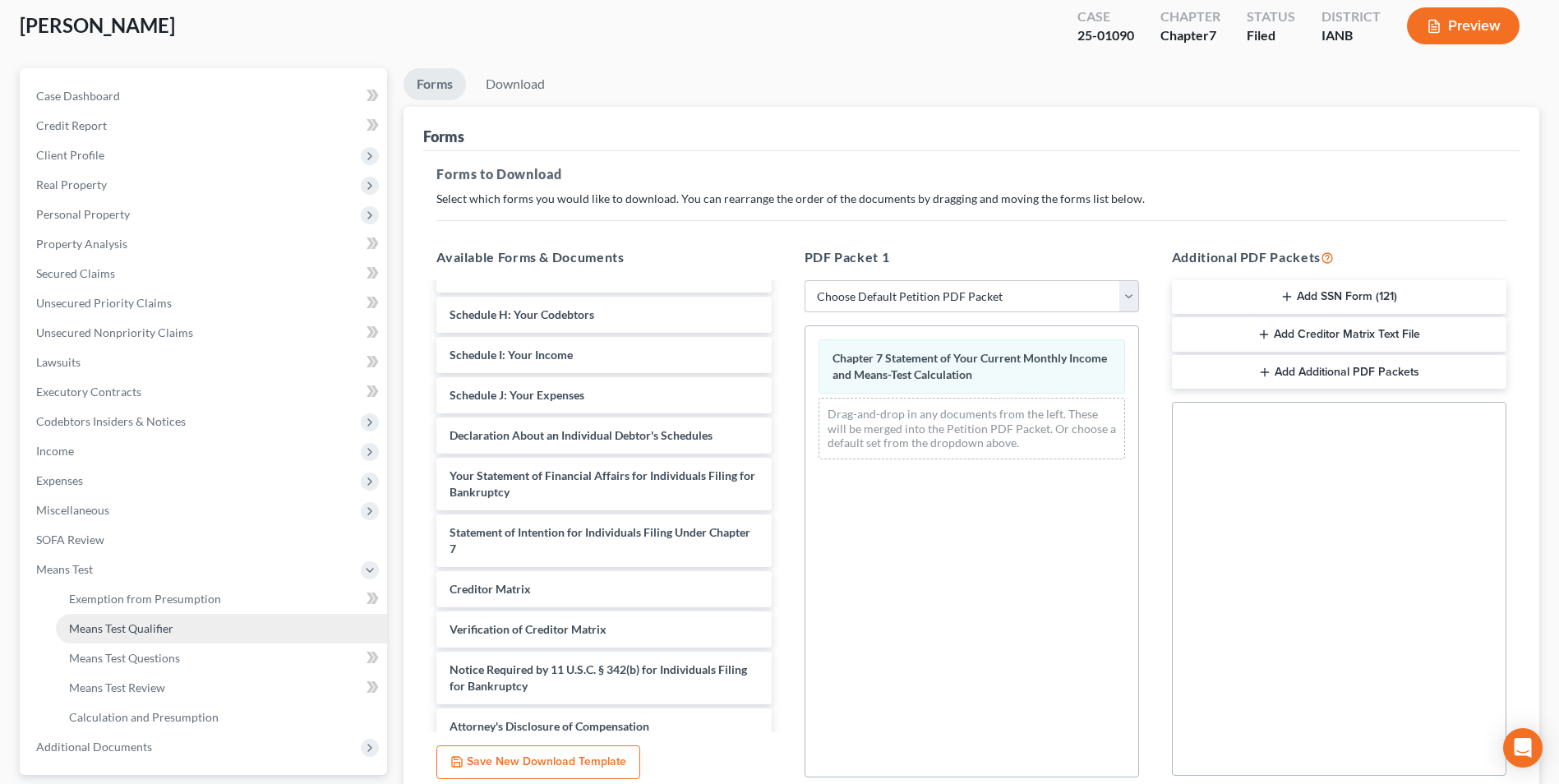
click at [108, 624] on span "Means Test Qualifier" at bounding box center [121, 628] width 104 height 14
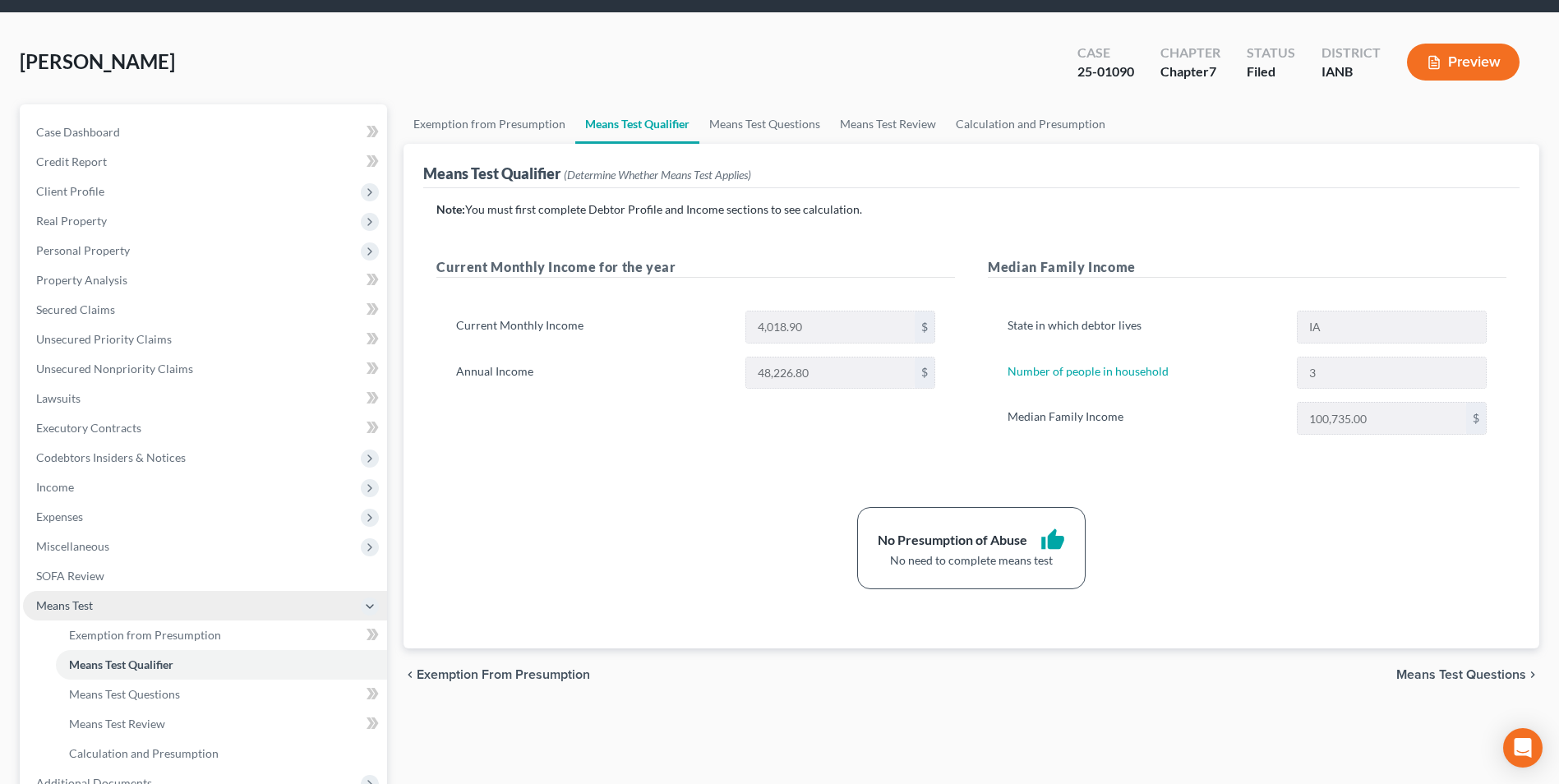
scroll to position [82, 0]
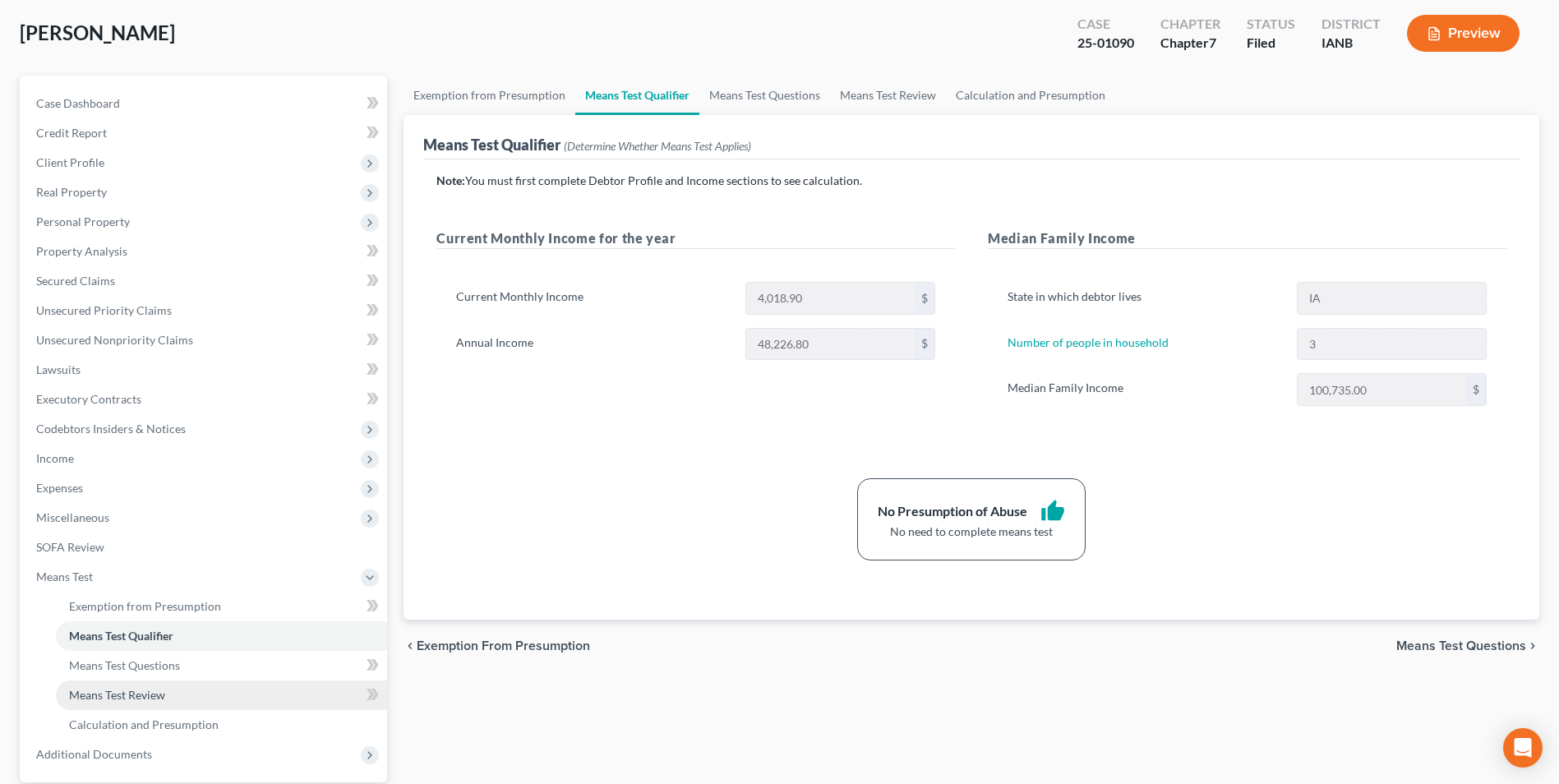
click at [152, 689] on span "Means Test Review" at bounding box center [117, 695] width 96 height 14
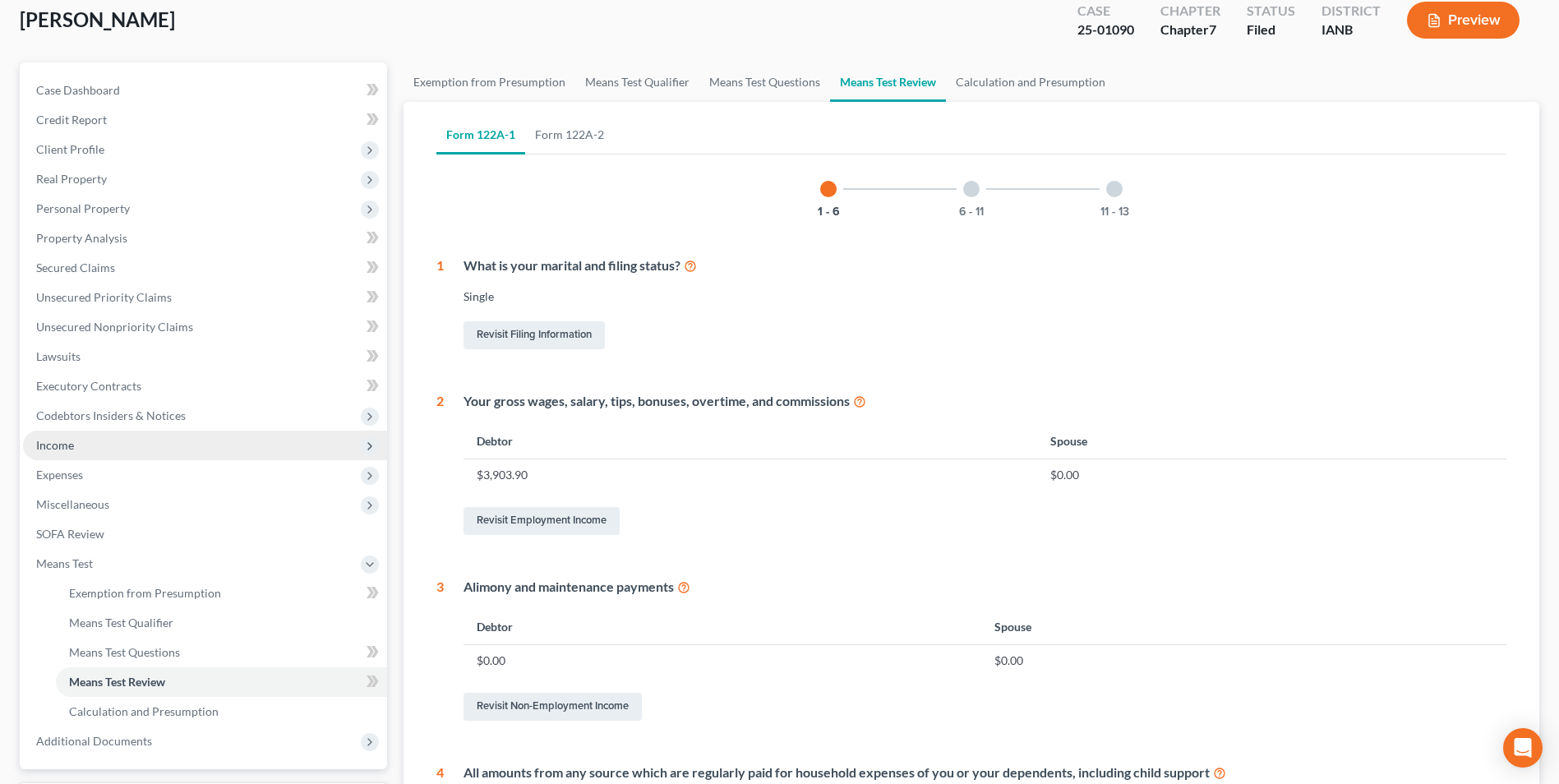
scroll to position [328, 0]
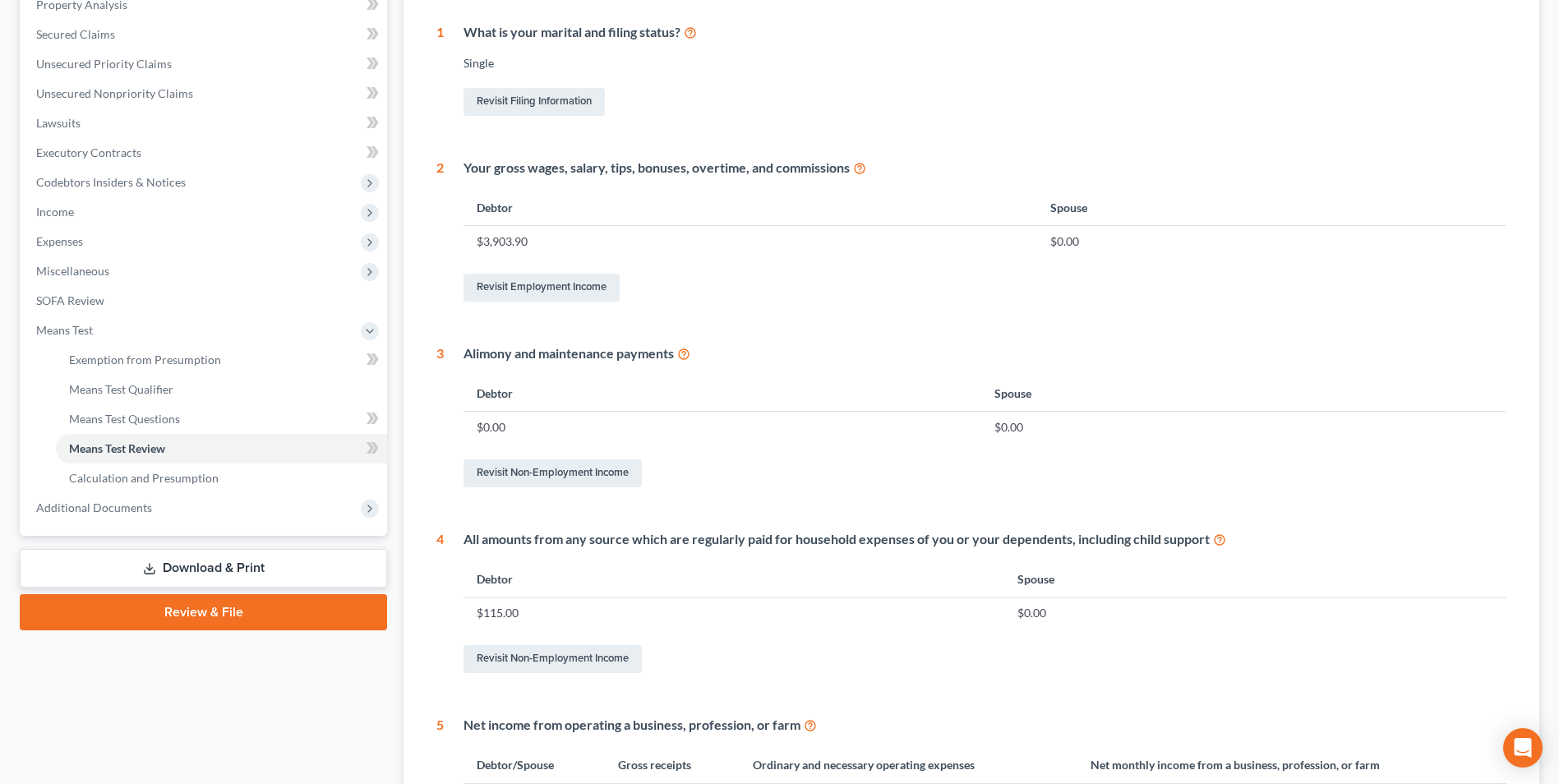
click at [159, 558] on link "Download & Print" at bounding box center [203, 568] width 367 height 39
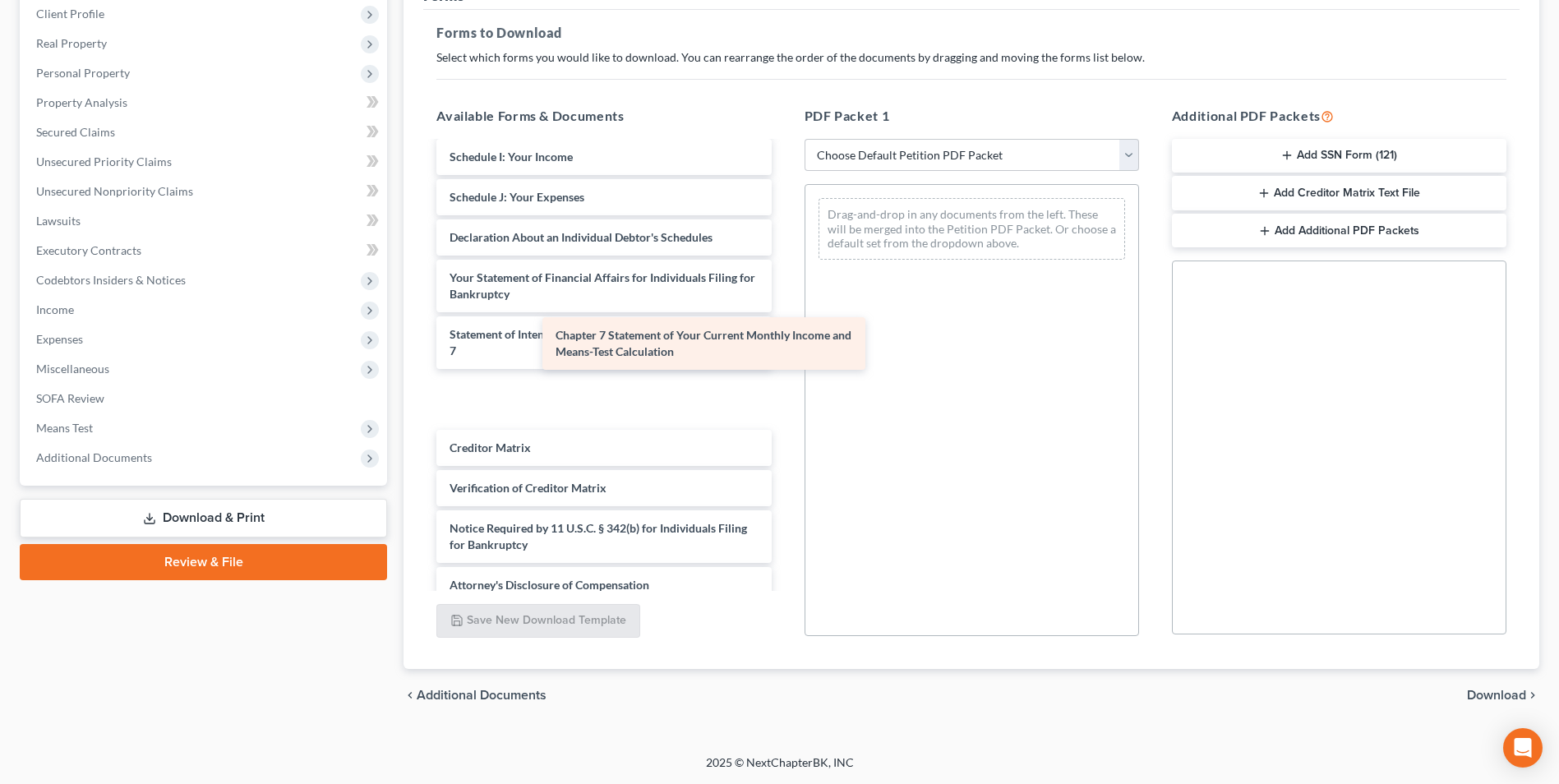
scroll to position [503, 0]
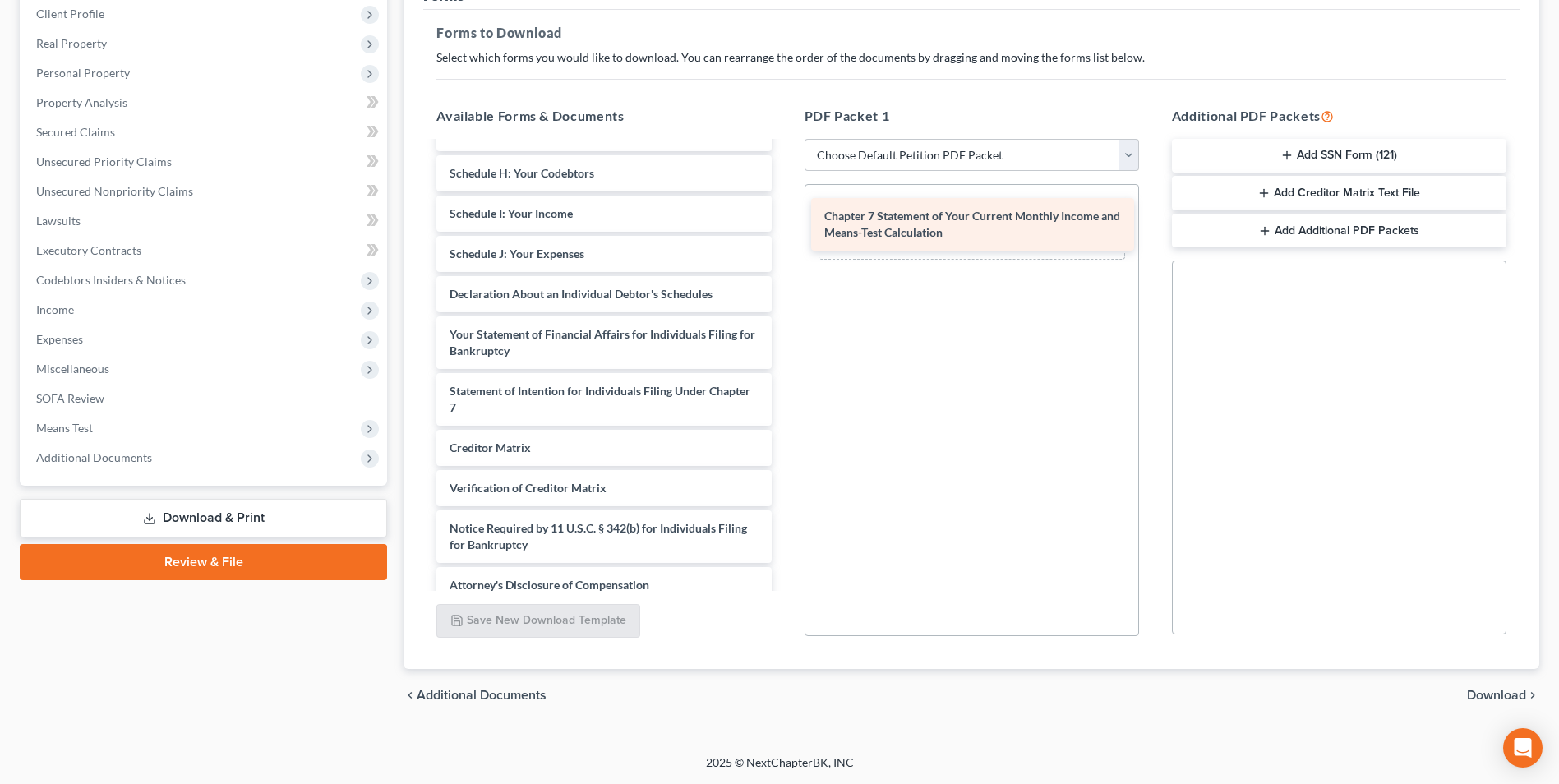
drag, startPoint x: 681, startPoint y: 384, endPoint x: 1055, endPoint y: 225, distance: 406.4
click at [784, 225] on div "Chapter 7 Statement of Your Current Monthly Income and Means-Test Calculation 2…" at bounding box center [604, 120] width 361 height 964
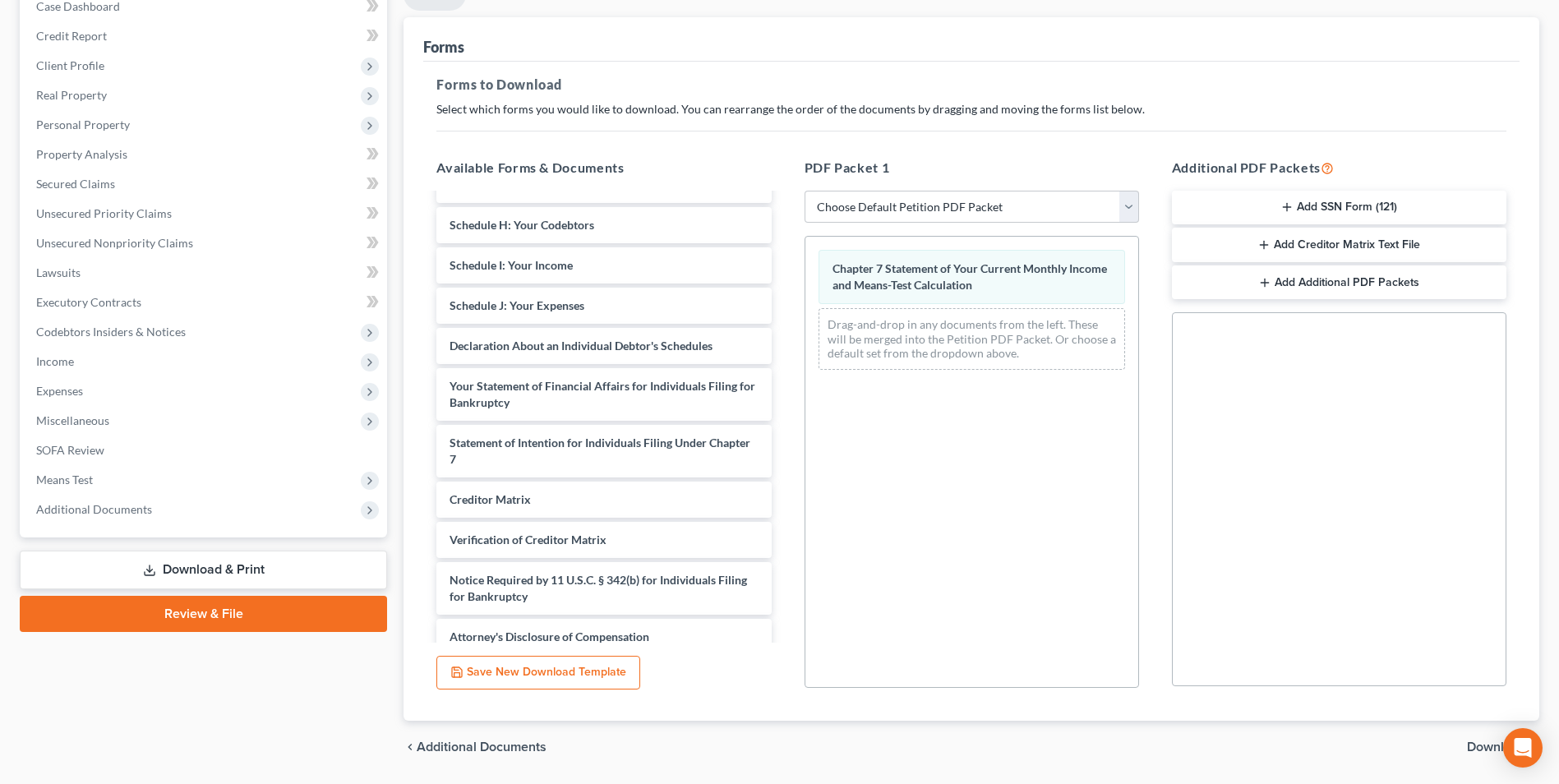
scroll to position [231, 0]
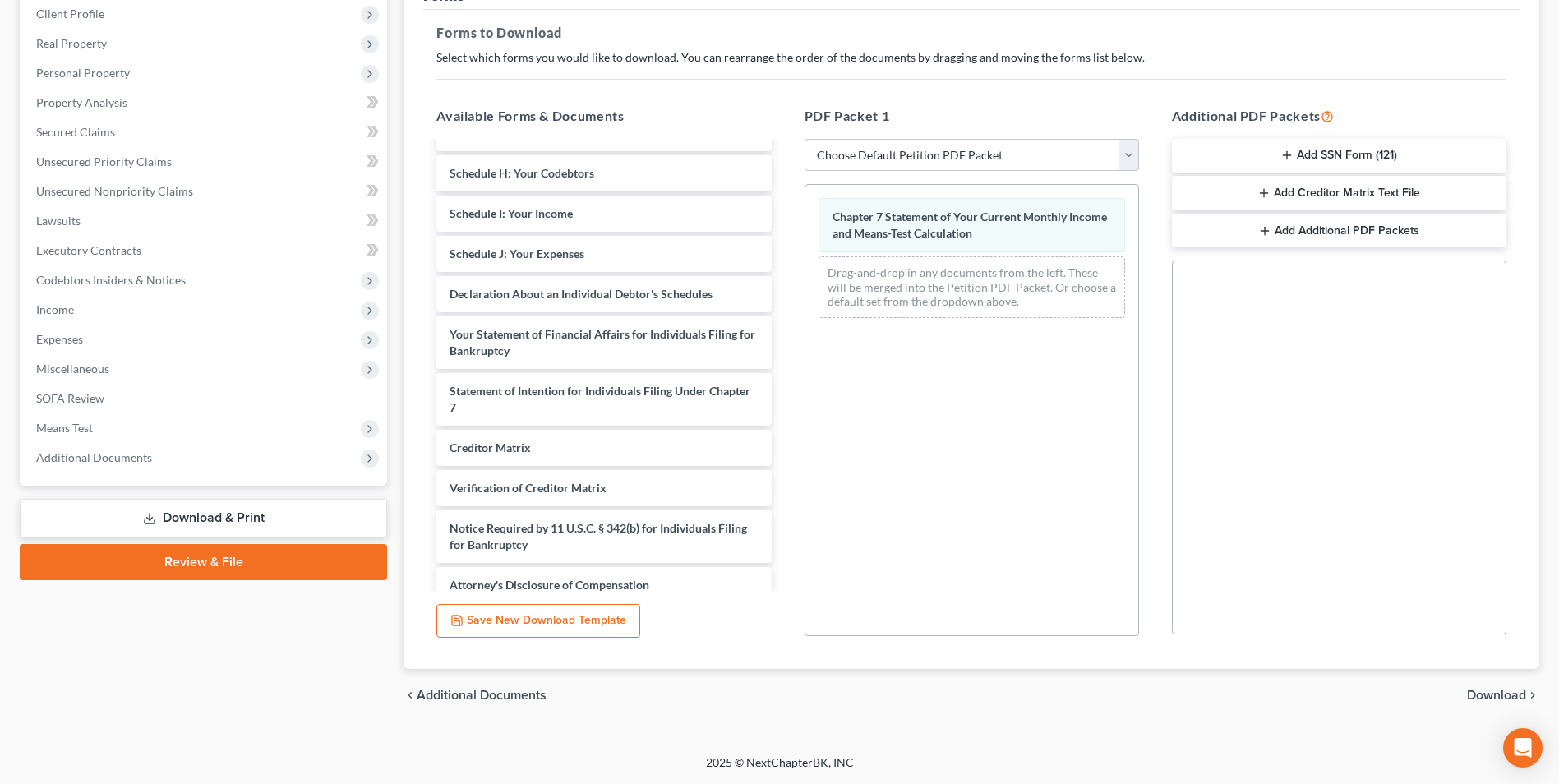
click at [1501, 696] on span "Download" at bounding box center [1496, 695] width 59 height 13
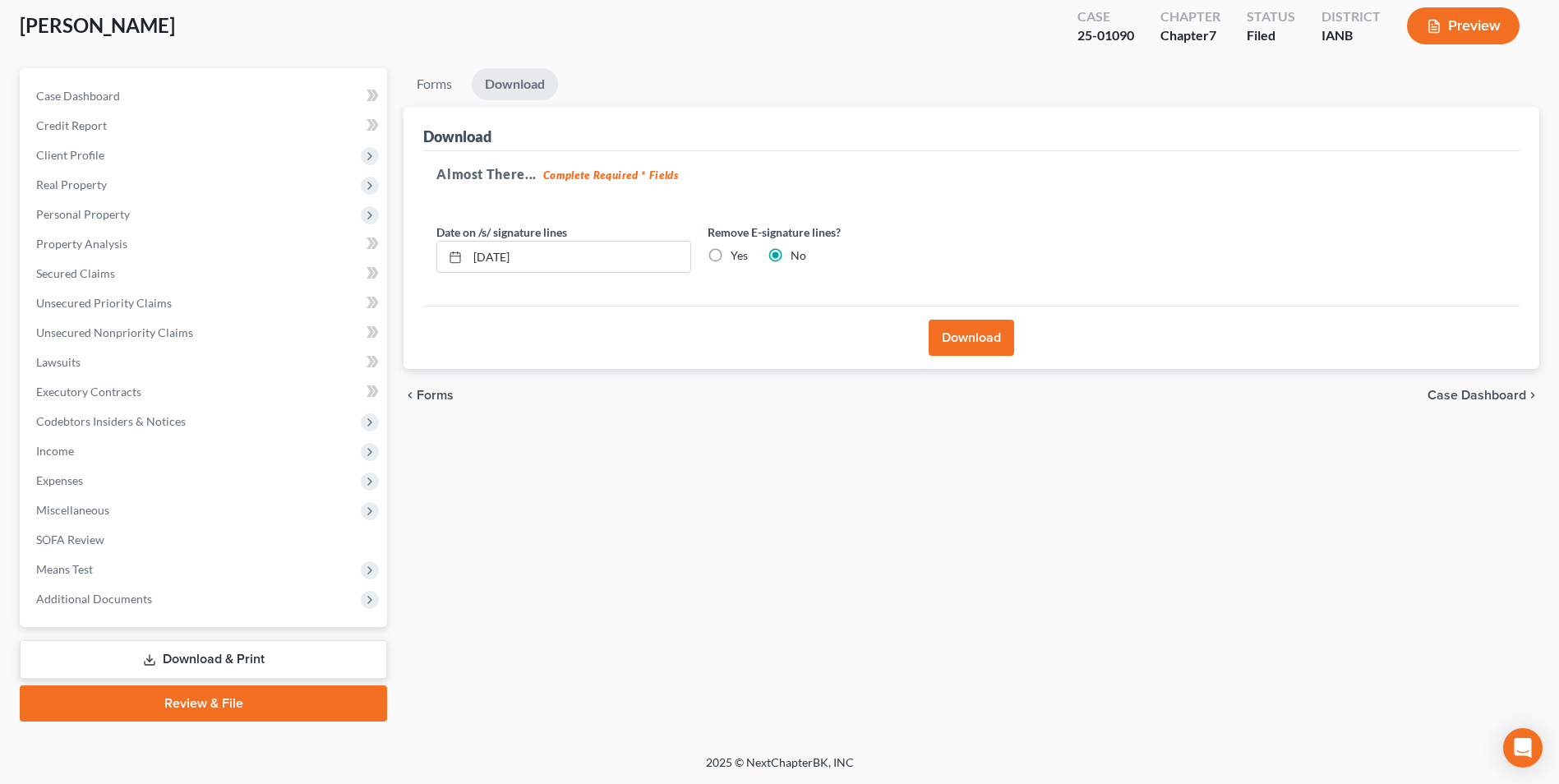
scroll to position [89, 0]
click at [979, 342] on button "Download" at bounding box center [971, 337] width 86 height 36
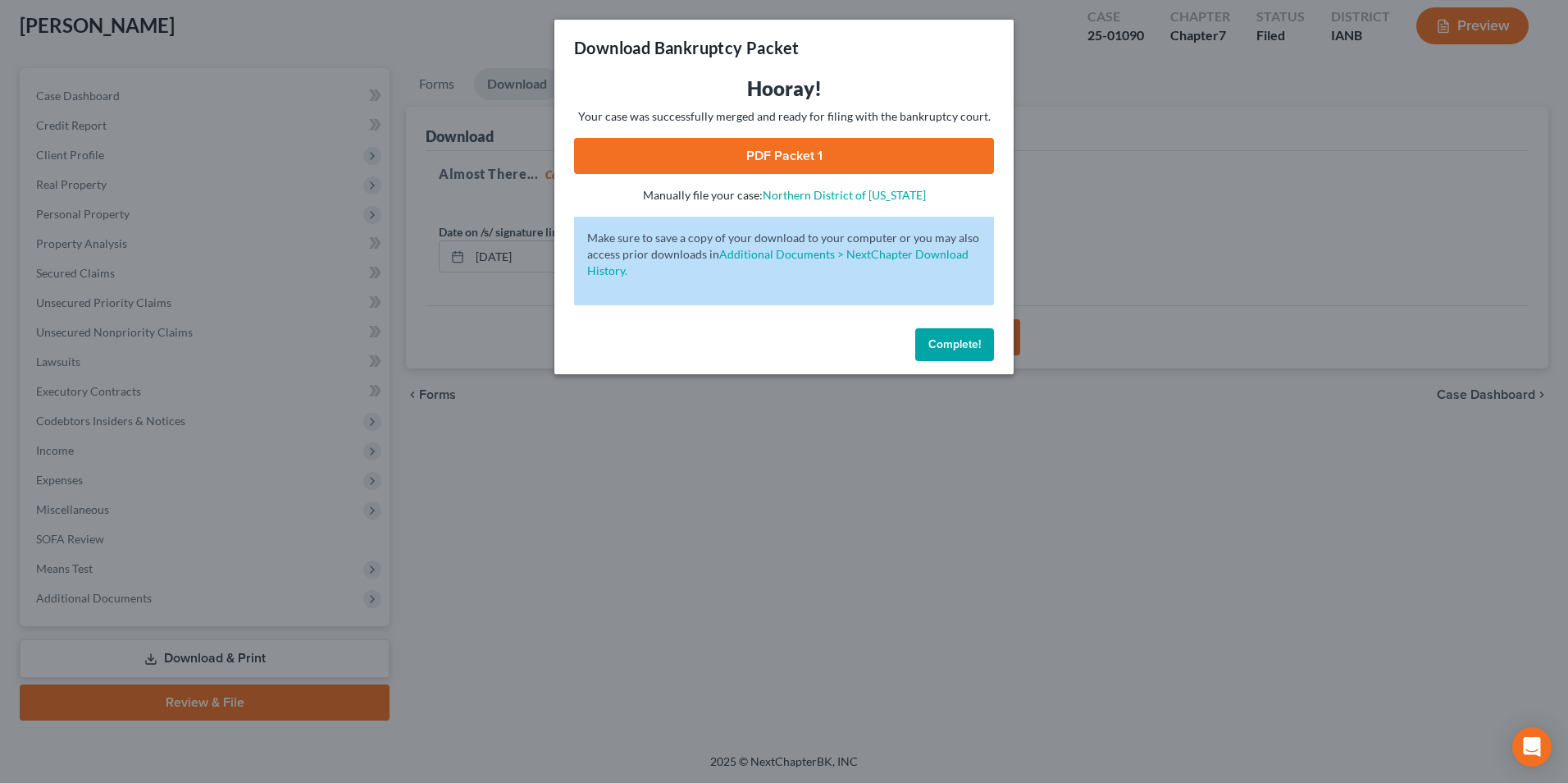
click at [933, 353] on button "Complete!" at bounding box center [954, 344] width 79 height 33
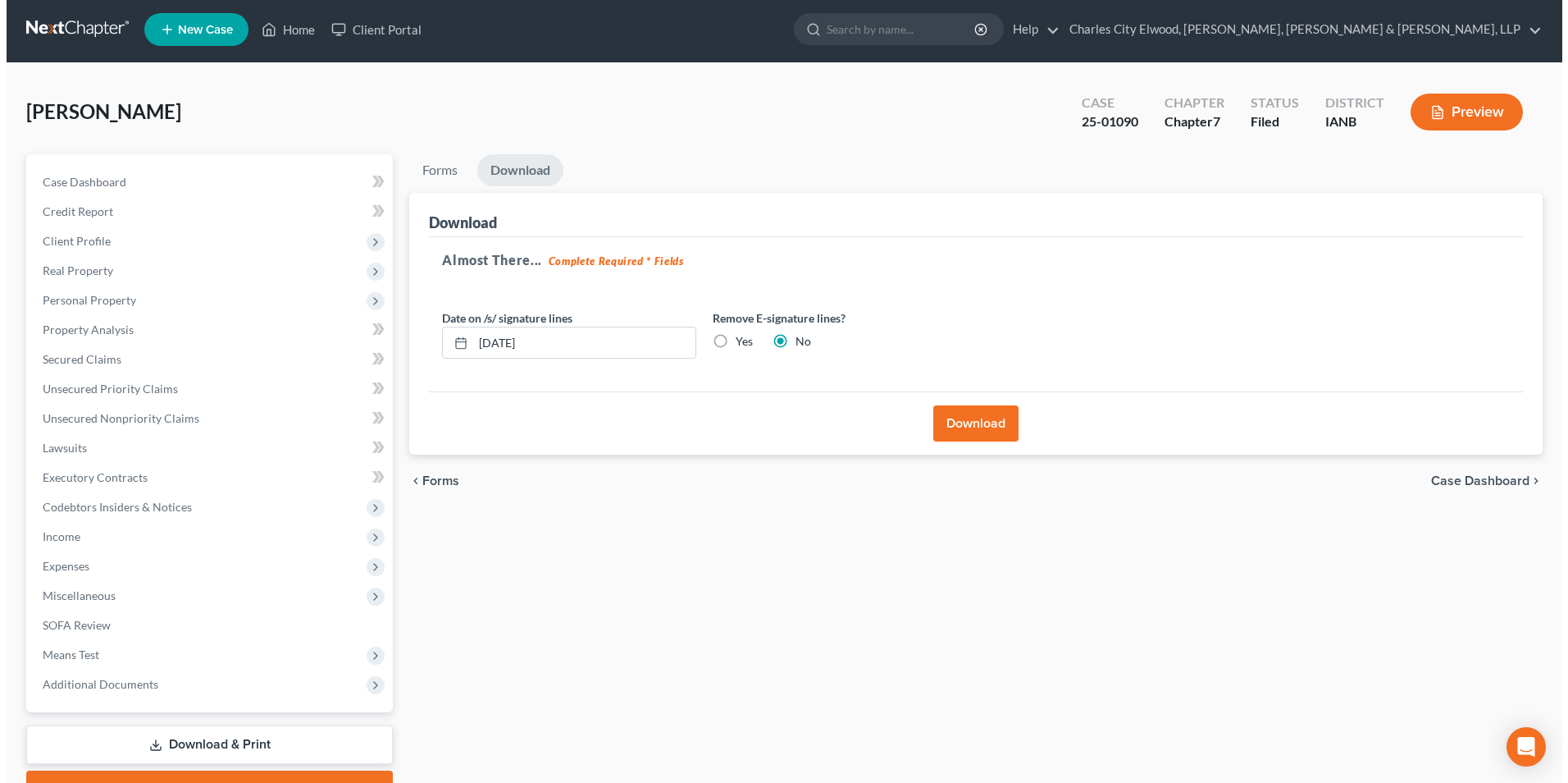
scroll to position [0, 0]
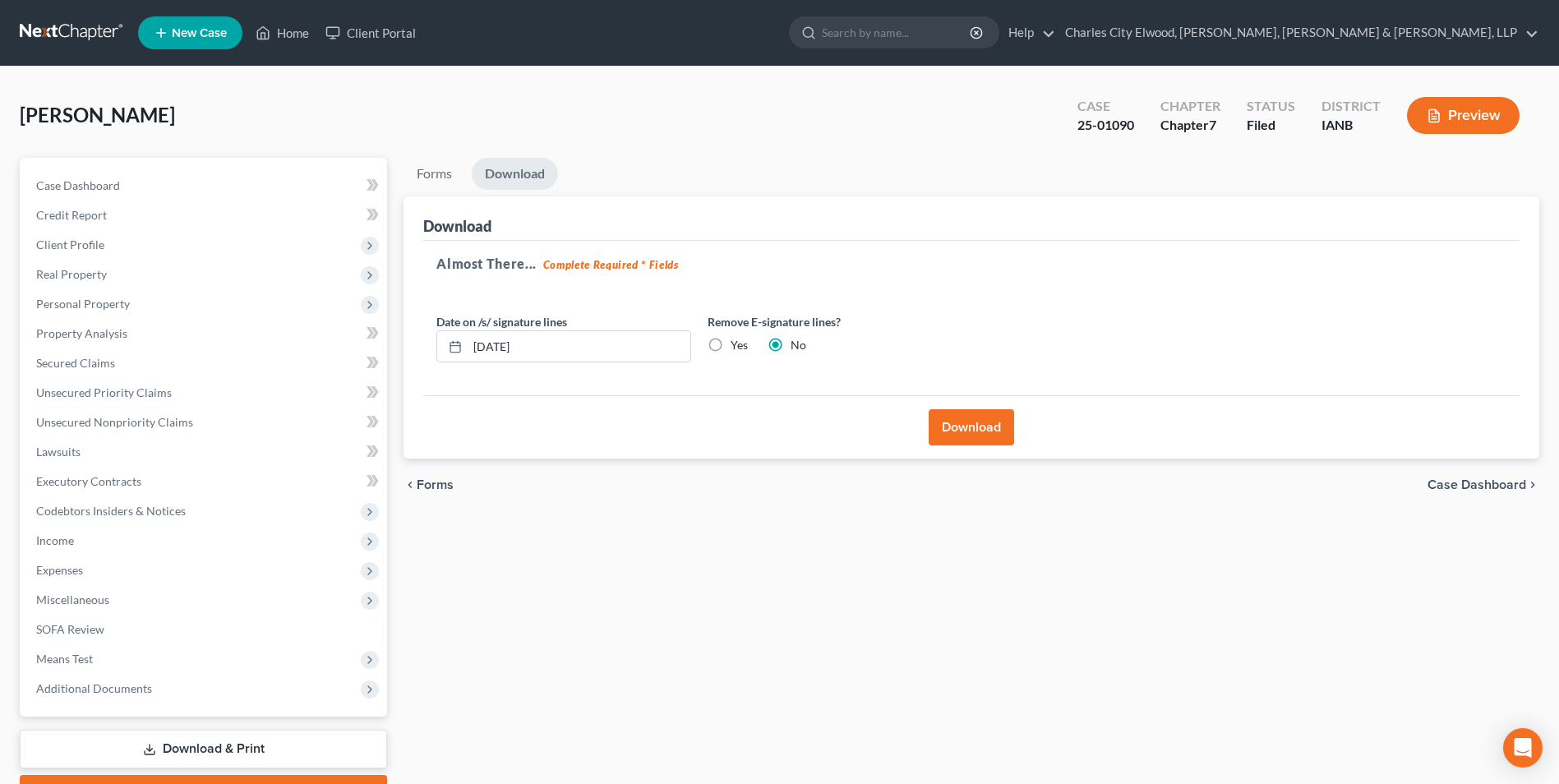
click at [1480, 119] on button "Preview" at bounding box center [1463, 116] width 112 height 37
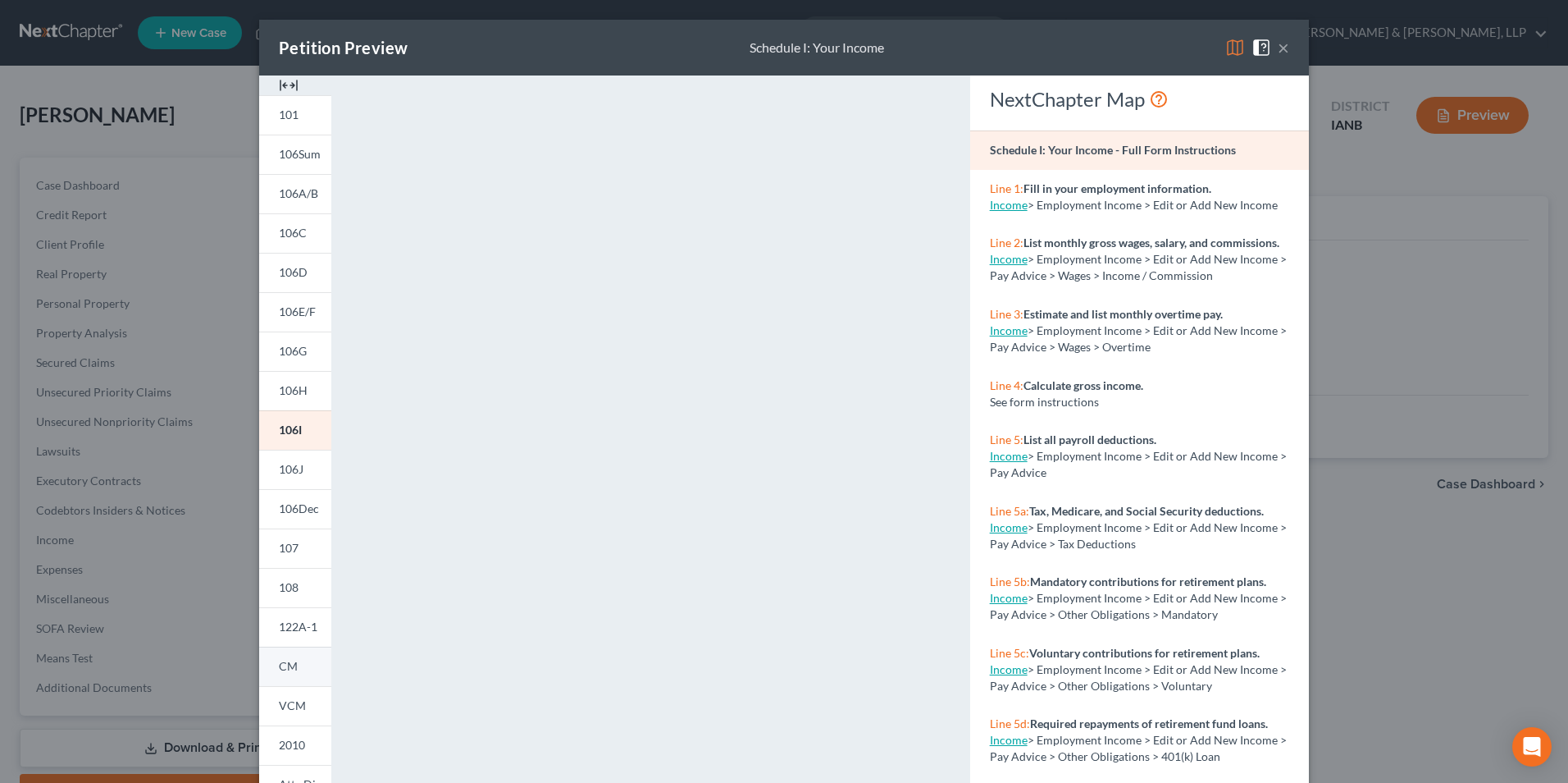
scroll to position [82, 0]
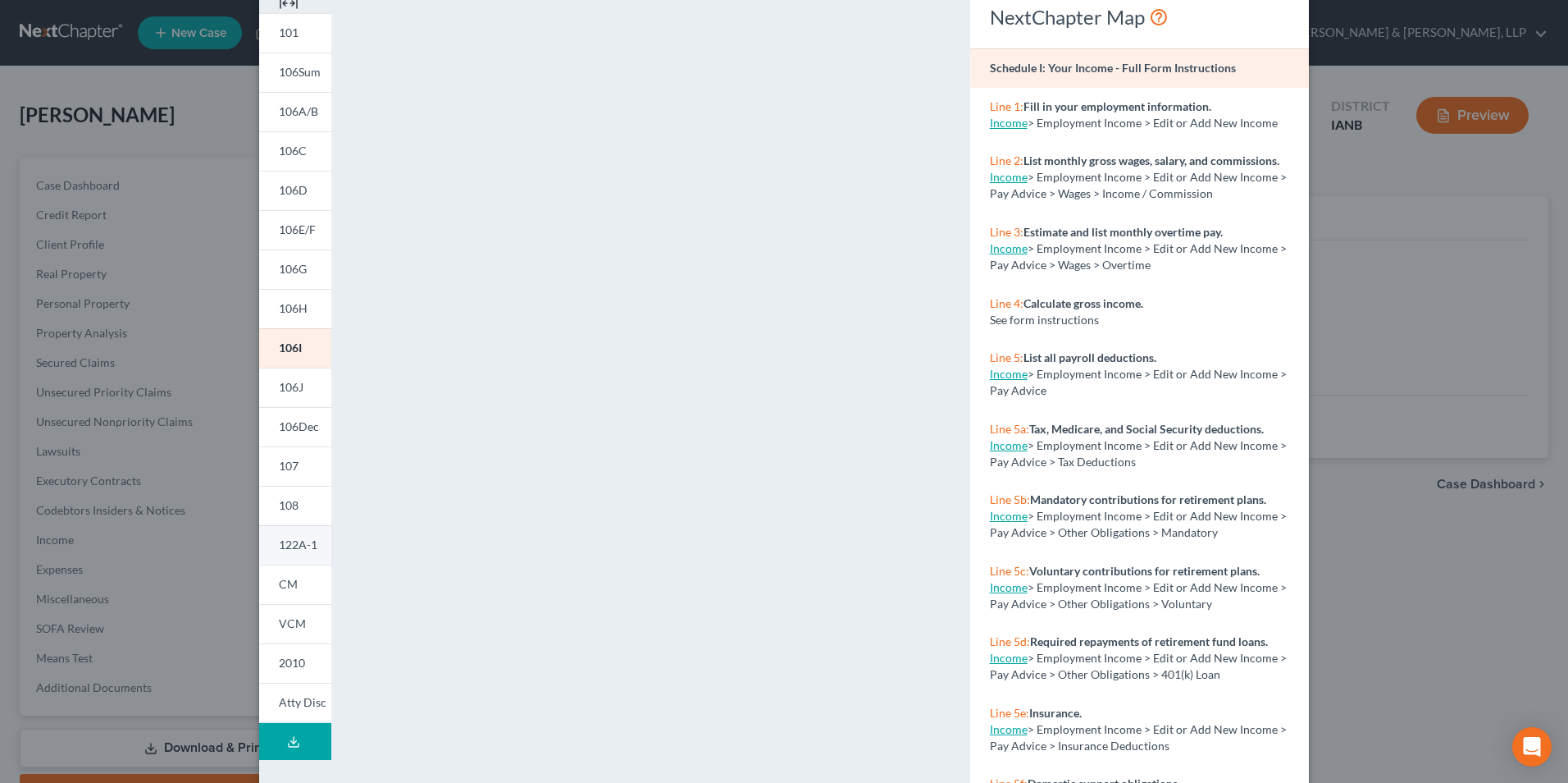
click at [290, 548] on span "122A-1" at bounding box center [299, 544] width 39 height 14
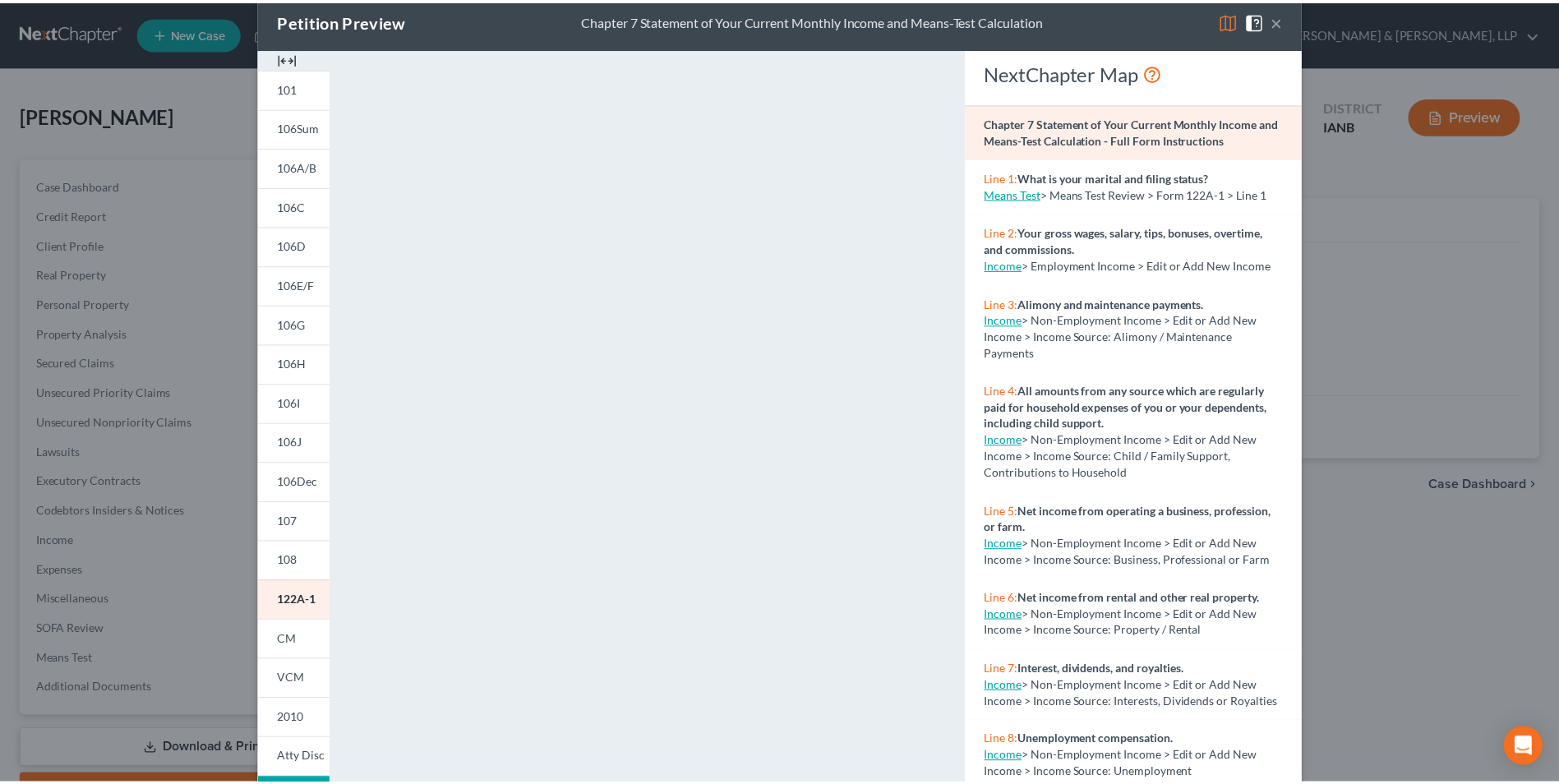
scroll to position [0, 0]
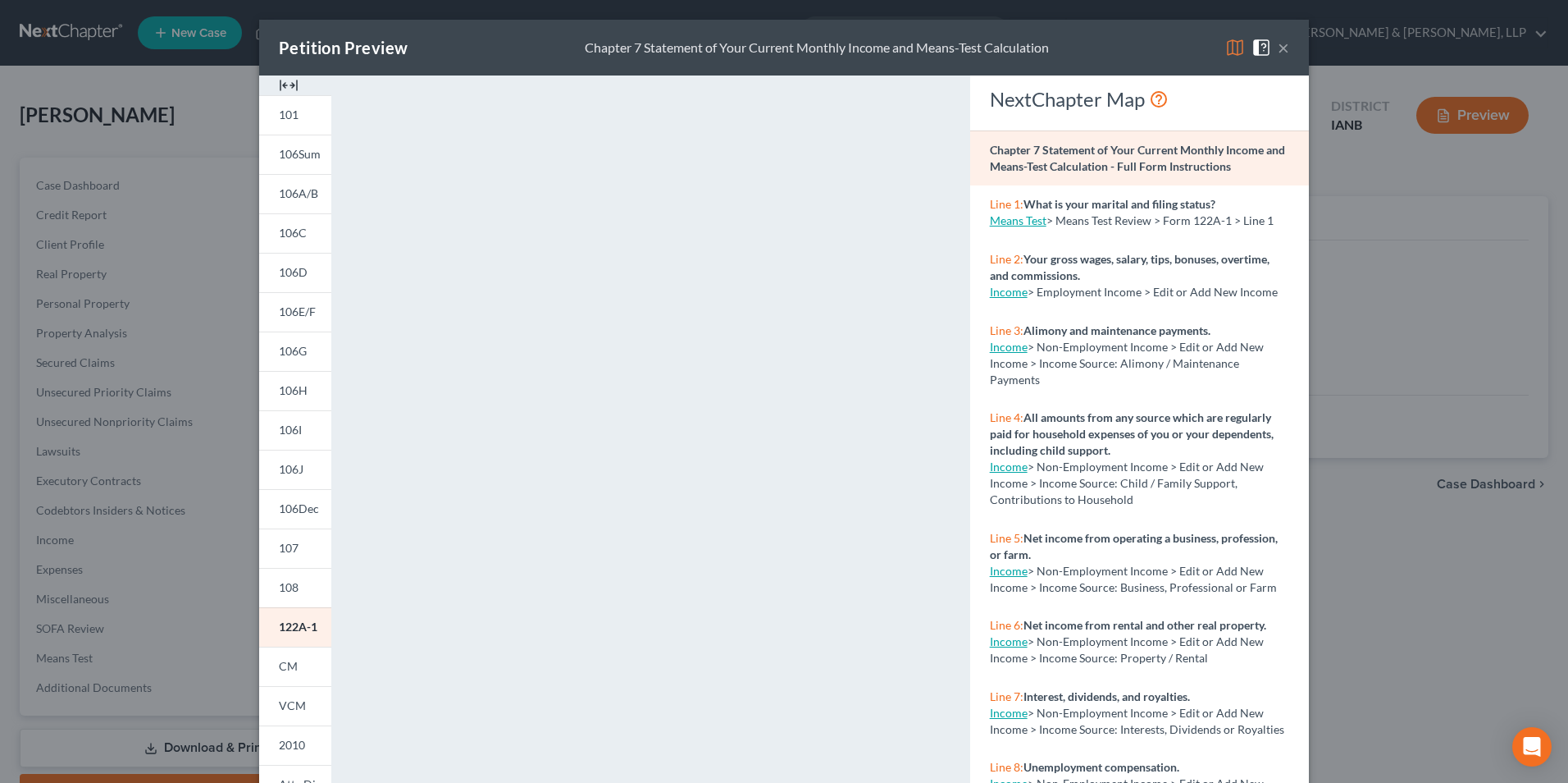
click at [1277, 47] on button "×" at bounding box center [1283, 48] width 11 height 19
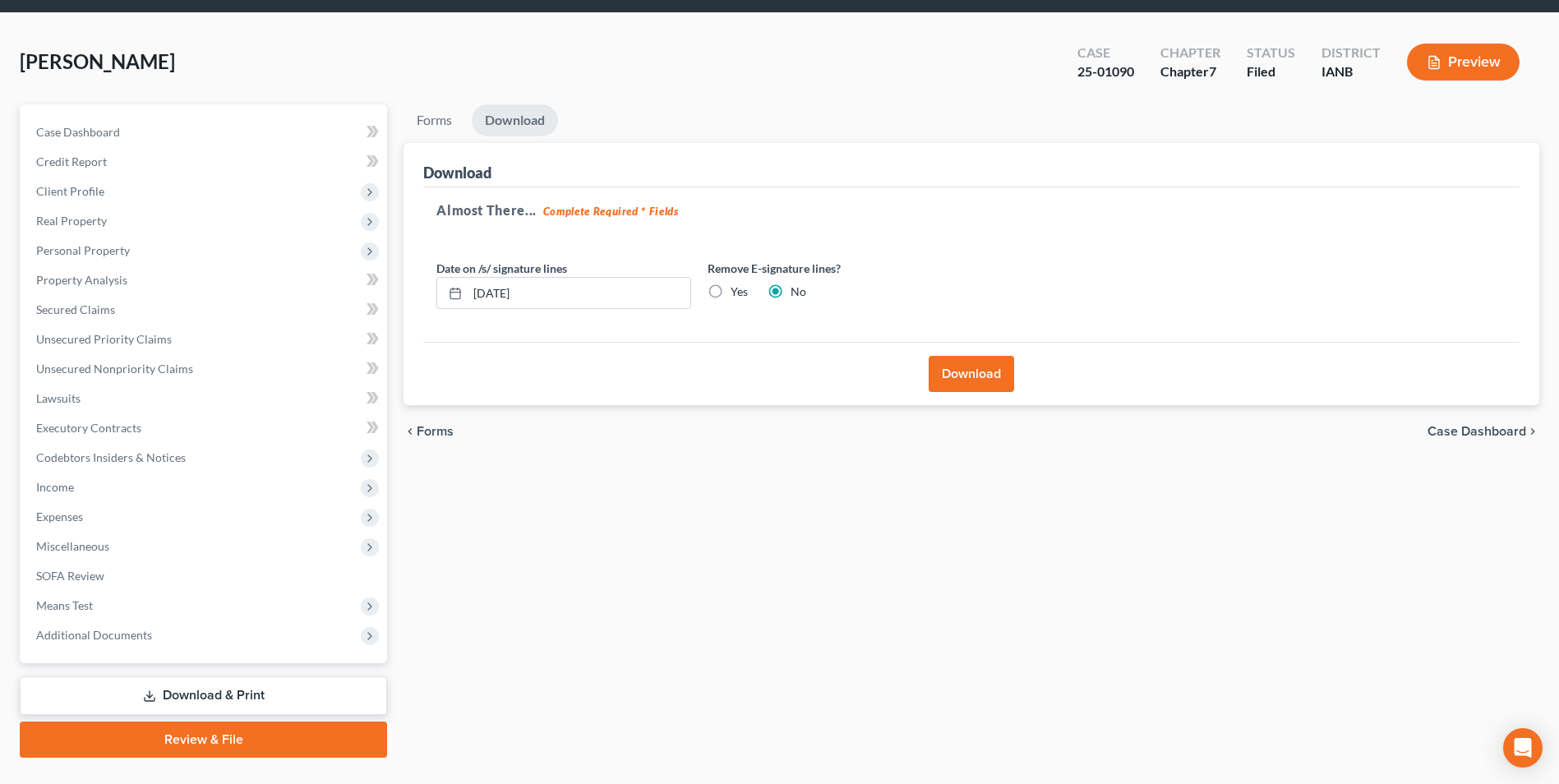
scroll to position [82, 0]
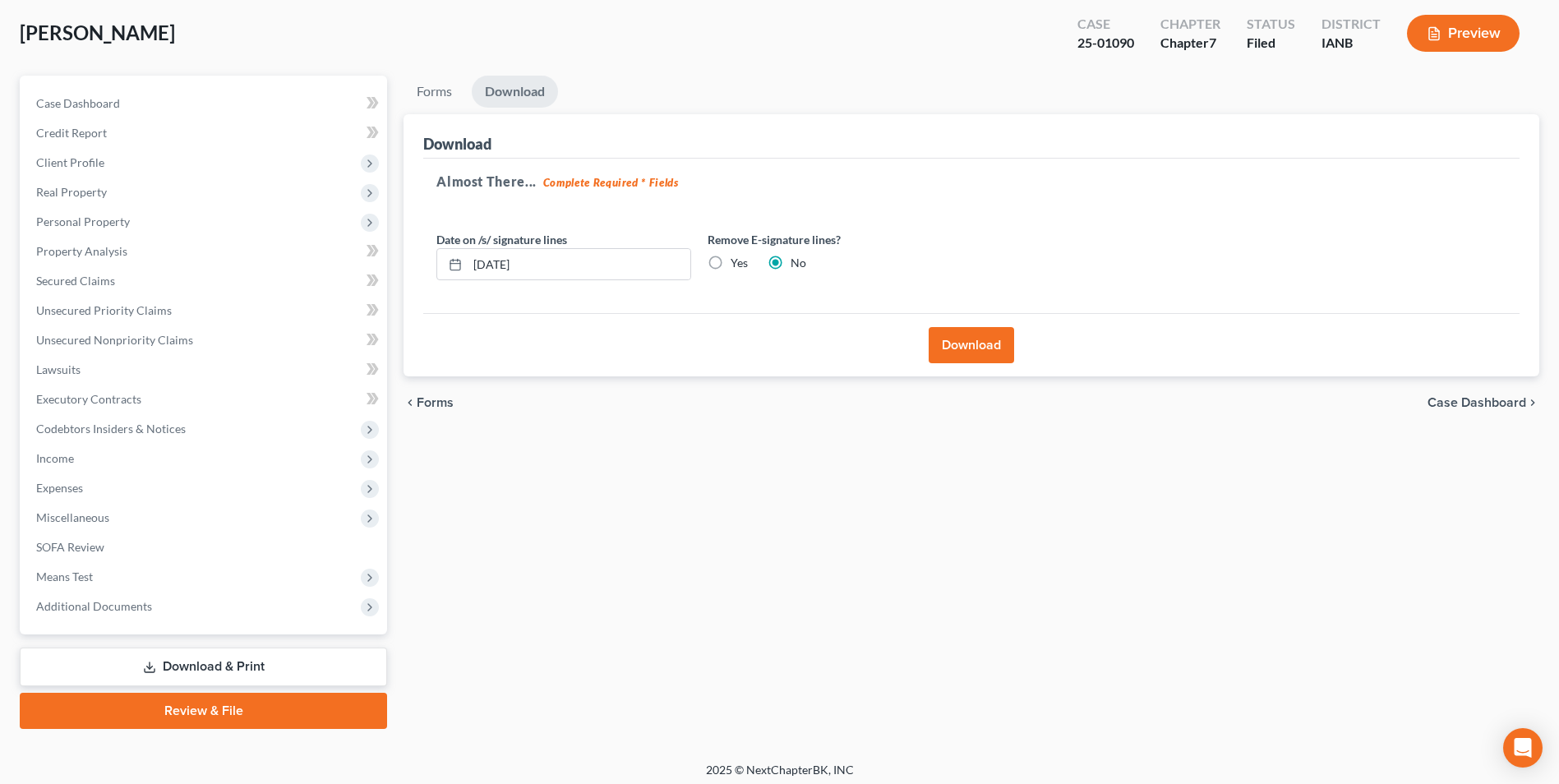
click at [445, 404] on span "Forms" at bounding box center [436, 402] width 37 height 13
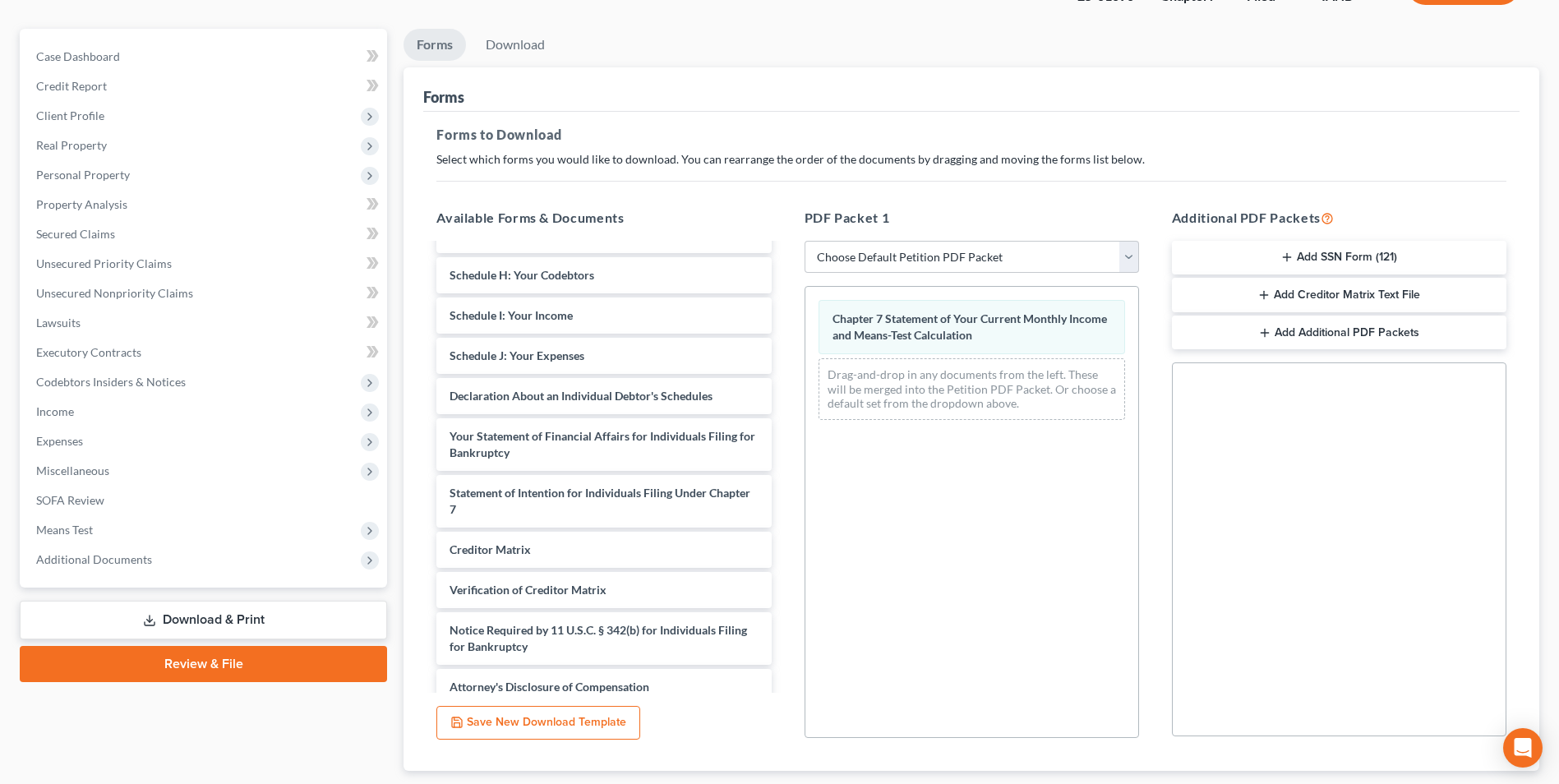
scroll to position [231, 0]
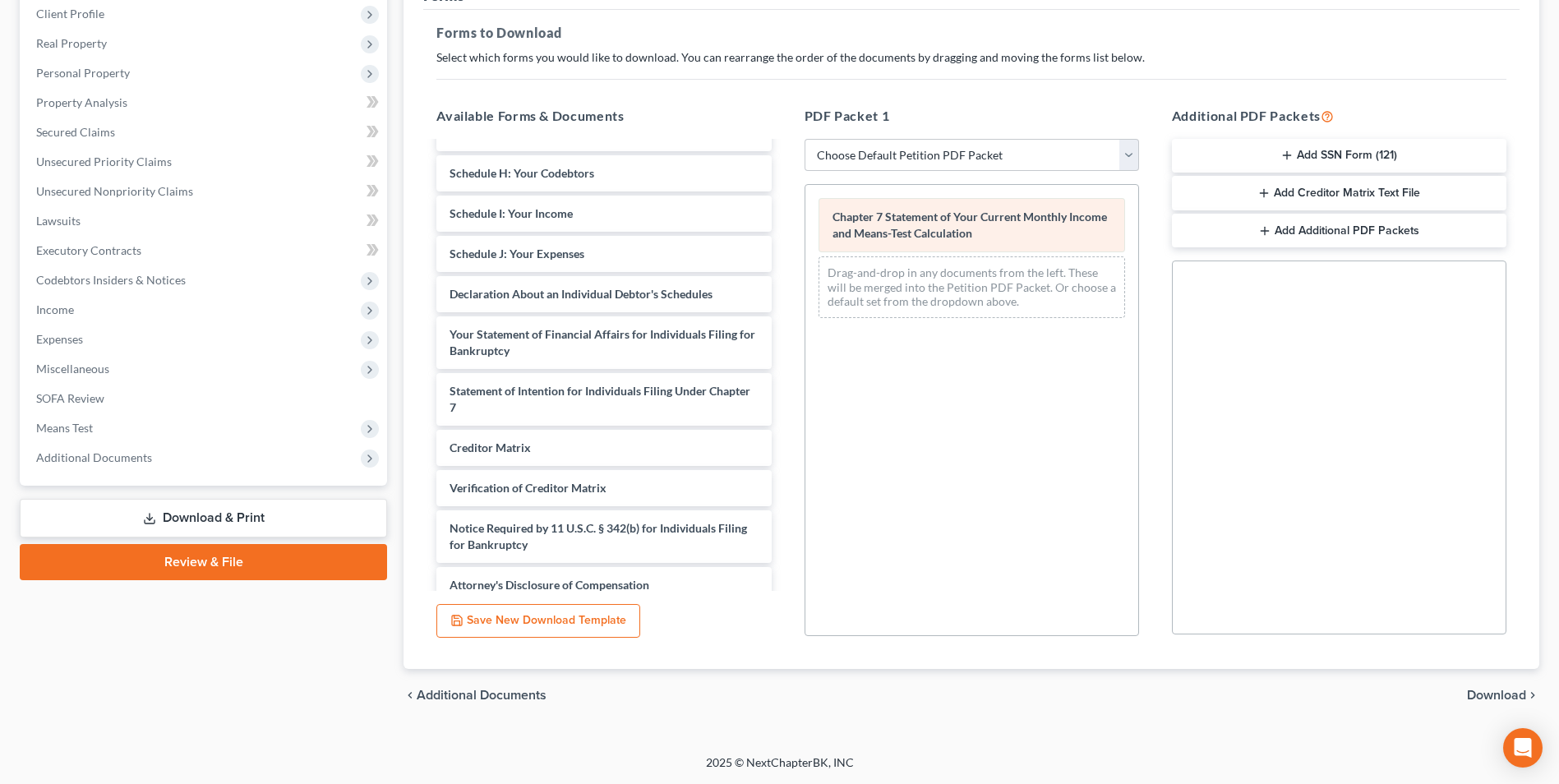
click at [923, 224] on span "Chapter 7 Statement of Your Current Monthly Income and Means-Test Calculation" at bounding box center [969, 225] width 274 height 30
click at [943, 219] on span "Chapter 7 Statement of Your Current Monthly Income and Means-Test Calculation" at bounding box center [969, 225] width 274 height 30
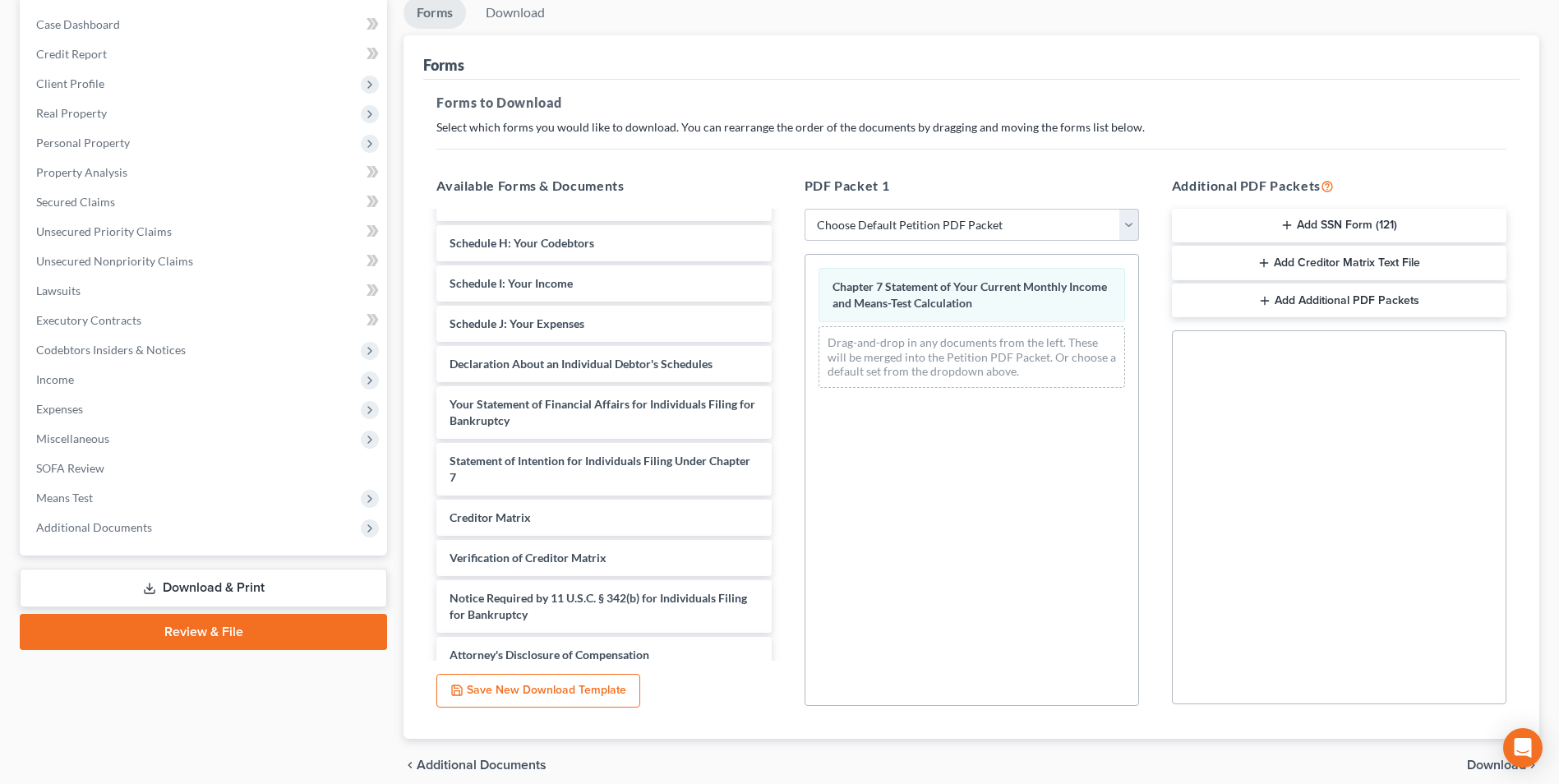
scroll to position [66, 0]
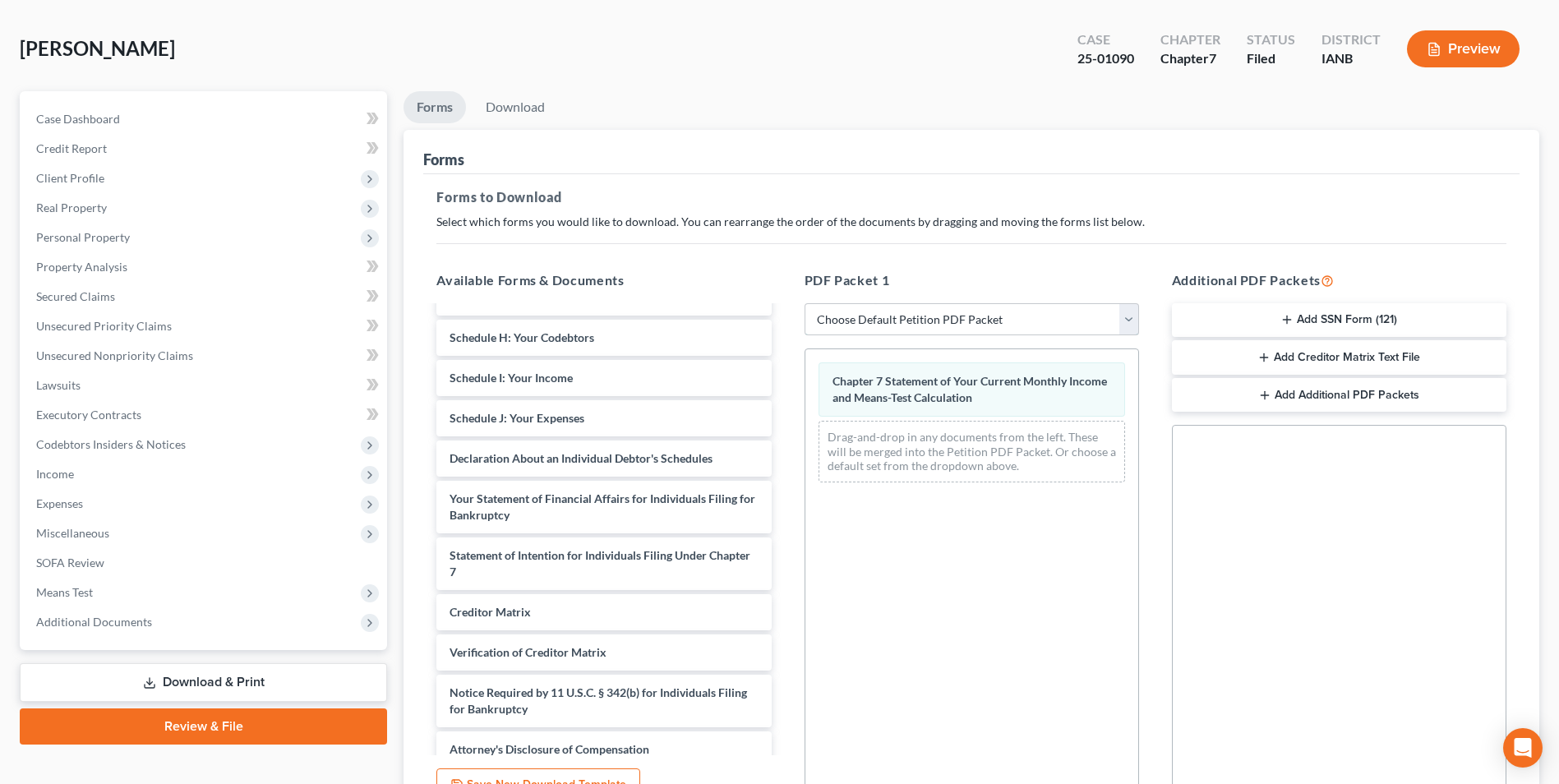
click at [1127, 312] on select "Choose Default Petition PDF Packet Complete Bankruptcy Petition (all forms and …" at bounding box center [972, 319] width 335 height 33
click at [1130, 327] on select "Choose Default Petition PDF Packet Complete Bankruptcy Petition (all forms and …" at bounding box center [972, 319] width 335 height 33
click at [1133, 319] on select "Choose Default Petition PDF Packet Complete Bankruptcy Petition (all forms and …" at bounding box center [972, 319] width 335 height 33
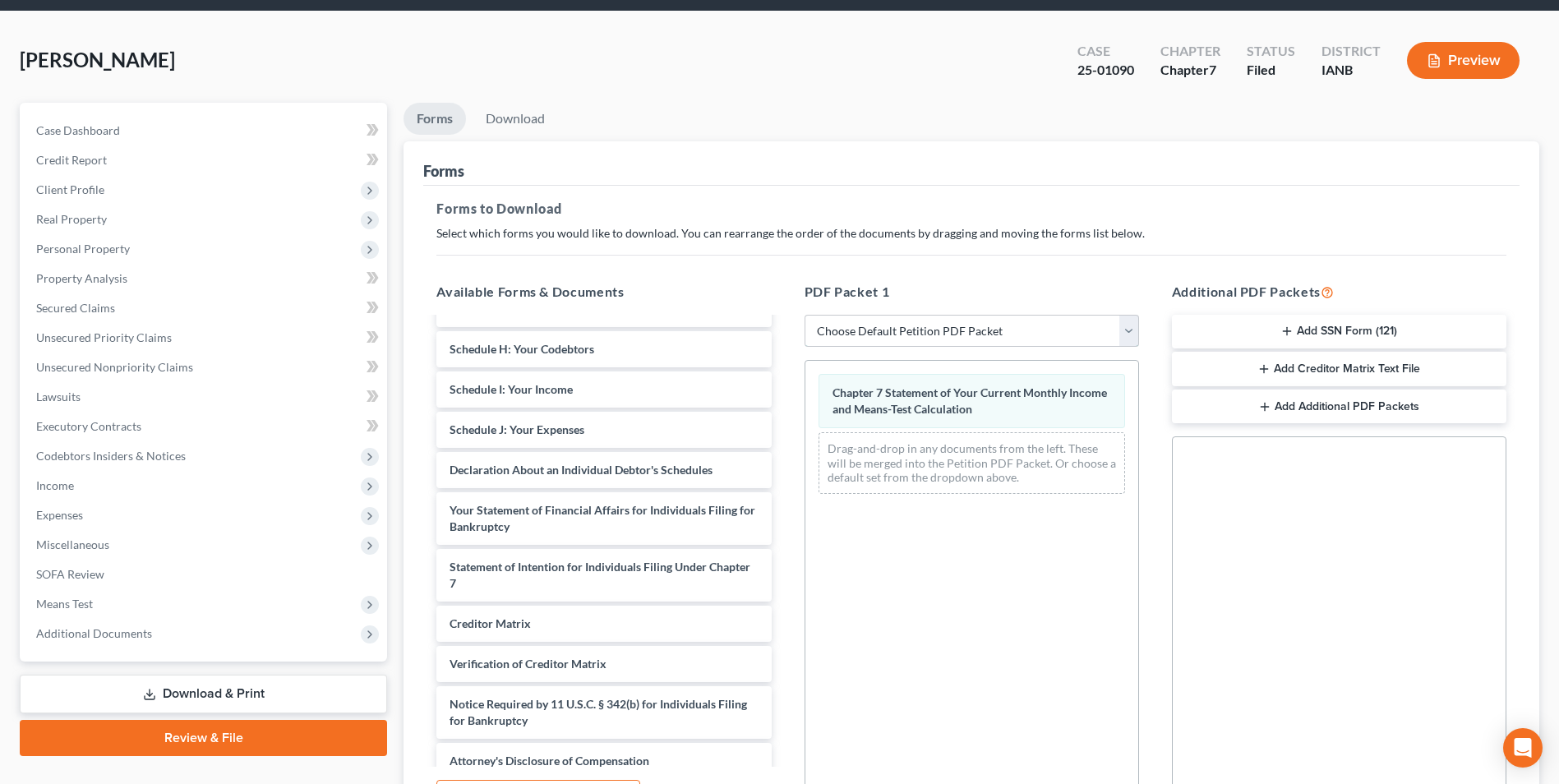
scroll to position [231, 0]
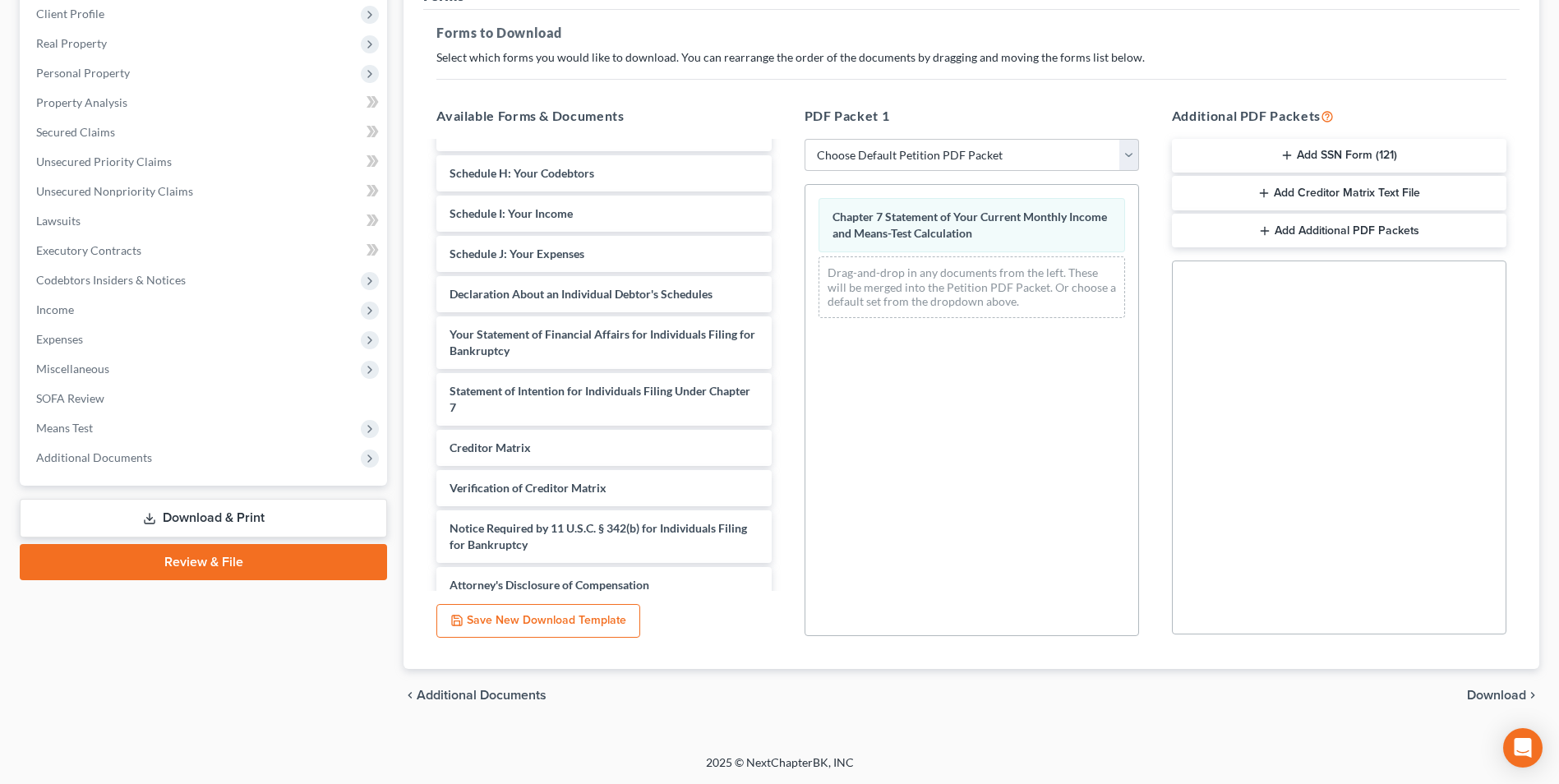
click at [1511, 696] on span "Download" at bounding box center [1496, 695] width 59 height 13
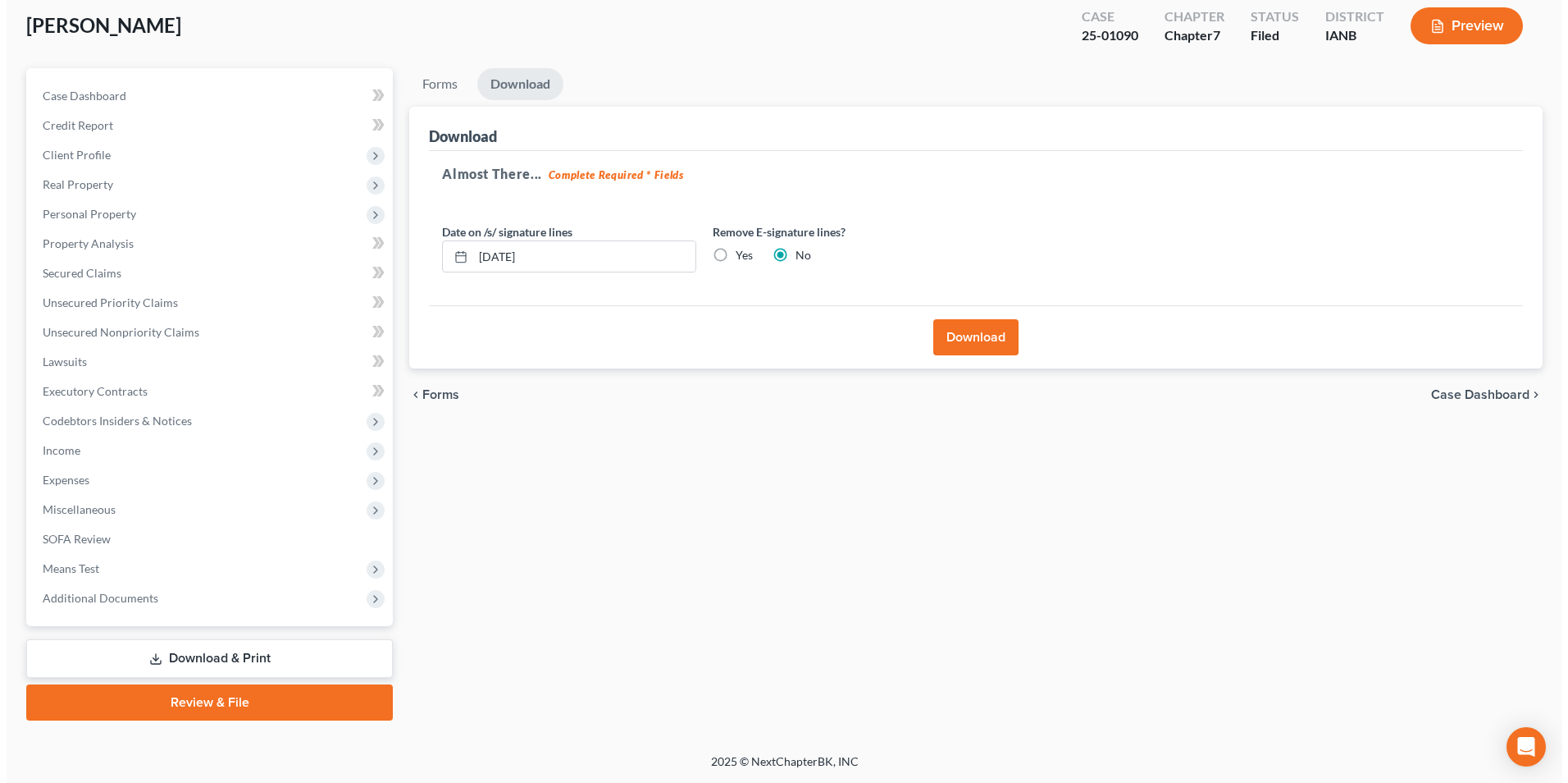
scroll to position [89, 0]
click at [963, 346] on button "Download" at bounding box center [969, 337] width 86 height 36
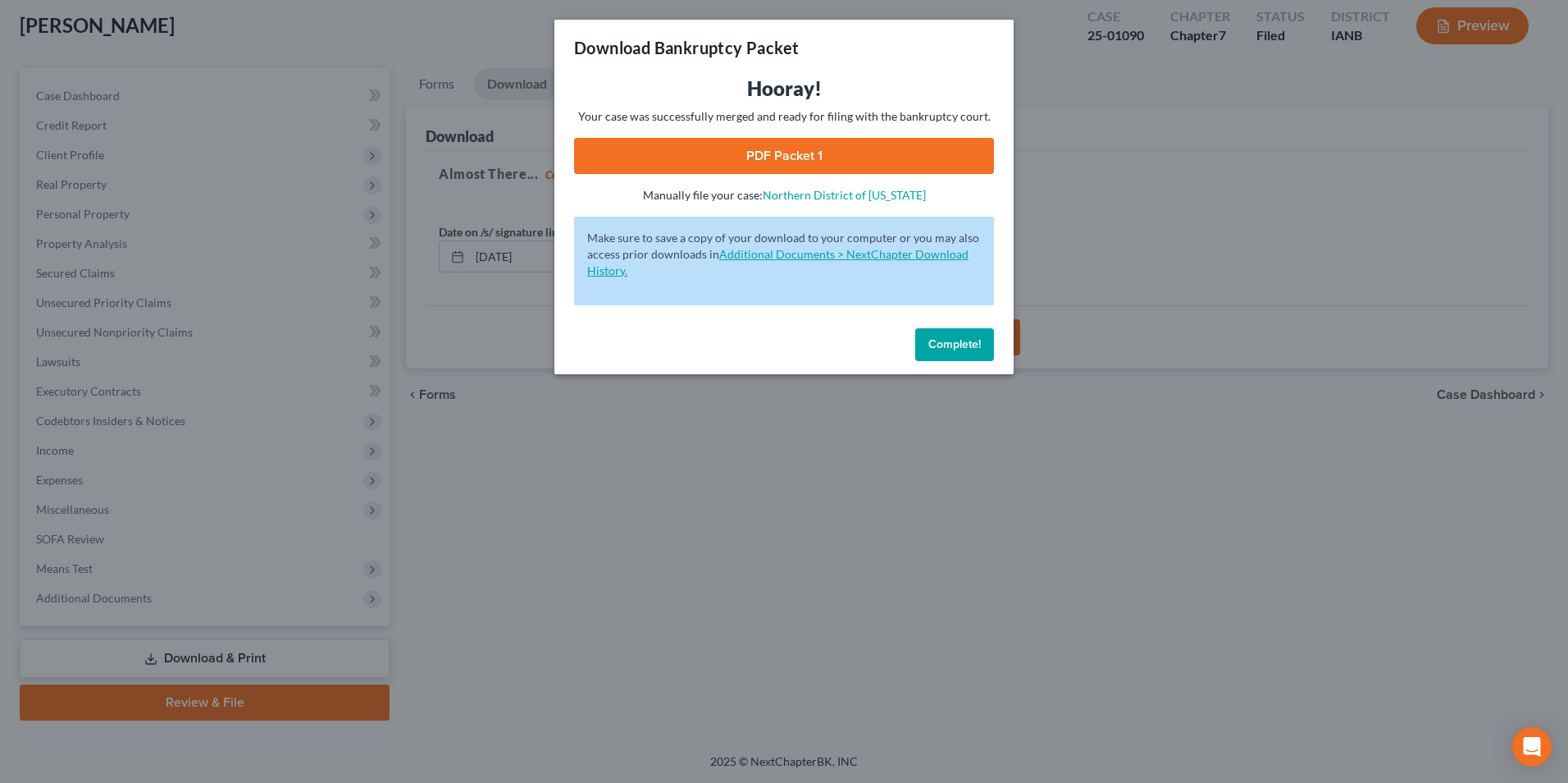
click at [760, 255] on link "Additional Documents > NextChapter Download History." at bounding box center [778, 262] width 382 height 30
click at [860, 194] on link "Northern District of Iowa" at bounding box center [844, 195] width 163 height 14
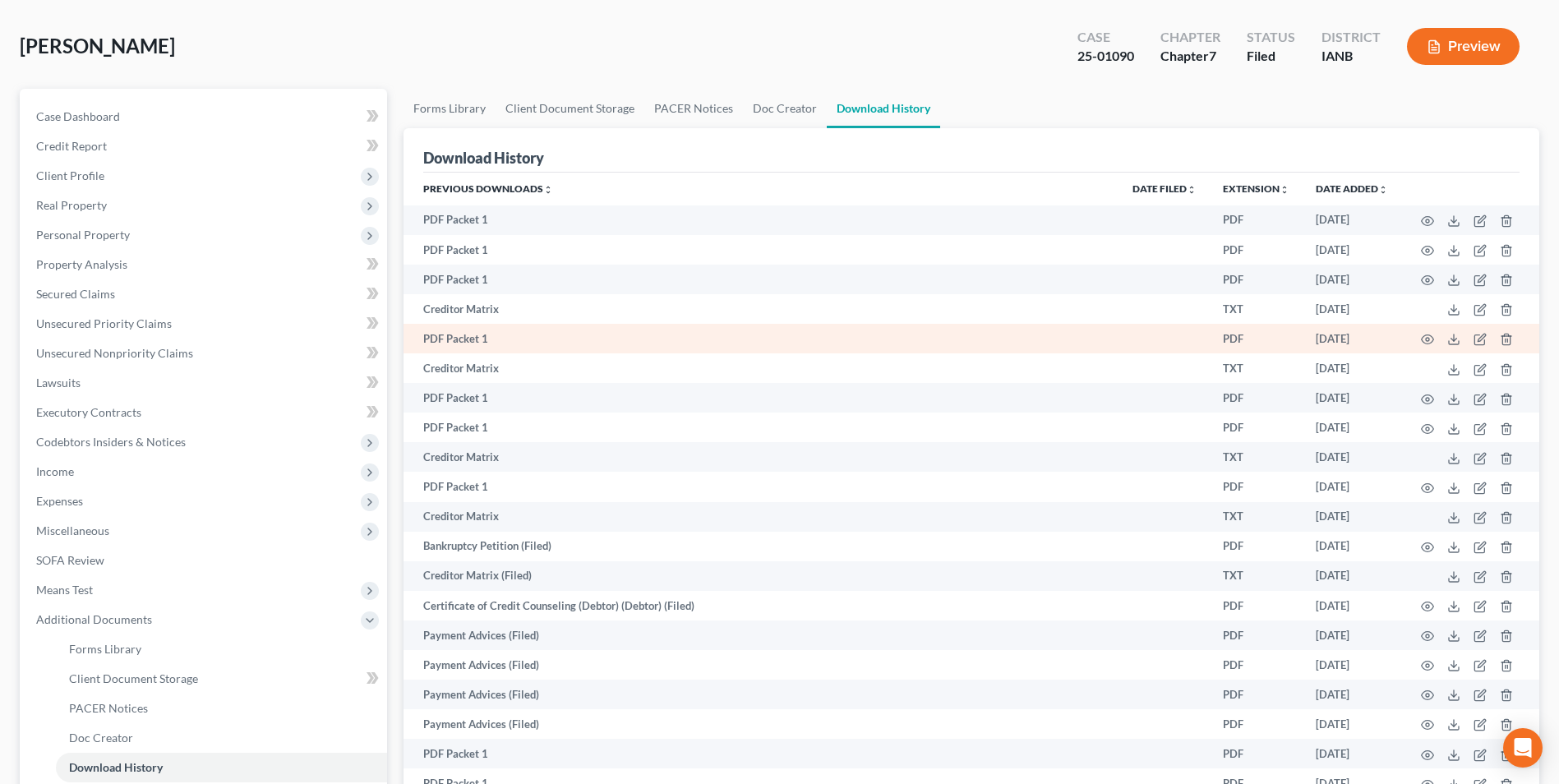
scroll to position [237, 0]
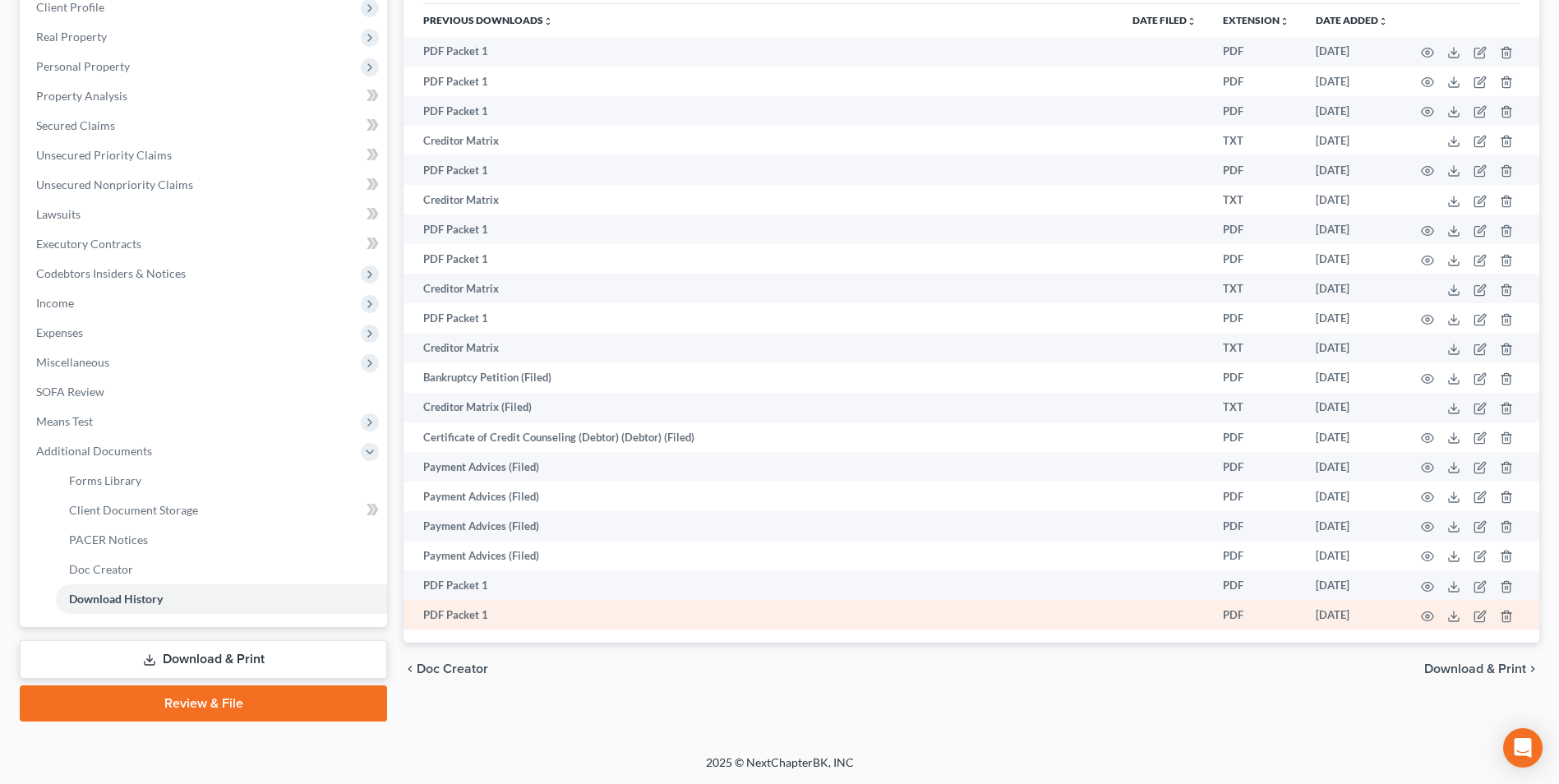
click at [462, 615] on td "PDF Packet 1" at bounding box center [761, 614] width 716 height 29
click at [1429, 613] on icon "button" at bounding box center [1427, 616] width 13 height 13
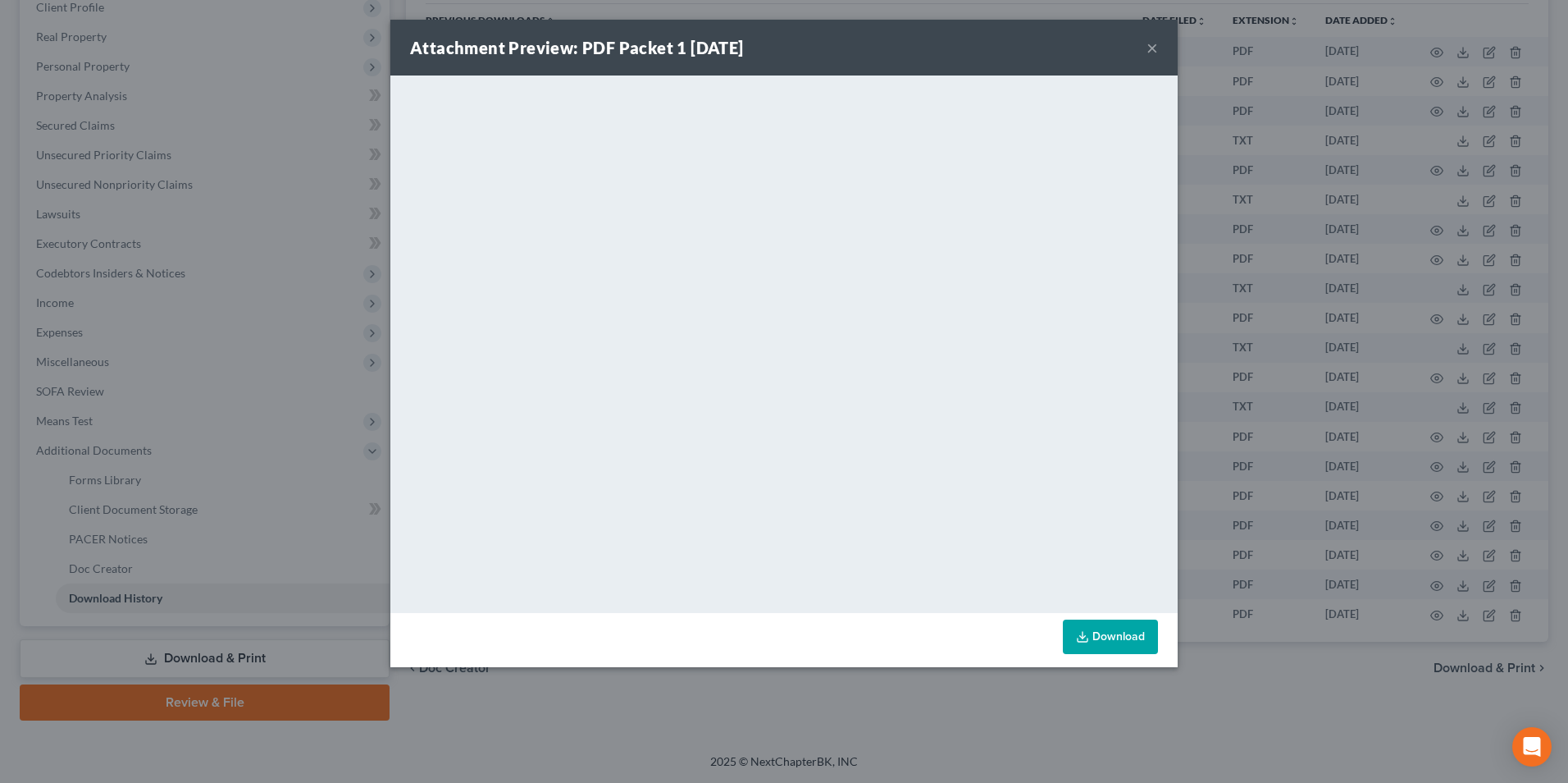
click at [1152, 49] on button "×" at bounding box center [1152, 48] width 11 height 19
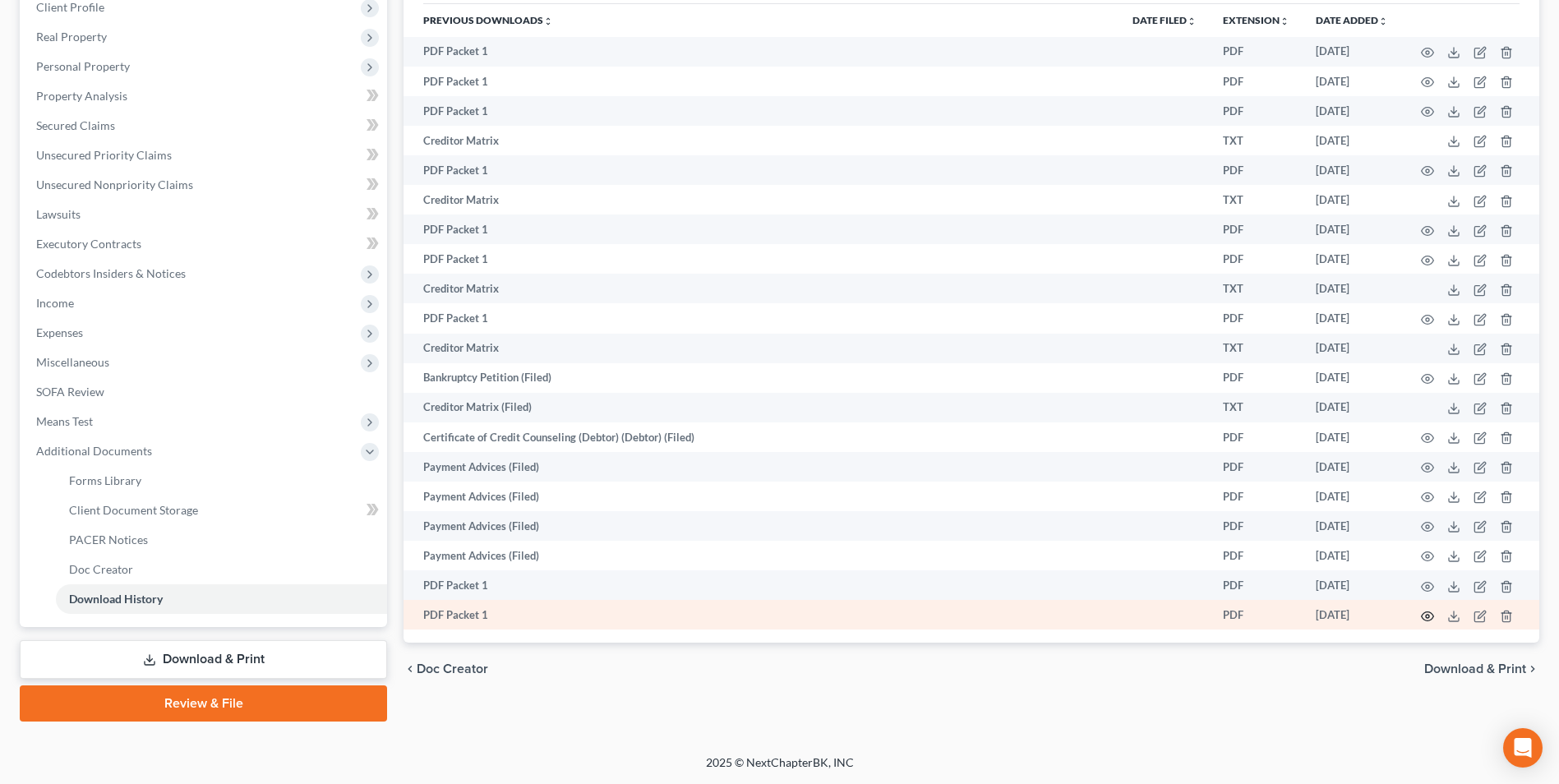
click at [1424, 616] on icon "button" at bounding box center [1427, 616] width 13 height 13
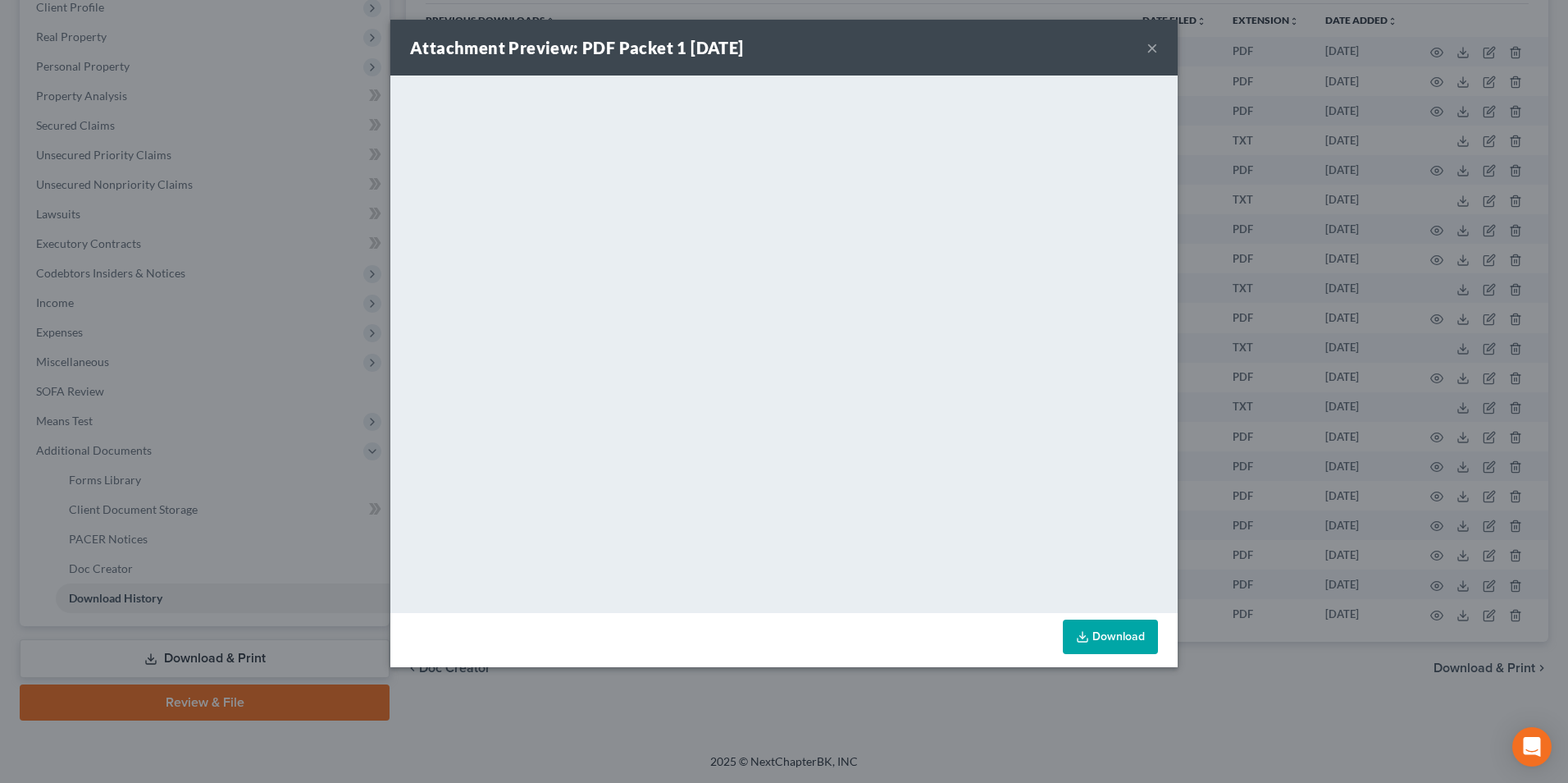
click at [1147, 51] on button "×" at bounding box center [1152, 48] width 11 height 19
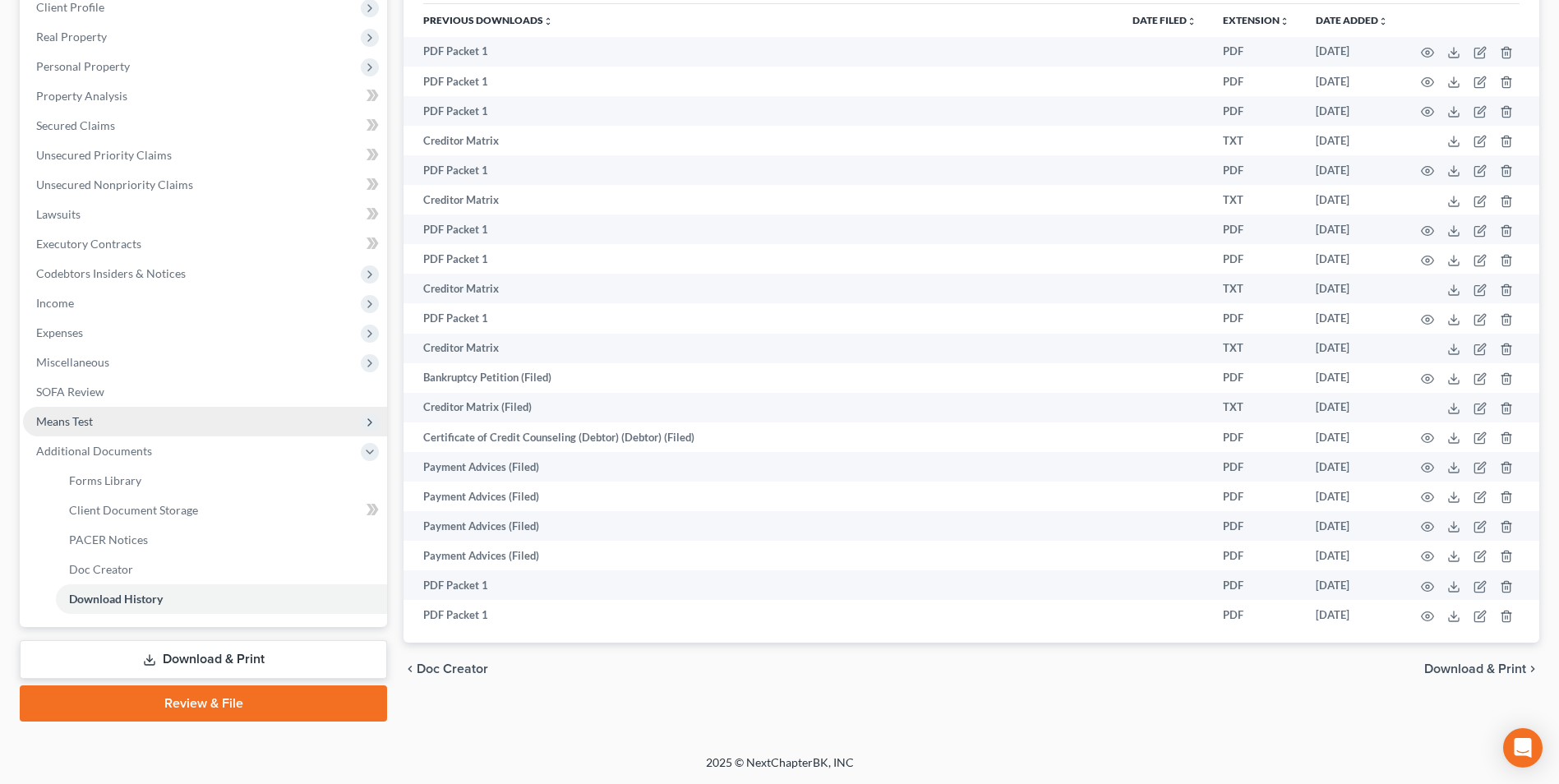
click at [109, 426] on span "Means Test" at bounding box center [205, 421] width 364 height 29
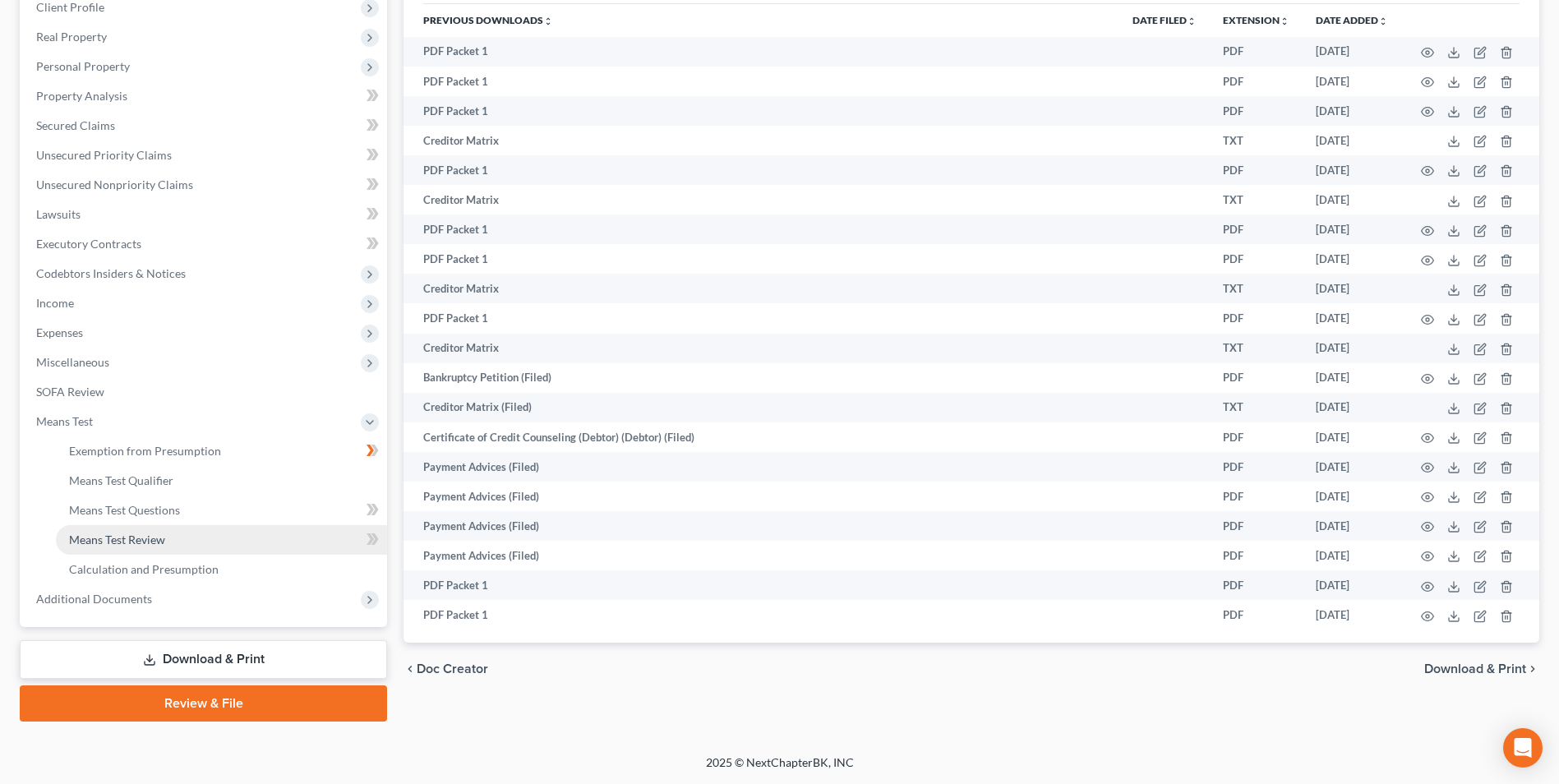
click at [126, 534] on span "Means Test Review" at bounding box center [117, 540] width 96 height 14
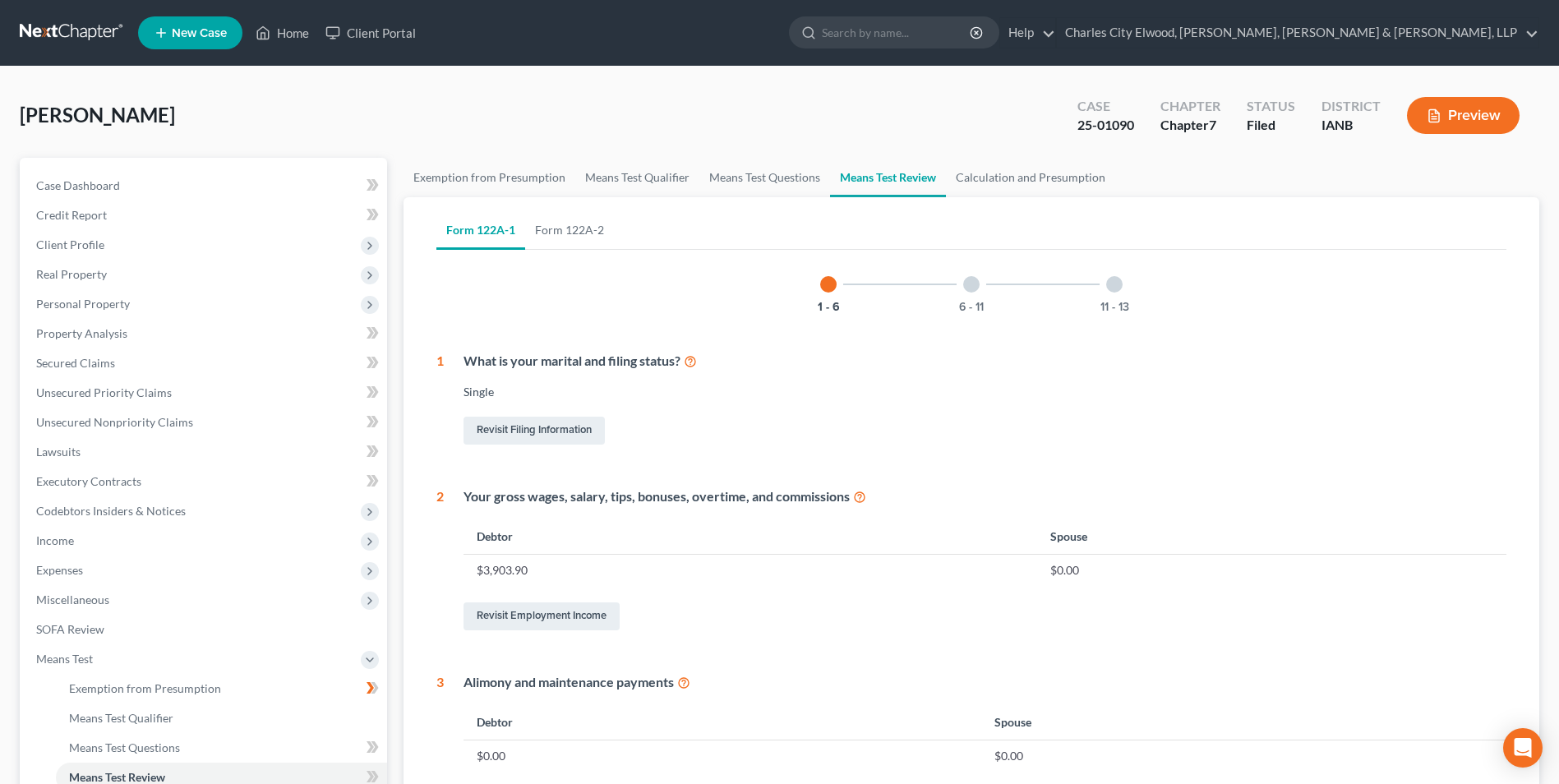
click at [1455, 119] on button "Preview" at bounding box center [1463, 116] width 112 height 37
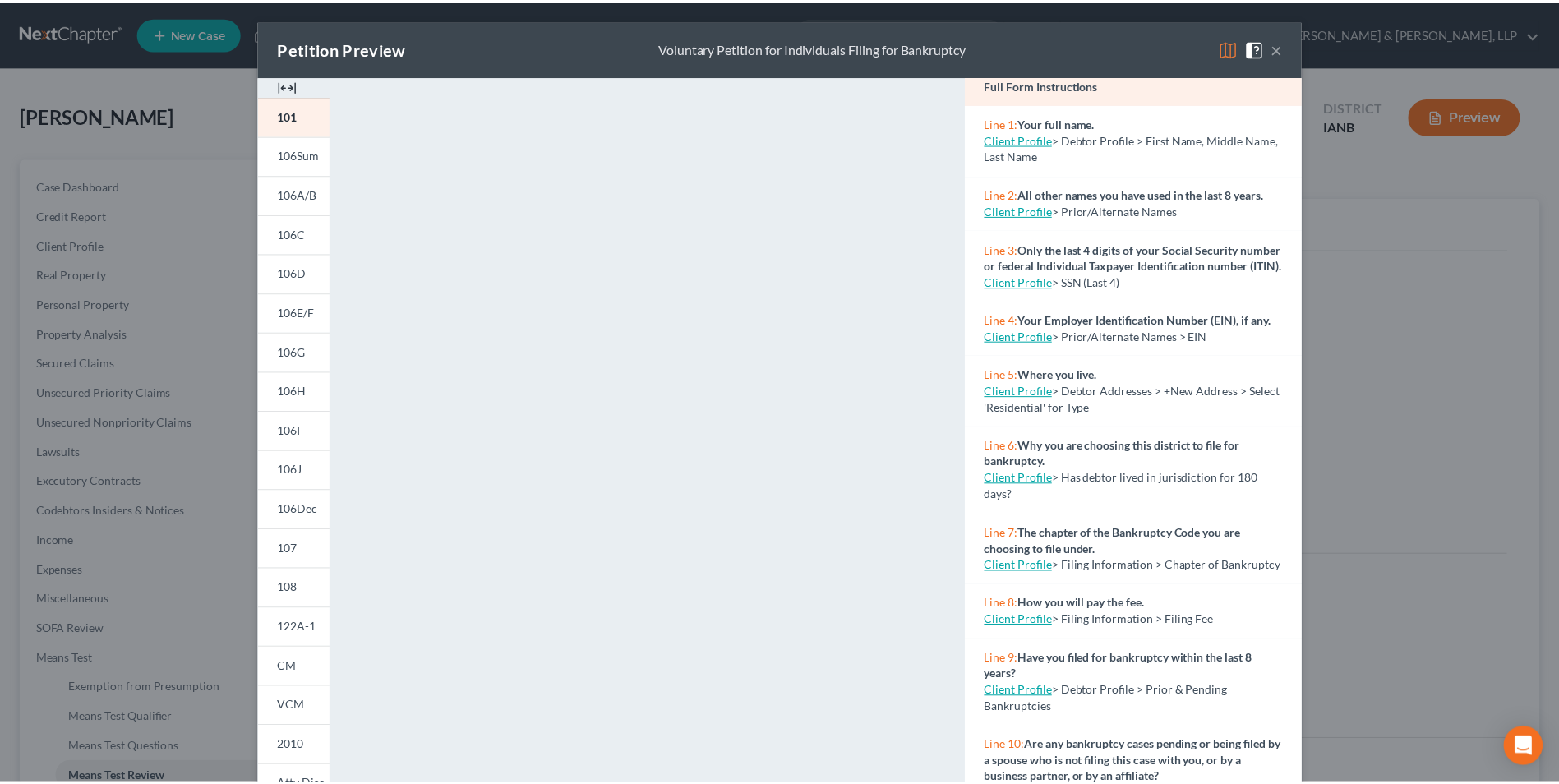
scroll to position [165, 0]
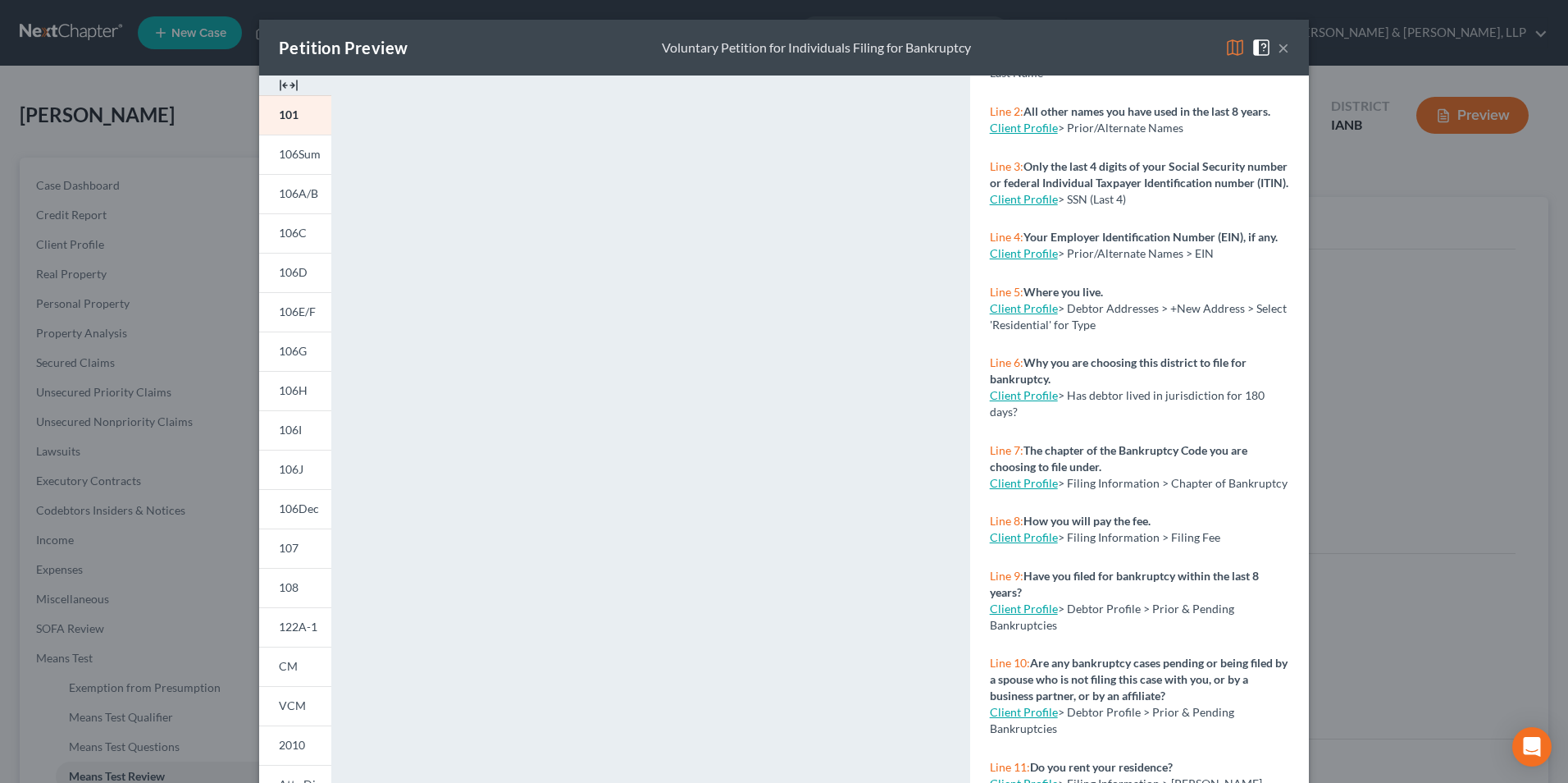
click at [1281, 45] on button "×" at bounding box center [1283, 48] width 11 height 19
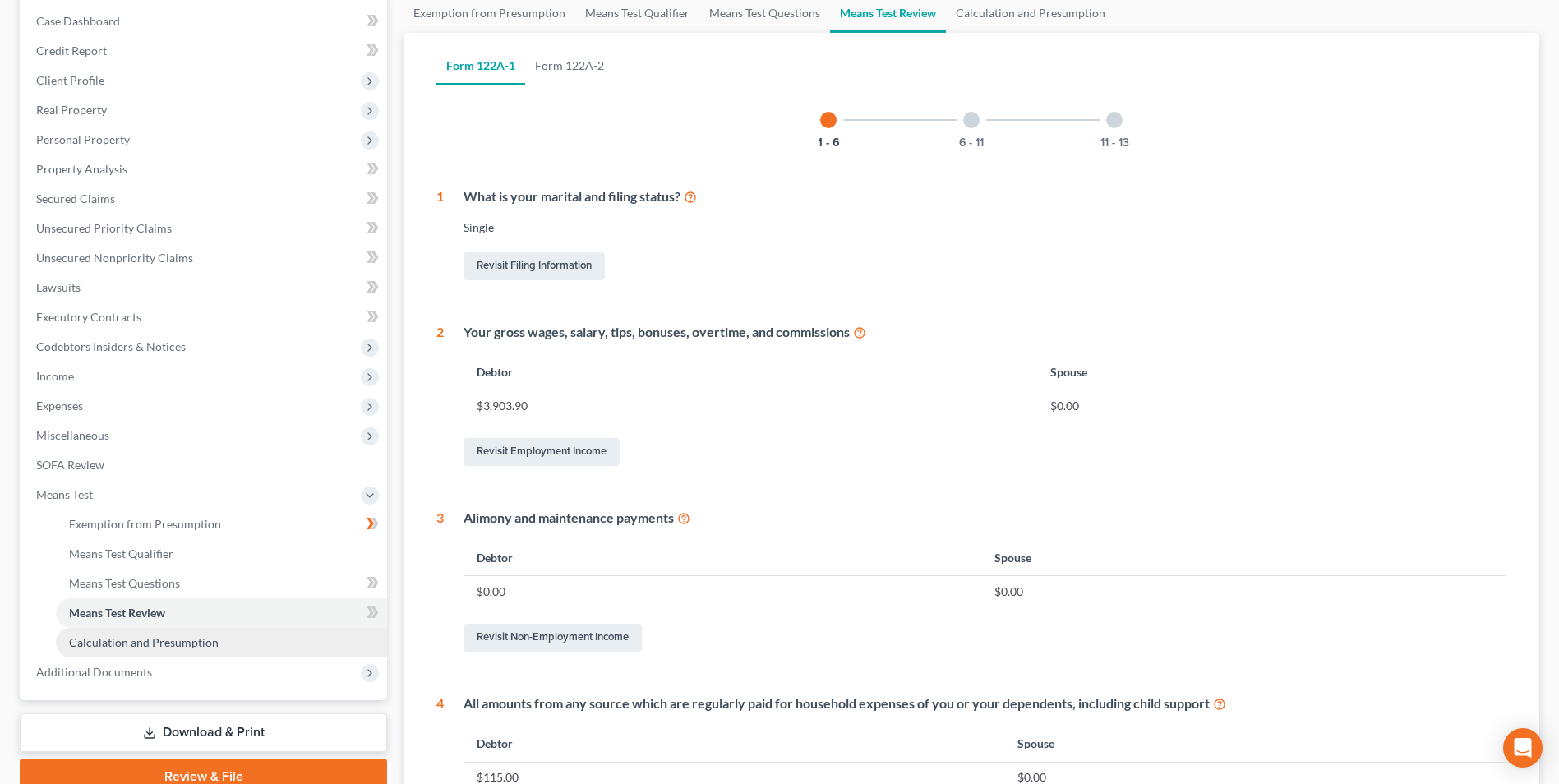
click at [181, 642] on span "Calculation and Presumption" at bounding box center [143, 642] width 150 height 14
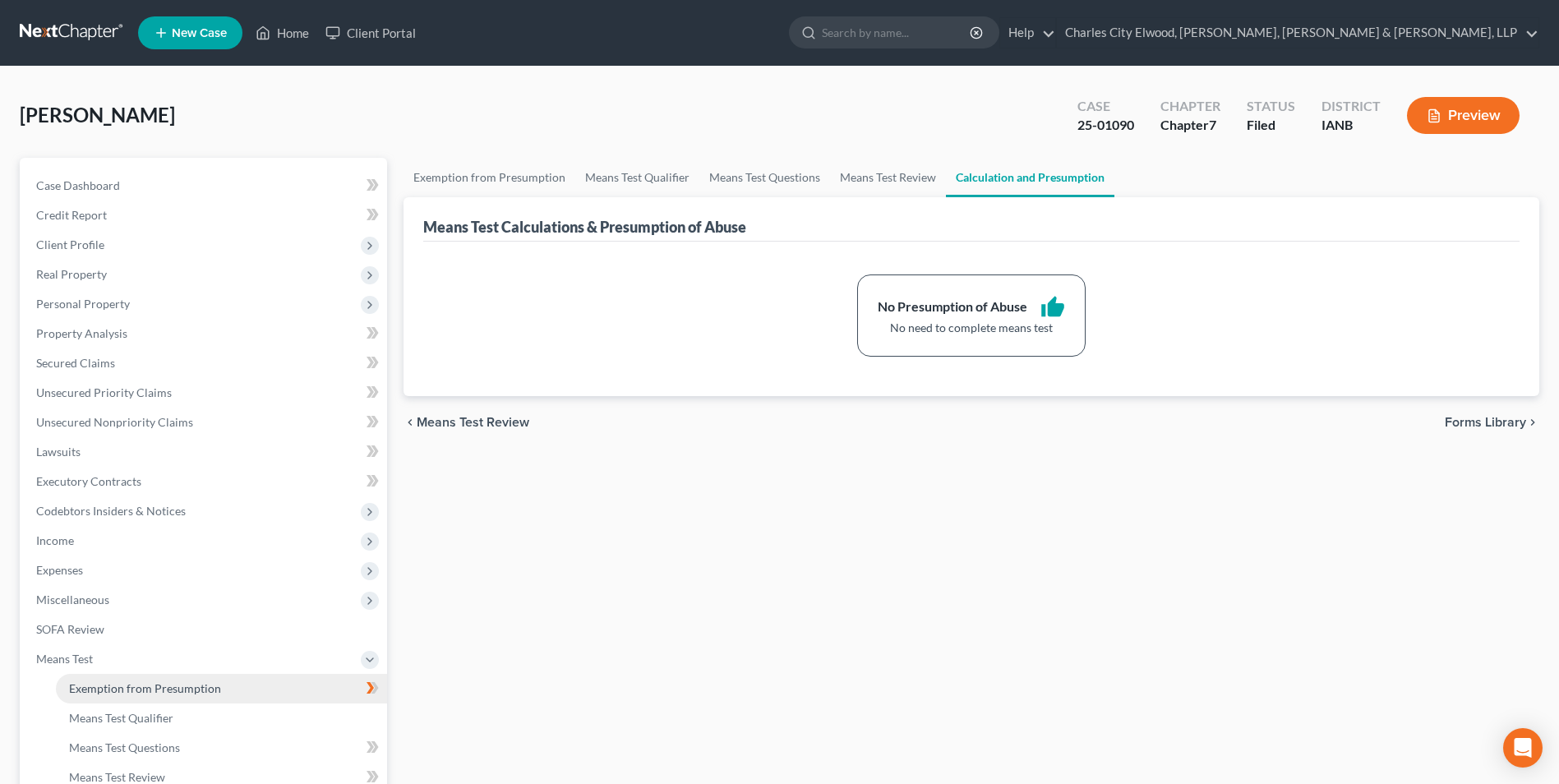
click at [132, 682] on span "Exemption from Presumption" at bounding box center [145, 688] width 152 height 14
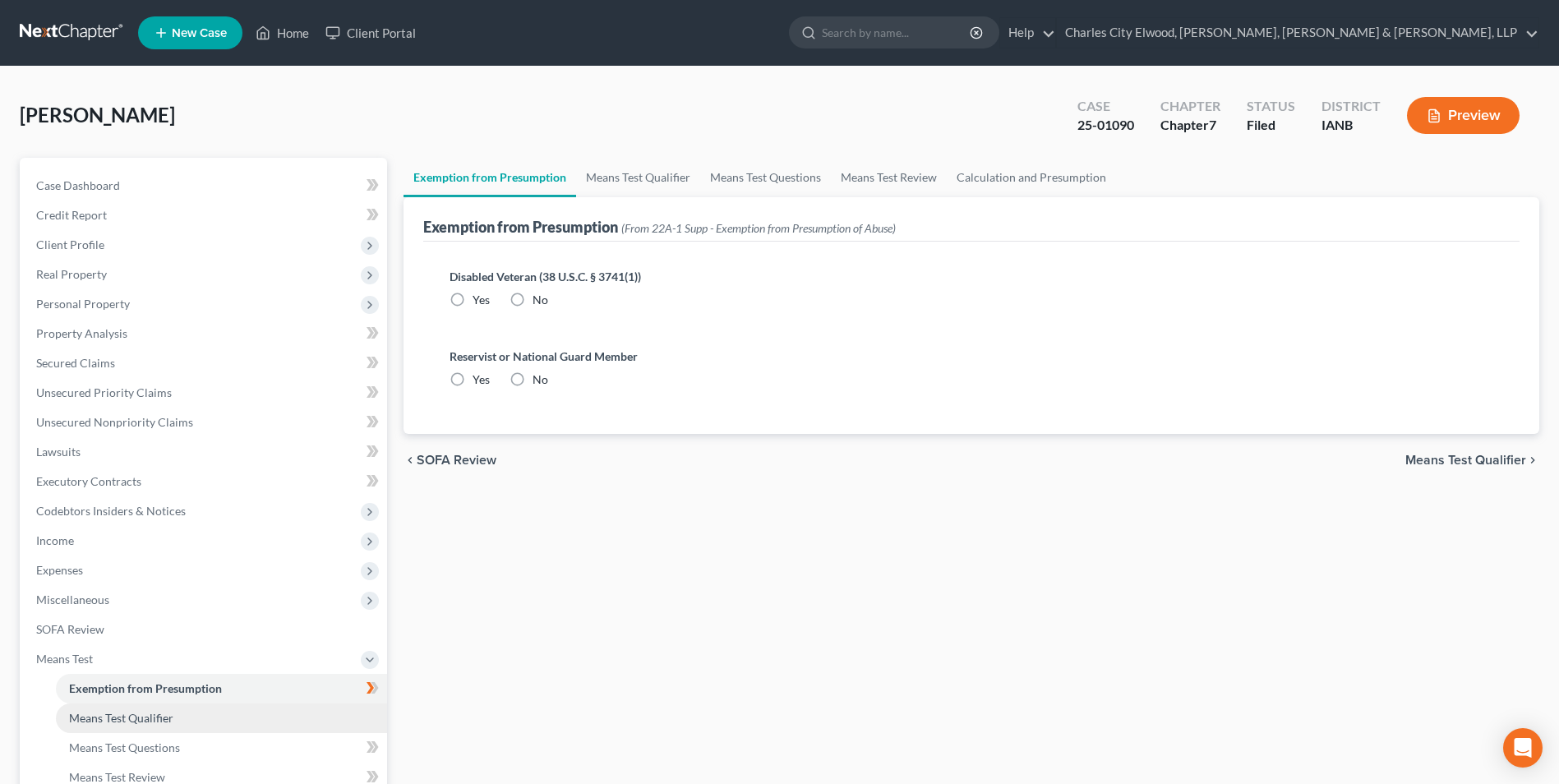
click at [120, 713] on span "Means Test Qualifier" at bounding box center [121, 718] width 104 height 14
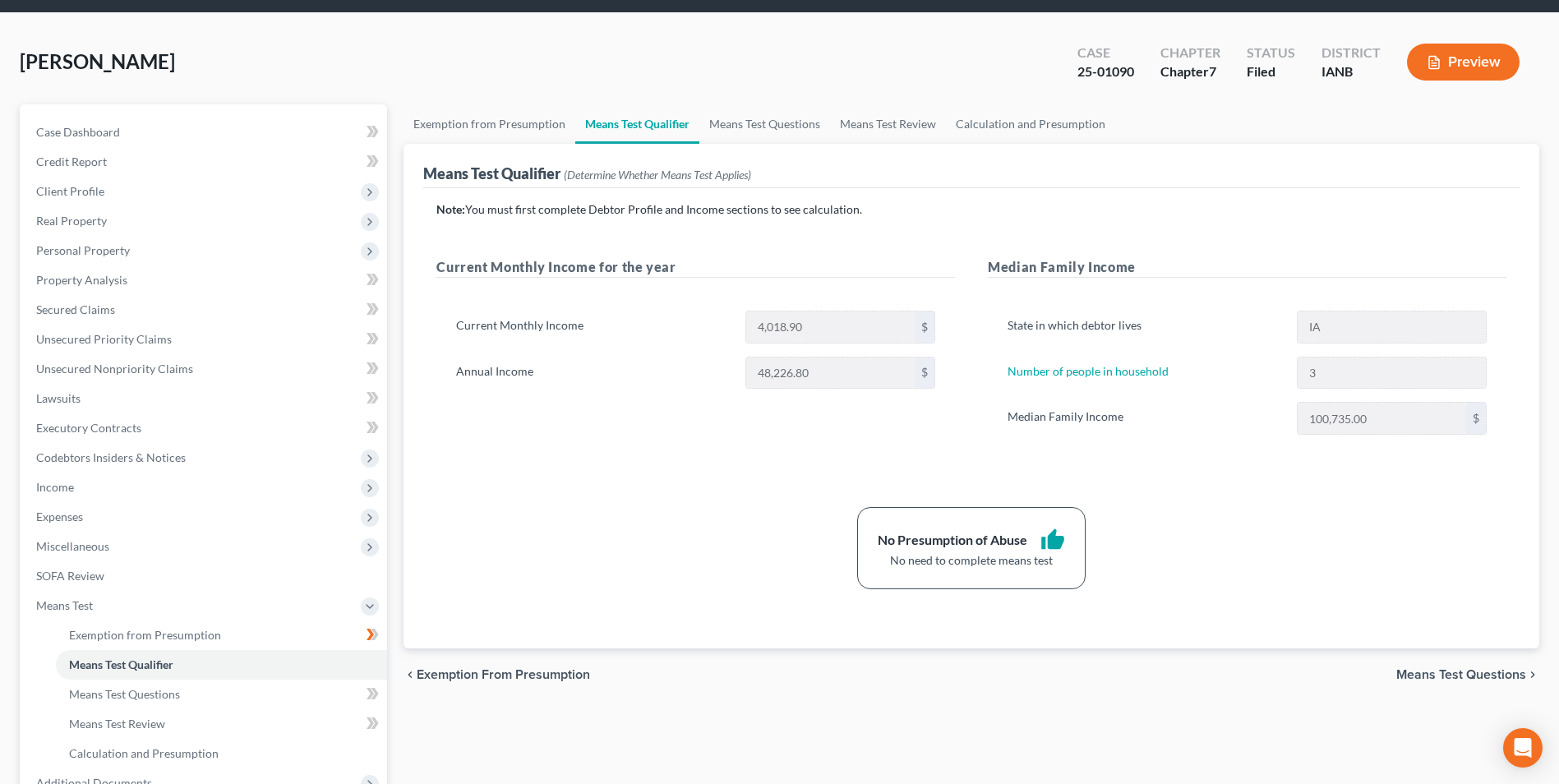
scroll to position [82, 0]
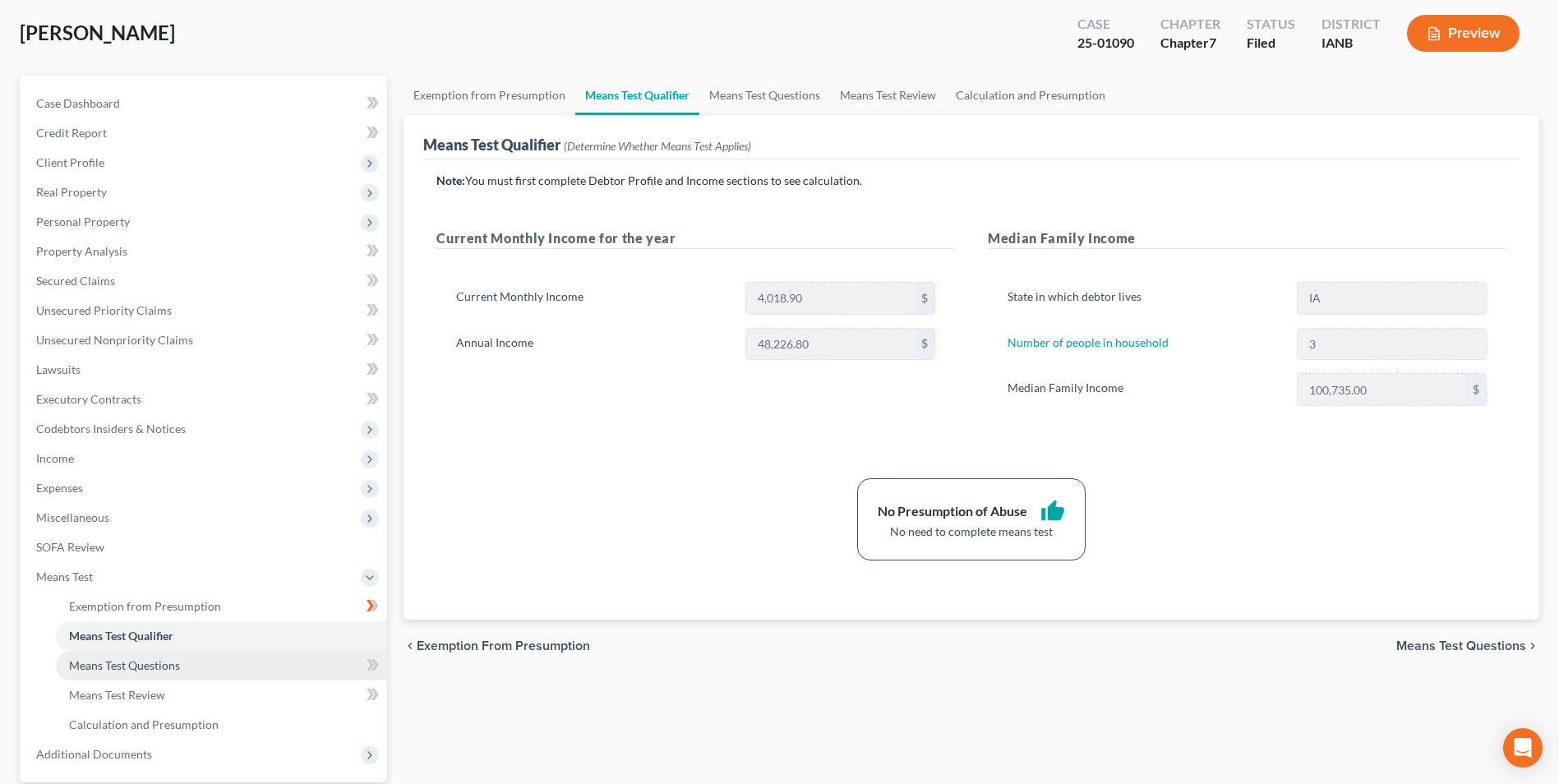
click at [150, 659] on span "Means Test Questions" at bounding box center [124, 665] width 111 height 14
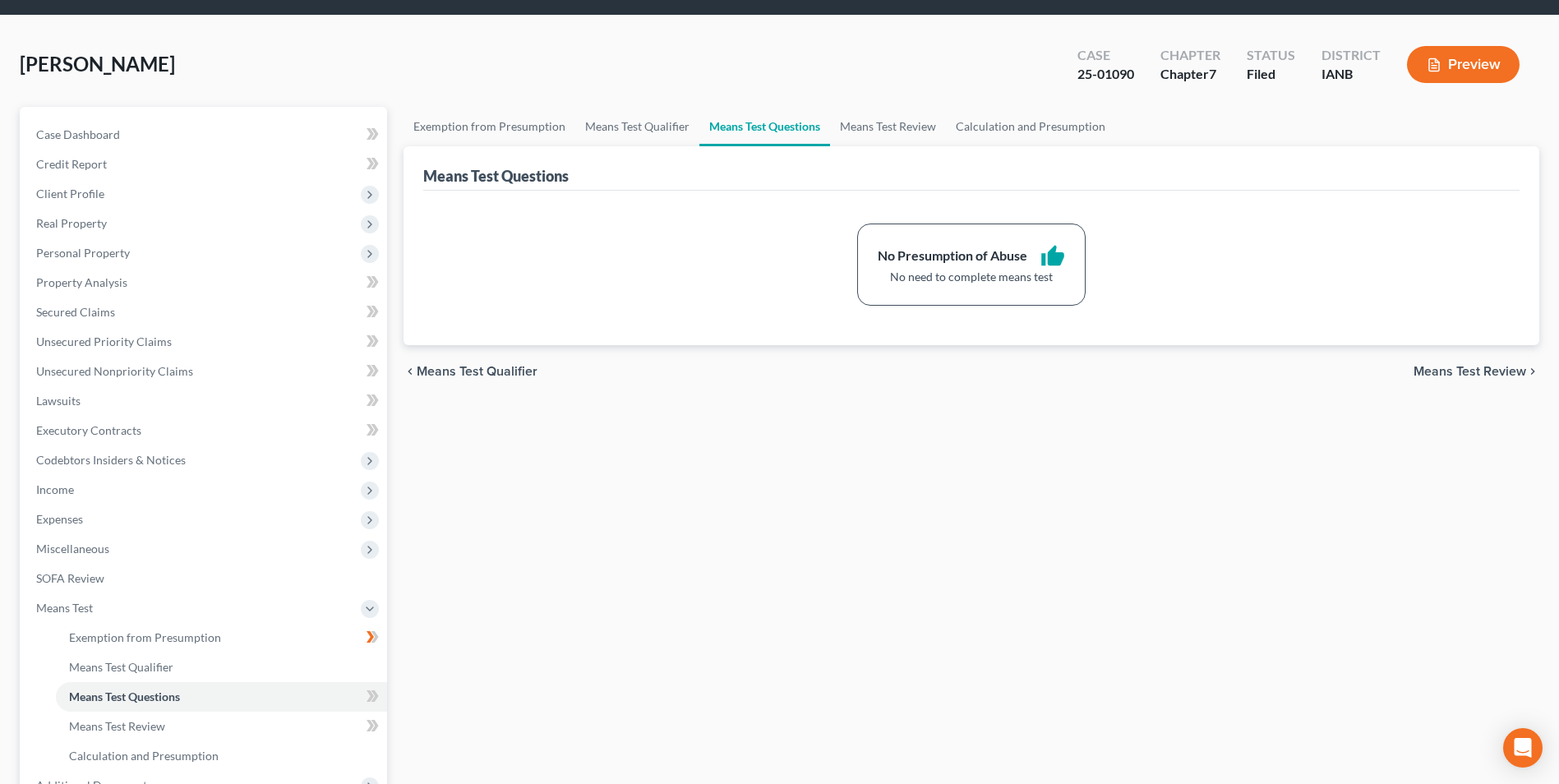
scroll to position [237, 0]
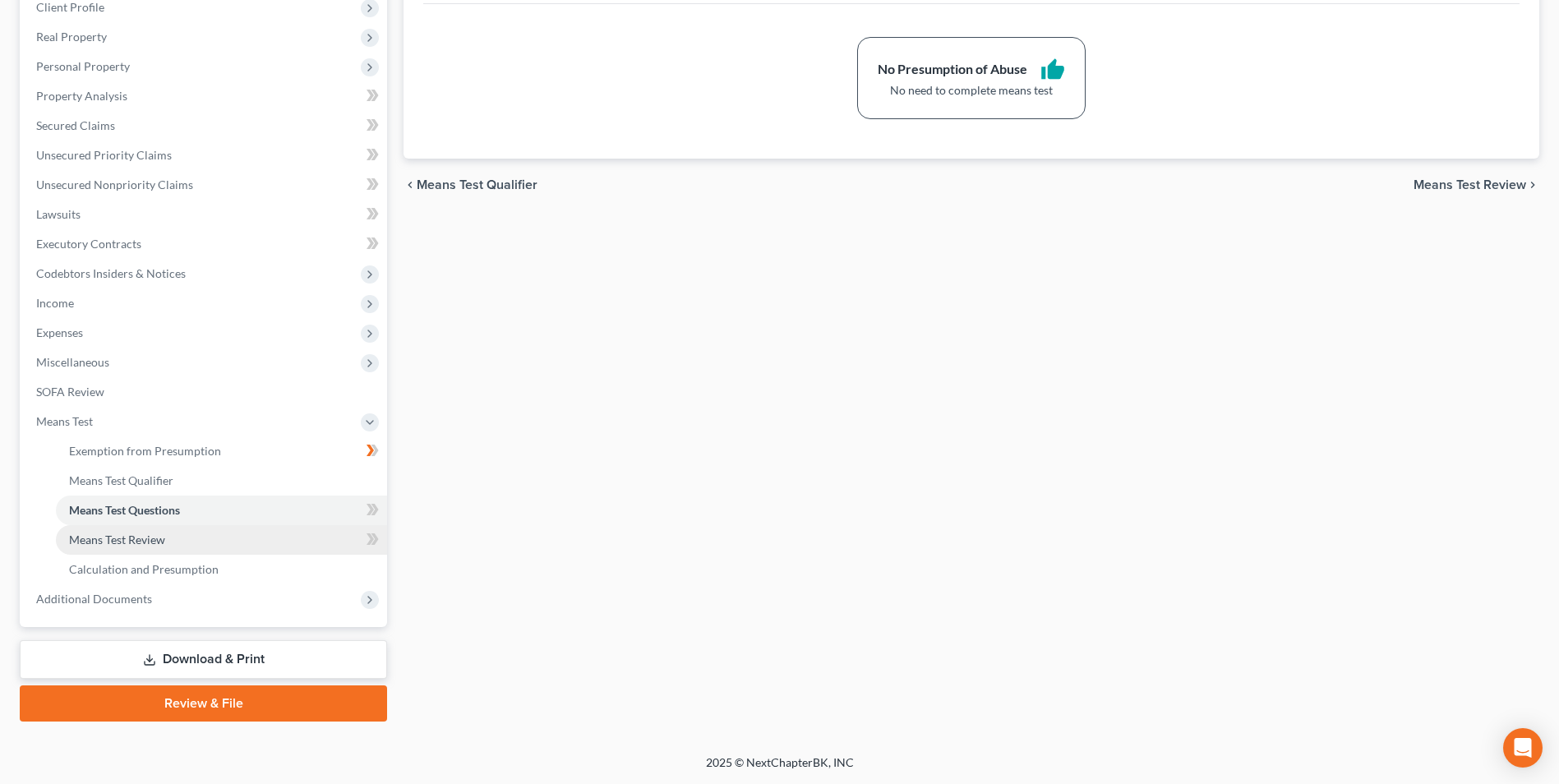
click at [140, 531] on link "Means Test Review" at bounding box center [221, 539] width 331 height 29
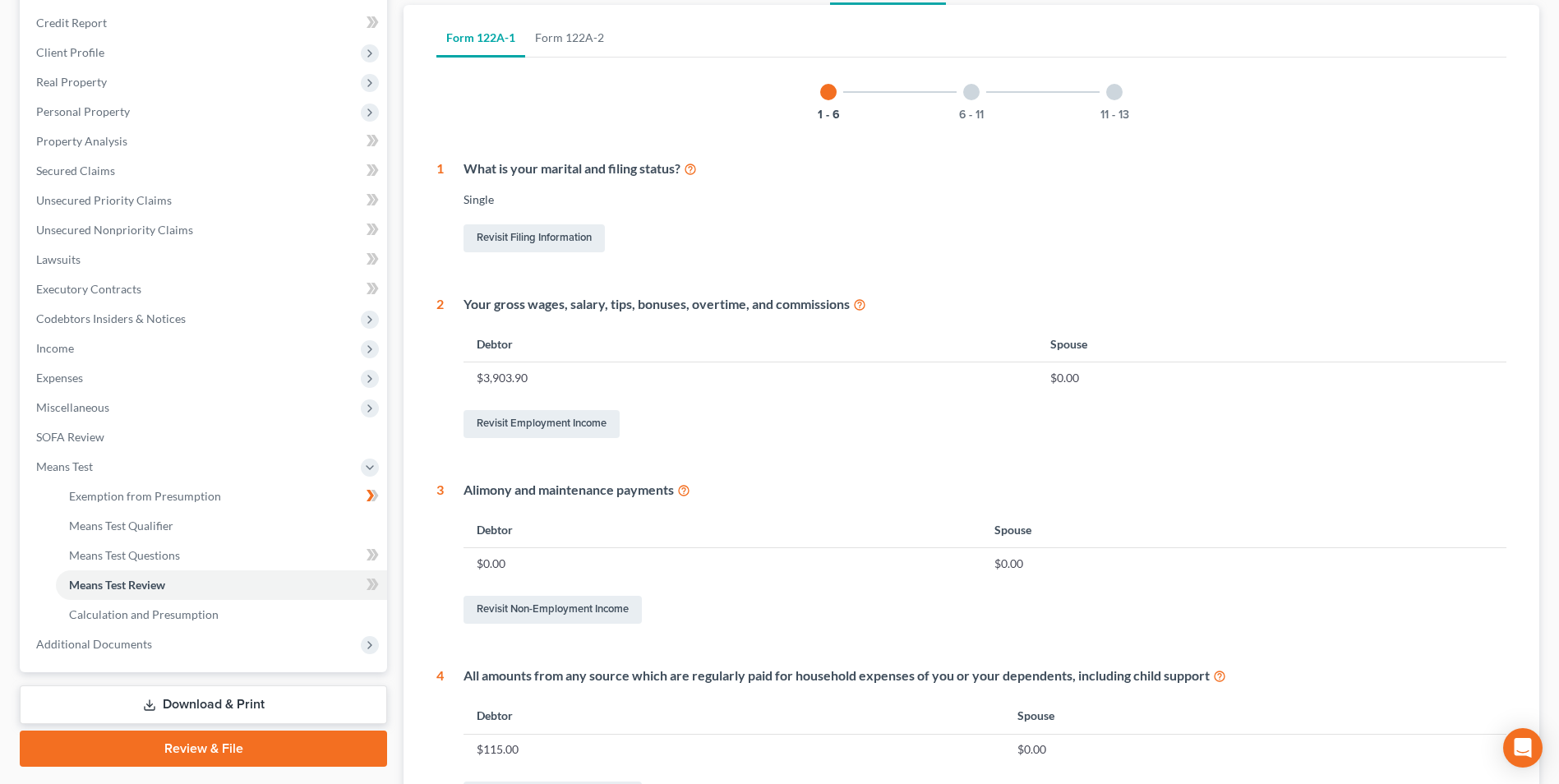
scroll to position [247, 0]
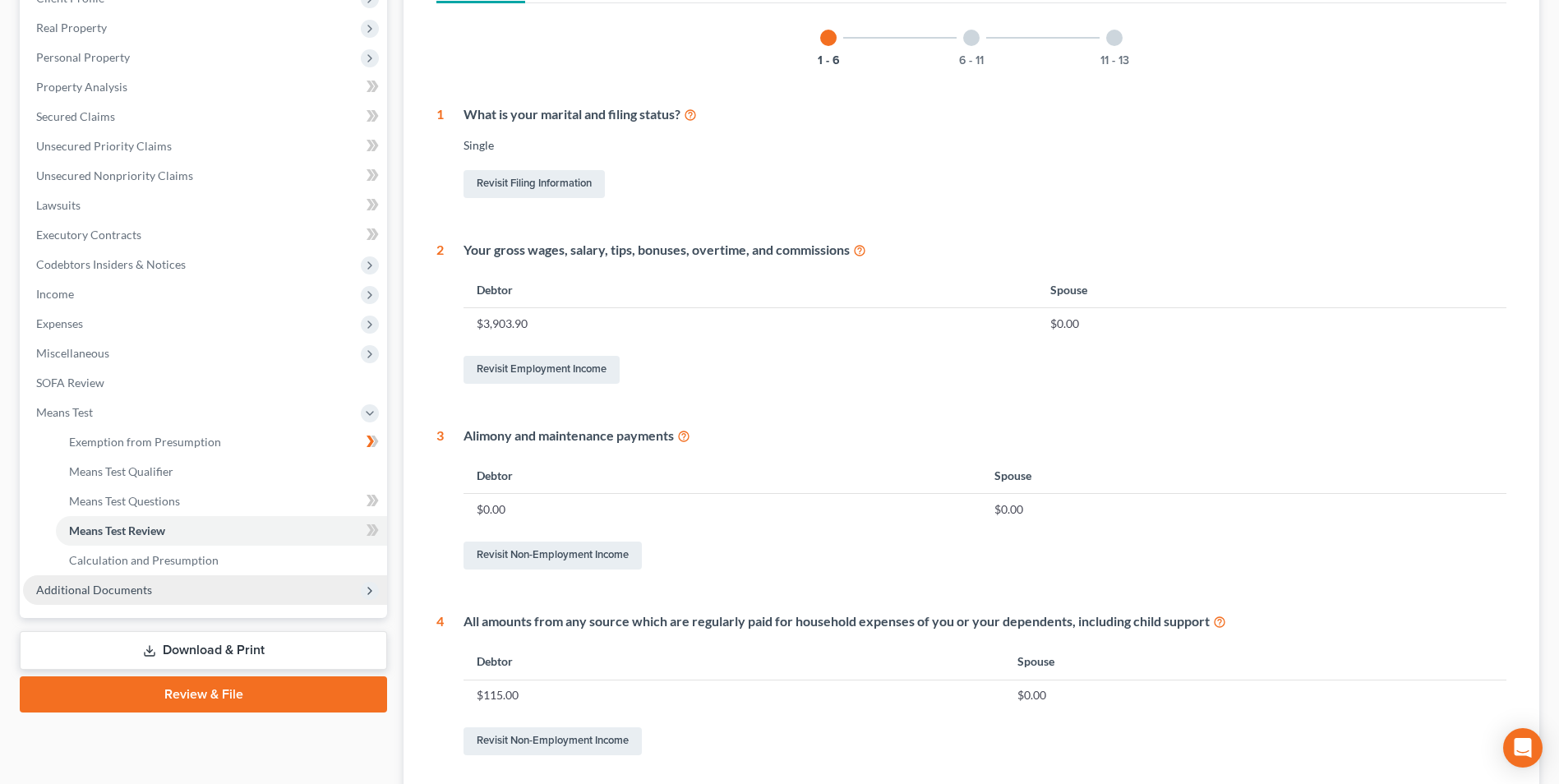
click at [200, 585] on span "Additional Documents" at bounding box center [205, 589] width 364 height 29
click at [188, 587] on link "Download History" at bounding box center [221, 589] width 331 height 29
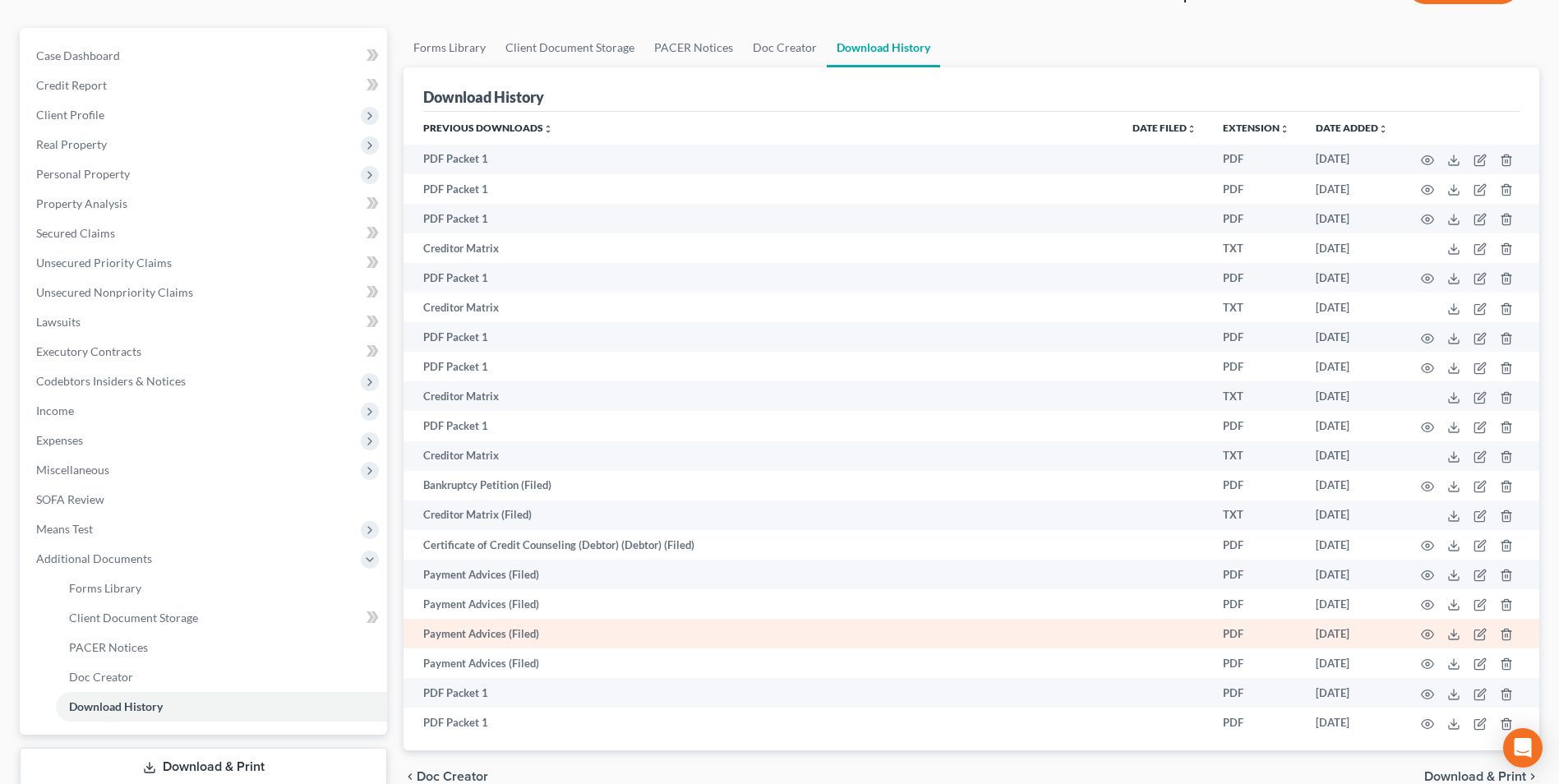
scroll to position [237, 0]
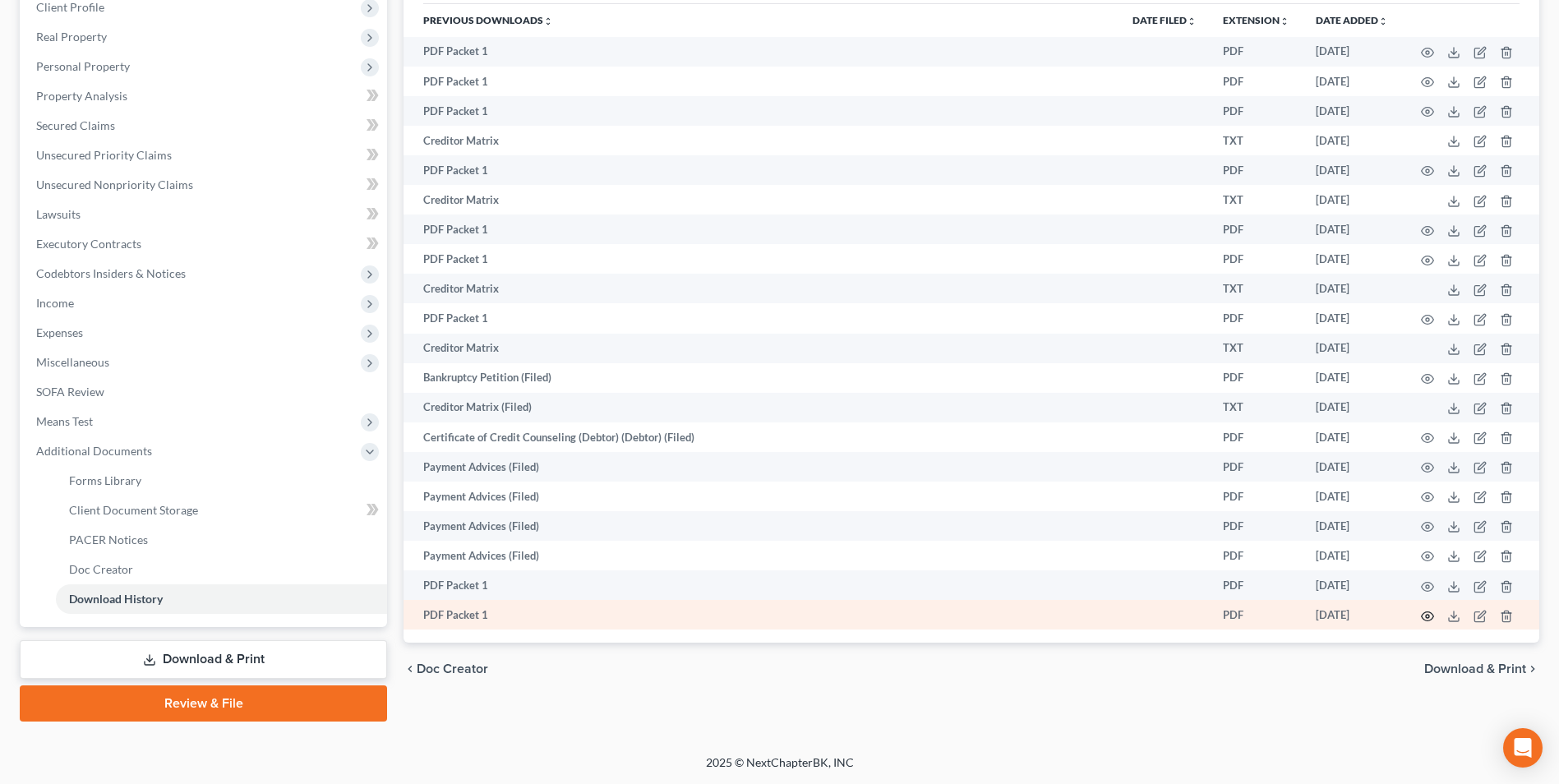
click at [1430, 614] on icon "button" at bounding box center [1427, 616] width 13 height 13
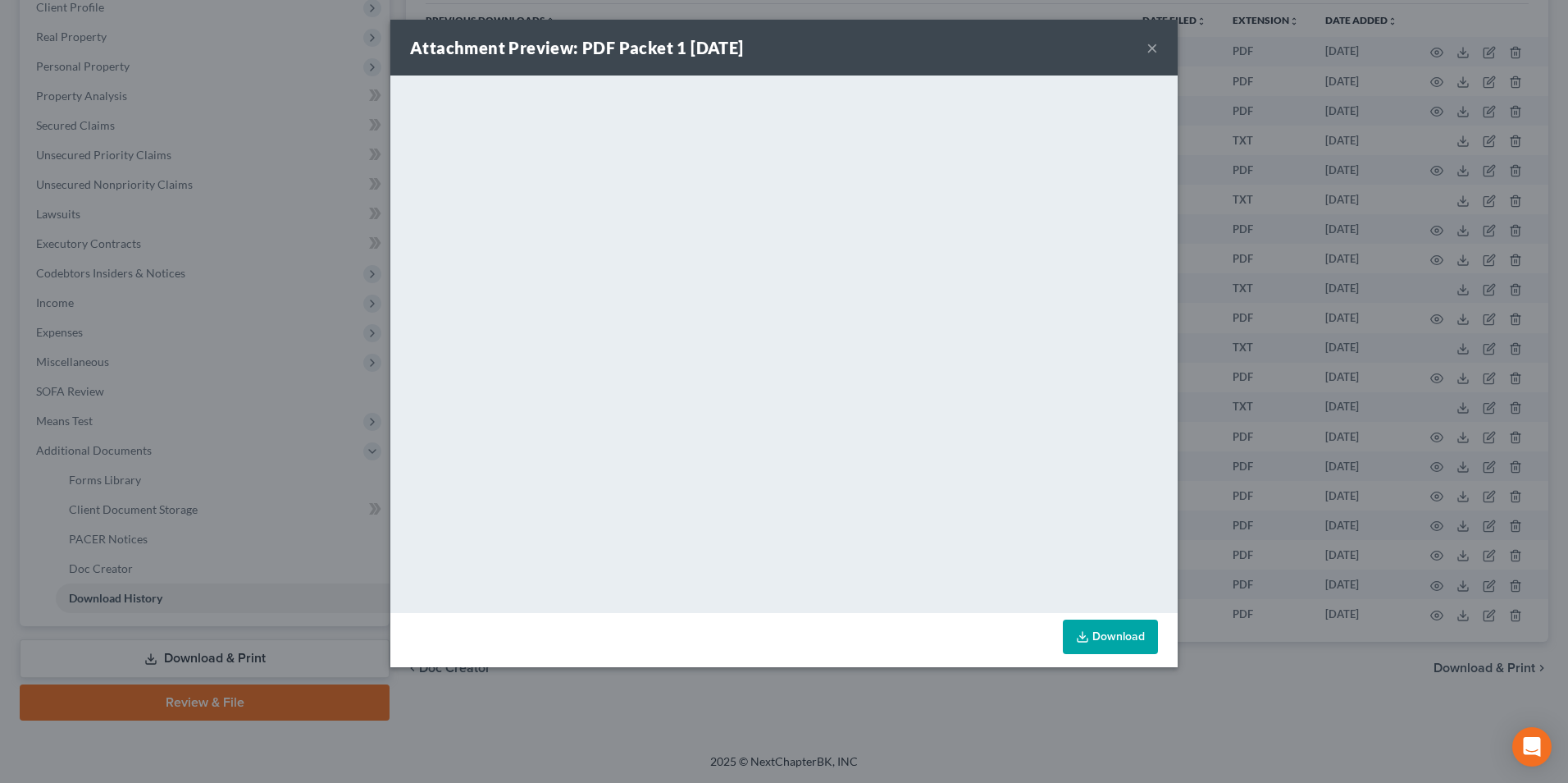
click at [1154, 47] on button "×" at bounding box center [1152, 48] width 11 height 19
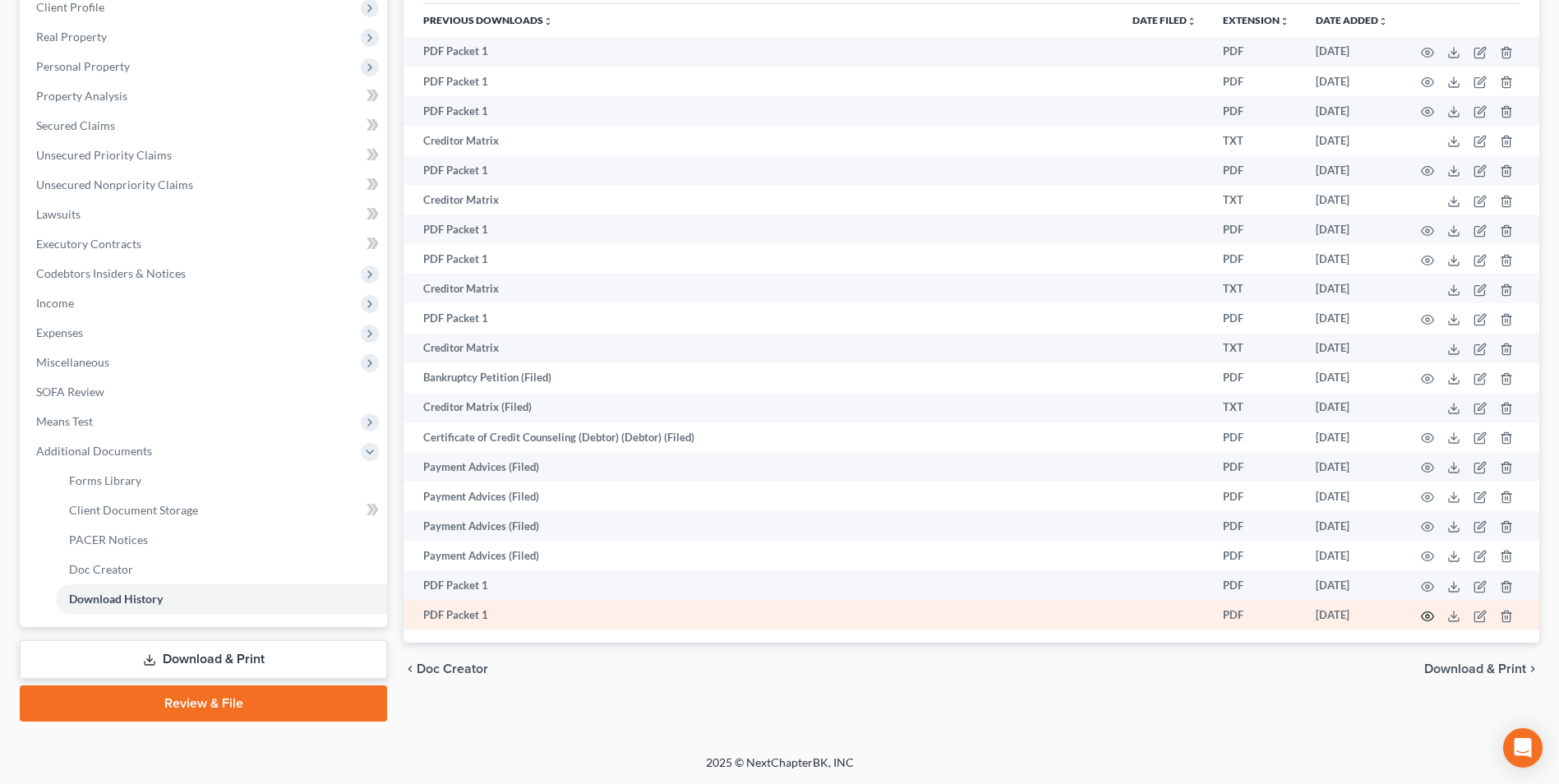
click at [1423, 613] on icon "button" at bounding box center [1427, 616] width 13 height 13
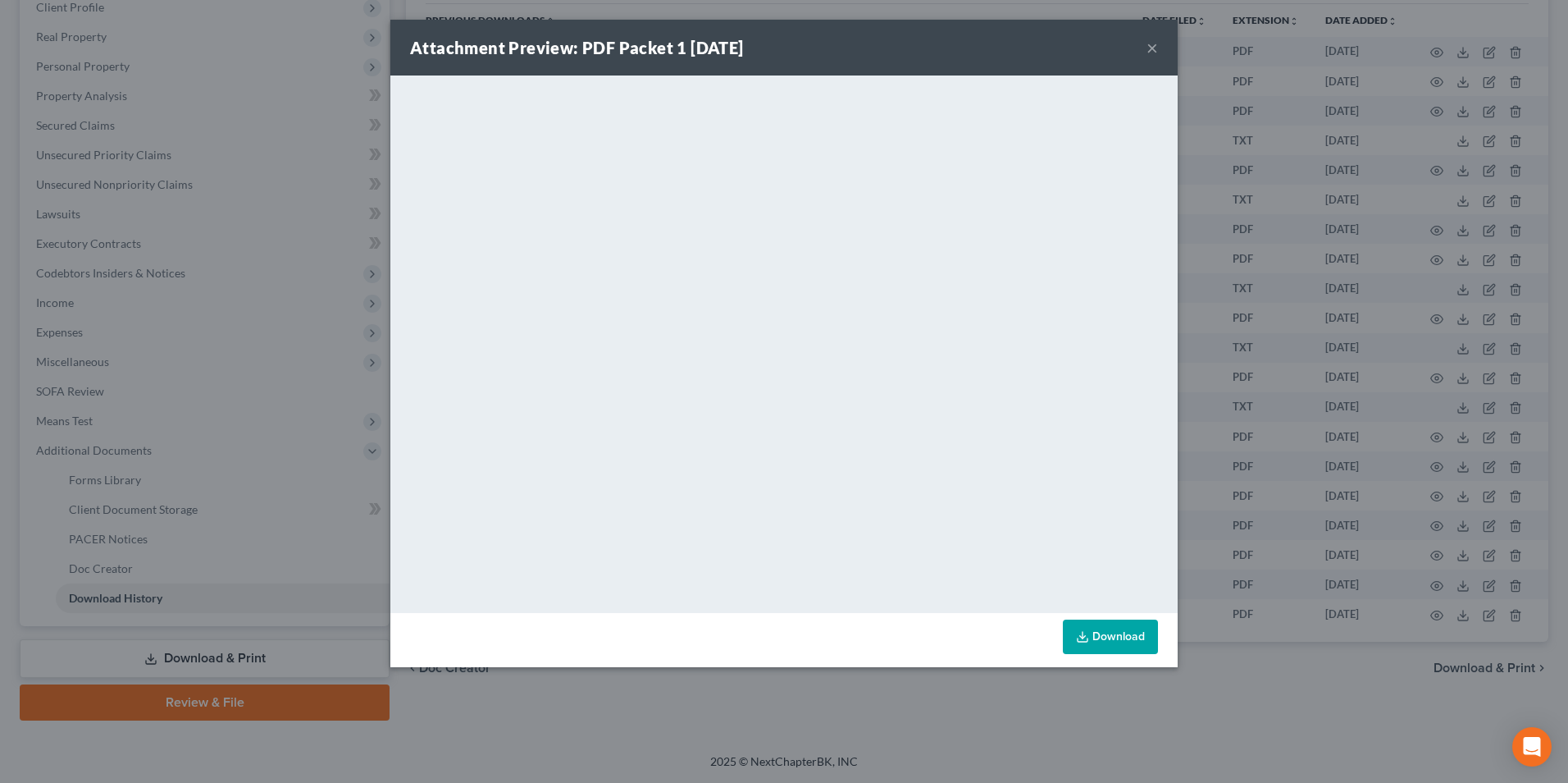
click at [1152, 48] on button "×" at bounding box center [1152, 48] width 11 height 19
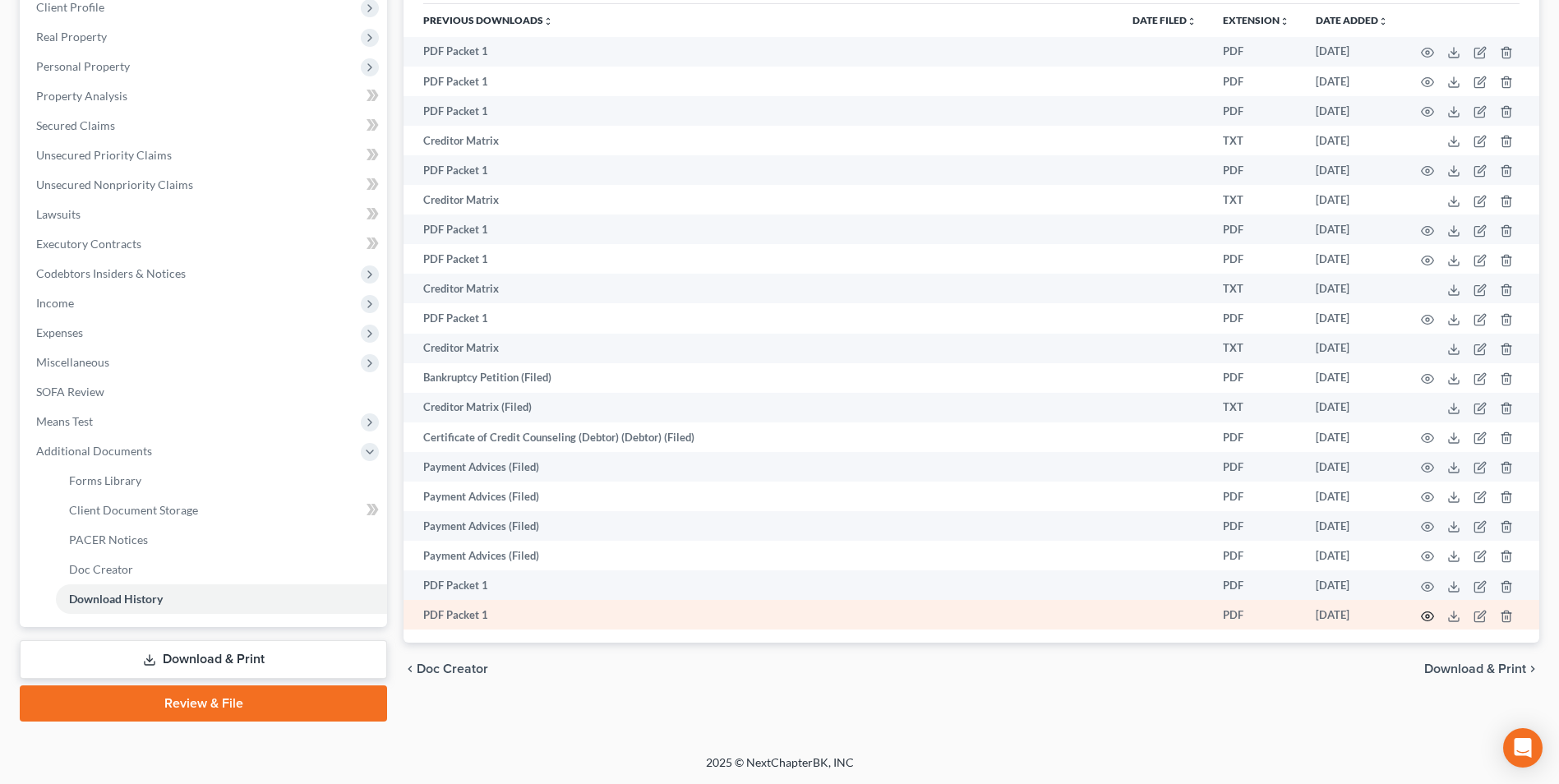
click at [1428, 614] on circle "button" at bounding box center [1428, 616] width 4 height 4
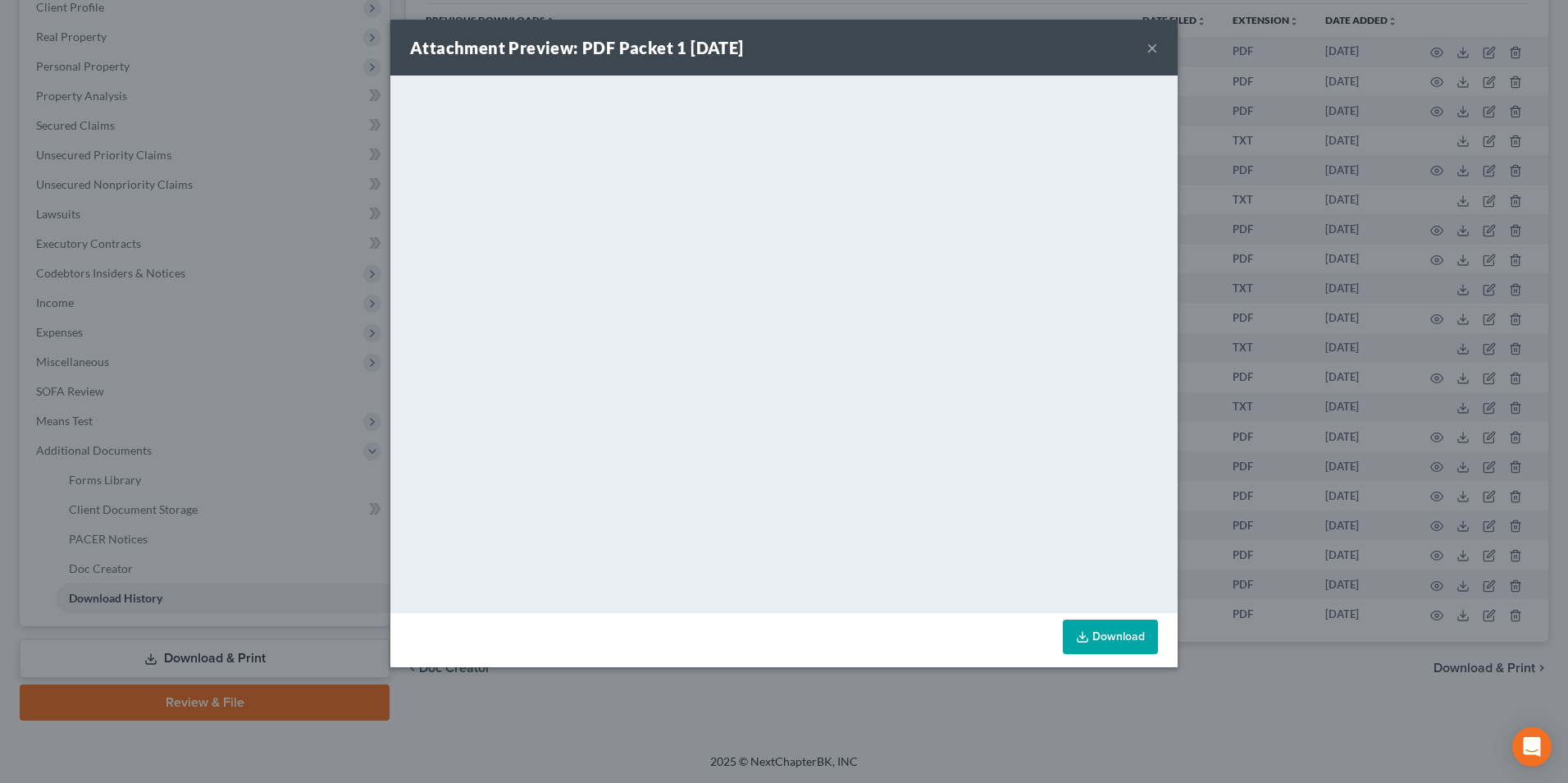
click at [1149, 45] on button "×" at bounding box center [1152, 48] width 11 height 19
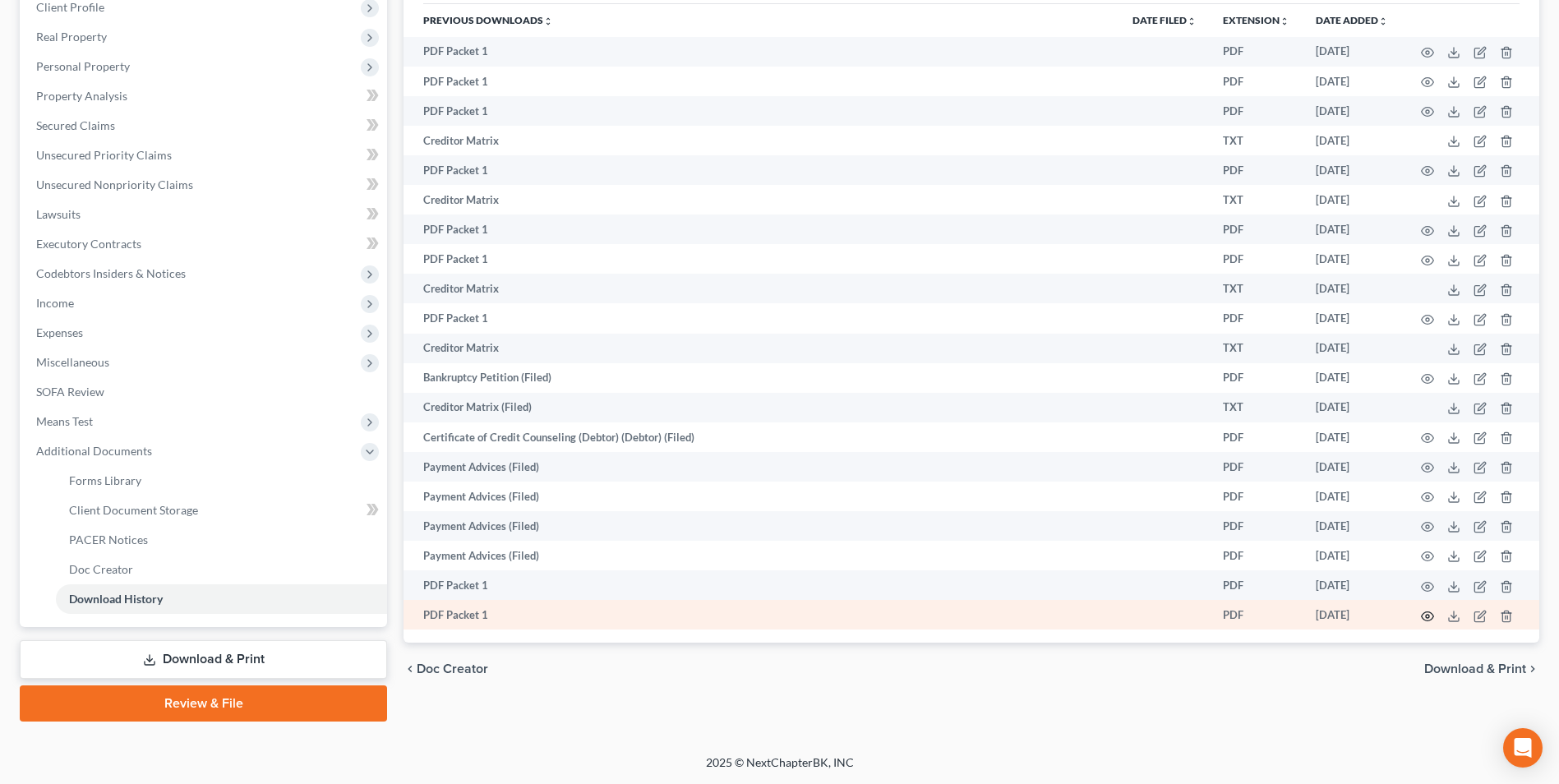
click at [1421, 611] on icon "button" at bounding box center [1427, 616] width 13 height 13
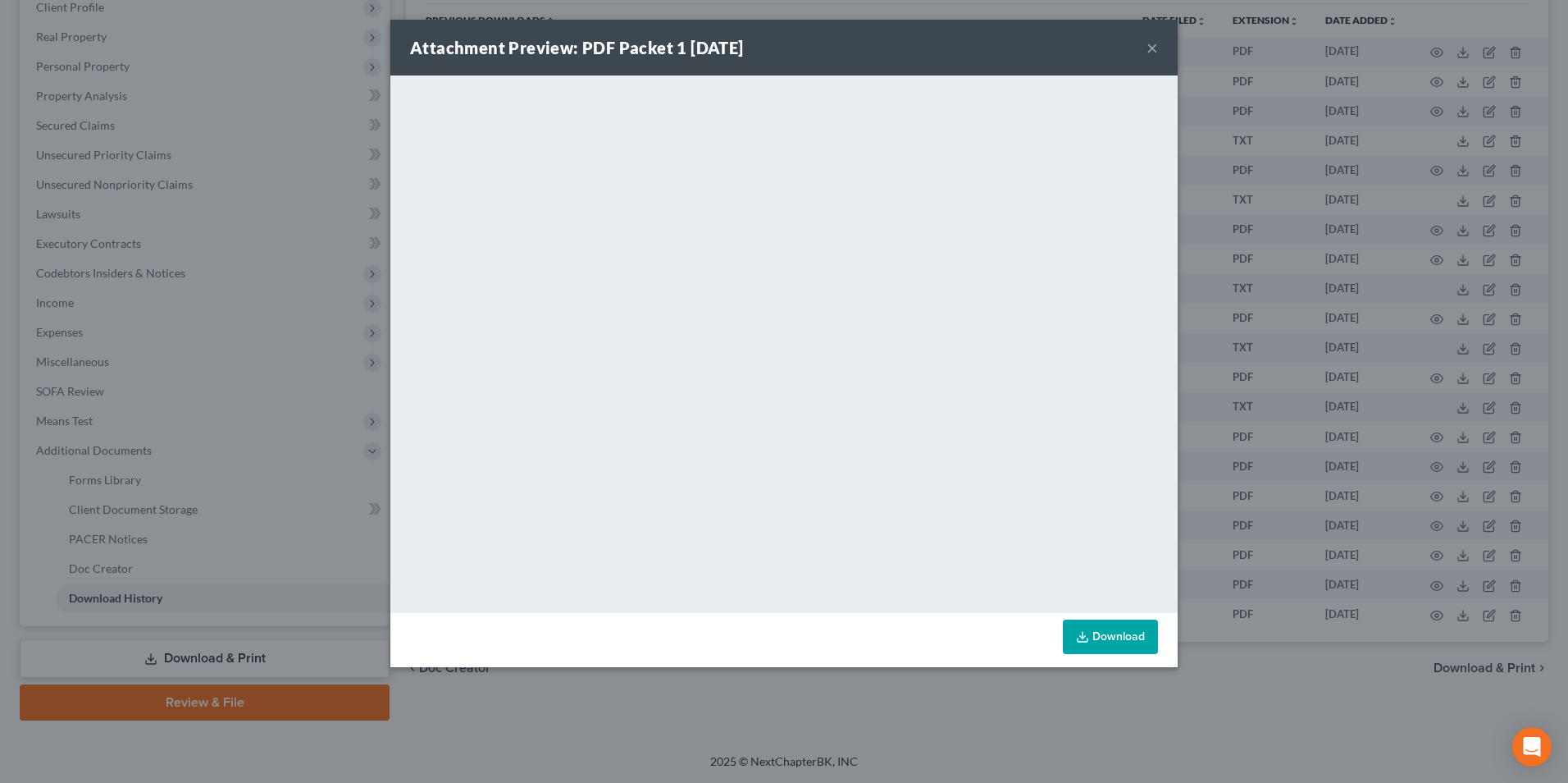
click at [1156, 57] on button "×" at bounding box center [1152, 48] width 11 height 19
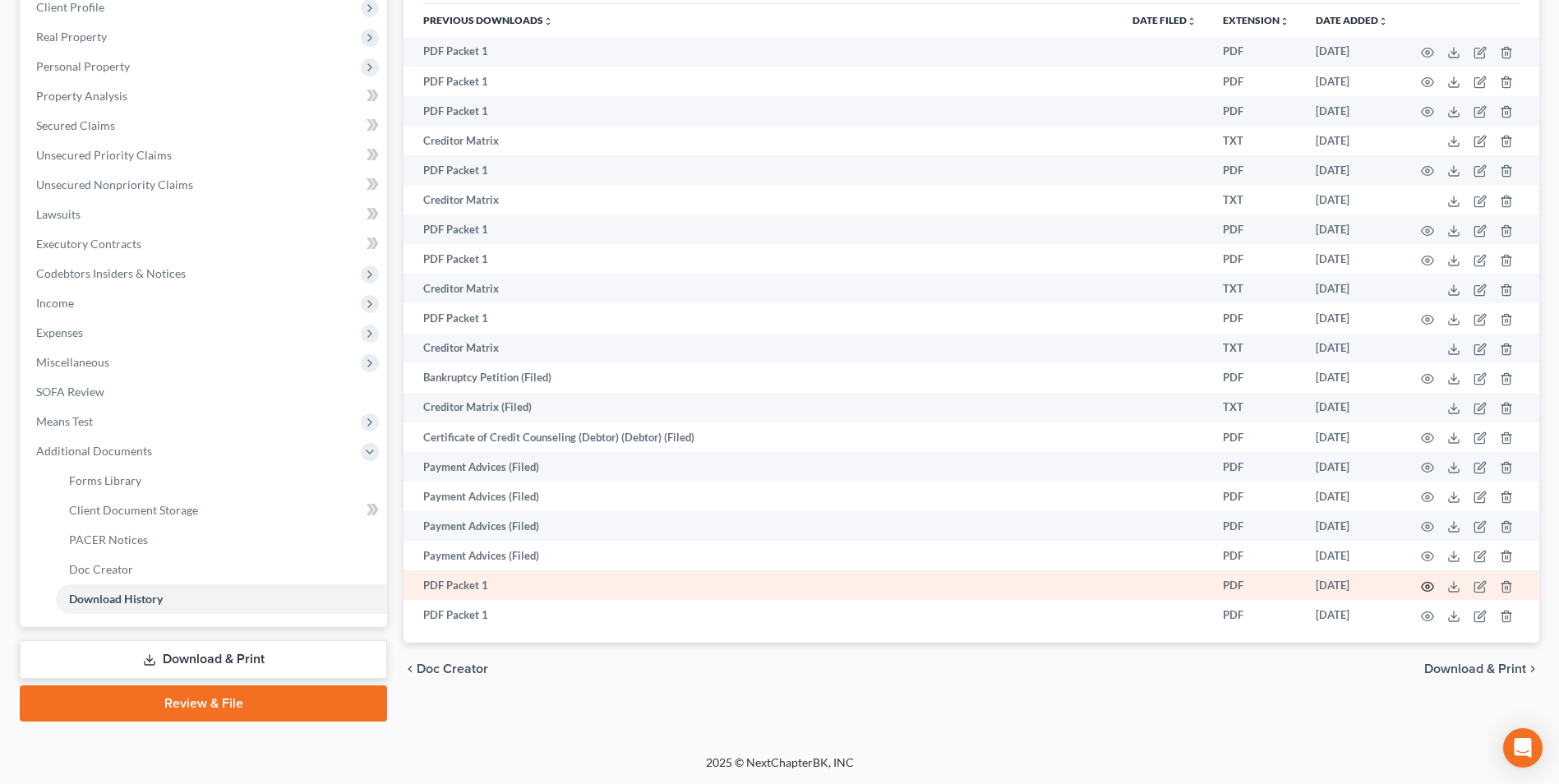
click at [1430, 582] on icon "button" at bounding box center [1428, 586] width 12 height 9
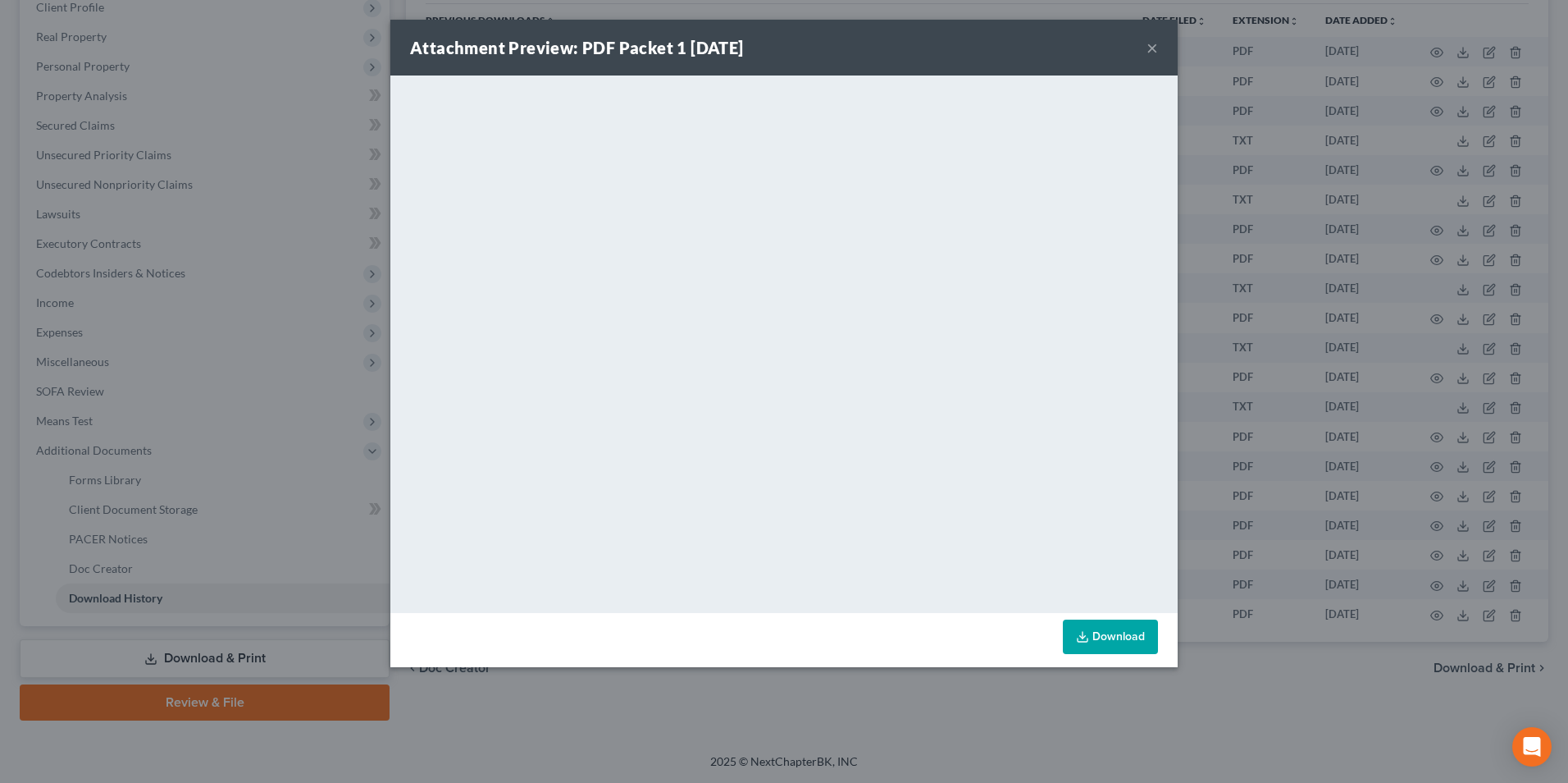
click at [1148, 52] on button "×" at bounding box center [1152, 48] width 11 height 19
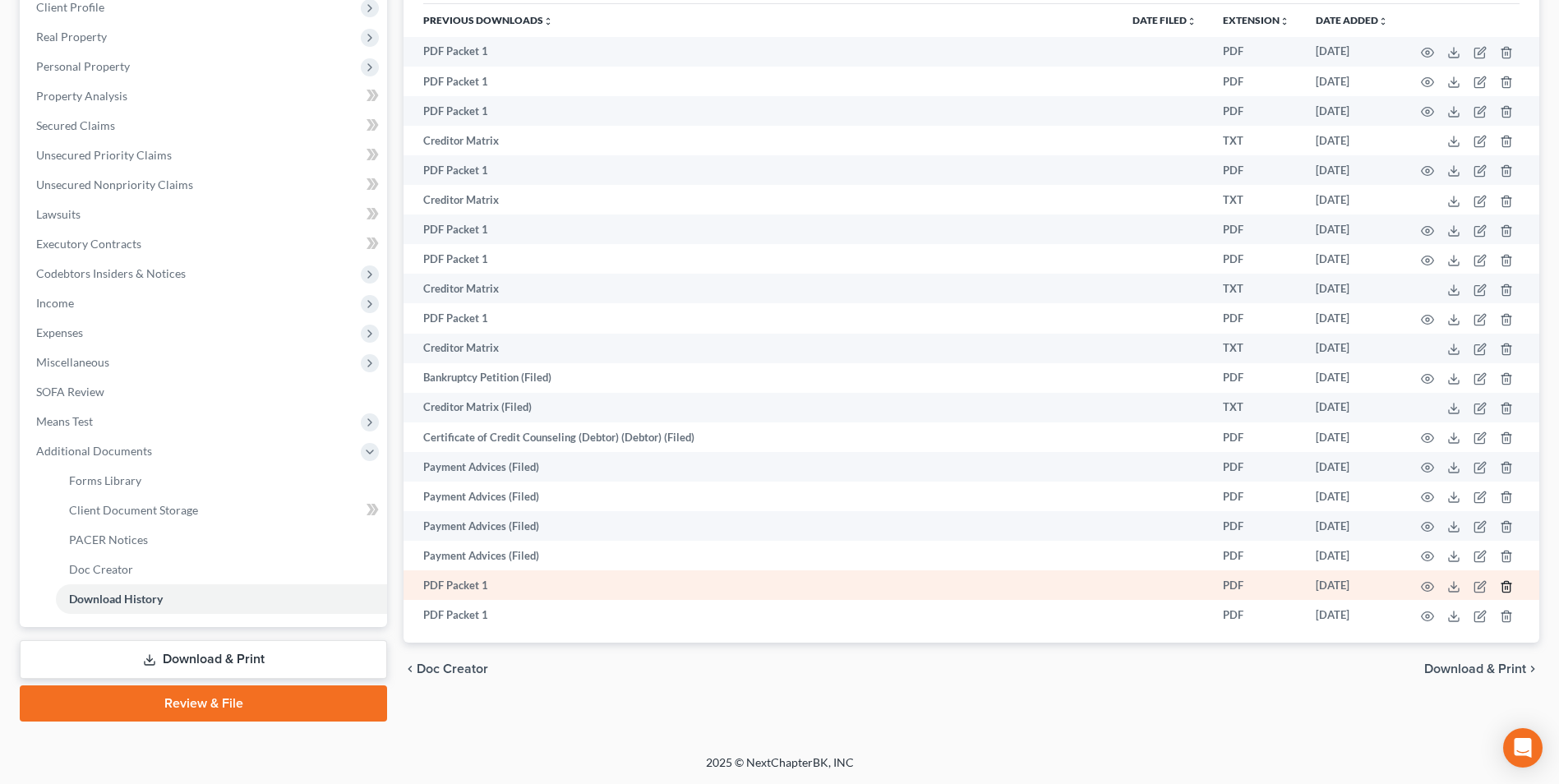
click at [1508, 585] on icon "button" at bounding box center [1506, 586] width 13 height 13
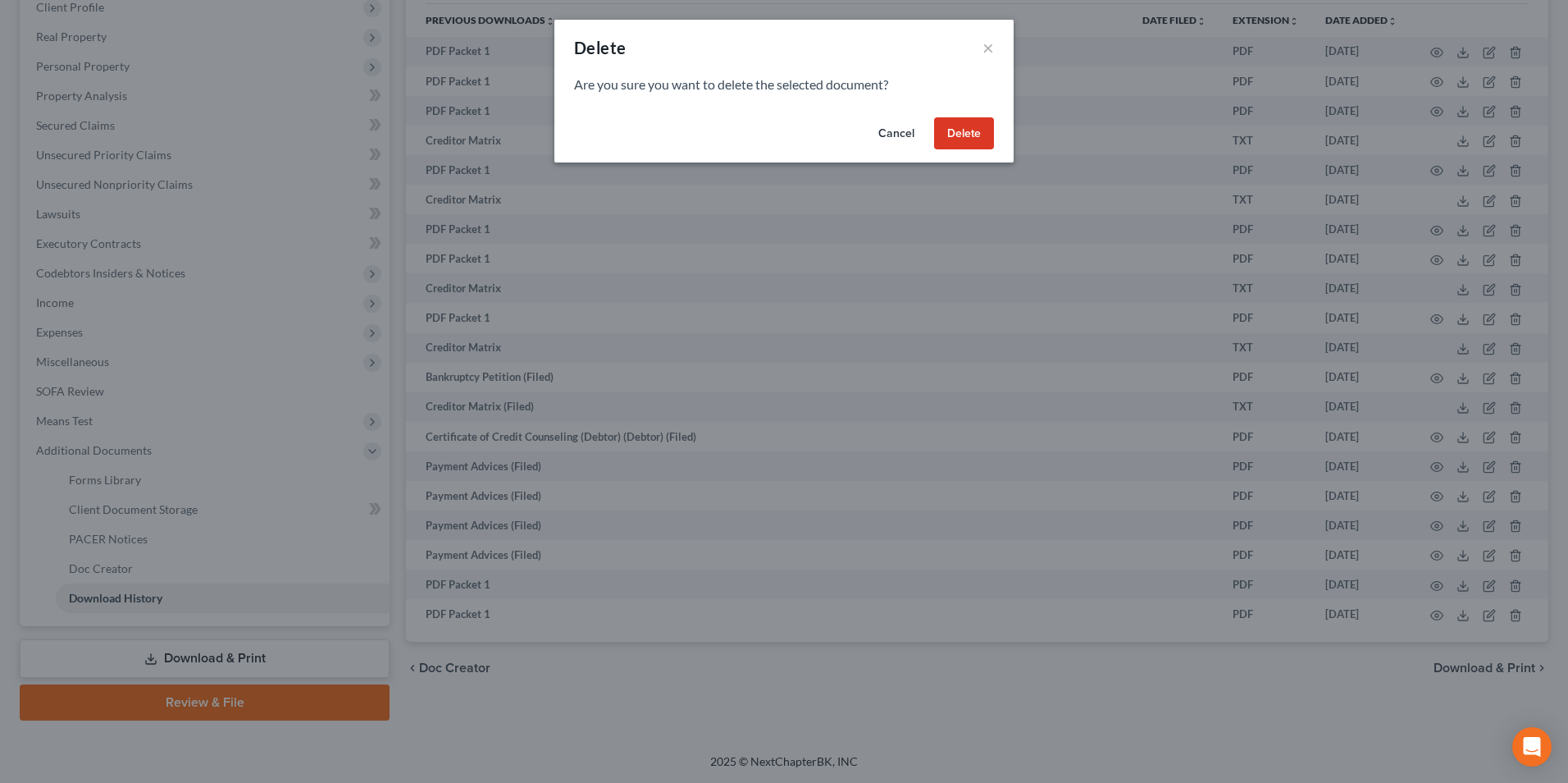
click at [957, 142] on button "Delete" at bounding box center [964, 133] width 60 height 33
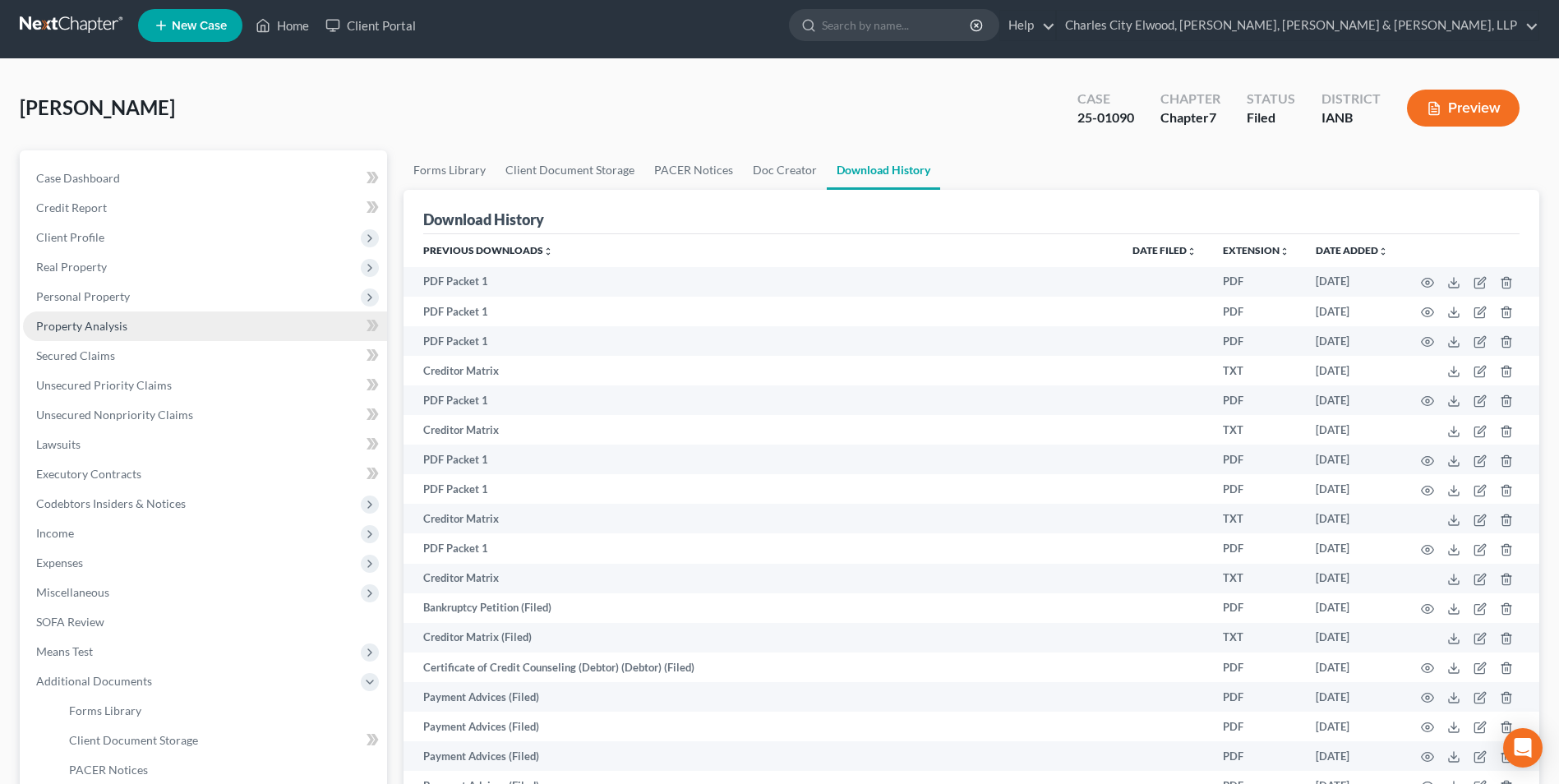
scroll to position [0, 0]
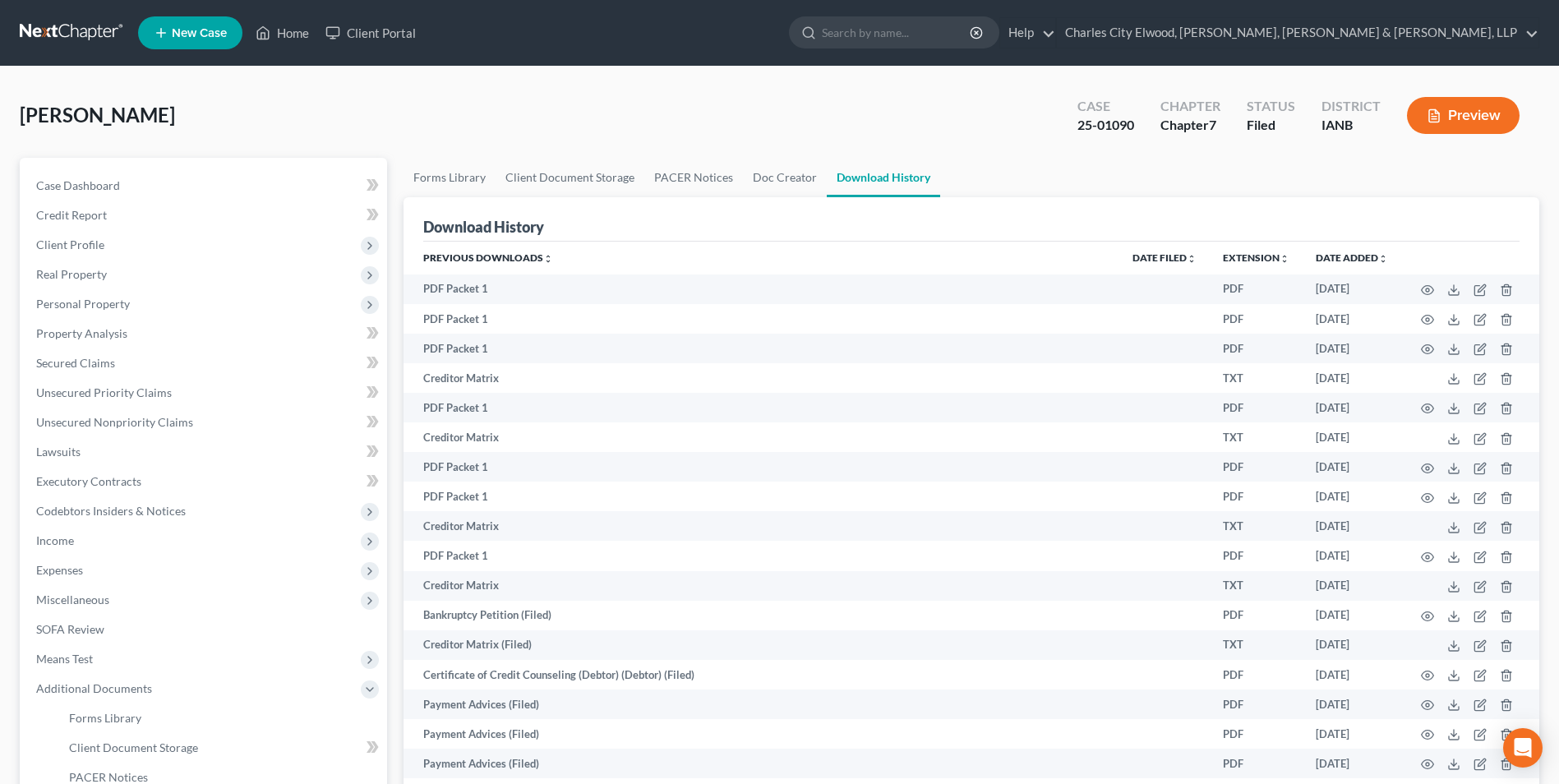
click at [62, 29] on link at bounding box center [72, 32] width 105 height 29
